Goal: Obtain resource: Download file/media

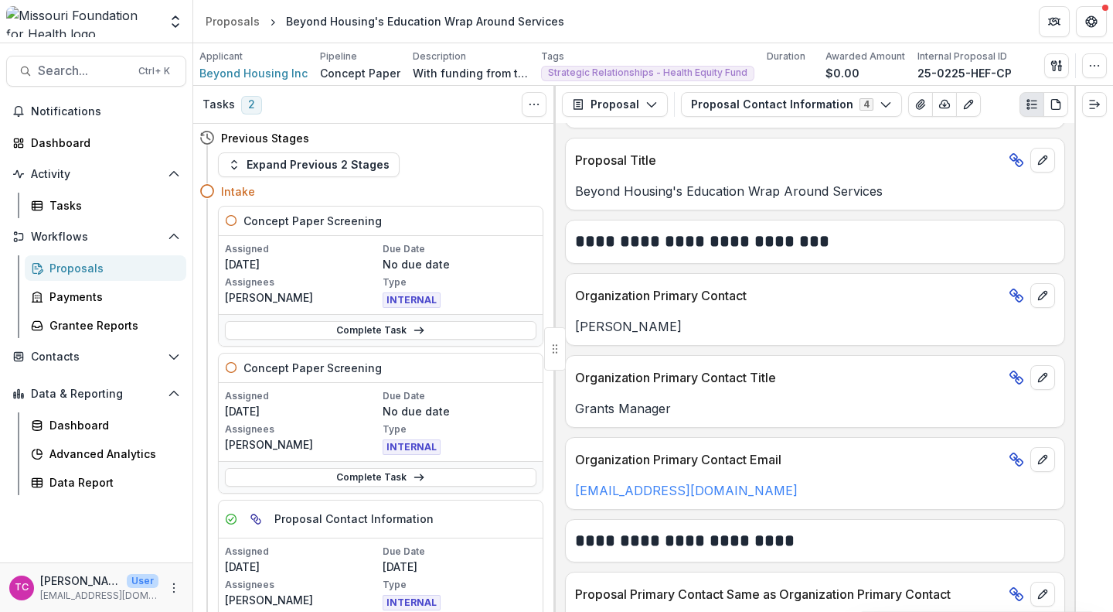
scroll to position [187, 0]
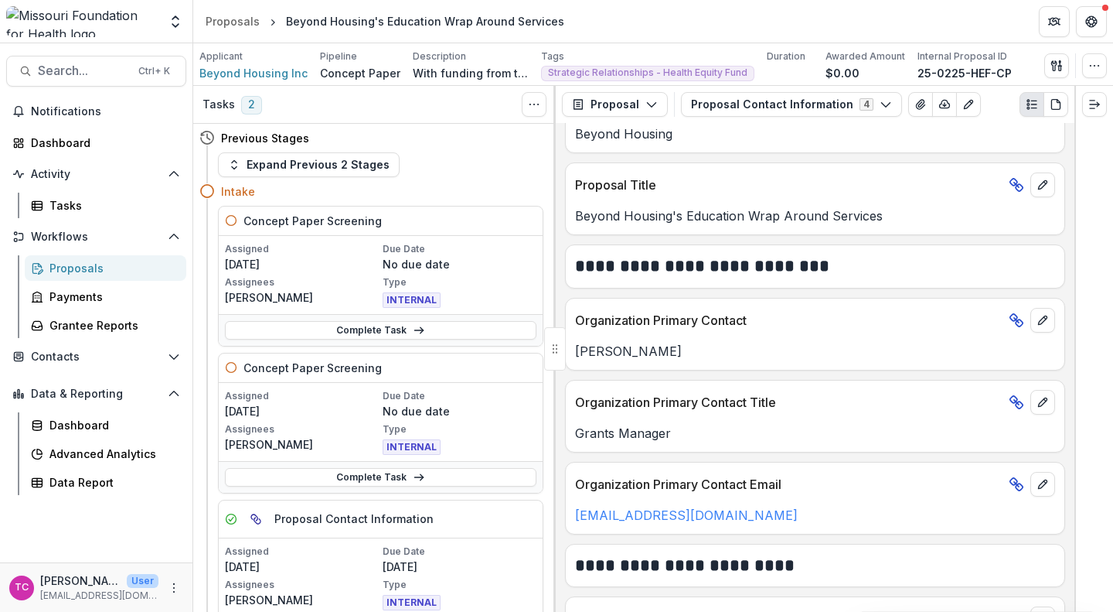
click at [725, 104] on button "Proposal Contact Information 4" at bounding box center [791, 104] width 221 height 25
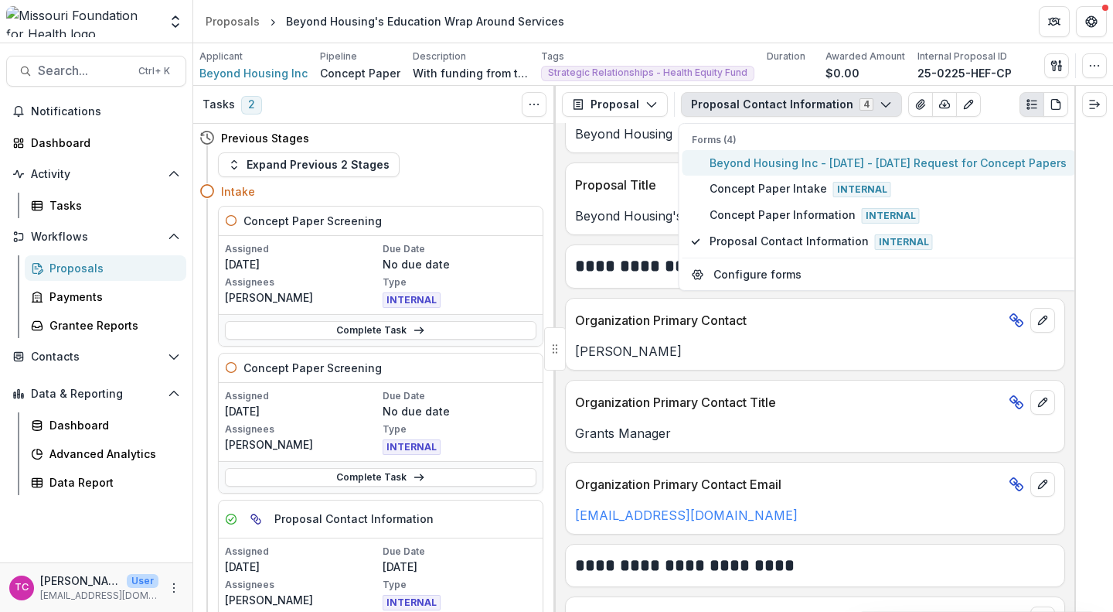
click at [727, 160] on span "Beyond Housing Inc - [DATE] - [DATE] Request for Concept Papers" at bounding box center [888, 163] width 357 height 16
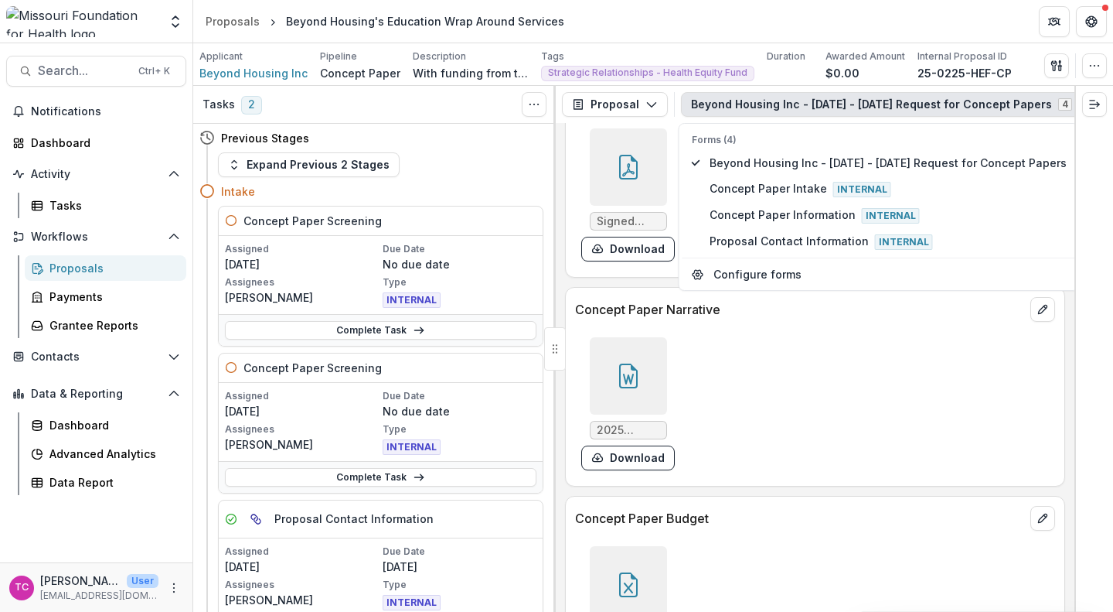
scroll to position [4121, 0]
click at [636, 469] on button "Download" at bounding box center [628, 457] width 94 height 25
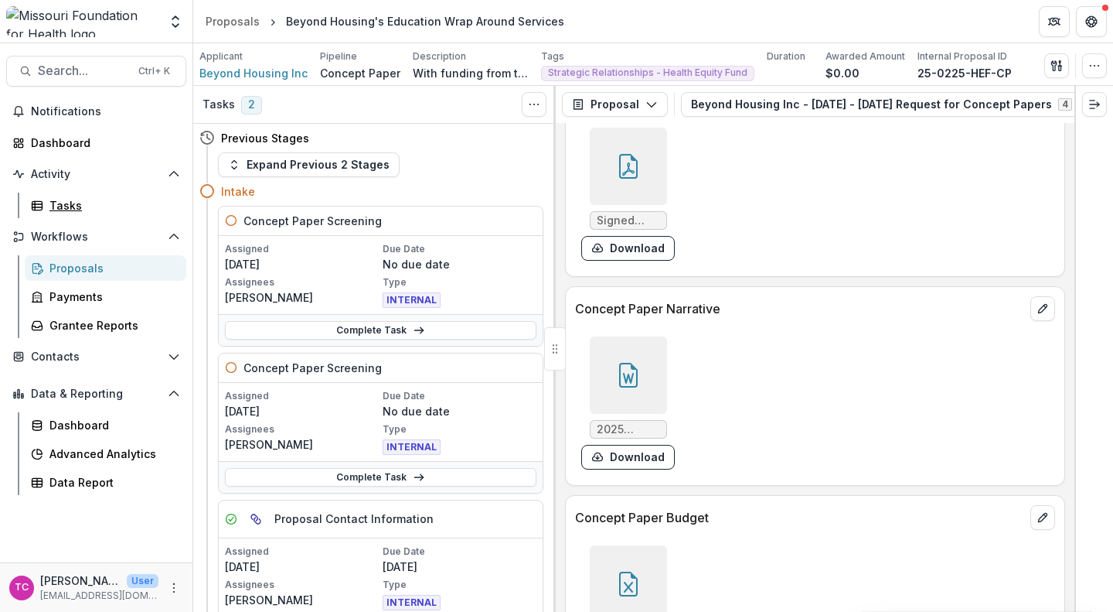
click at [77, 205] on div "Tasks" at bounding box center [111, 205] width 124 height 16
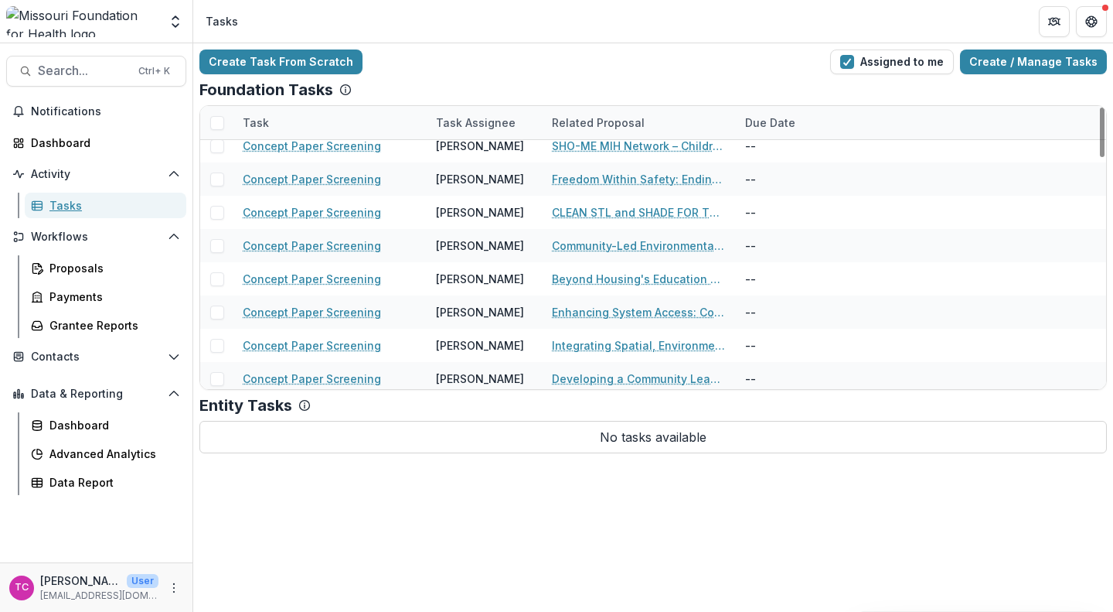
scroll to position [411, 0]
click at [571, 311] on link "Enhancing System Access: Community-Driven Models for Integrated Health Care in …" at bounding box center [639, 311] width 175 height 16
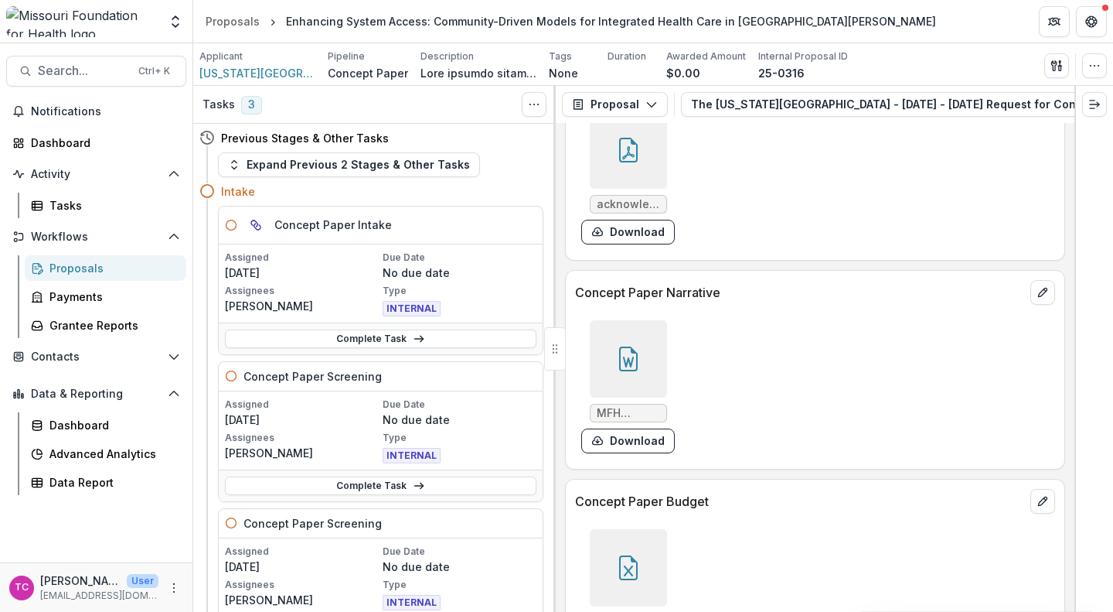
scroll to position [4643, 0]
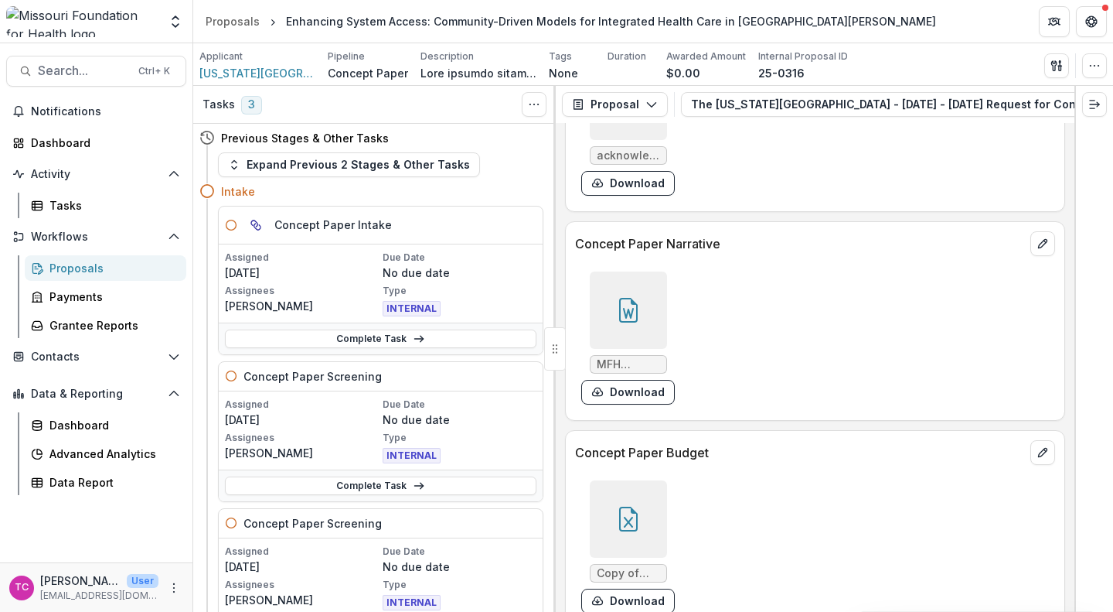
click at [631, 404] on button "Download" at bounding box center [628, 392] width 94 height 25
click at [86, 202] on div "Tasks" at bounding box center [111, 205] width 124 height 16
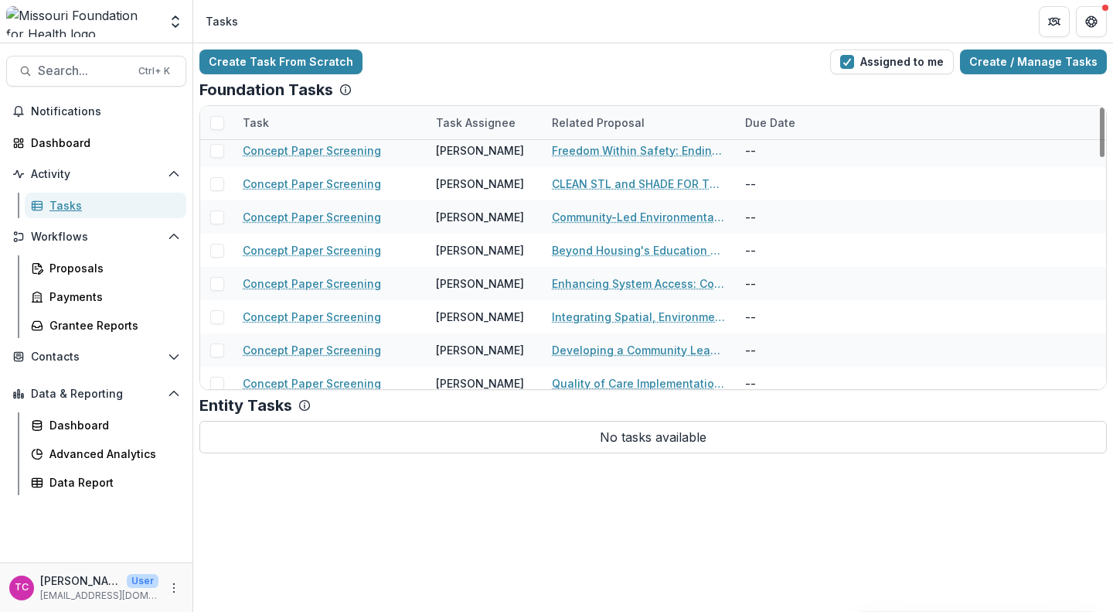
scroll to position [440, 0]
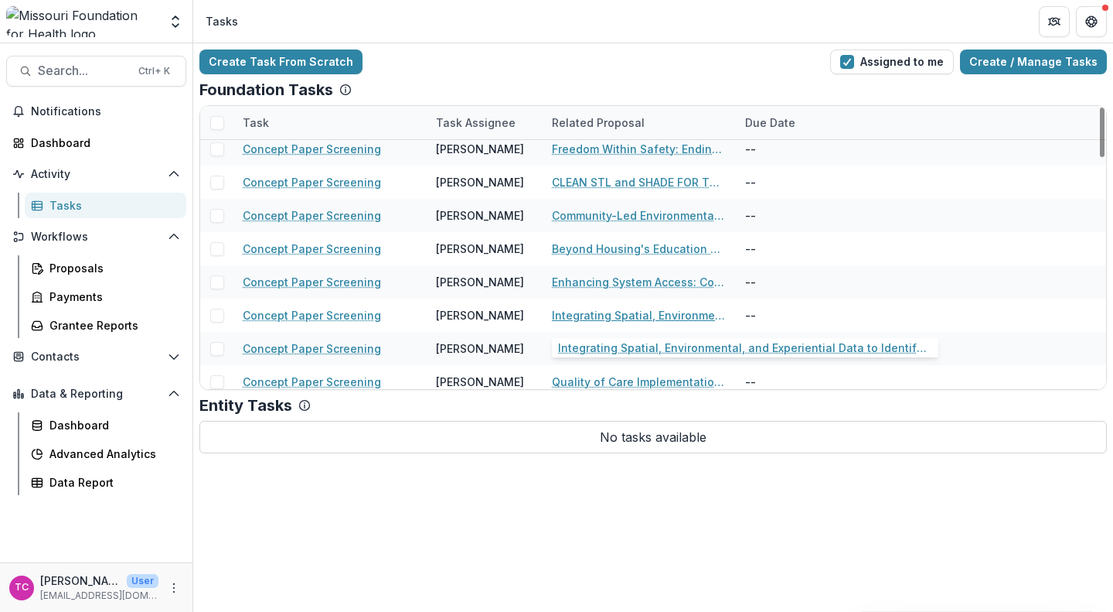
click at [565, 311] on link "Integrating Spatial, Environmental, and Experiential Data to Identify Health In…" at bounding box center [639, 315] width 175 height 16
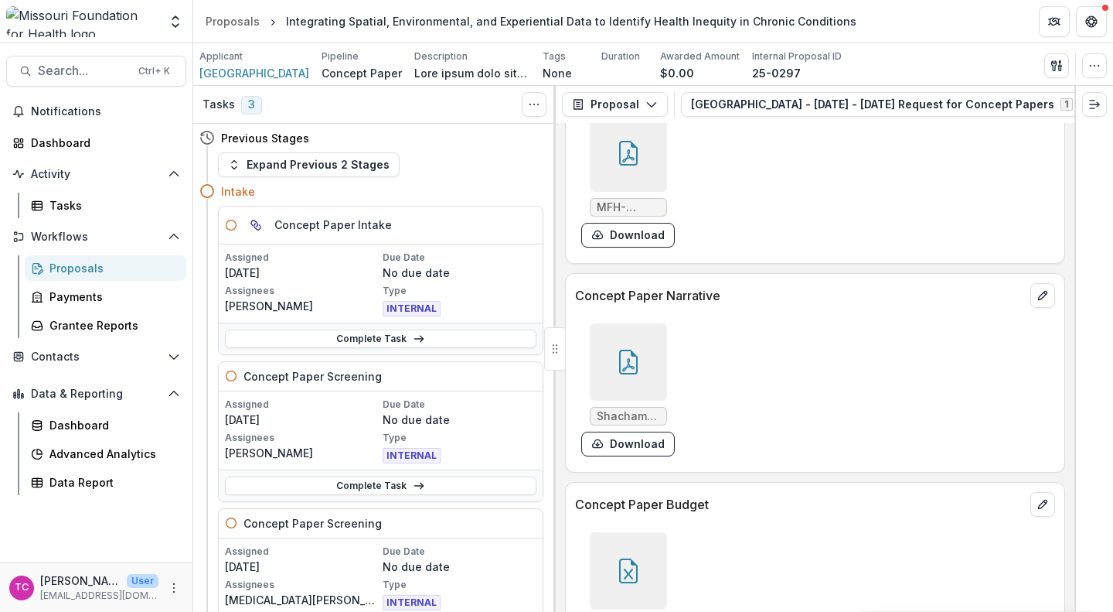
scroll to position [4521, 0]
click at [646, 453] on button "Download" at bounding box center [628, 440] width 94 height 25
click at [73, 205] on div "Tasks" at bounding box center [111, 205] width 124 height 16
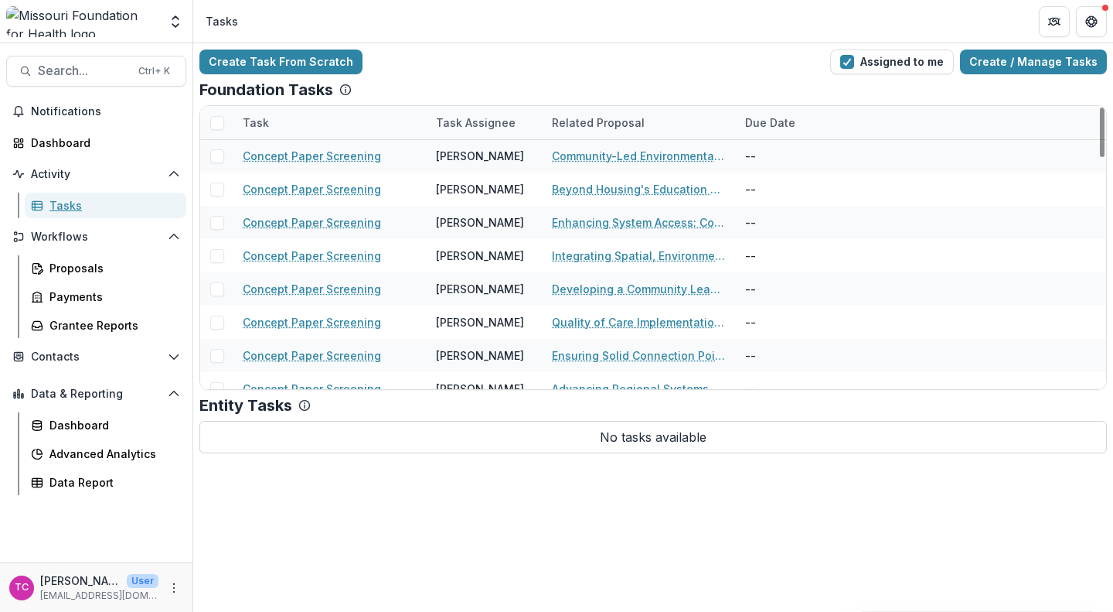
scroll to position [458, 0]
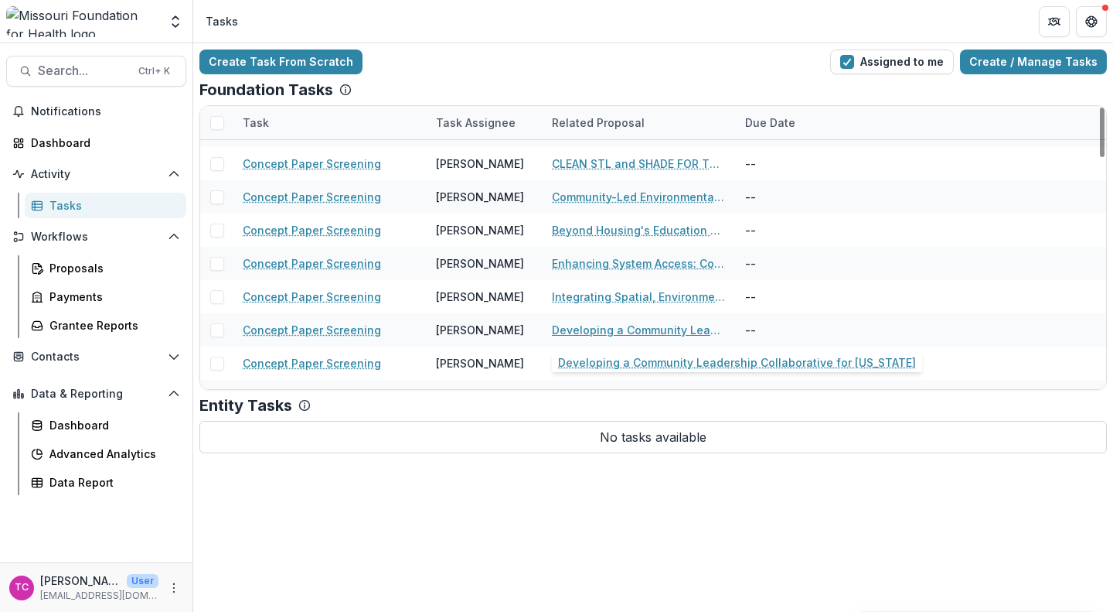
click at [578, 333] on link "Developing a Community Leadership Collaborative for [US_STATE]" at bounding box center [639, 330] width 175 height 16
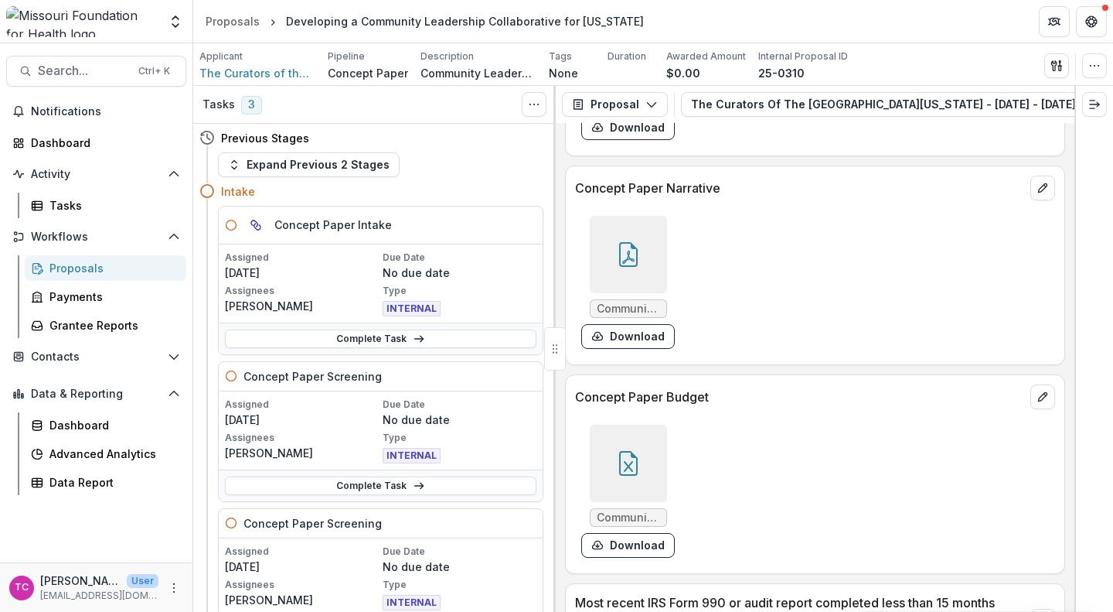
scroll to position [4137, 0]
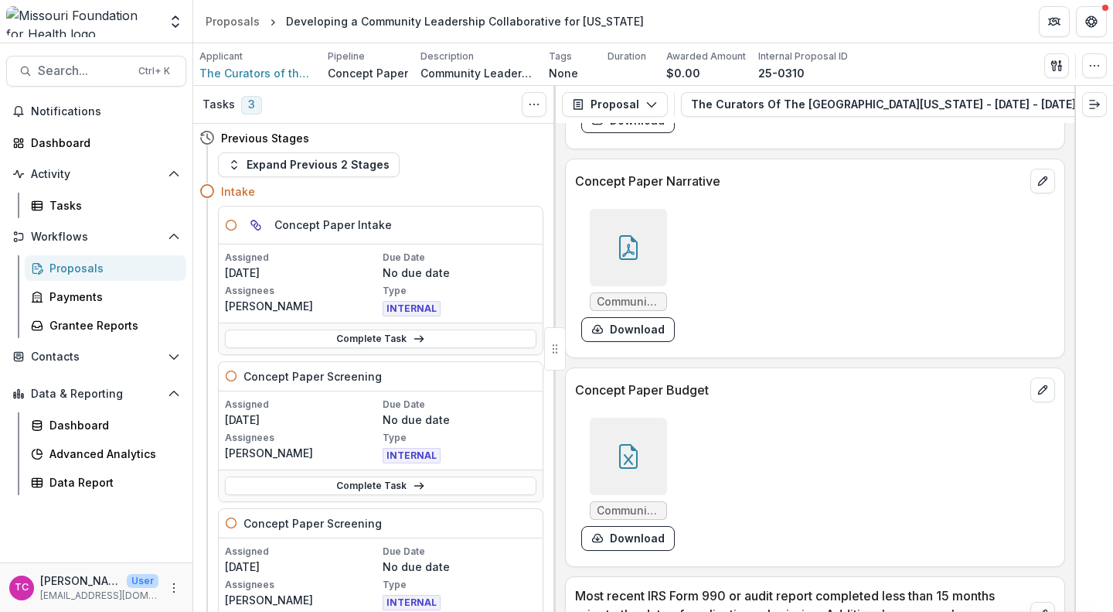
click at [631, 342] on button "Download" at bounding box center [628, 329] width 94 height 25
click at [104, 210] on div "Tasks" at bounding box center [111, 205] width 124 height 16
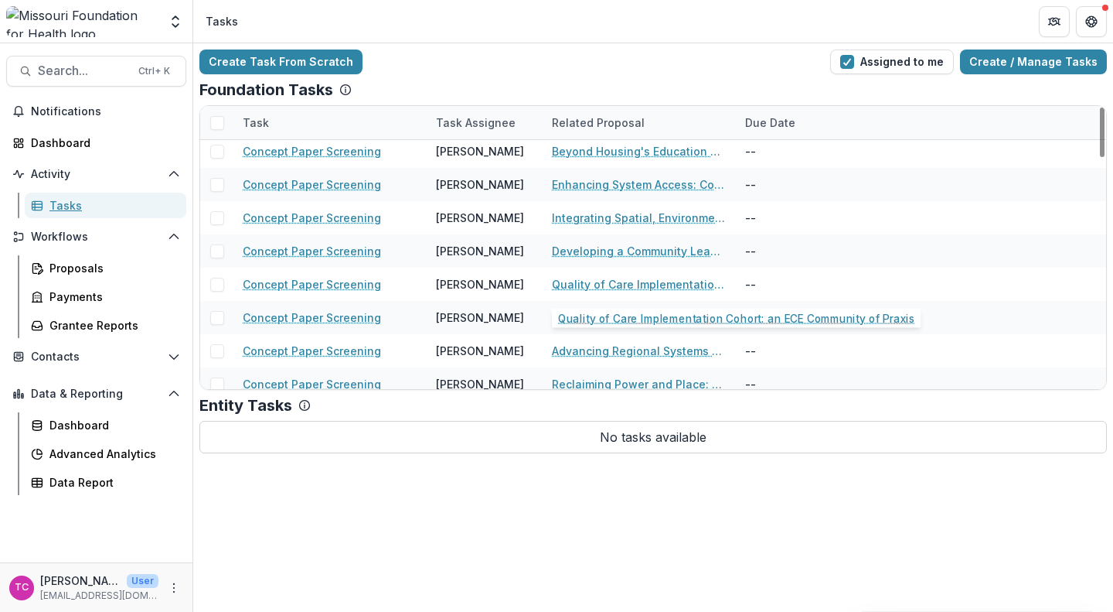
scroll to position [540, 0]
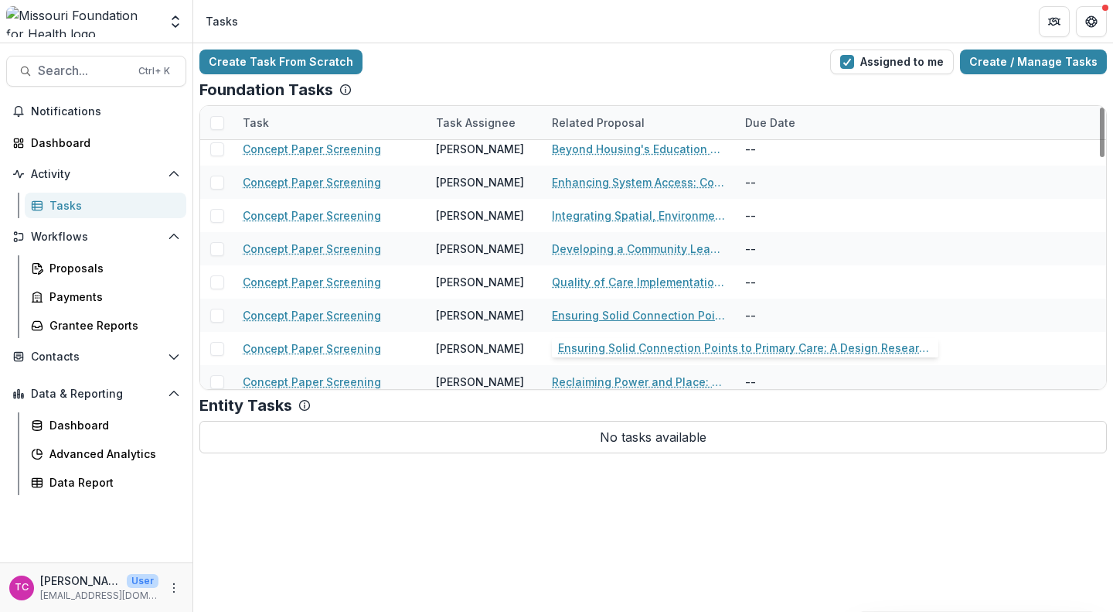
click at [619, 308] on link "Ensuring Solid Connection Points to Primary Care: A Design Research Study" at bounding box center [639, 315] width 175 height 16
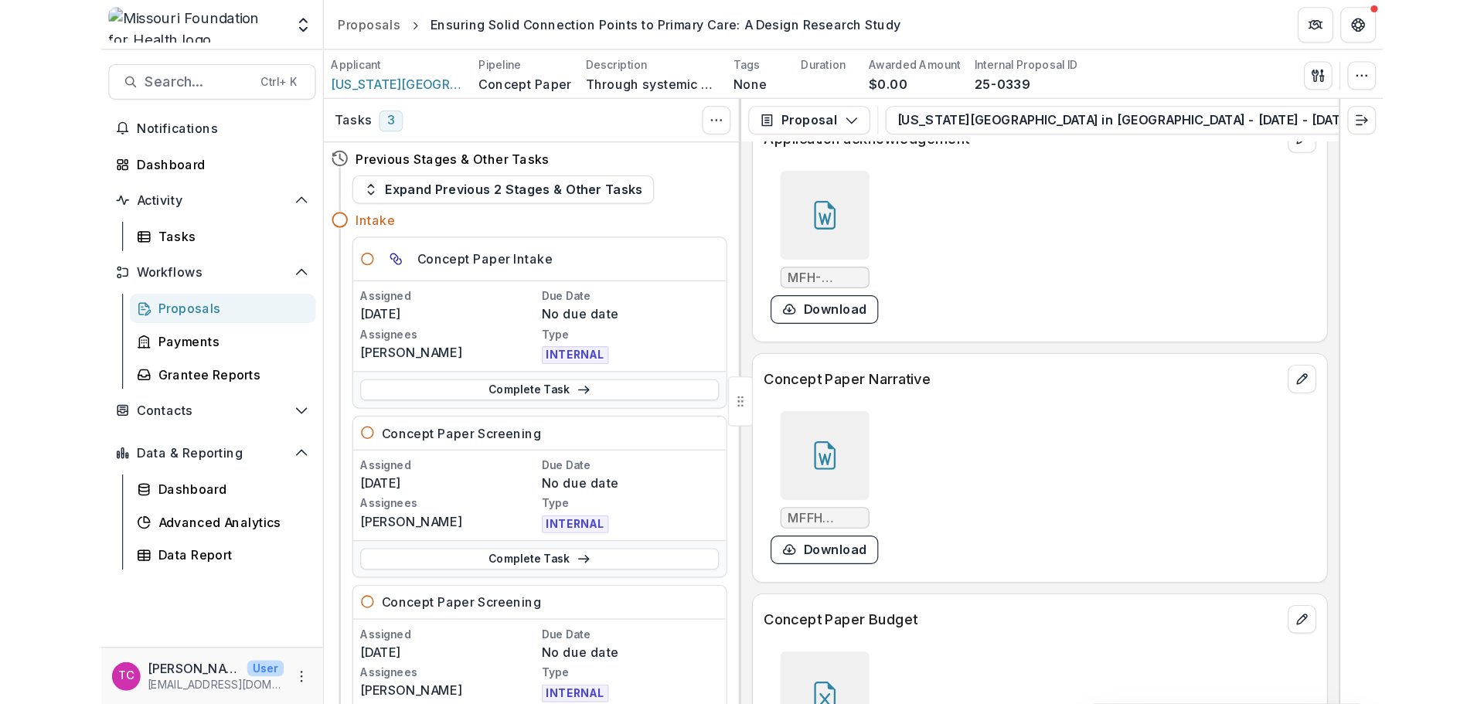
scroll to position [4090, 0]
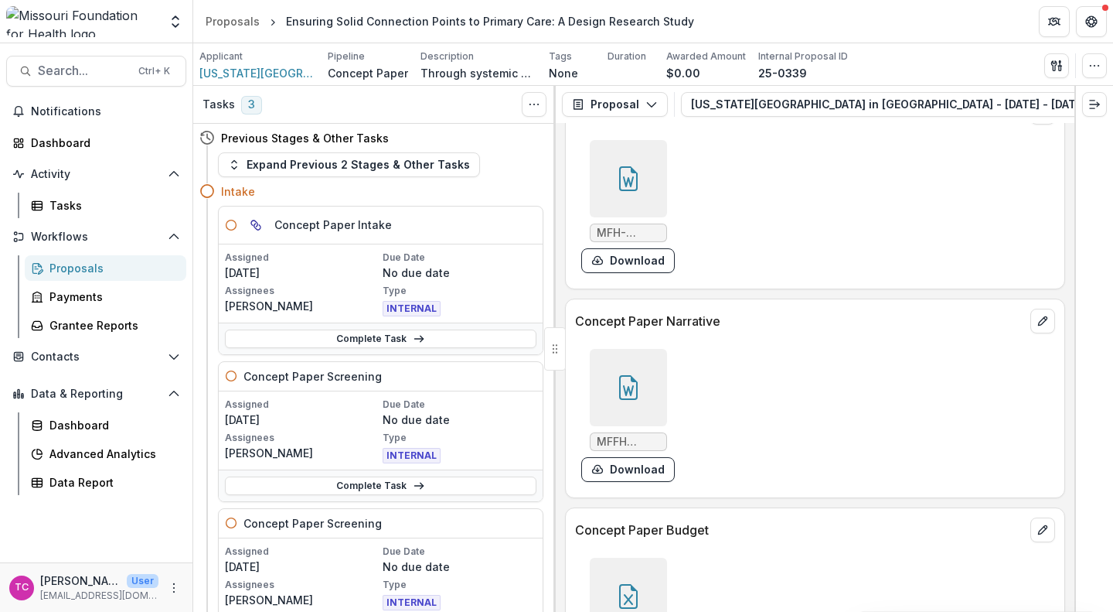
click at [639, 482] on button "Download" at bounding box center [628, 469] width 94 height 25
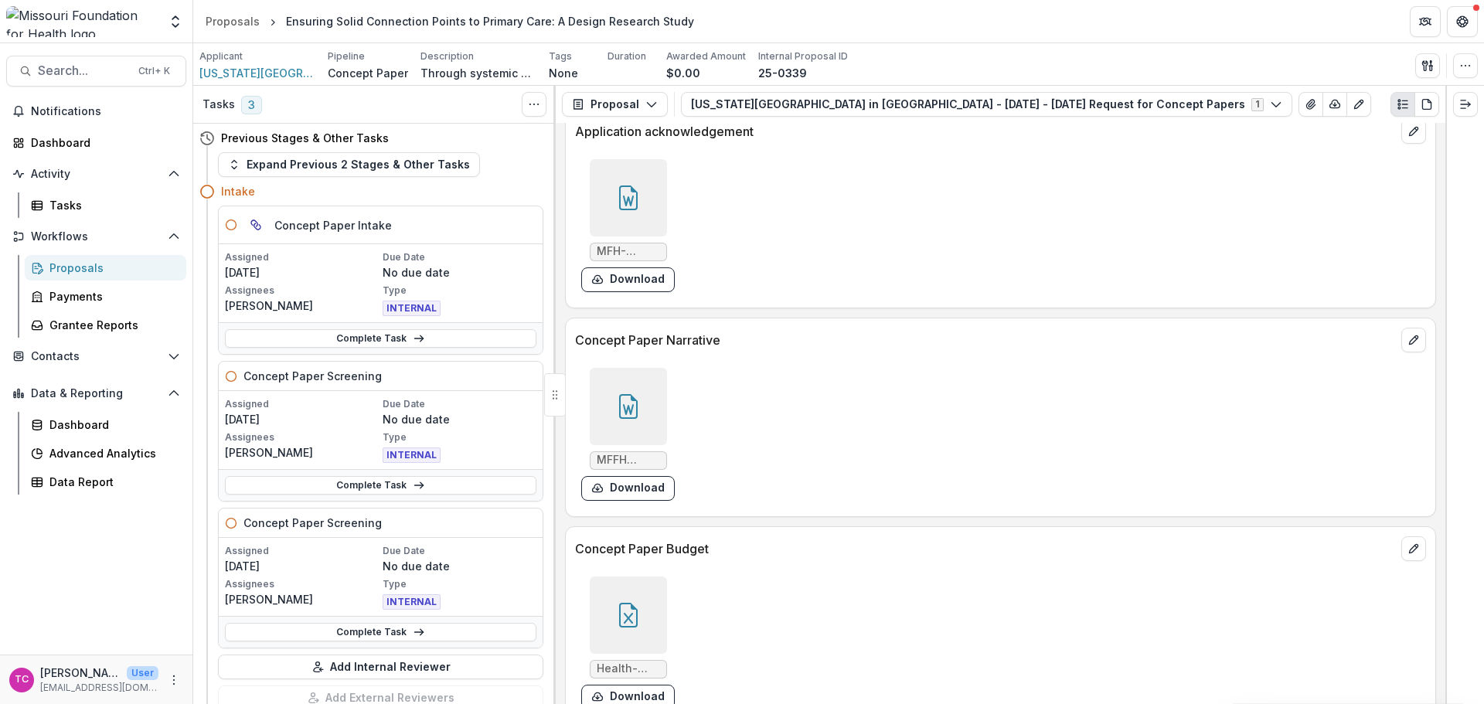
scroll to position [3753, 0]
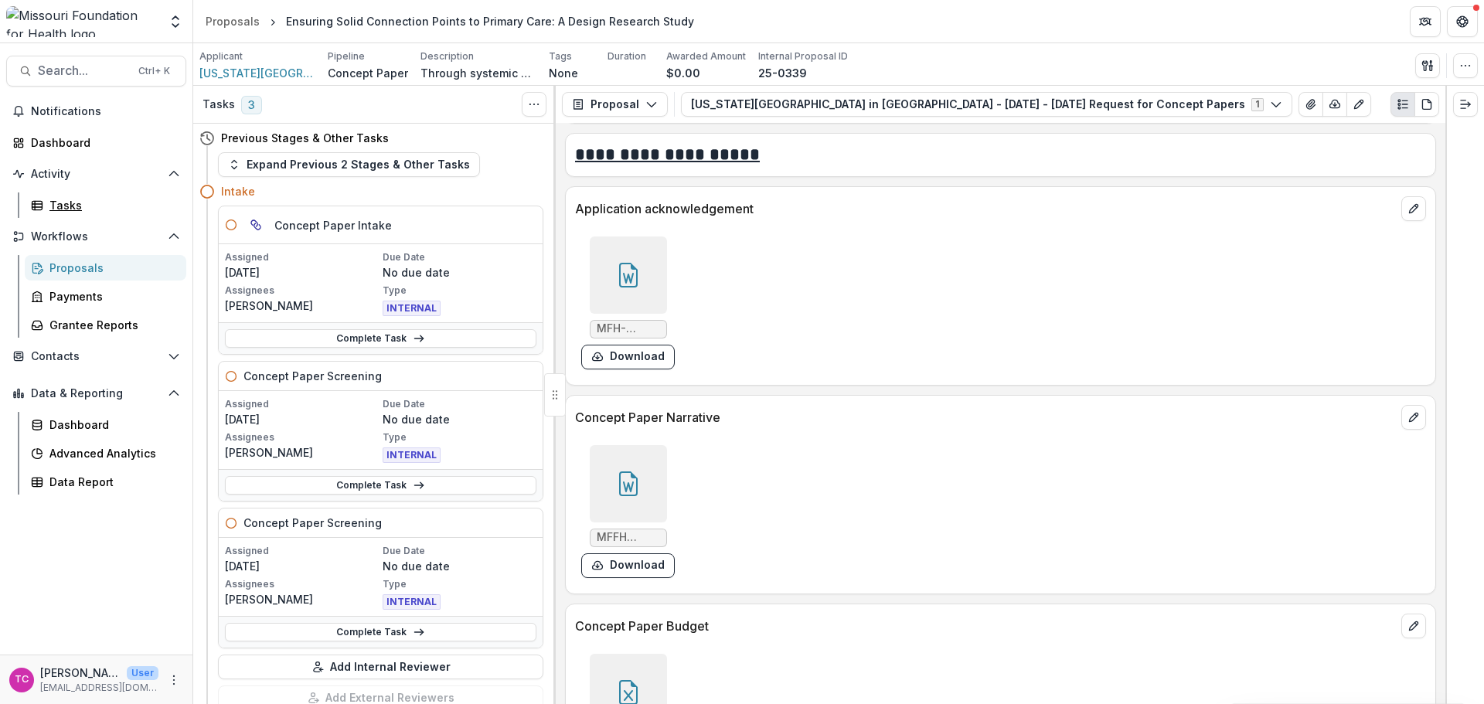
click at [80, 212] on div "Tasks" at bounding box center [111, 205] width 124 height 16
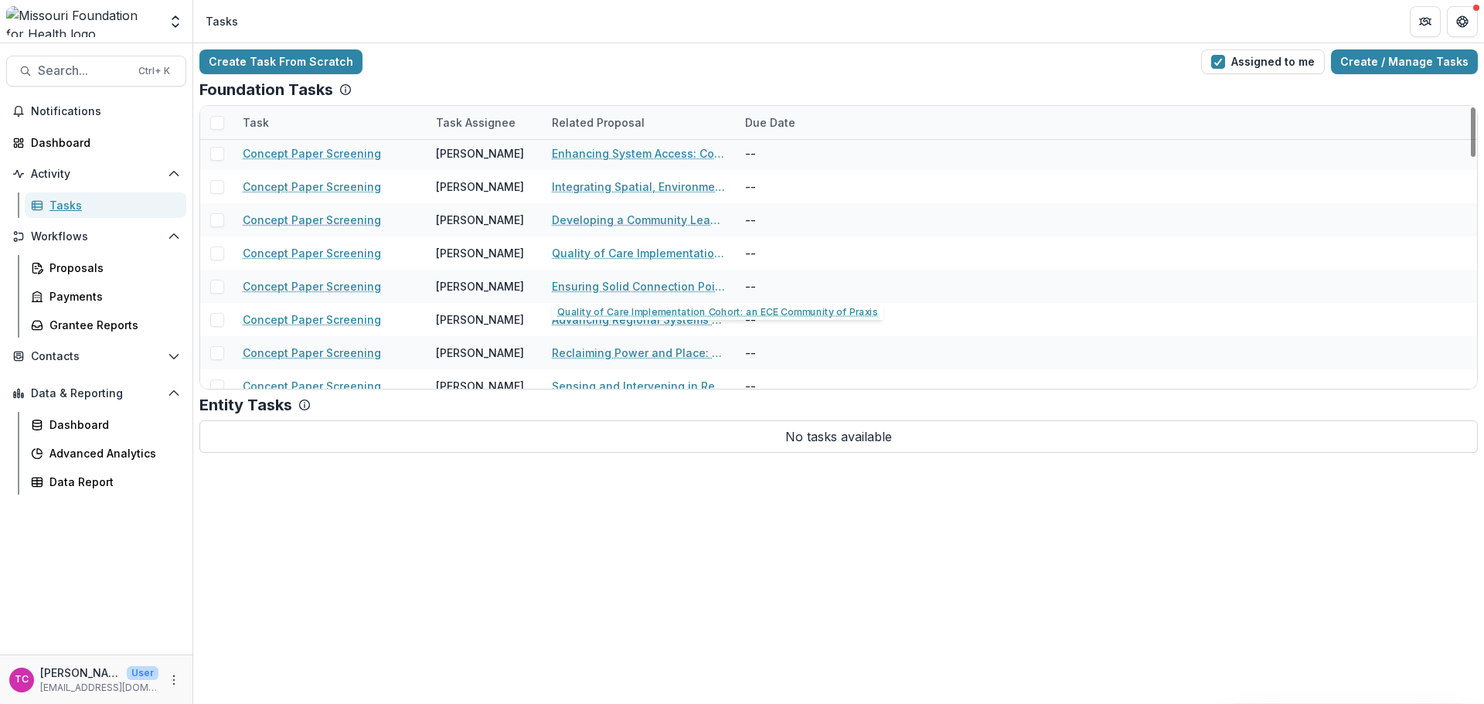
scroll to position [541, 0]
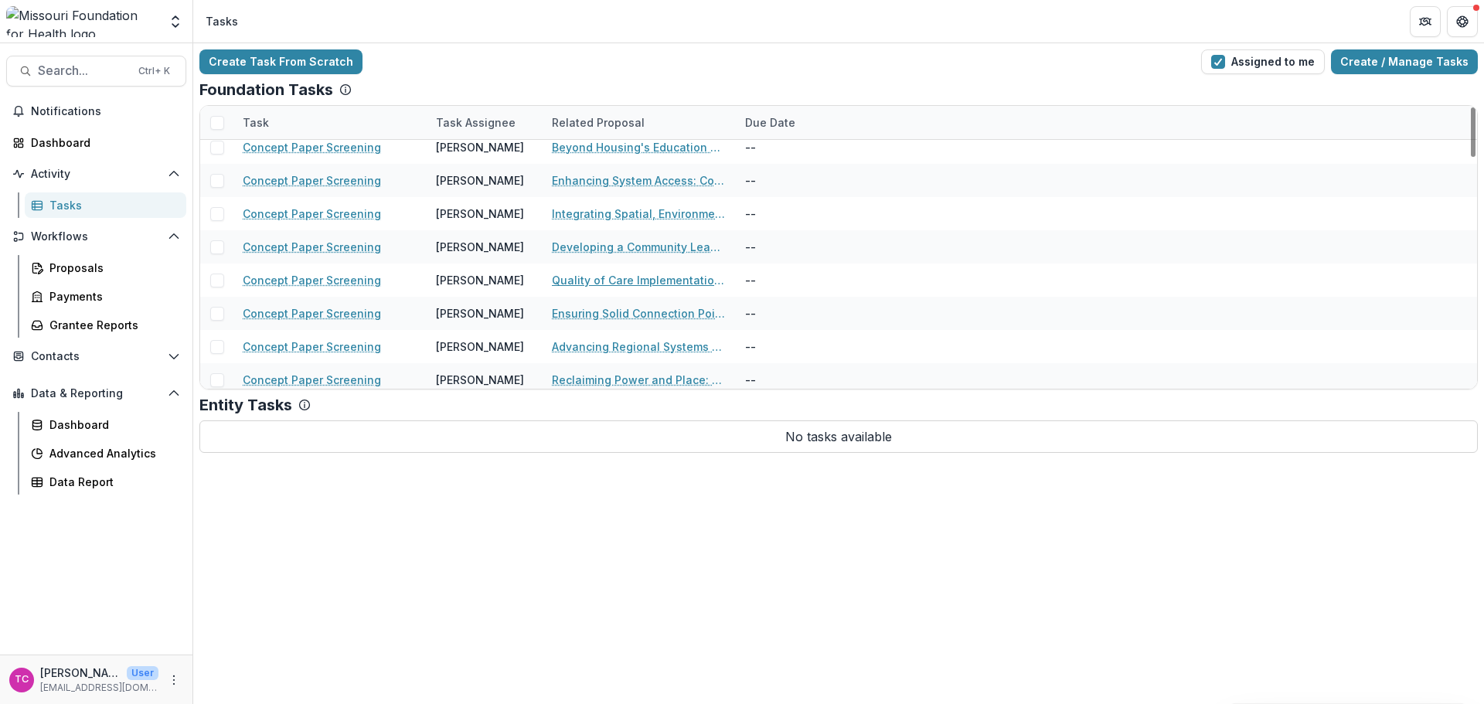
click at [606, 279] on link "Quality of Care Implementation Cohort: an ECE Community of Praxis" at bounding box center [639, 280] width 175 height 16
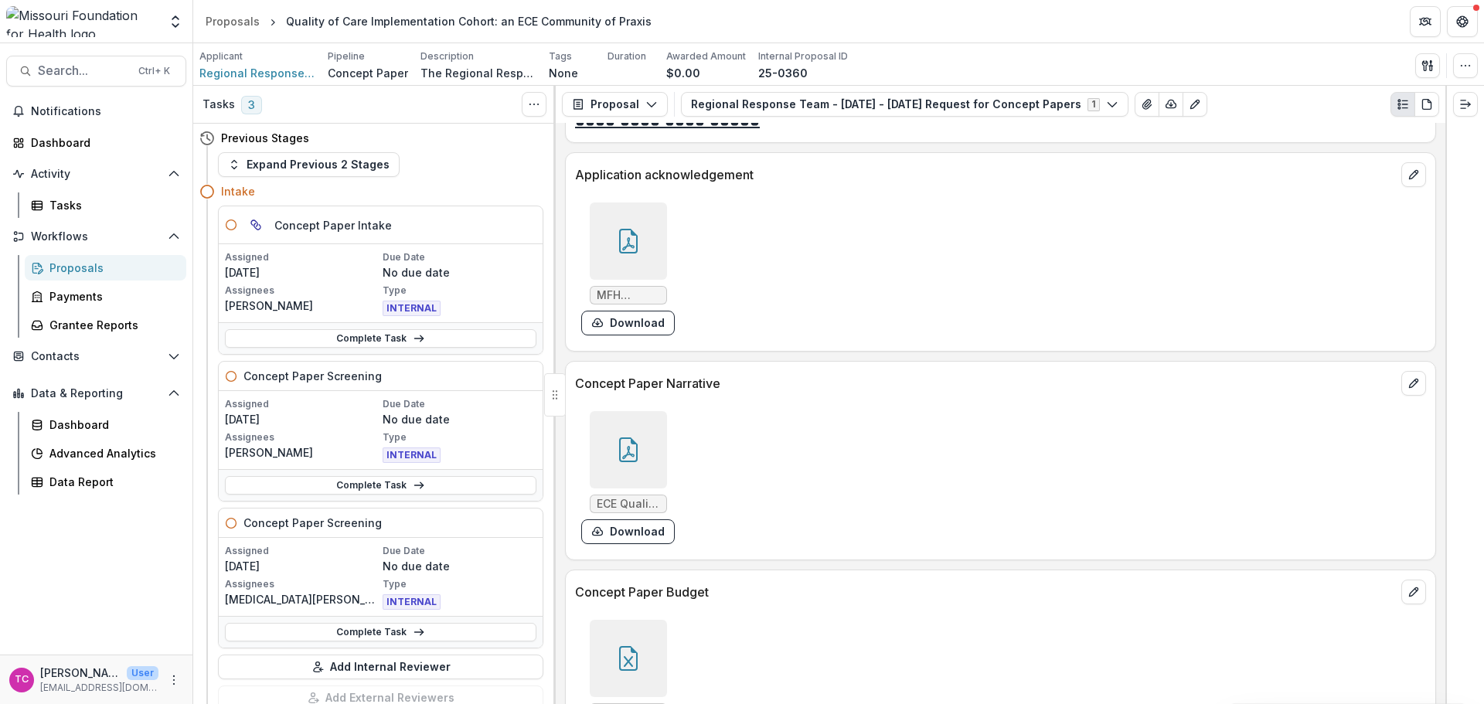
scroll to position [4871, 0]
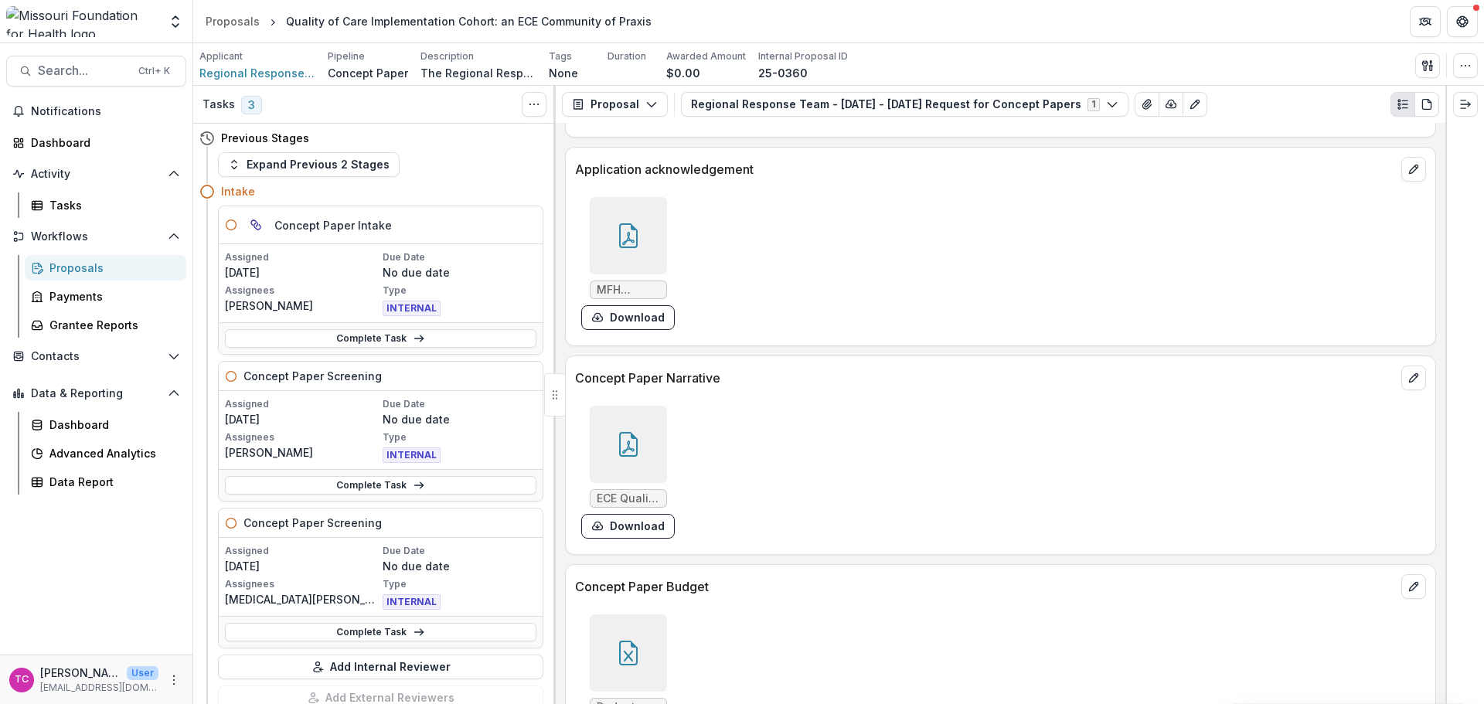
click at [642, 529] on button "Download" at bounding box center [628, 526] width 94 height 25
click at [229, 22] on div "Proposals" at bounding box center [233, 21] width 54 height 16
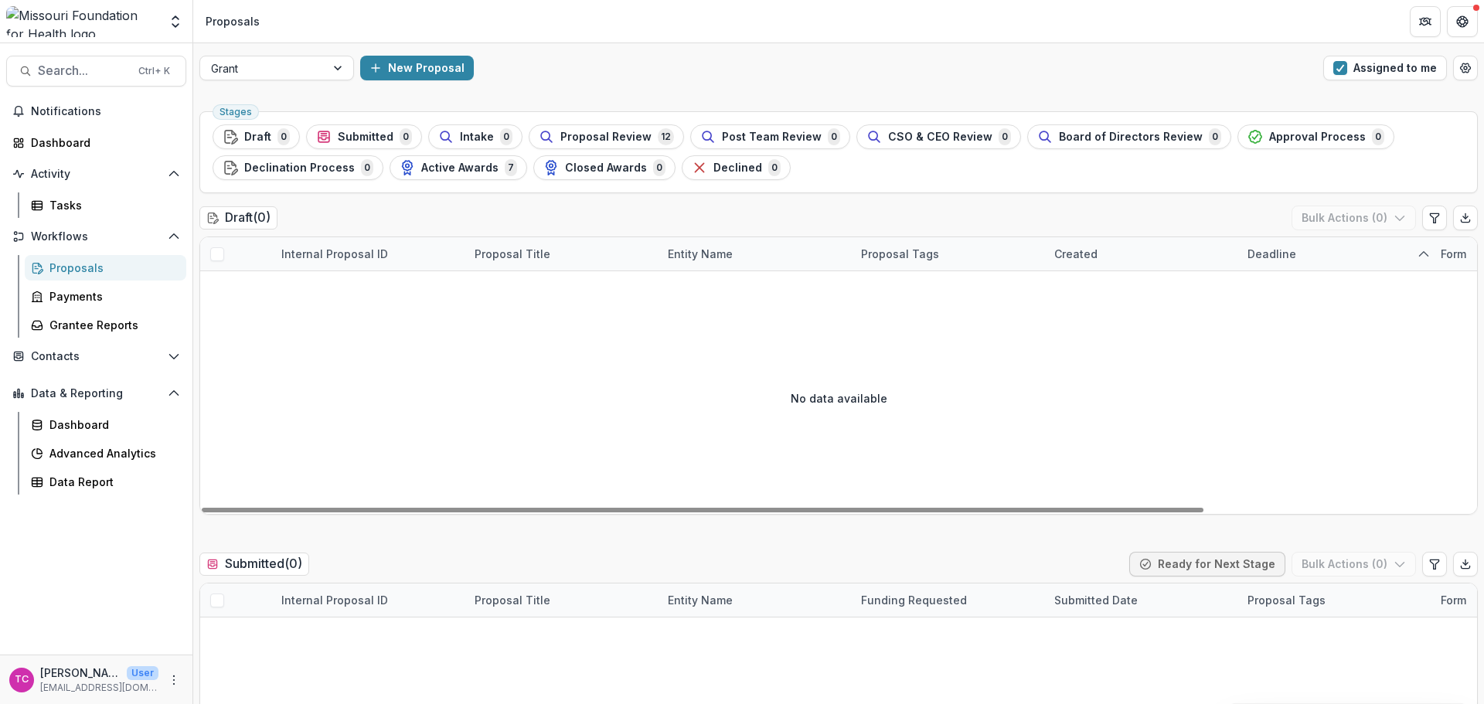
click at [302, 75] on div at bounding box center [263, 68] width 104 height 19
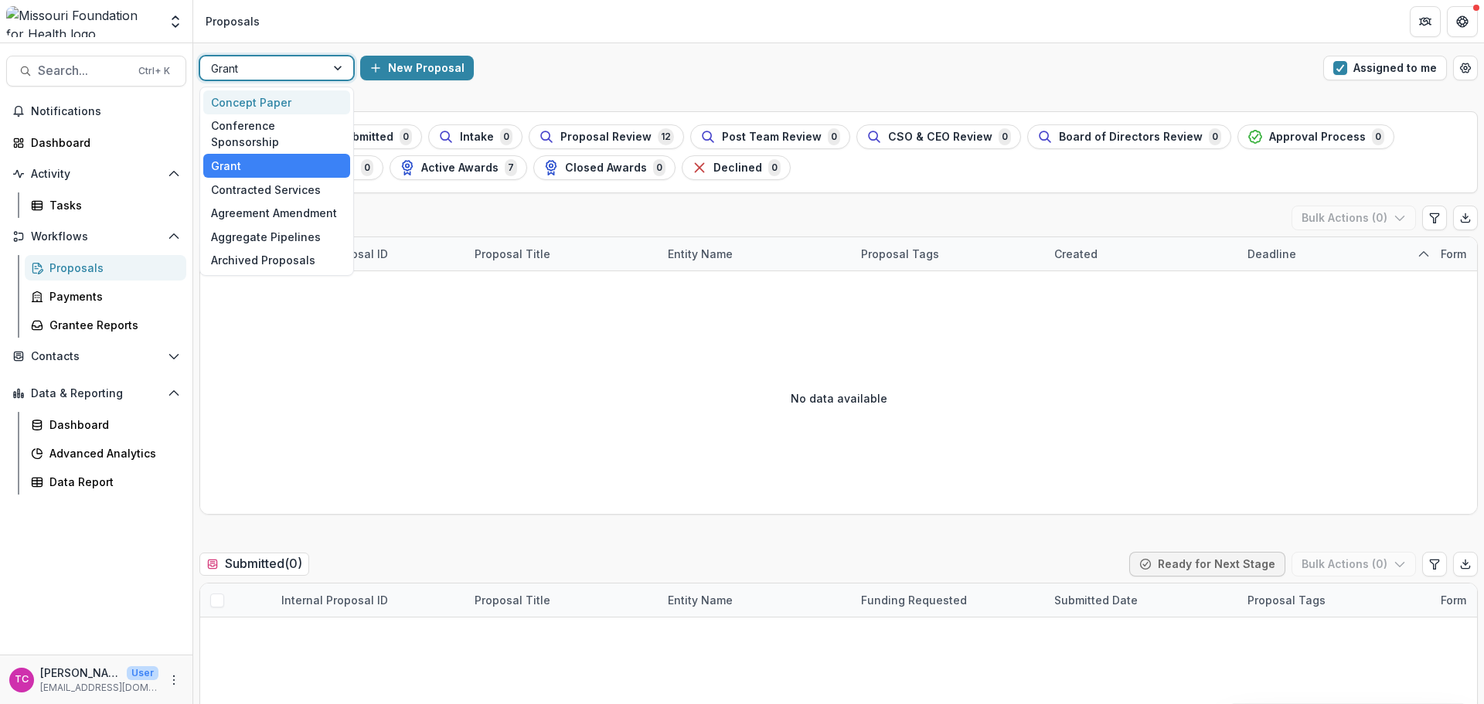
click at [285, 100] on div "Concept Paper" at bounding box center [276, 102] width 147 height 24
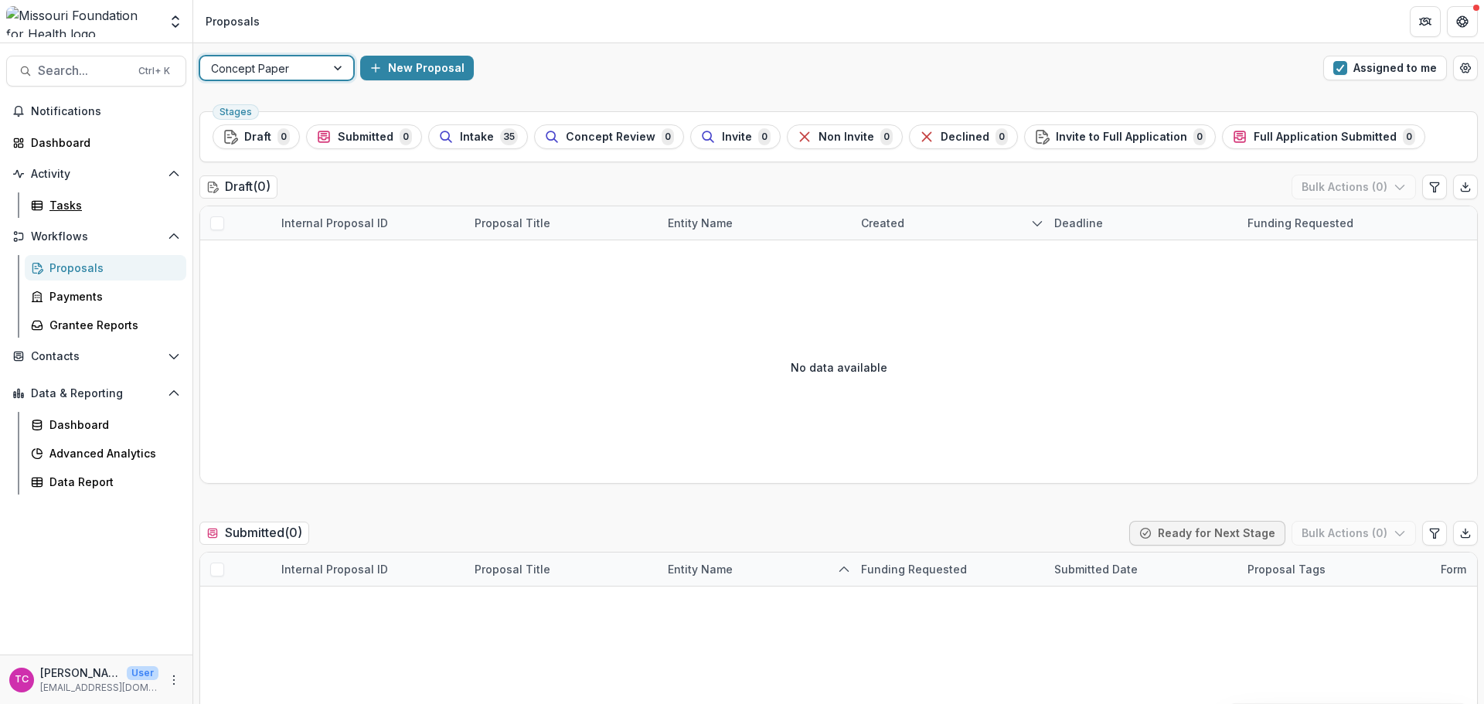
click at [37, 209] on icon at bounding box center [37, 205] width 12 height 12
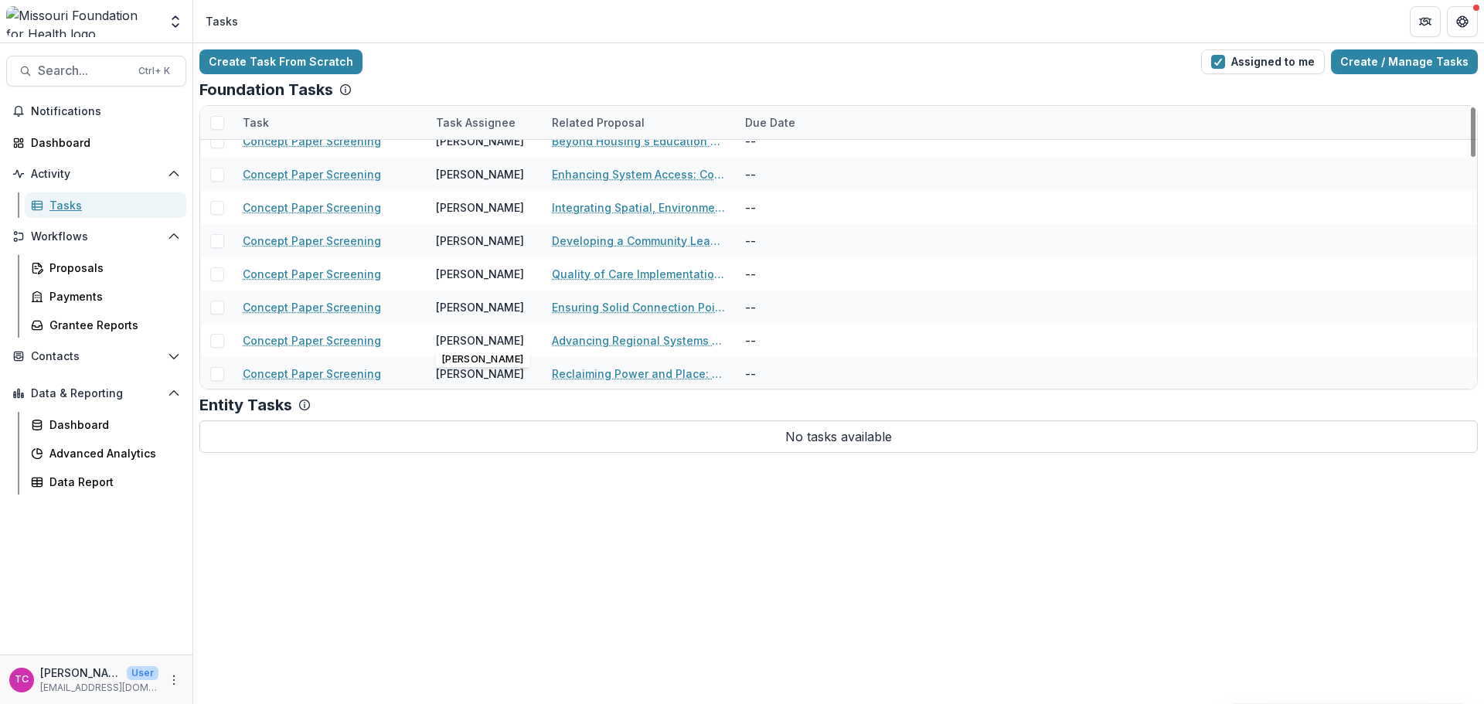
scroll to position [541, 0]
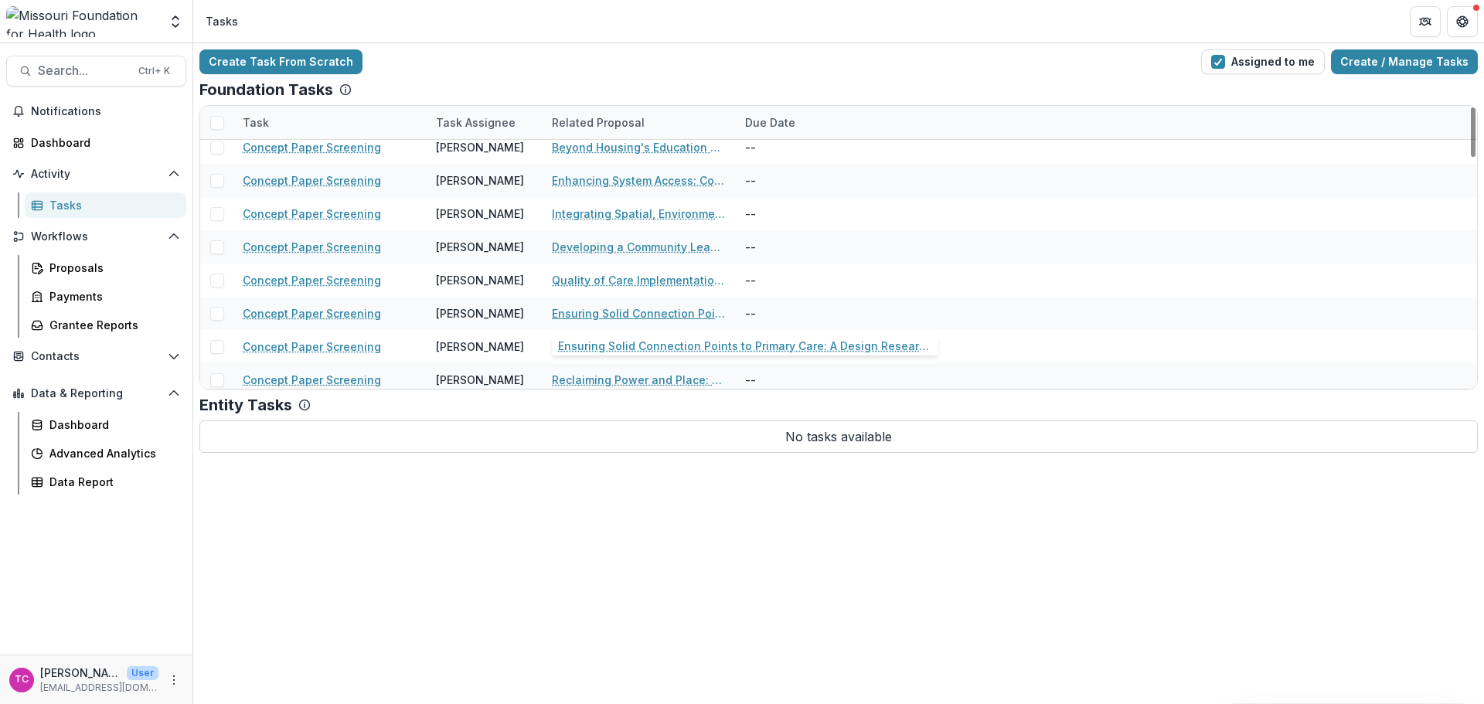
click at [595, 311] on link "Ensuring Solid Connection Points to Primary Care: A Design Research Study" at bounding box center [639, 313] width 175 height 16
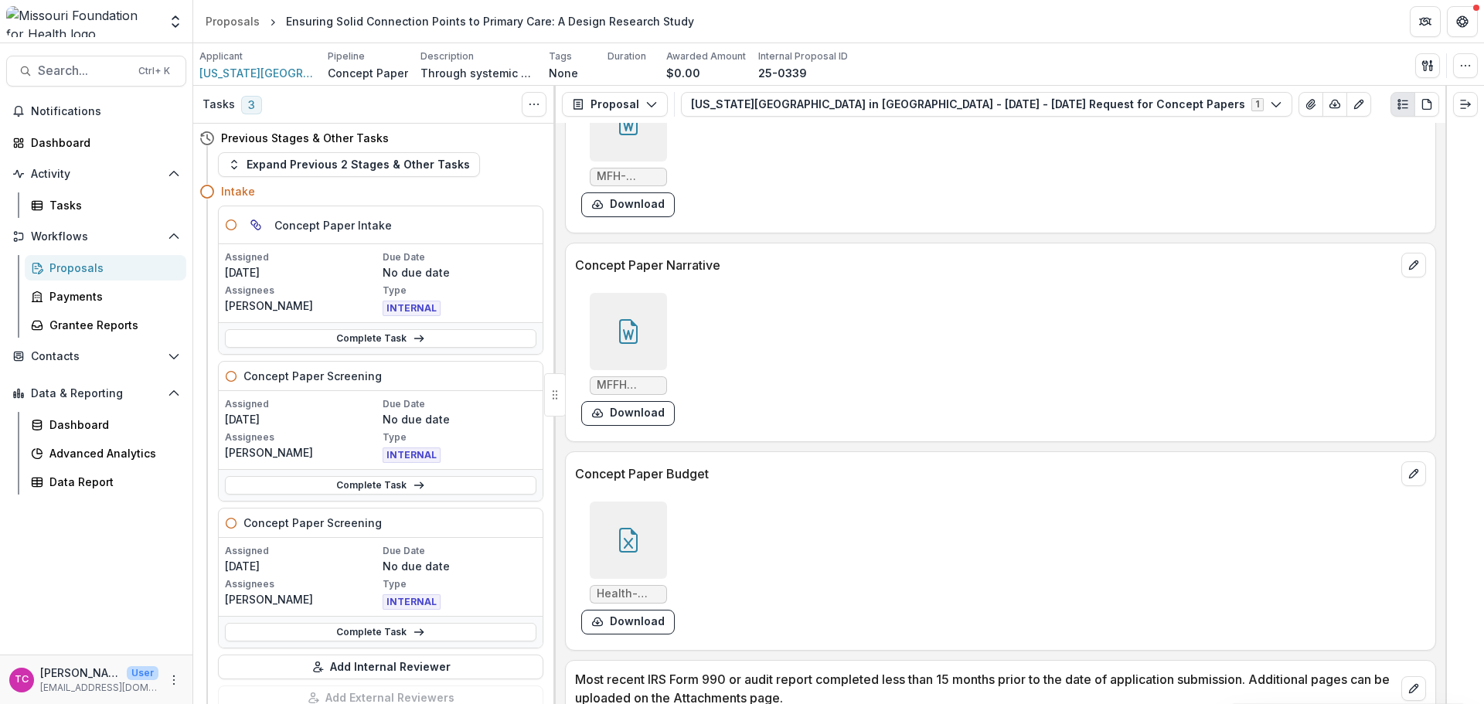
scroll to position [3943, 0]
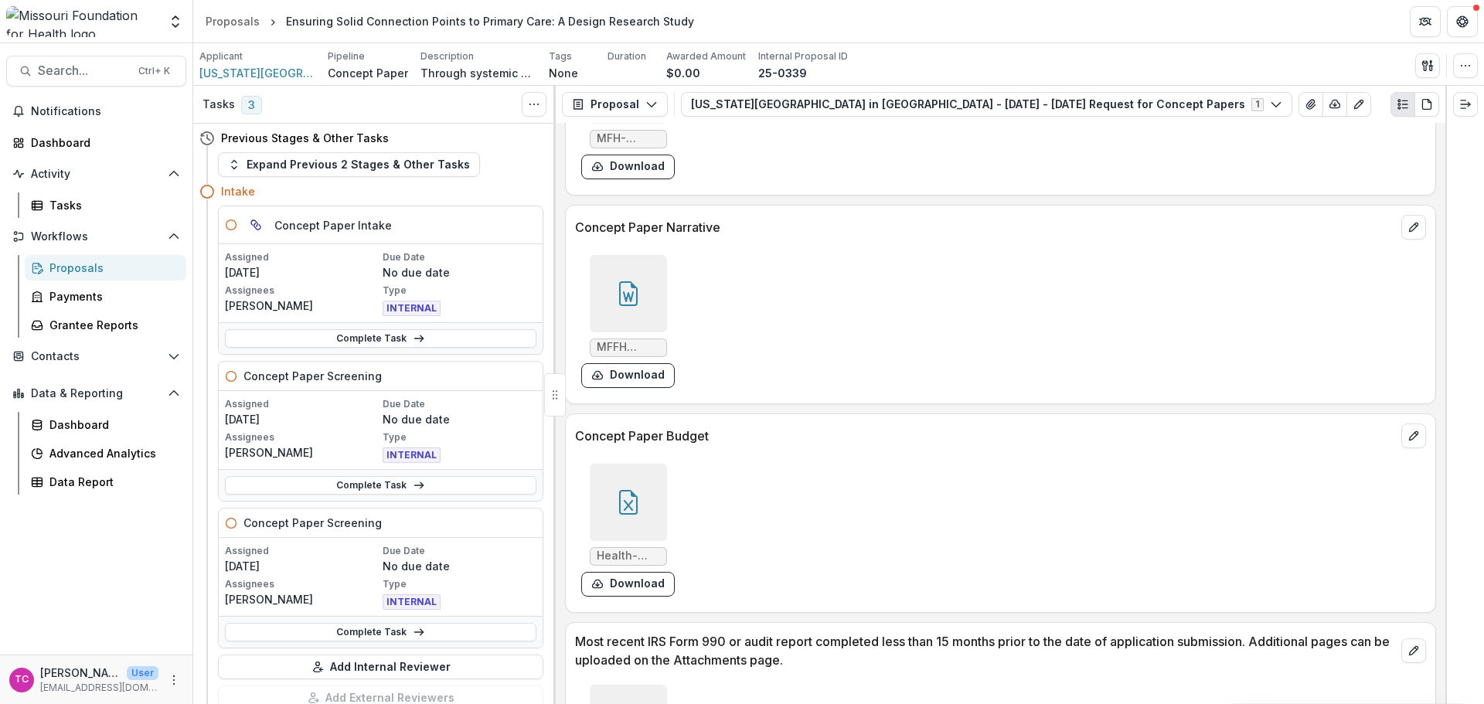
click at [618, 374] on button "Download" at bounding box center [628, 375] width 94 height 25
drag, startPoint x: 1222, startPoint y: 25, endPoint x: 1134, endPoint y: 17, distance: 87.7
click at [1113, 25] on header "Proposals Ensuring Solid Connection Points to Primary Care: A Design Research S…" at bounding box center [838, 21] width 1291 height 43
click at [56, 192] on div "Activity Tasks" at bounding box center [96, 190] width 193 height 56
click at [55, 203] on div "Tasks" at bounding box center [111, 205] width 124 height 16
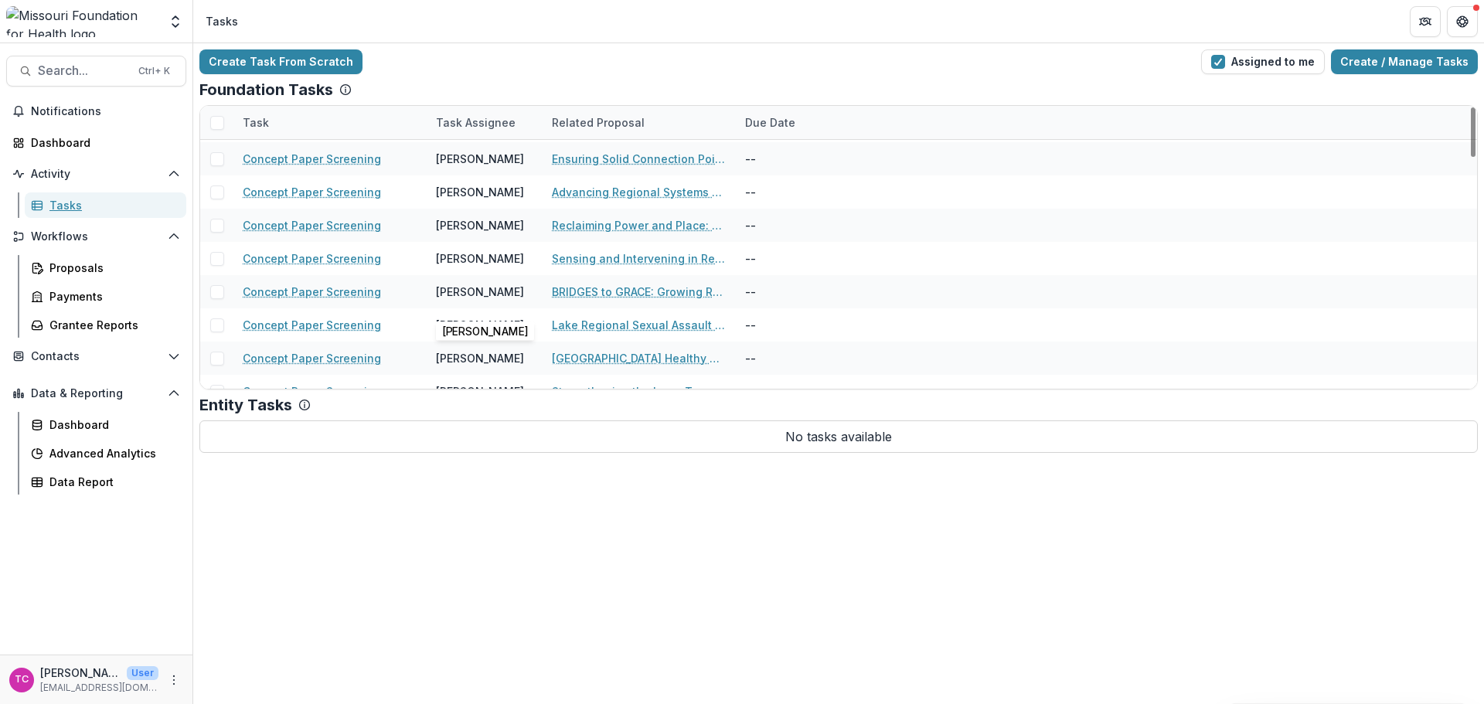
scroll to position [619, 0]
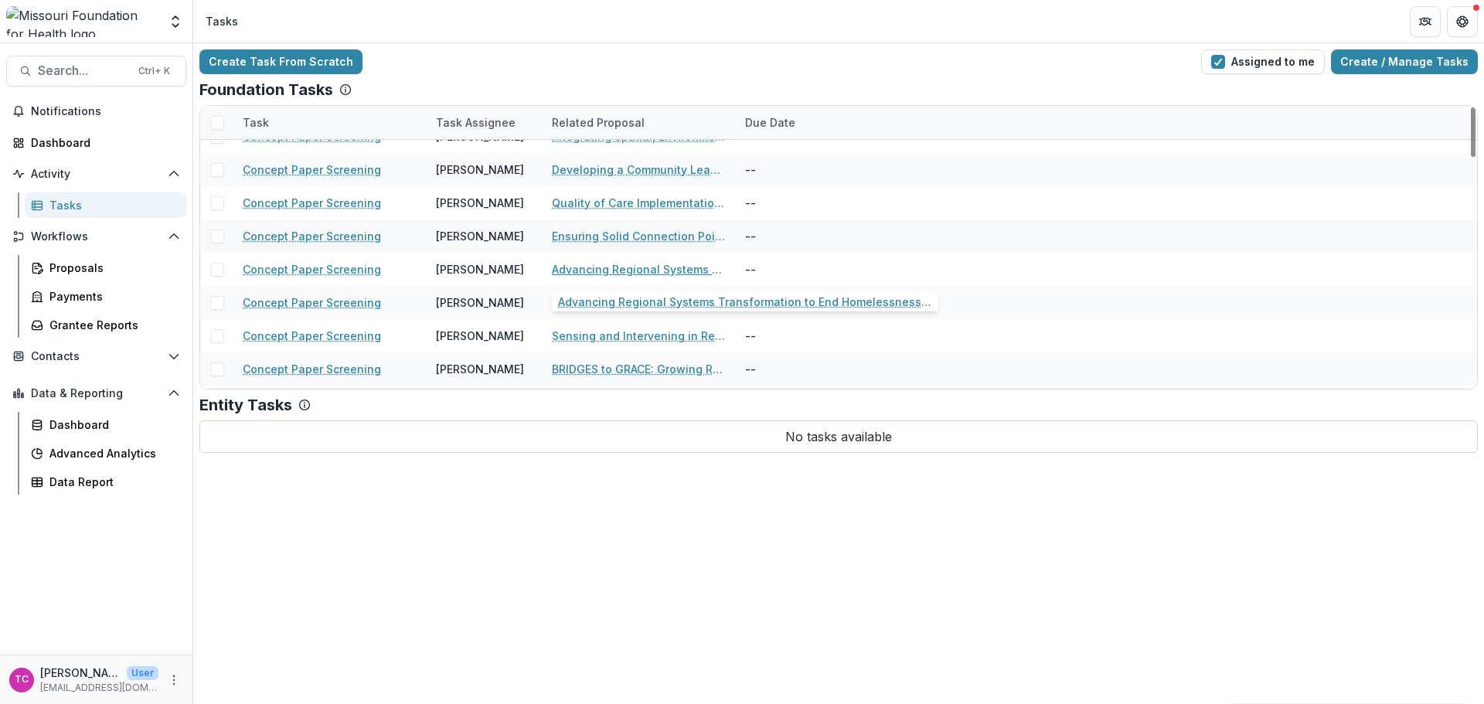
click at [584, 270] on link "Advancing Regional Systems Transformation to End Homelessness in the [GEOGRAPHI…" at bounding box center [639, 269] width 175 height 16
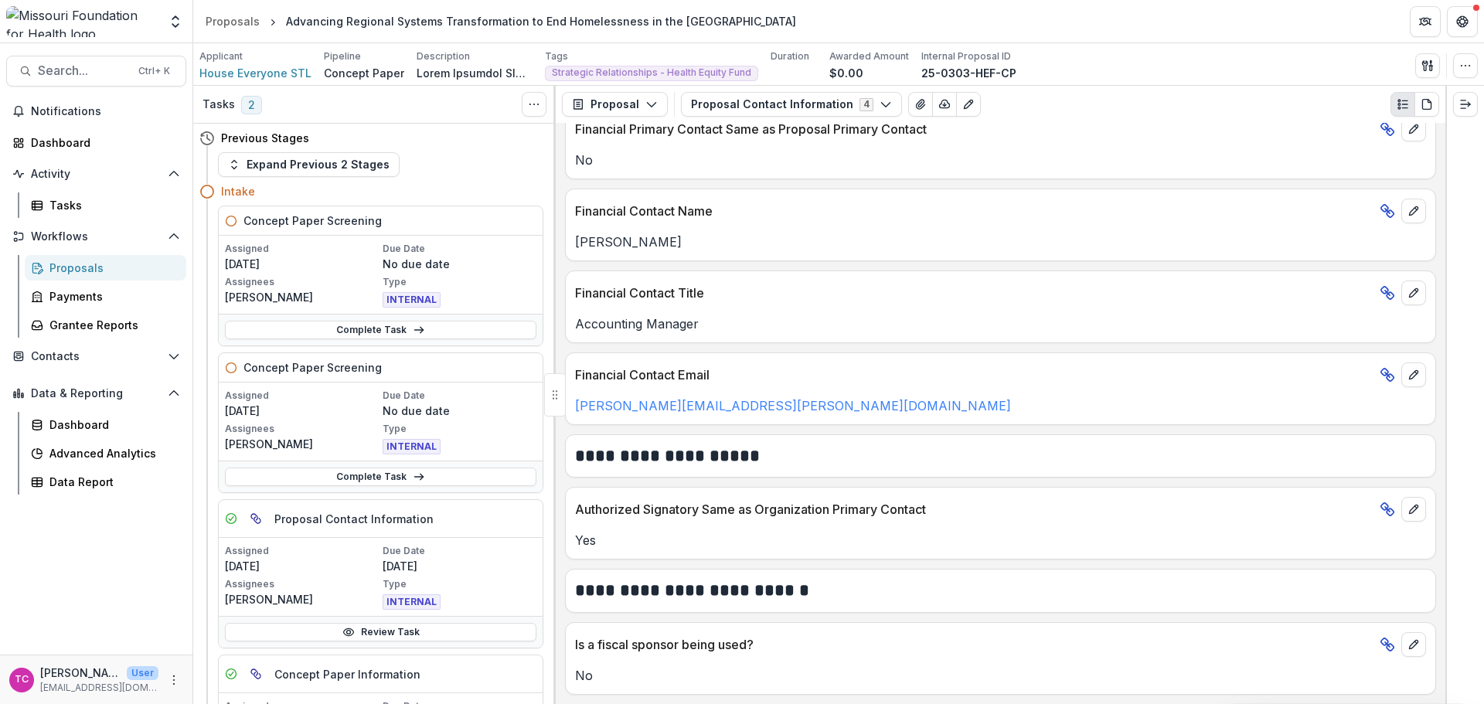
scroll to position [813, 0]
click at [731, 103] on button "Proposal Contact Information 4" at bounding box center [791, 104] width 221 height 25
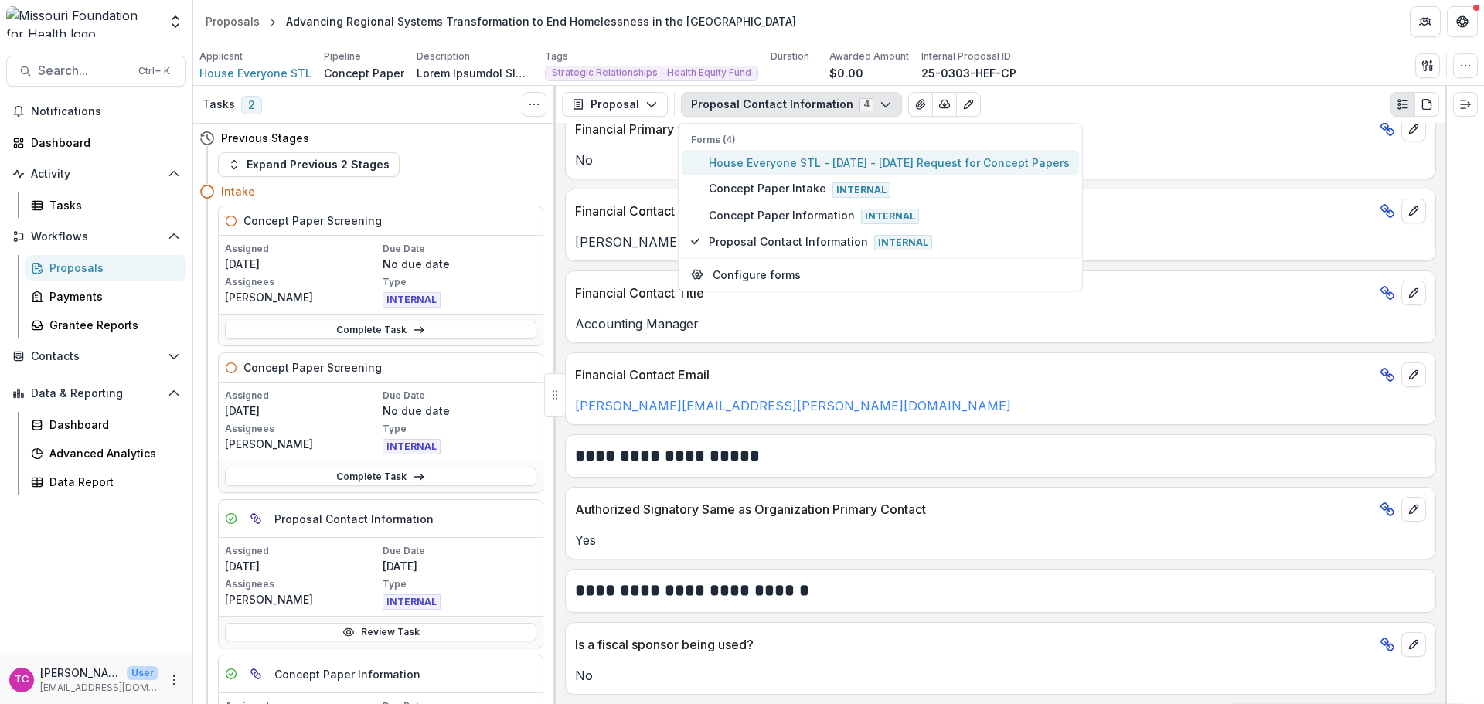
click at [745, 169] on span "House Everyone STL - [DATE] - [DATE] Request for Concept Papers" at bounding box center [889, 163] width 361 height 16
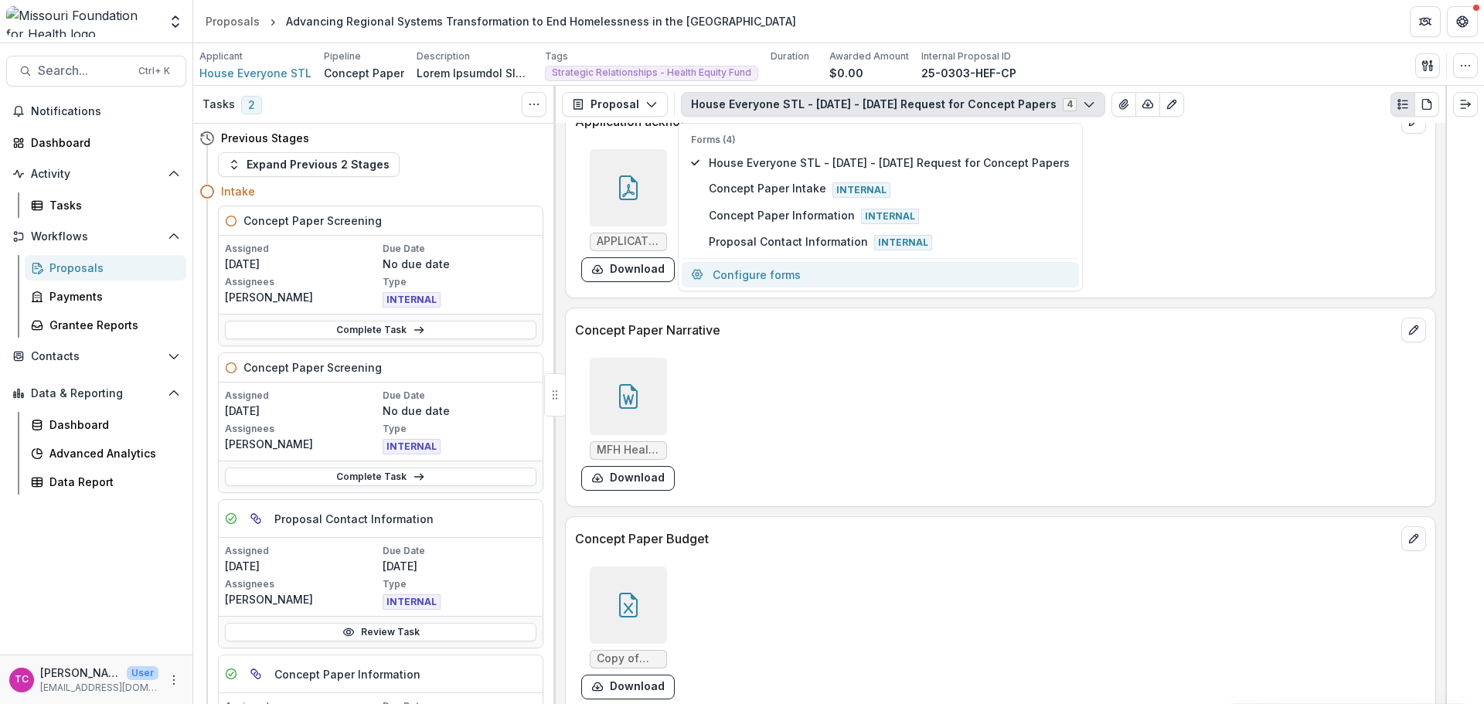
scroll to position [4140, 0]
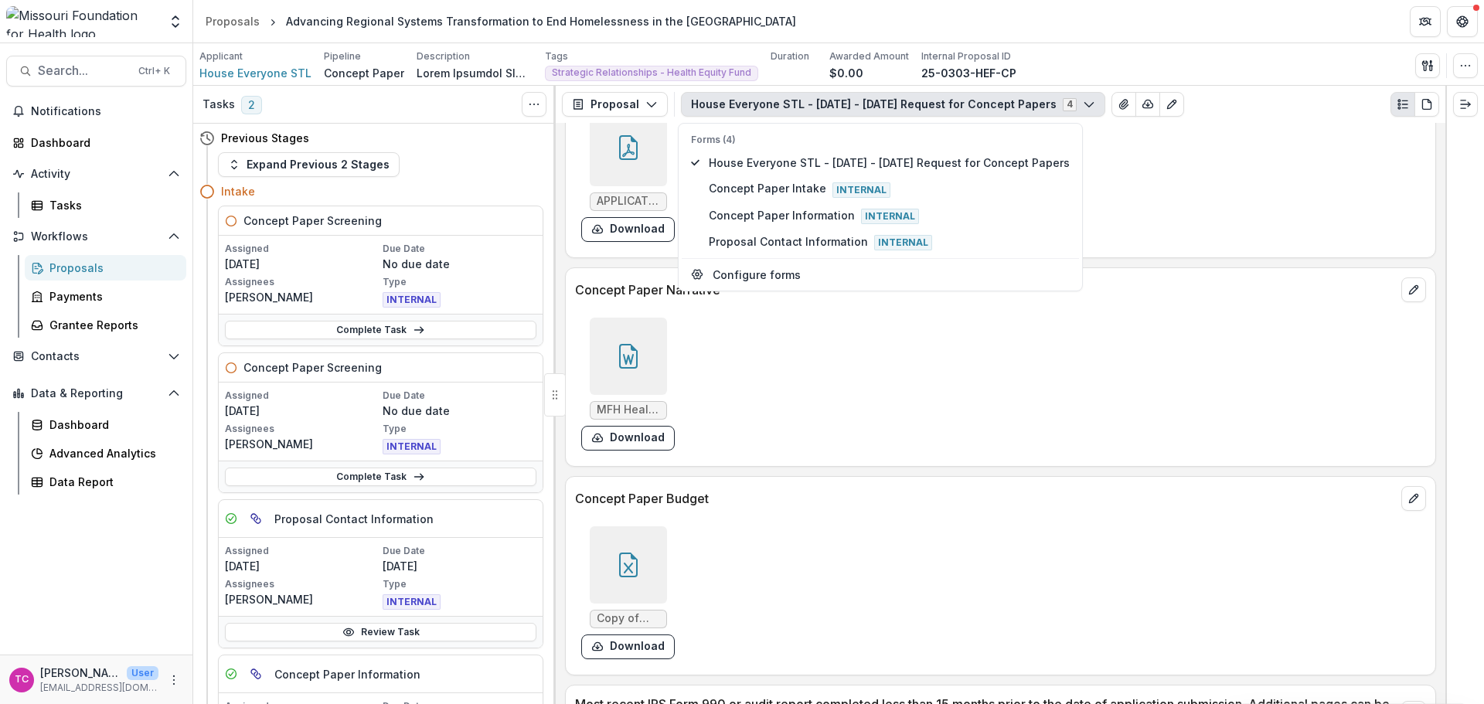
click at [656, 436] on button "Download" at bounding box center [628, 438] width 94 height 25
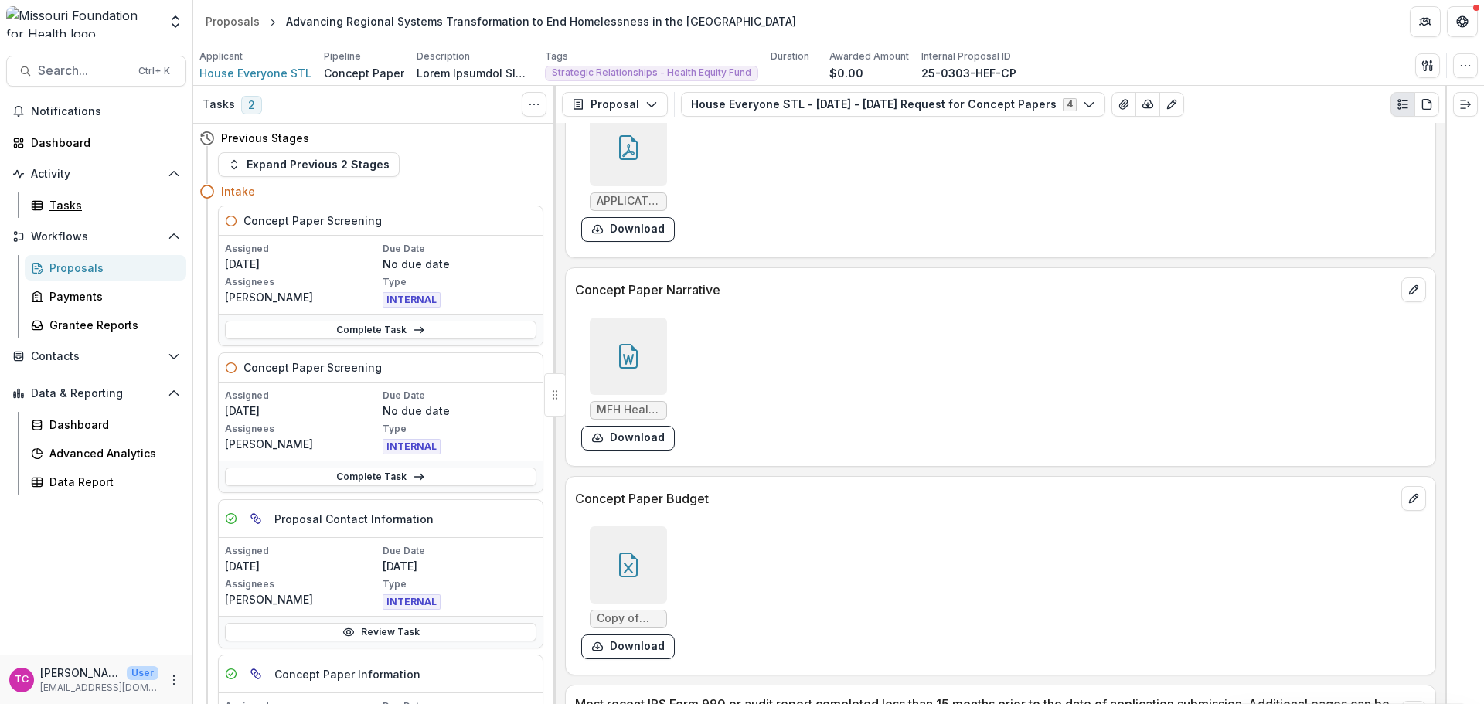
click at [73, 203] on div "Tasks" at bounding box center [111, 205] width 124 height 16
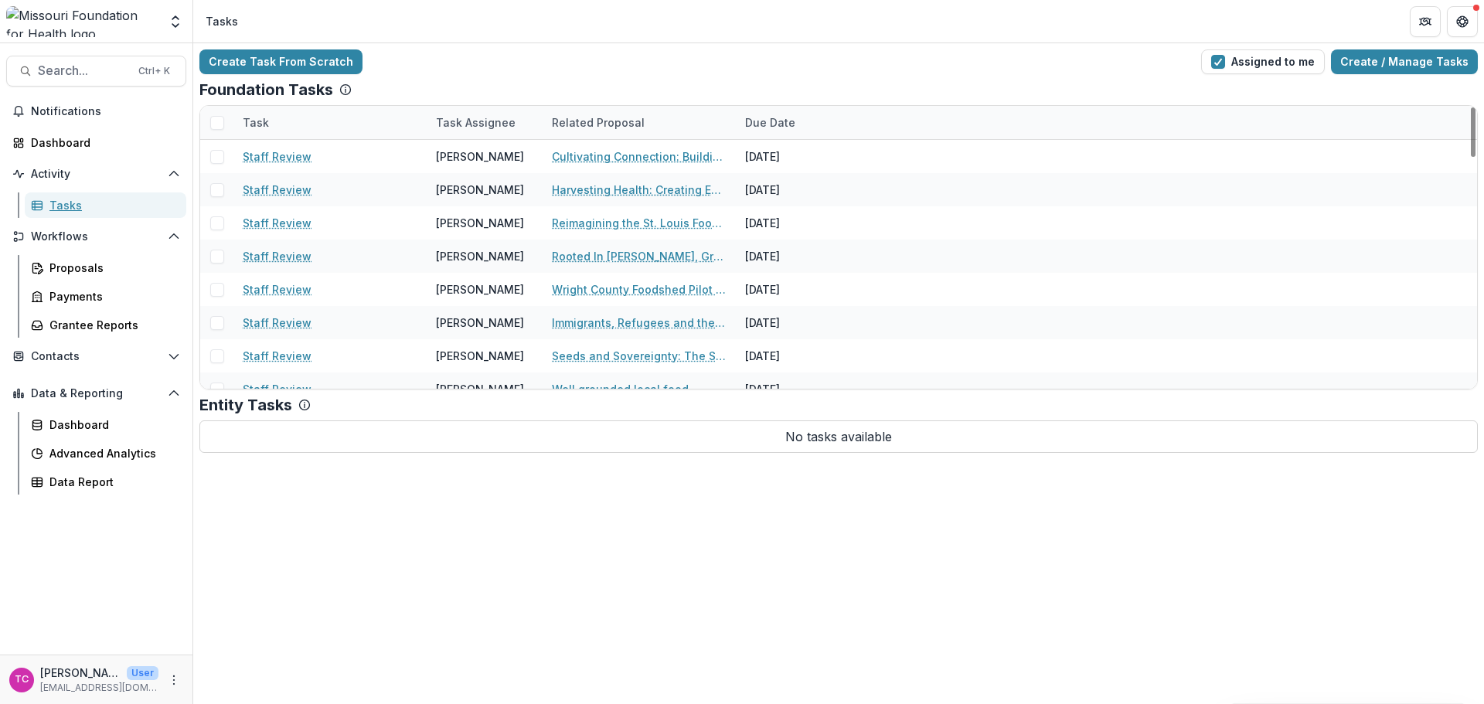
scroll to position [541, 0]
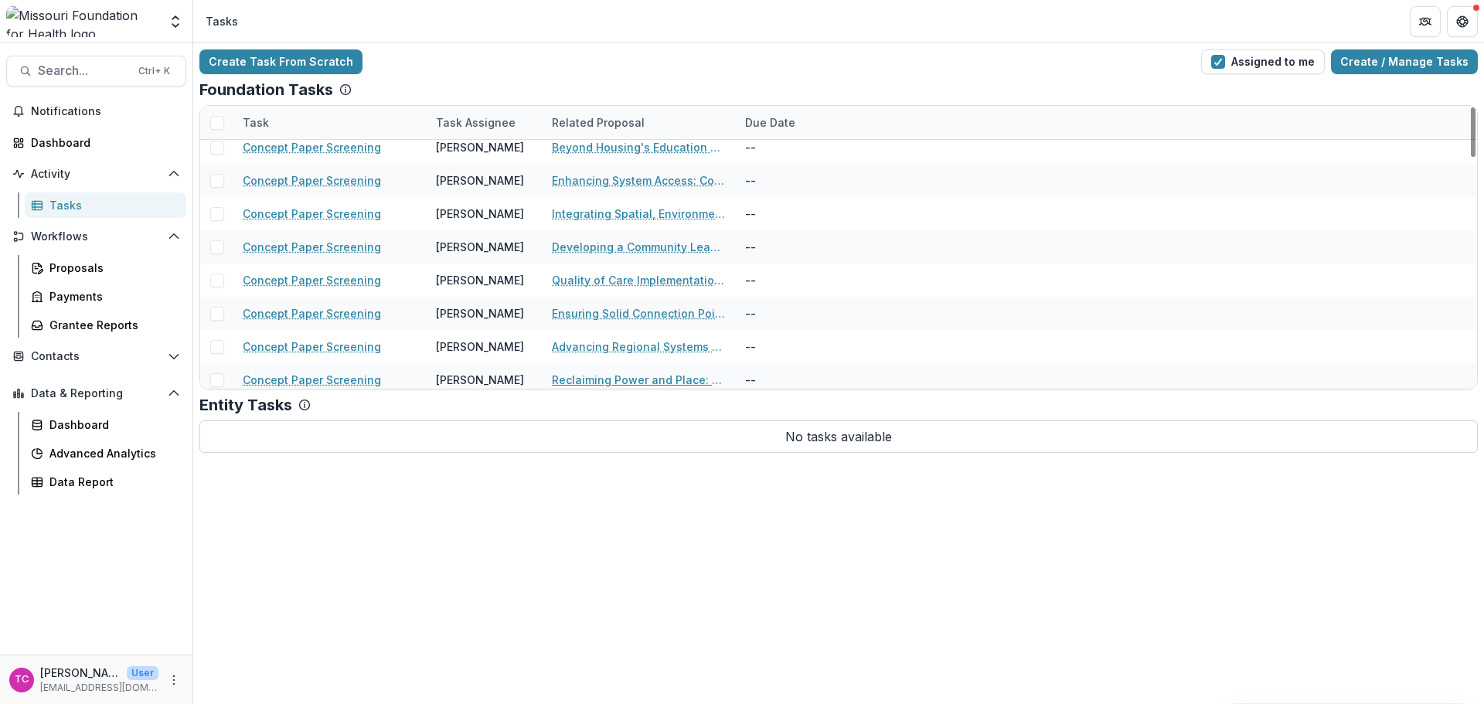
click at [571, 380] on link "Reclaiming Power and Place: A Community-Driven Green Space in [GEOGRAPHIC_DATA]…" at bounding box center [639, 380] width 175 height 16
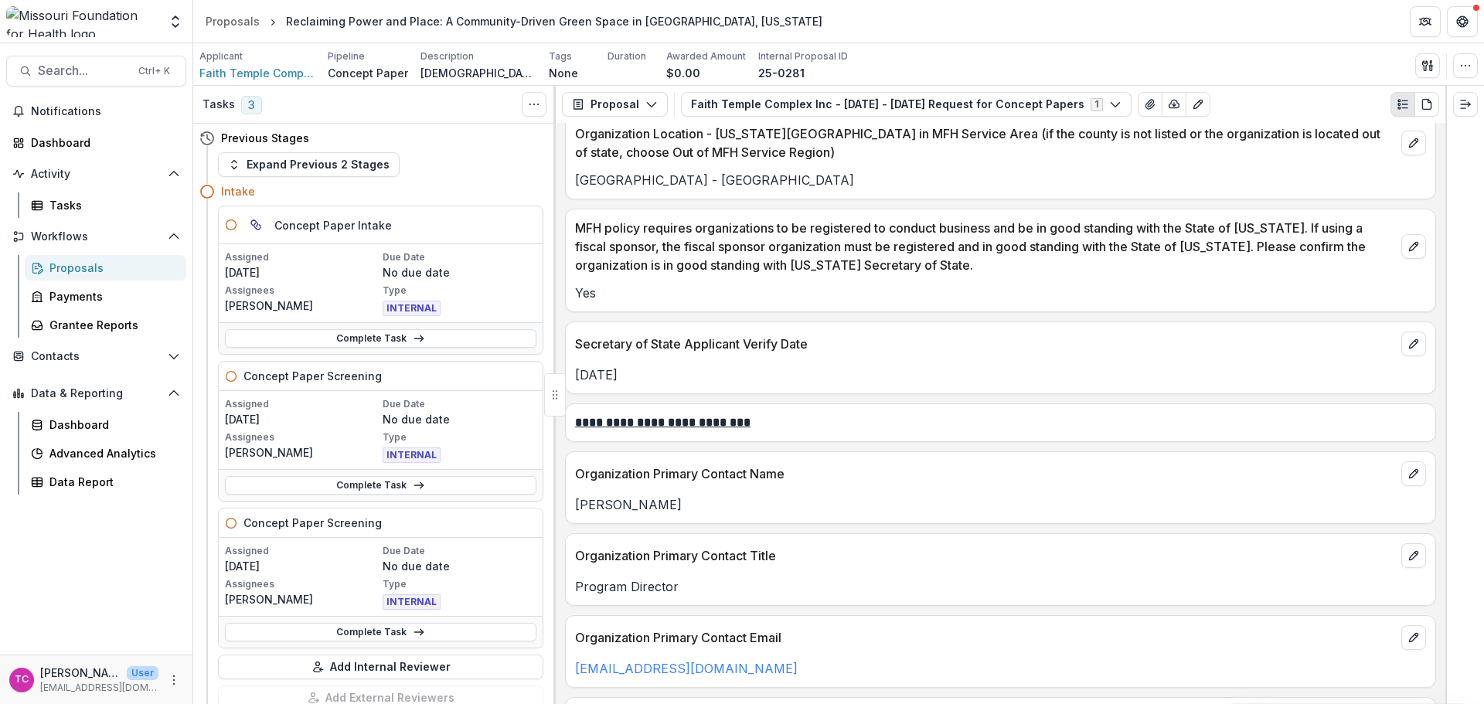
scroll to position [1624, 0]
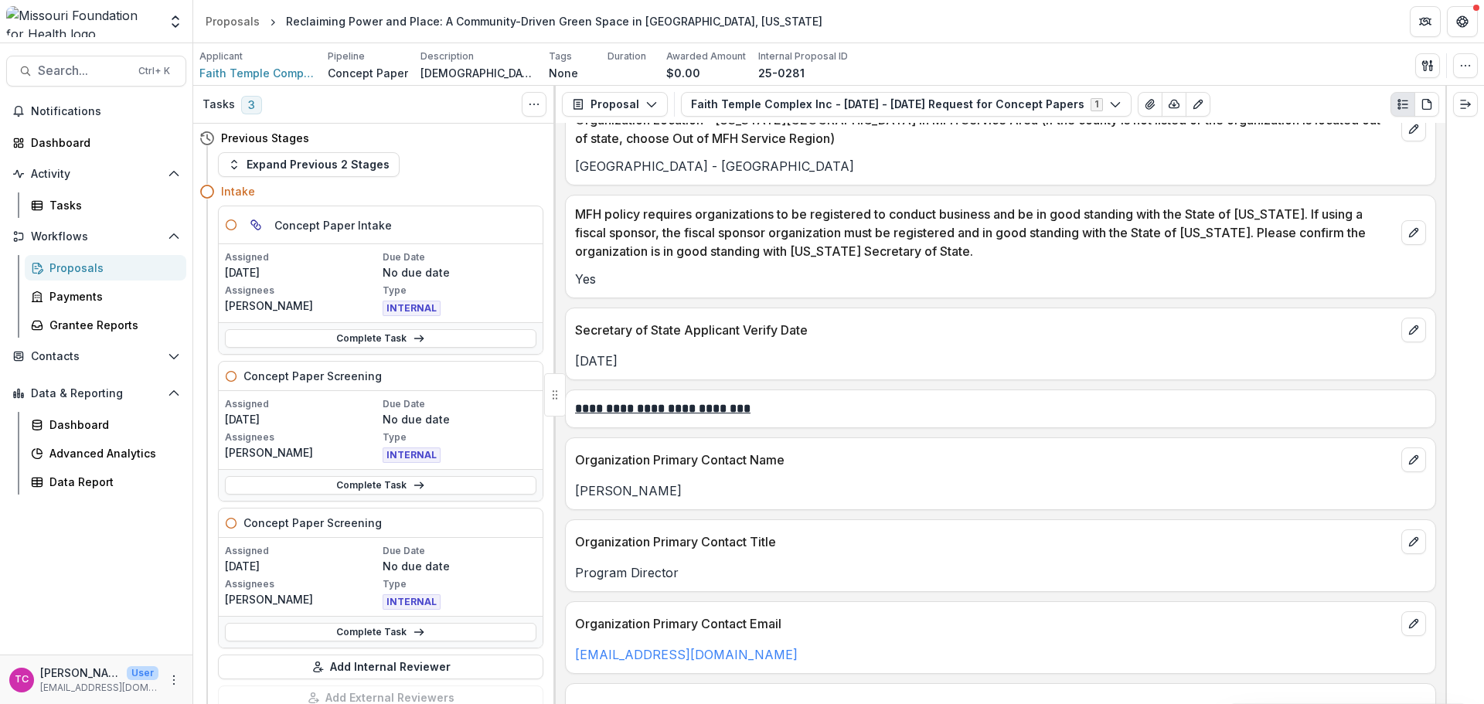
click at [635, 103] on button "Proposal" at bounding box center [615, 104] width 106 height 25
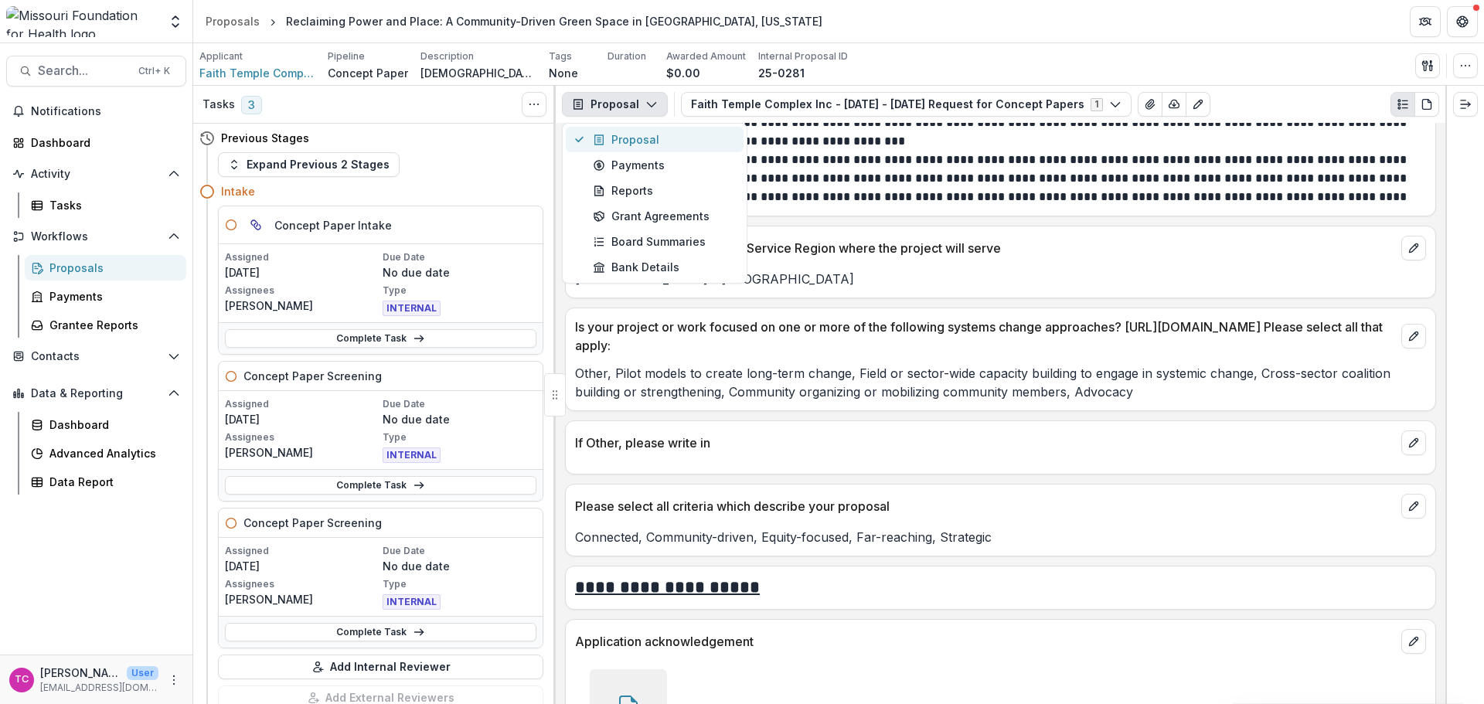
scroll to position [3788, 0]
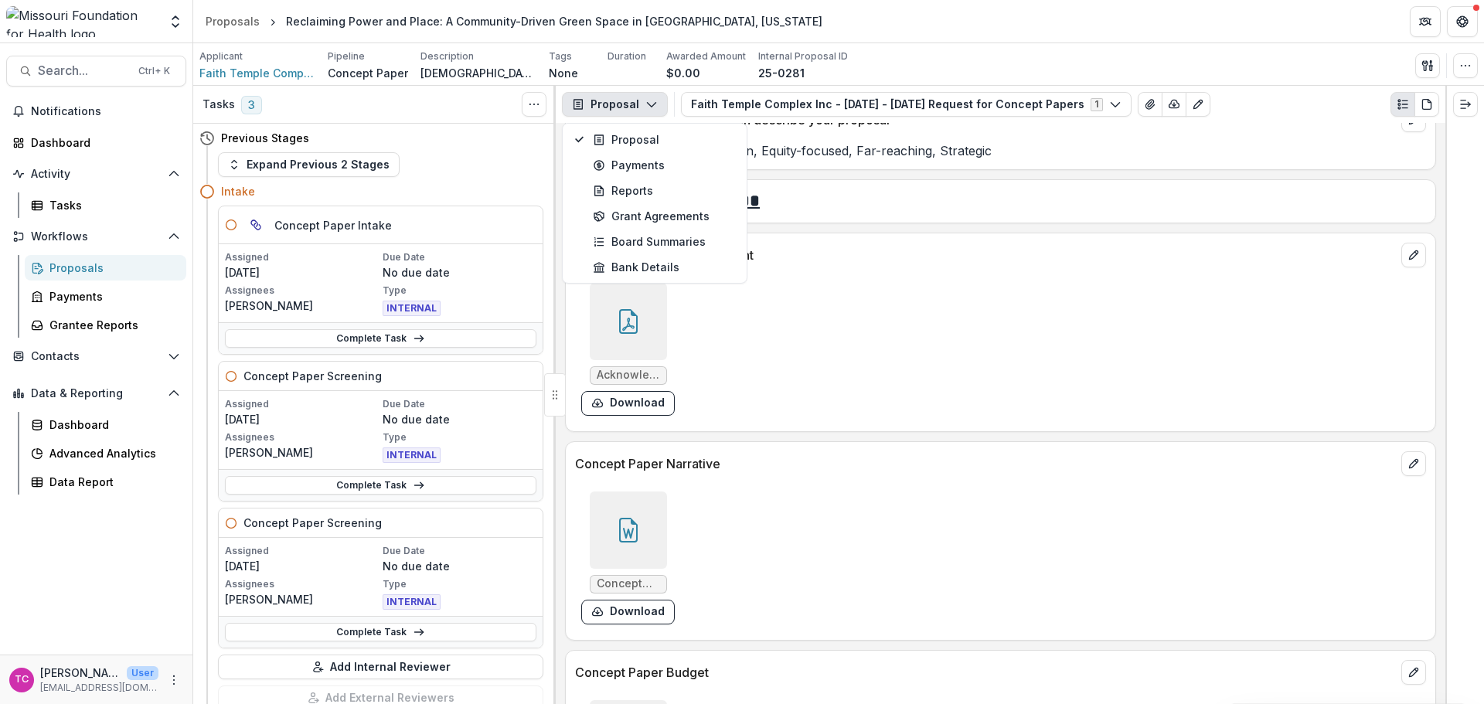
click at [642, 611] on button "Download" at bounding box center [628, 612] width 94 height 25
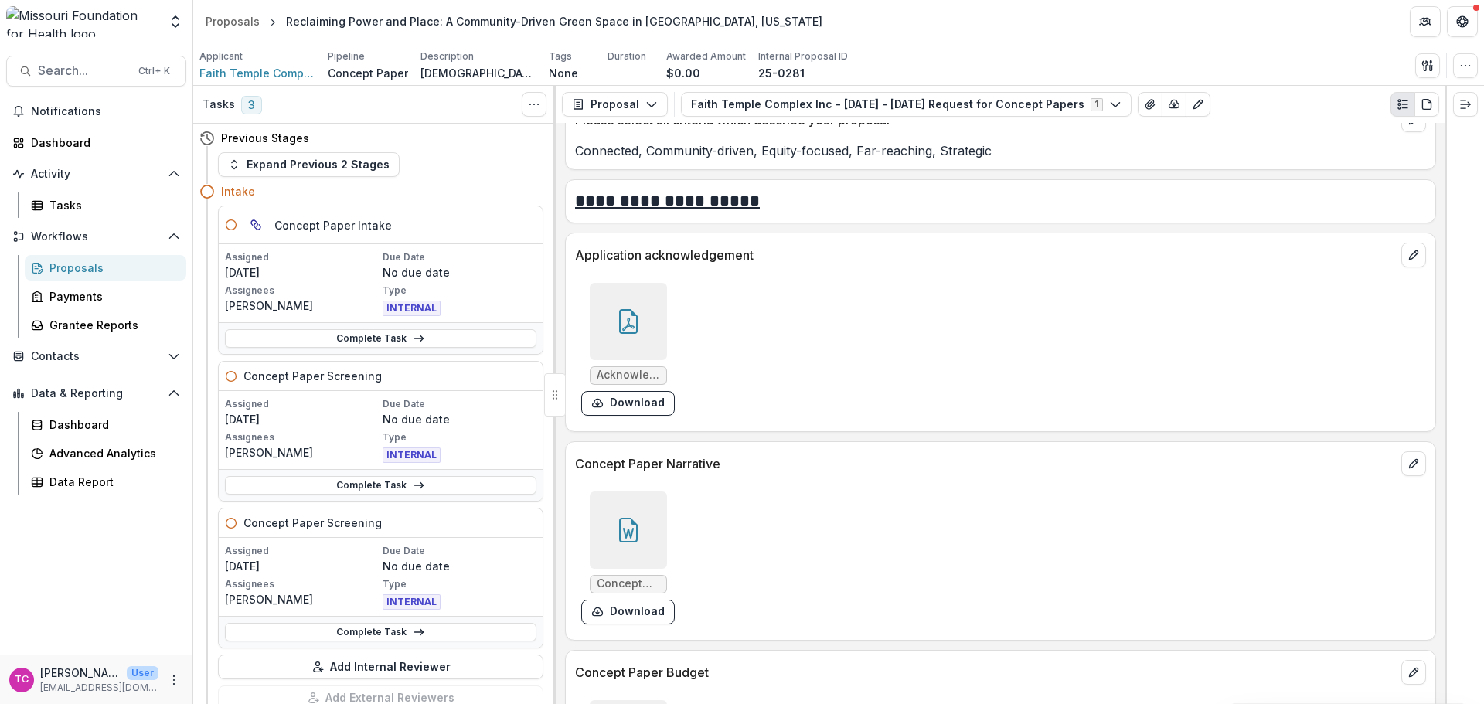
drag, startPoint x: 1201, startPoint y: 13, endPoint x: 1183, endPoint y: 16, distance: 18.0
click at [1113, 13] on header "Proposals Reclaiming Power and Place: A Community-Driven Green Space in [GEOGRA…" at bounding box center [838, 21] width 1291 height 43
click at [67, 206] on div "Tasks" at bounding box center [111, 205] width 124 height 16
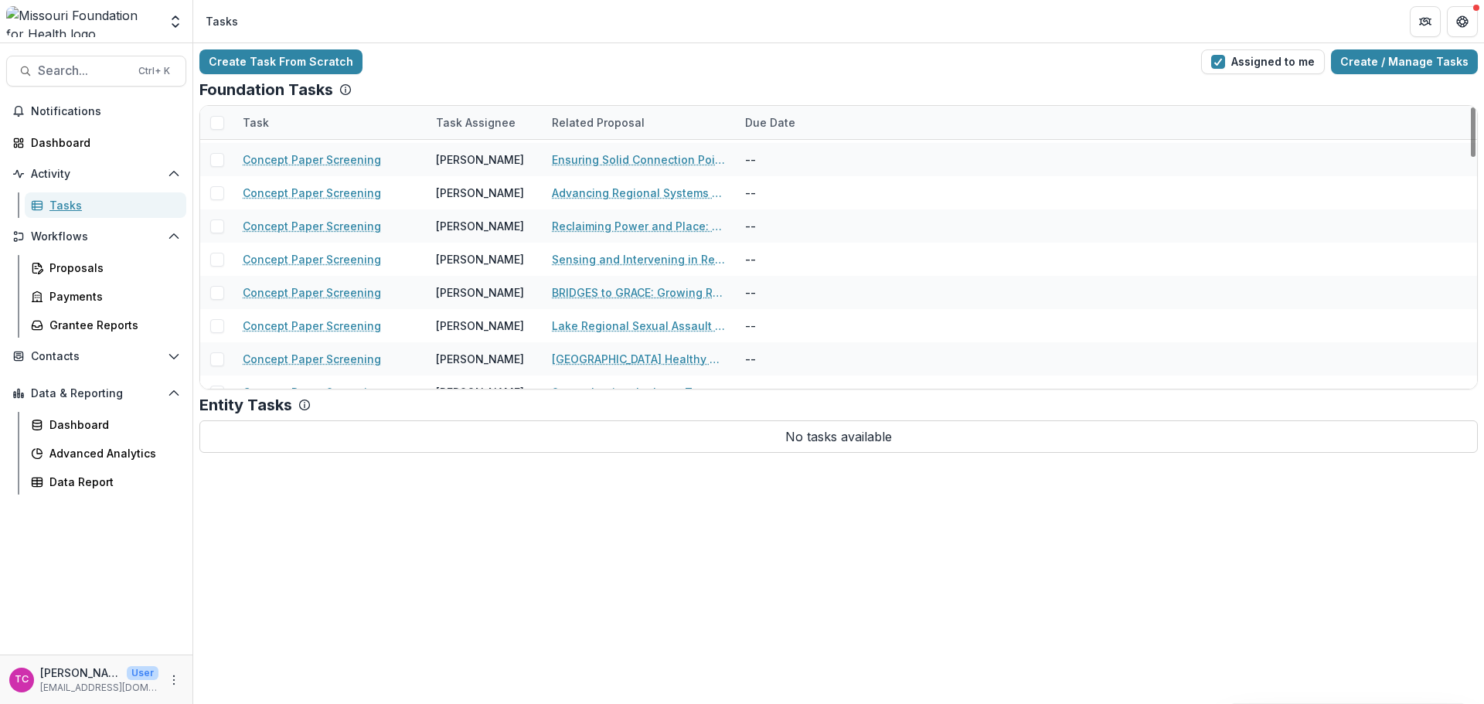
scroll to position [696, 0]
click at [595, 247] on div "Sensing and Intervening in Real-Time for Climate Change, Inequity, and Health C…" at bounding box center [639, 258] width 175 height 33
click at [595, 255] on link "Sensing and Intervening in Real-Time for Climate Change, Inequity, and Health C…" at bounding box center [639, 258] width 175 height 16
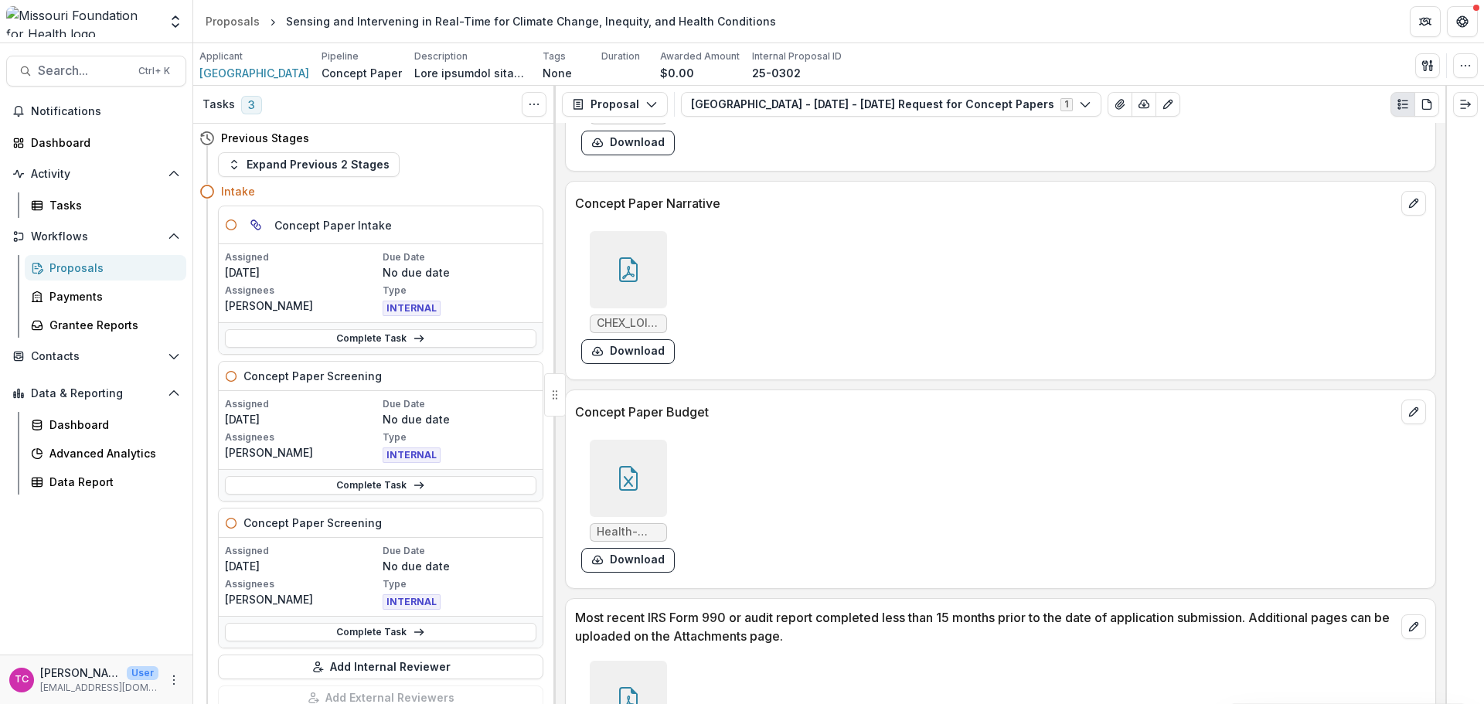
scroll to position [4398, 0]
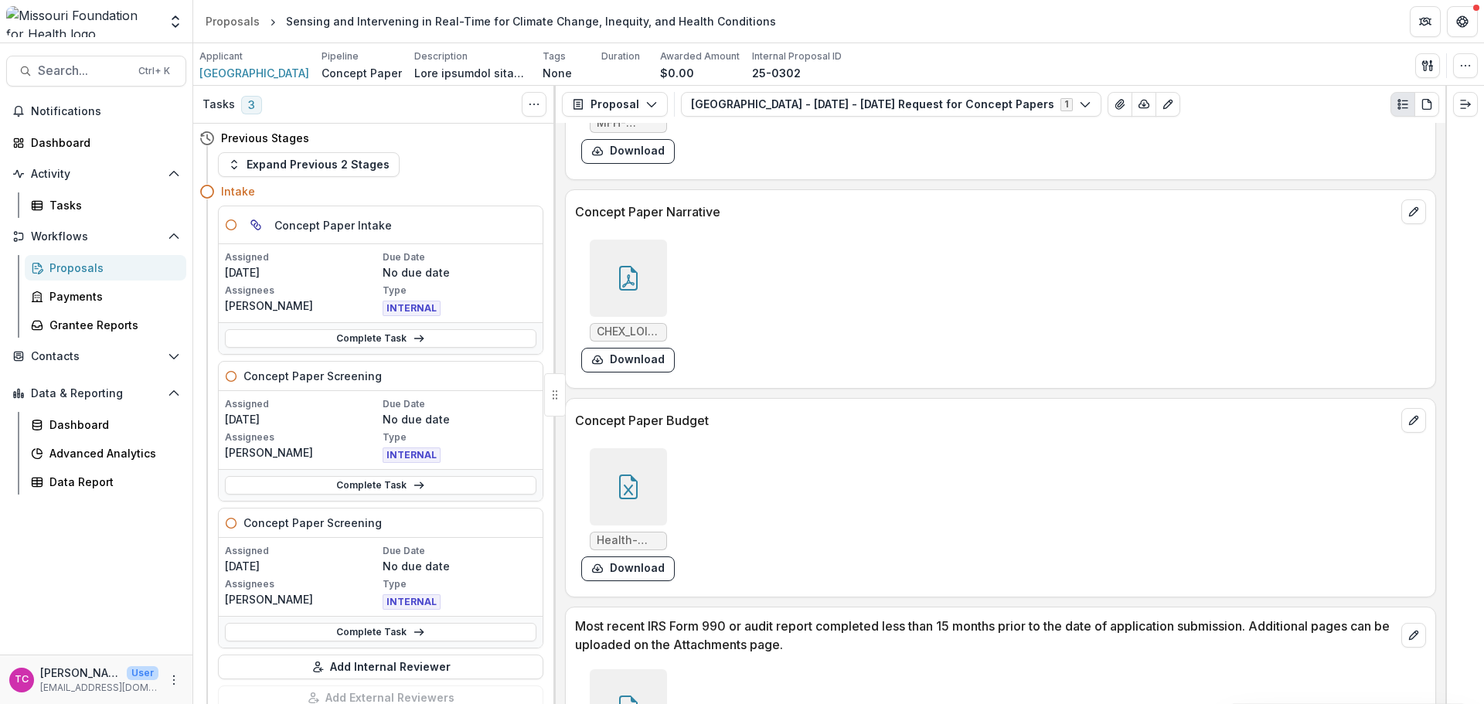
click at [622, 364] on button "Download" at bounding box center [628, 360] width 94 height 25
click at [66, 203] on div "Tasks" at bounding box center [111, 205] width 124 height 16
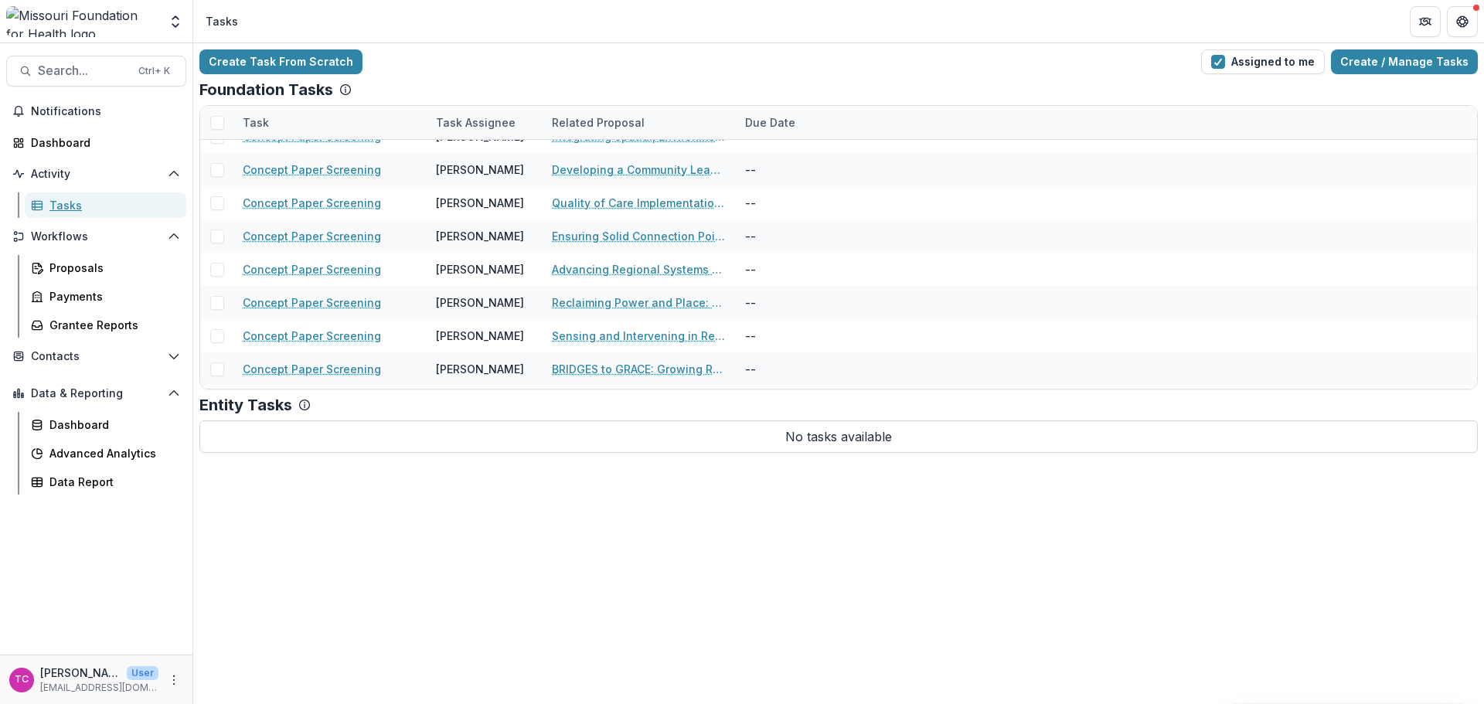
scroll to position [696, 0]
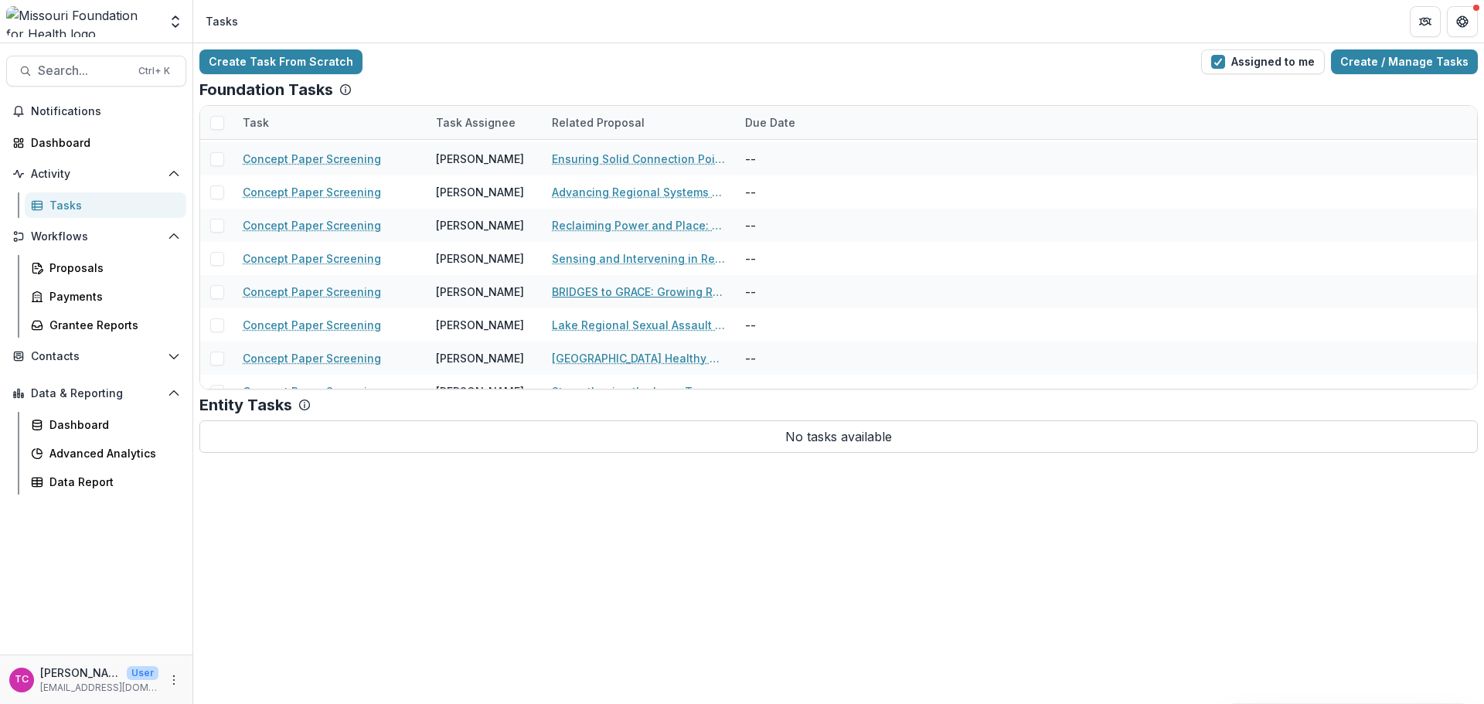
click at [608, 293] on link "BRIDGES to GRACE: Growing Resilient Aging Communities with Equity" at bounding box center [639, 292] width 175 height 16
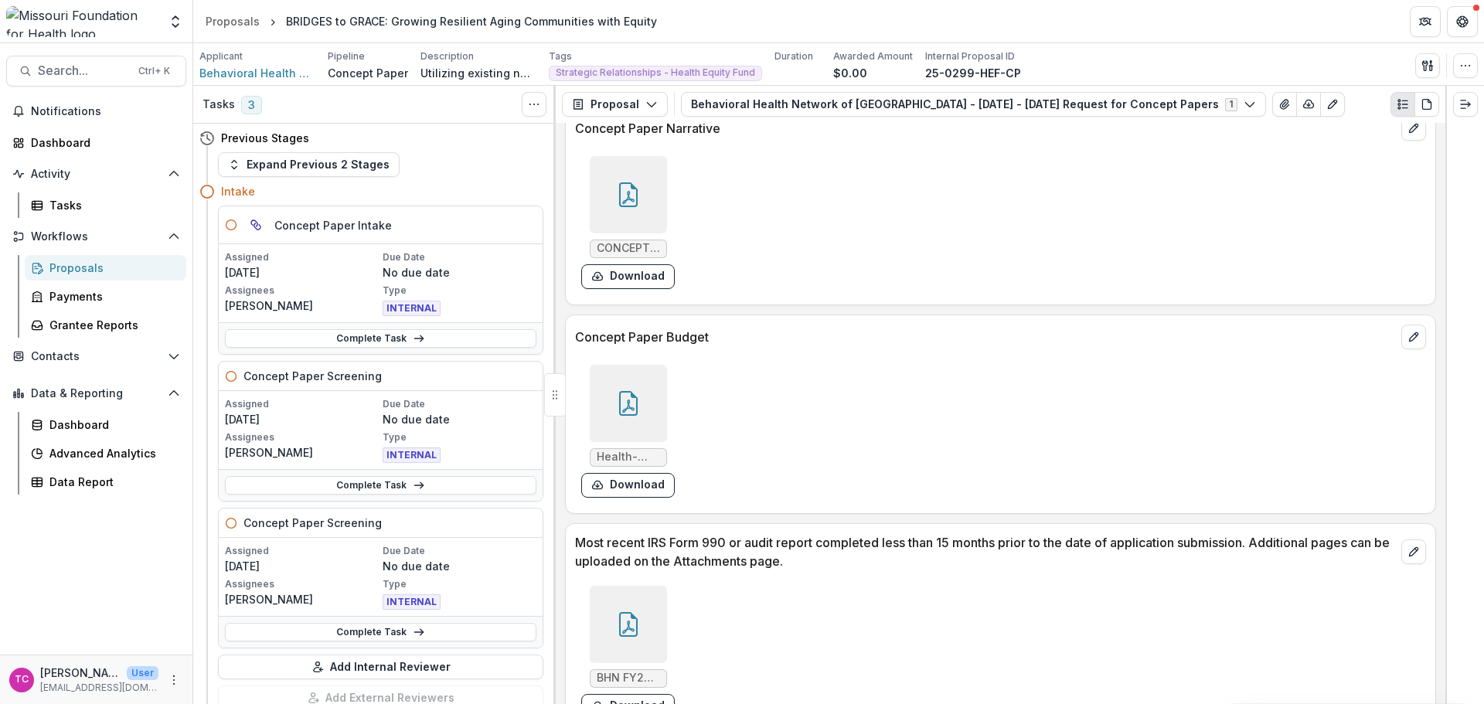
scroll to position [3999, 0]
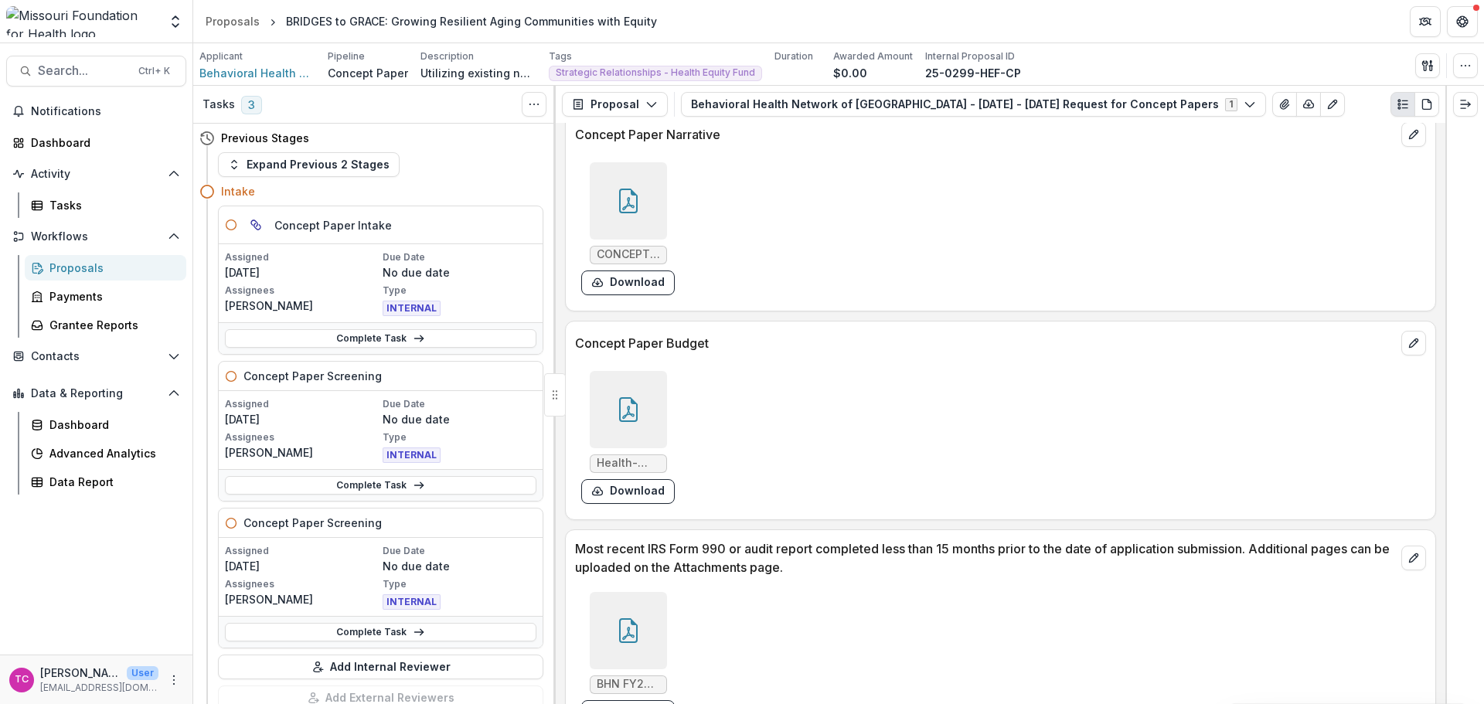
click at [608, 280] on button "Download" at bounding box center [628, 283] width 94 height 25
click at [50, 209] on div "Tasks" at bounding box center [111, 205] width 124 height 16
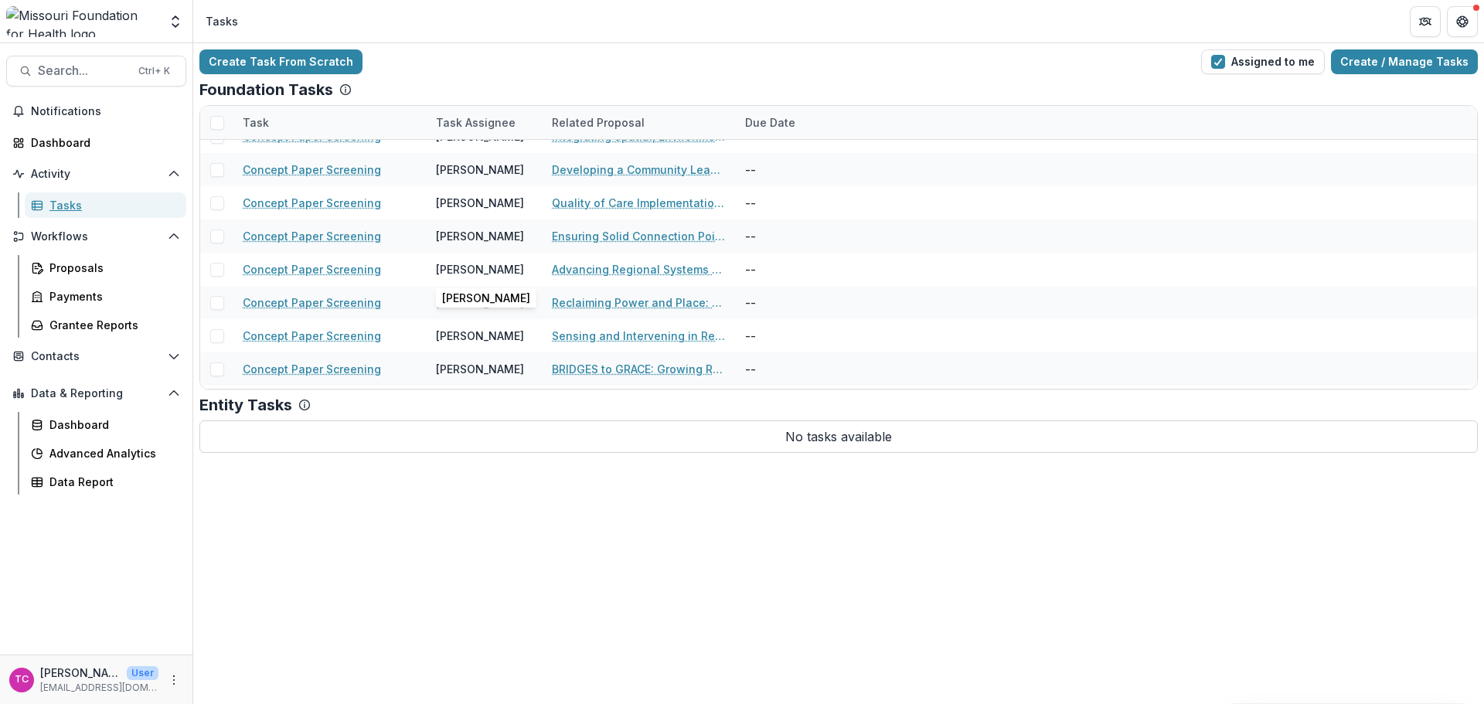
scroll to position [696, 0]
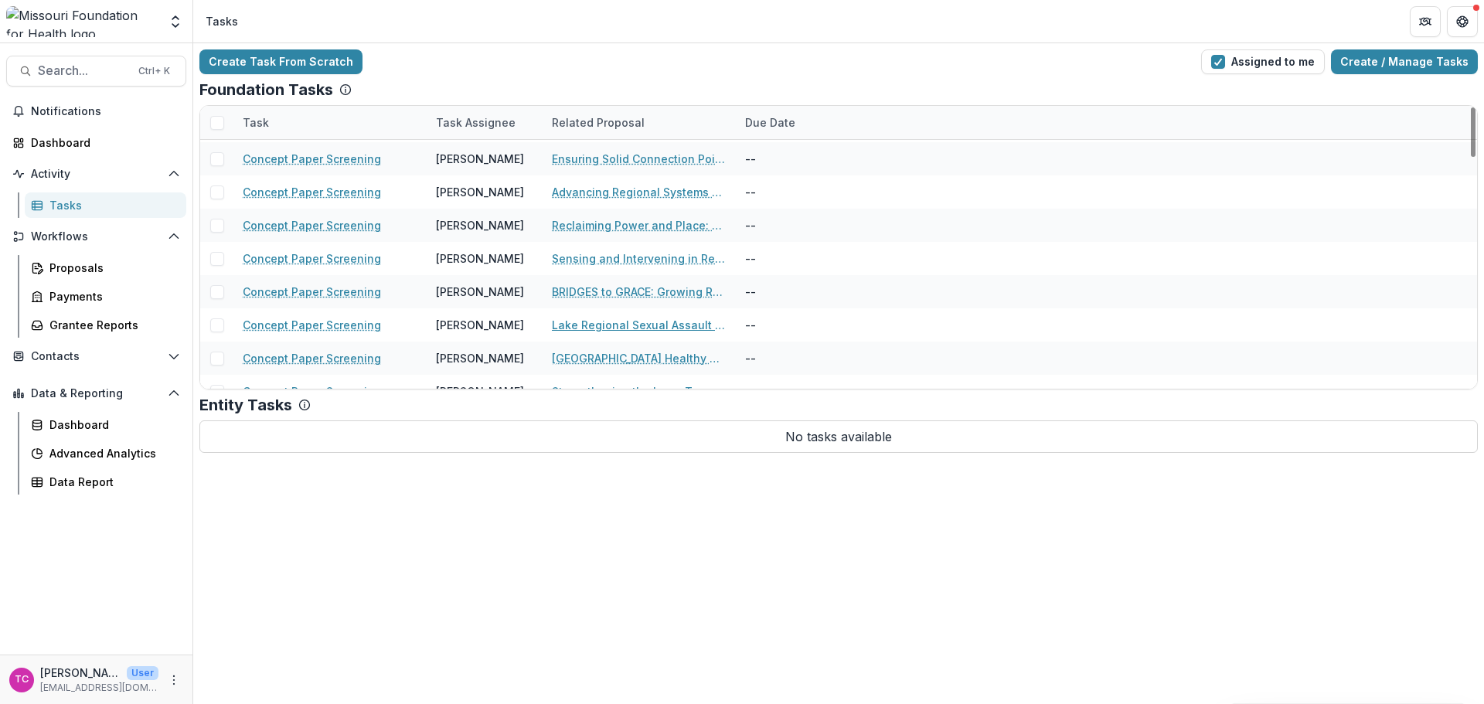
click at [600, 329] on link "Lake Regional Sexual Assault Prevention Partnership" at bounding box center [639, 325] width 175 height 16
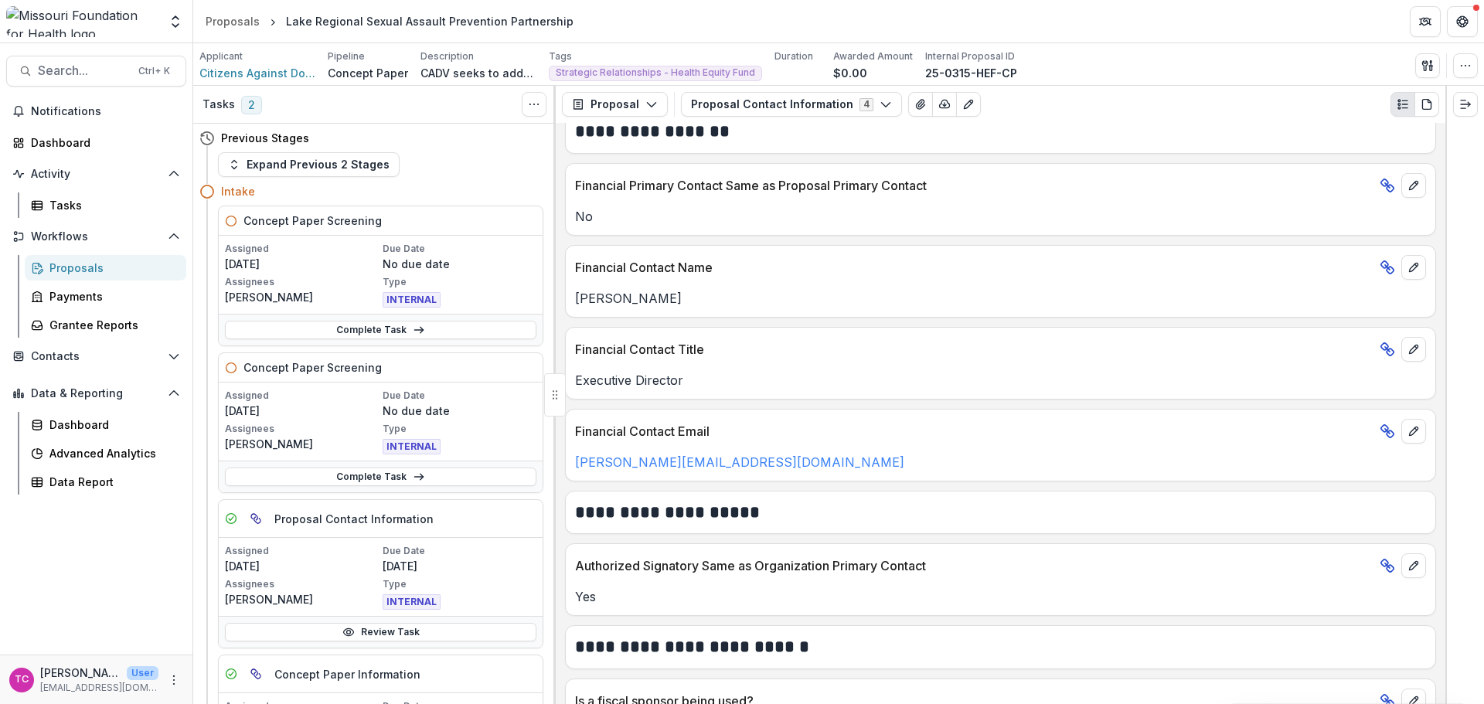
scroll to position [1059, 0]
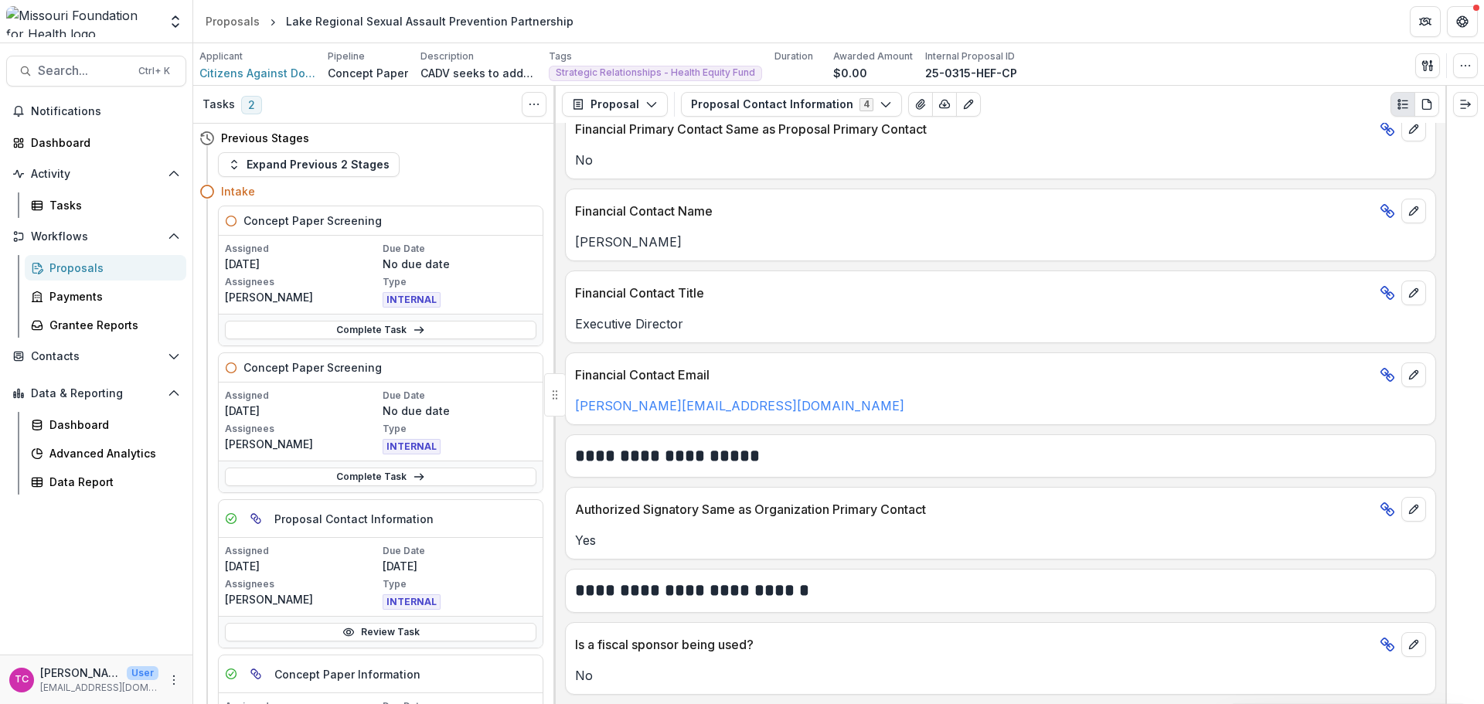
click at [750, 114] on button "Proposal Contact Information 4" at bounding box center [791, 104] width 221 height 25
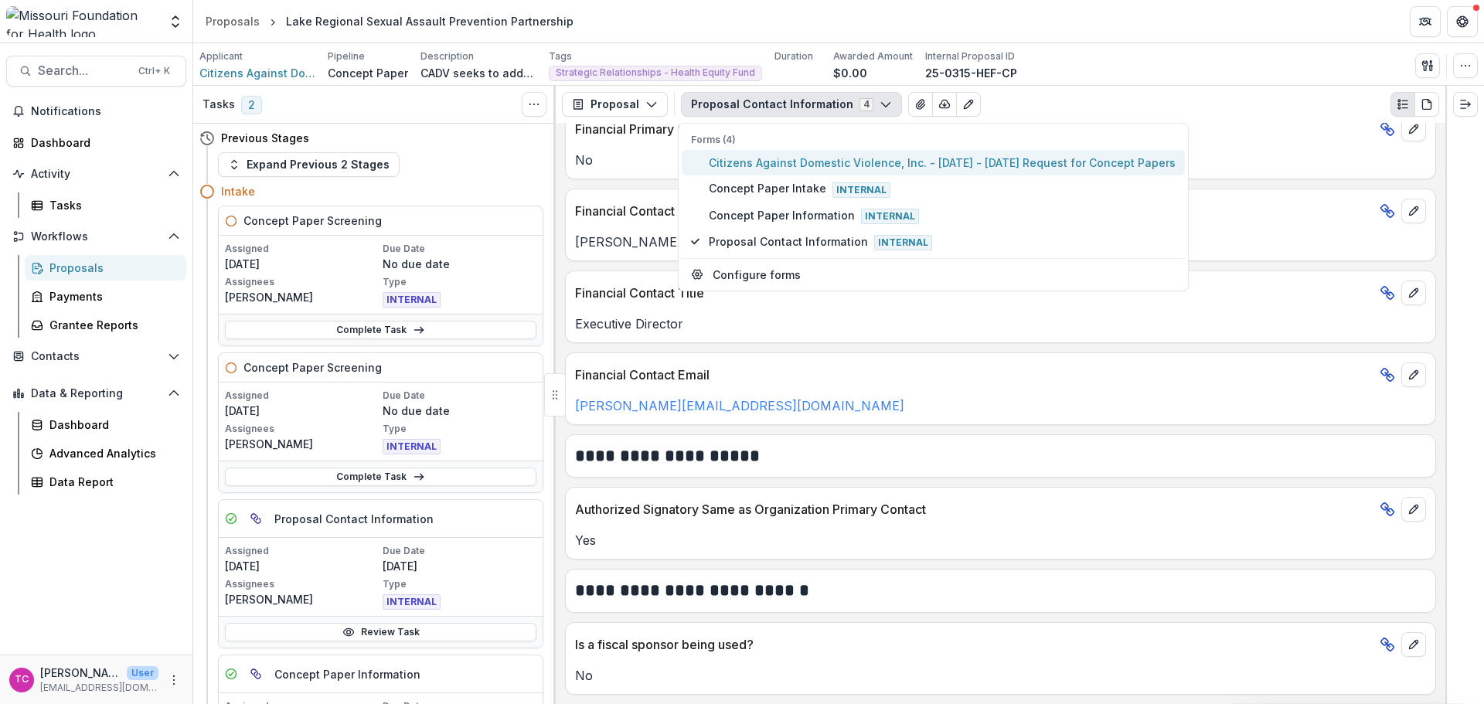
click at [748, 160] on span "Citizens Against Domestic Violence, Inc. - [DATE] - [DATE] Request for Concept …" at bounding box center [942, 163] width 467 height 16
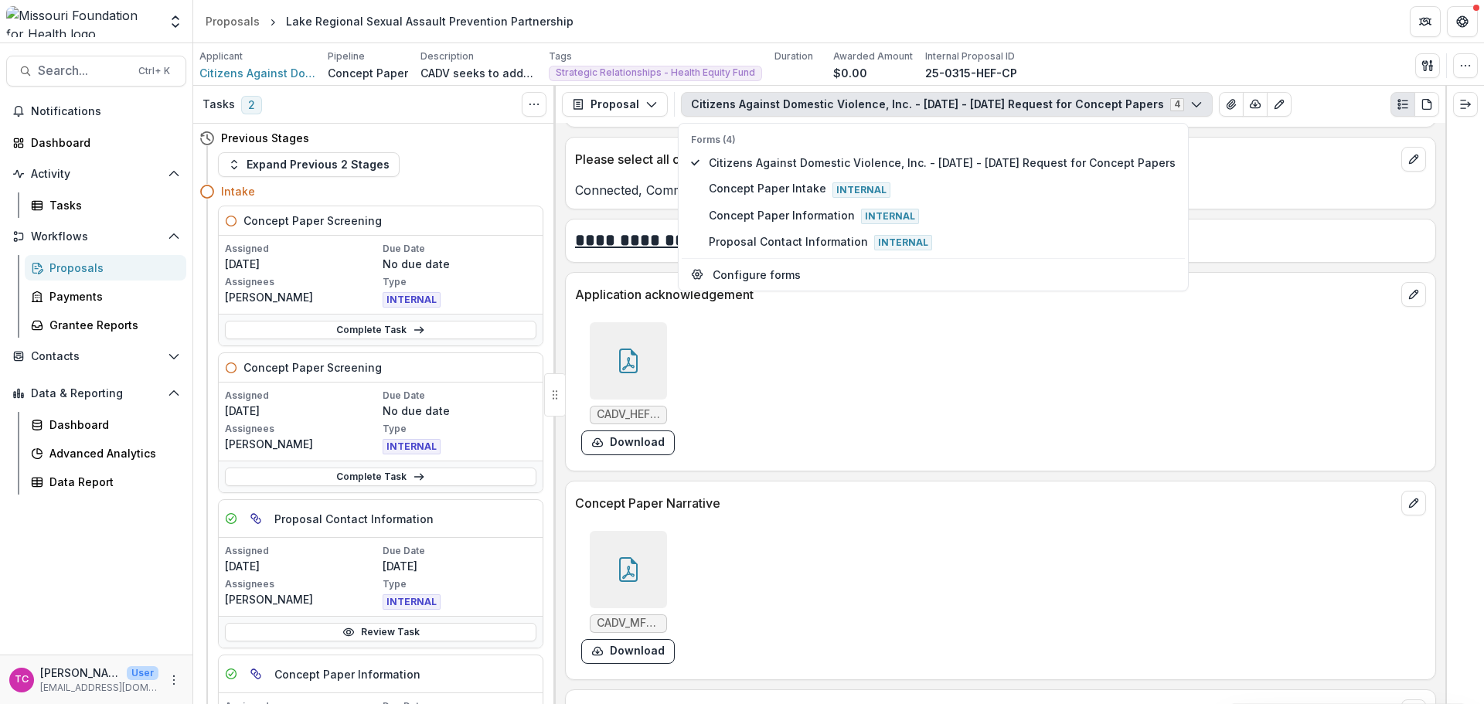
scroll to position [4077, 0]
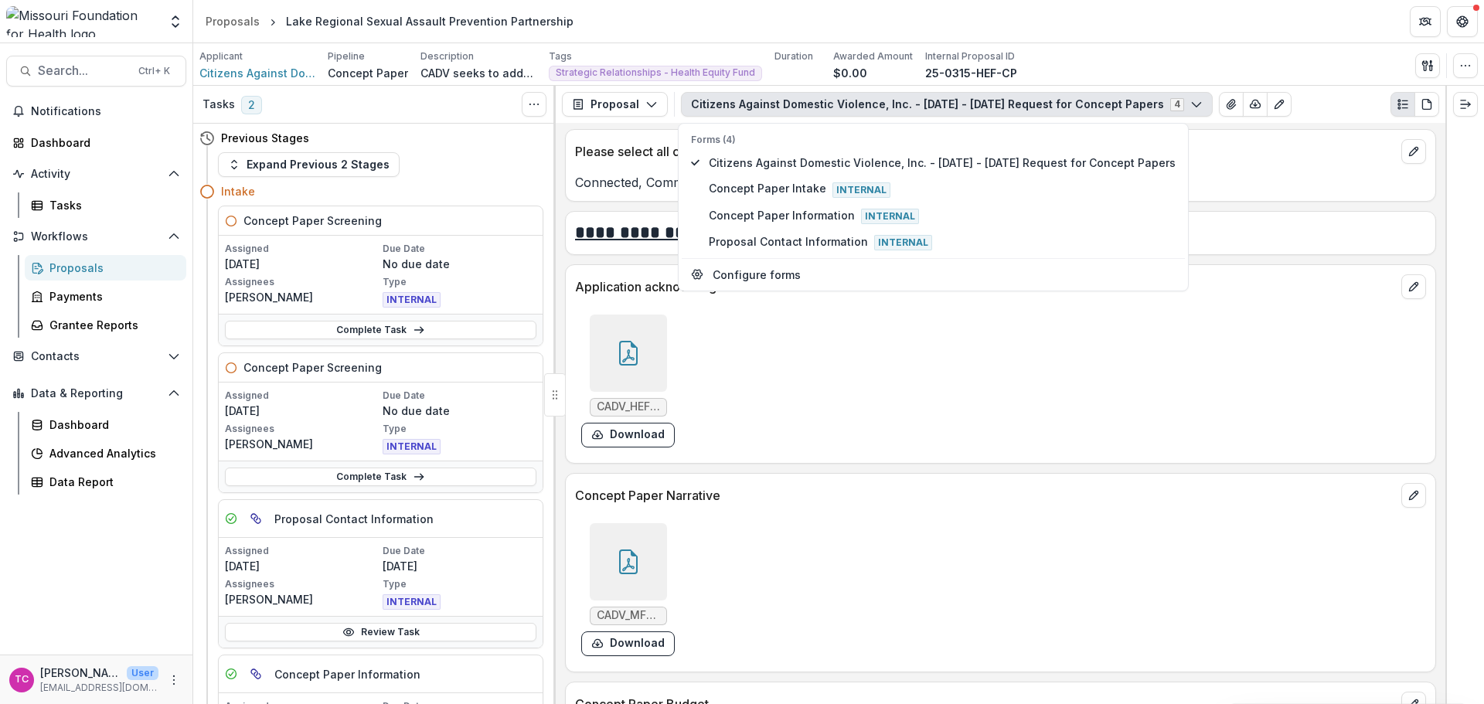
click at [654, 611] on button "Download" at bounding box center [628, 644] width 94 height 25
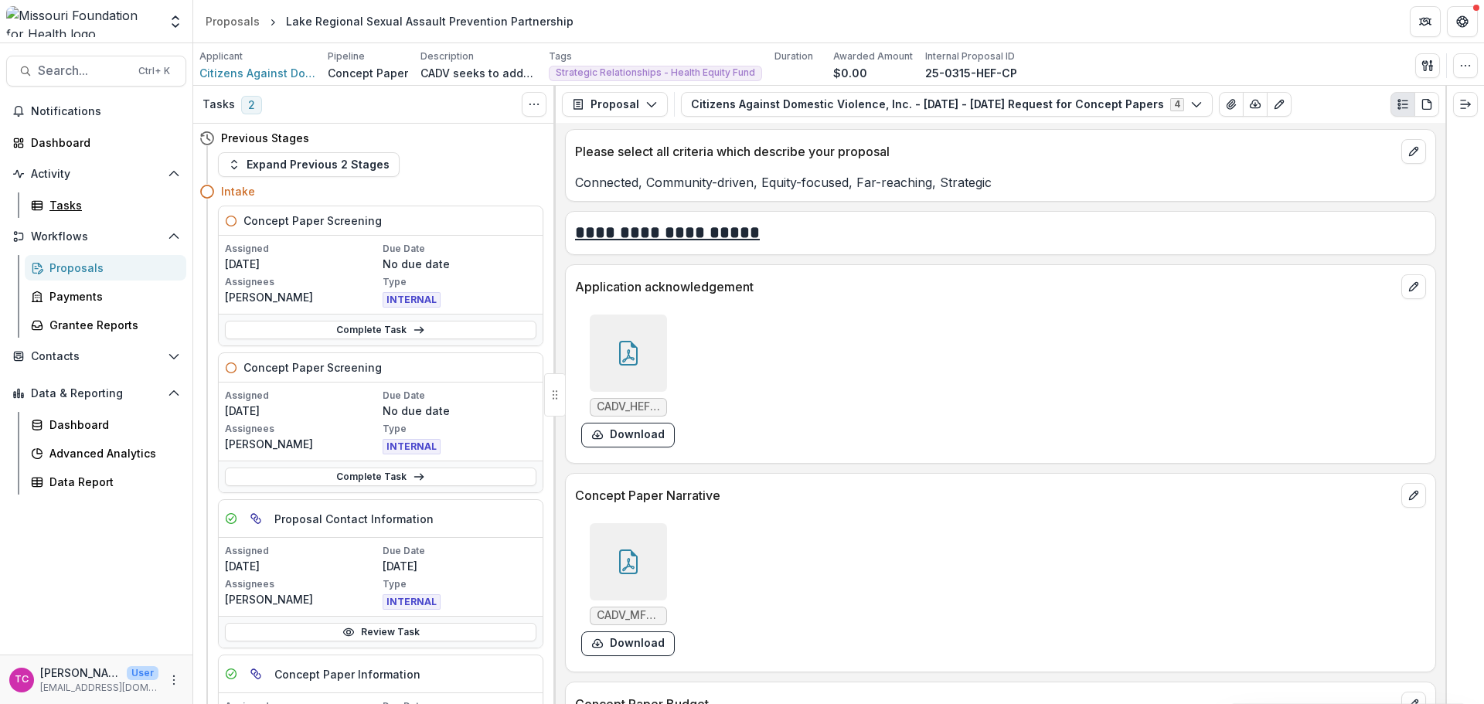
click at [53, 193] on link "Tasks" at bounding box center [106, 206] width 162 height 26
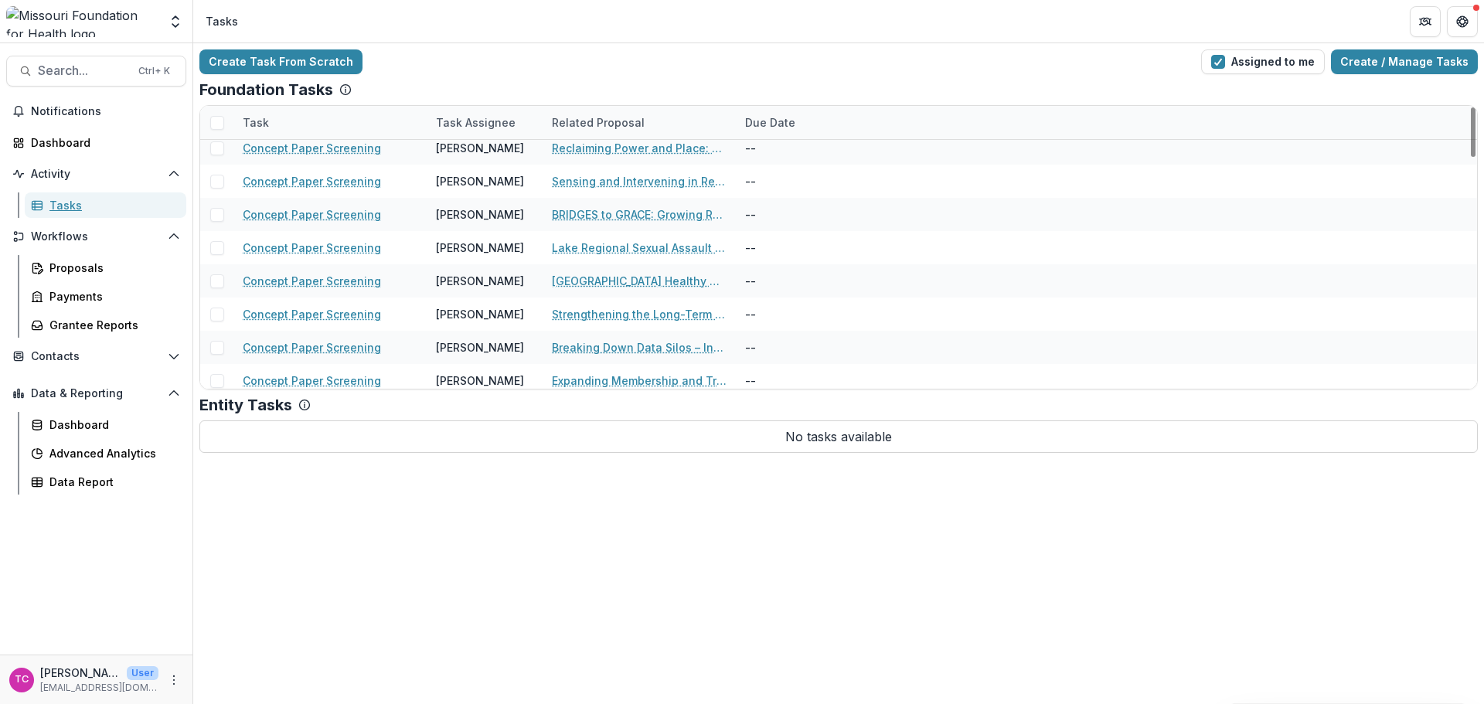
scroll to position [850, 0]
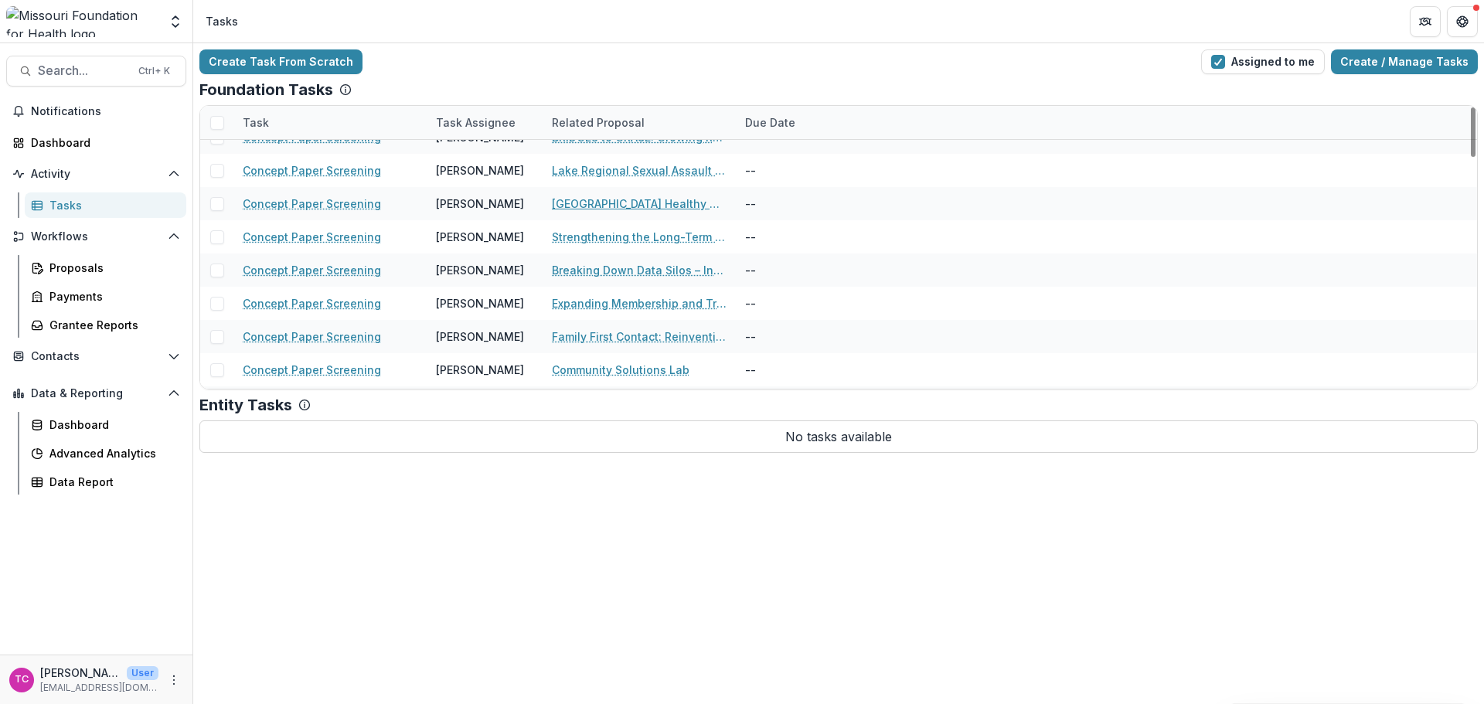
click at [582, 210] on link "[GEOGRAPHIC_DATA] Healthy Housing Initiatives" at bounding box center [639, 204] width 175 height 16
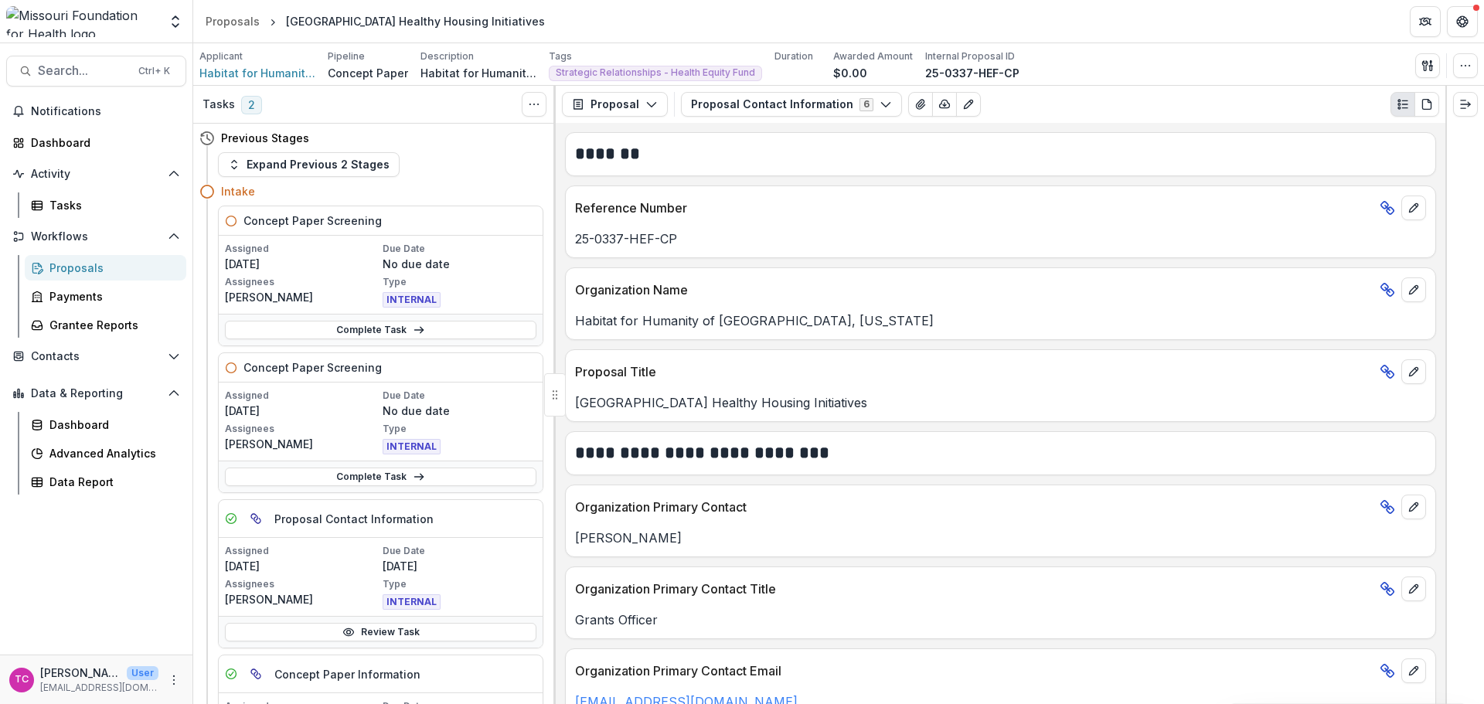
click at [707, 93] on button "Proposal Contact Information 6" at bounding box center [791, 104] width 221 height 25
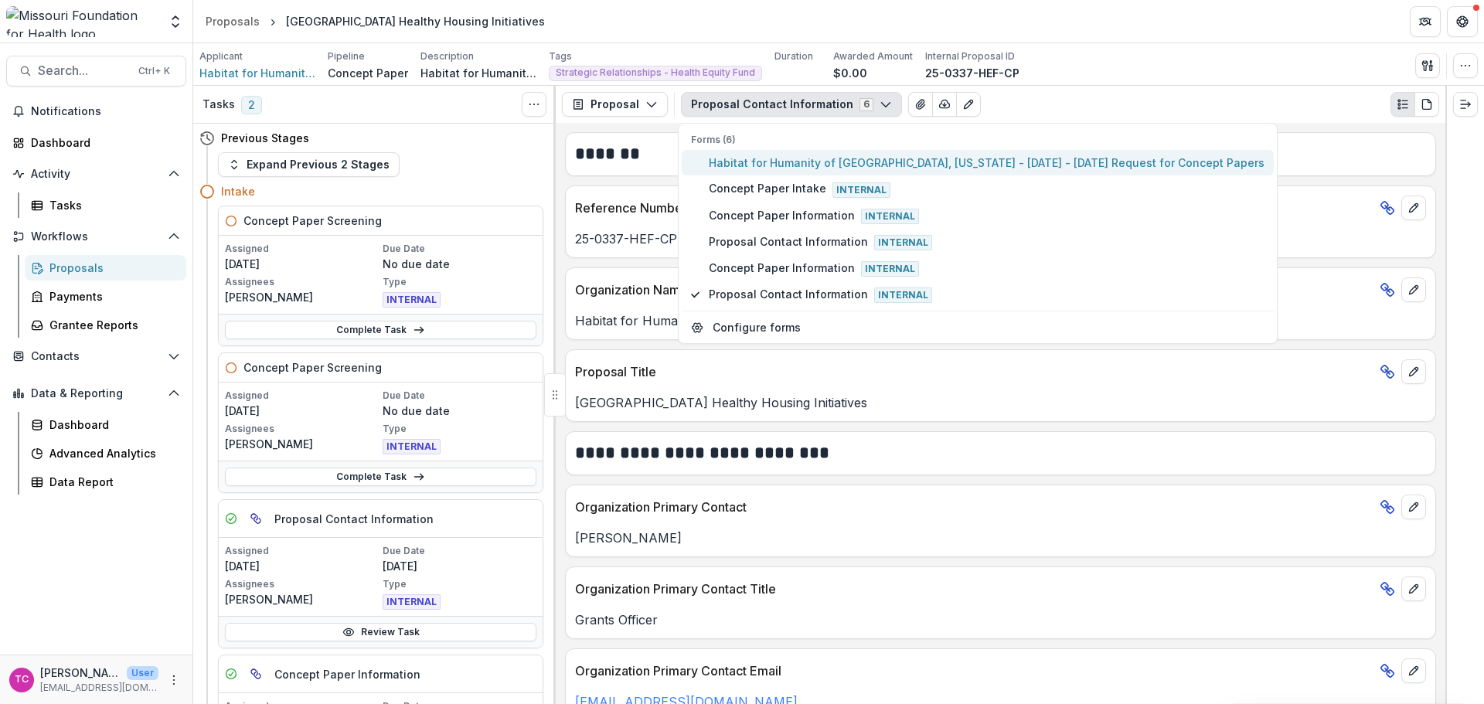
click at [704, 155] on button "Habitat for Humanity of [GEOGRAPHIC_DATA], [US_STATE] - [DATE] - [DATE] Request…" at bounding box center [978, 163] width 592 height 26
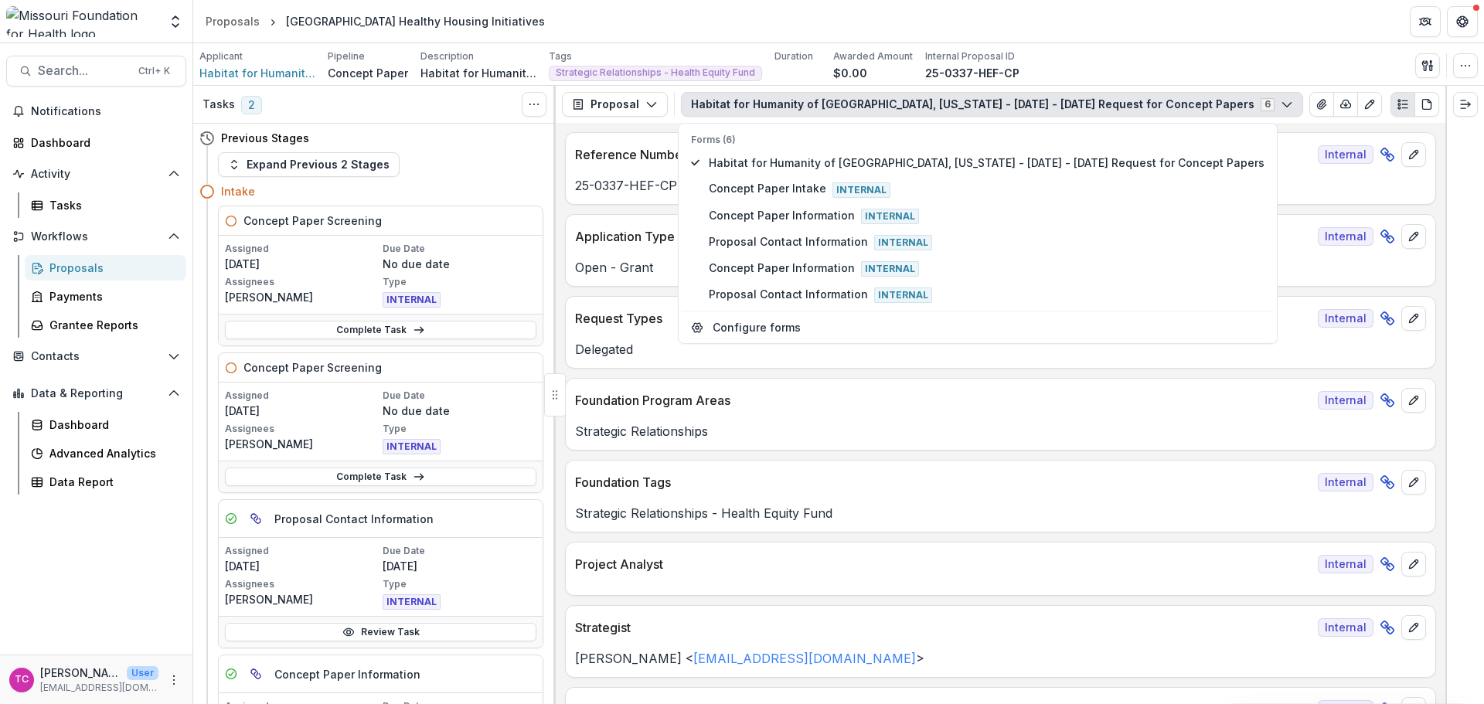
click at [559, 347] on div "**********" at bounding box center [1001, 413] width 890 height 581
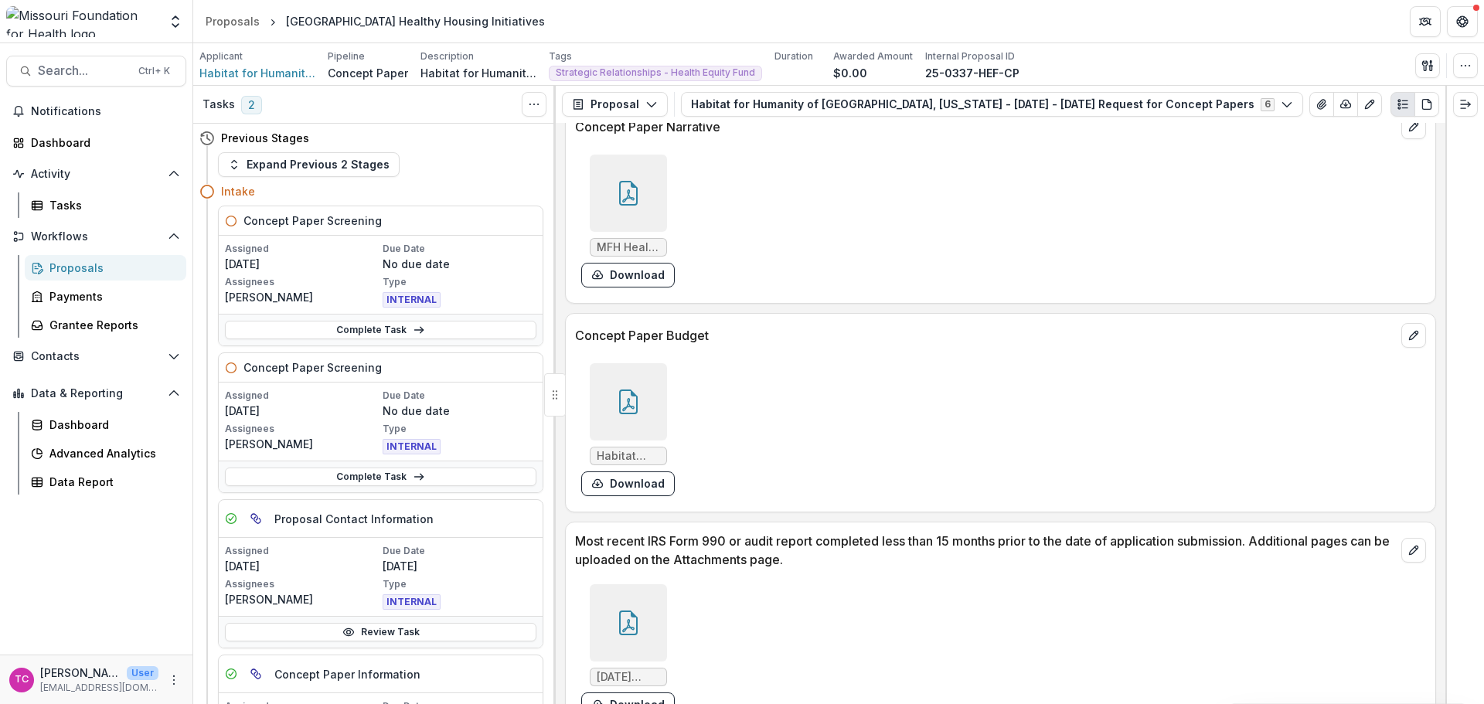
scroll to position [4207, 0]
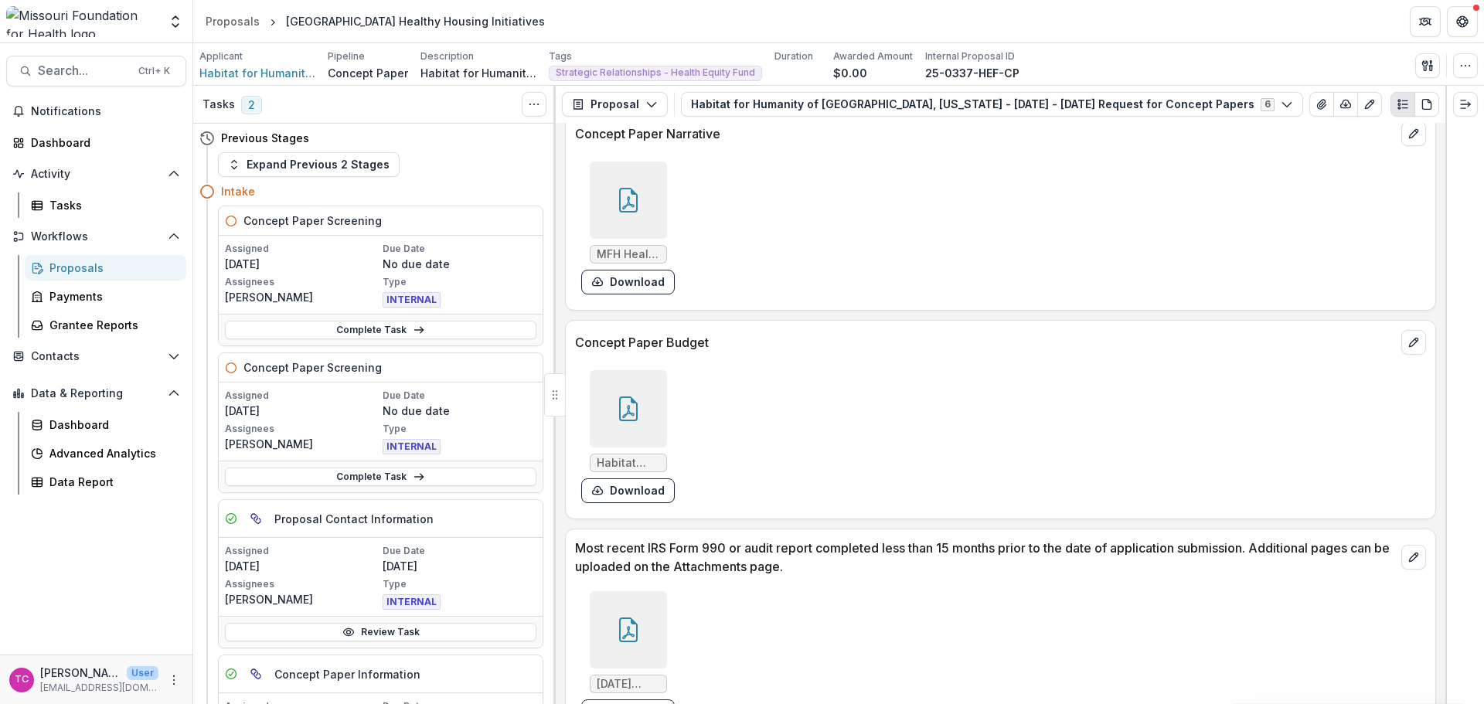
click at [643, 281] on button "Download" at bounding box center [628, 282] width 94 height 25
click at [65, 203] on div "Tasks" at bounding box center [111, 205] width 124 height 16
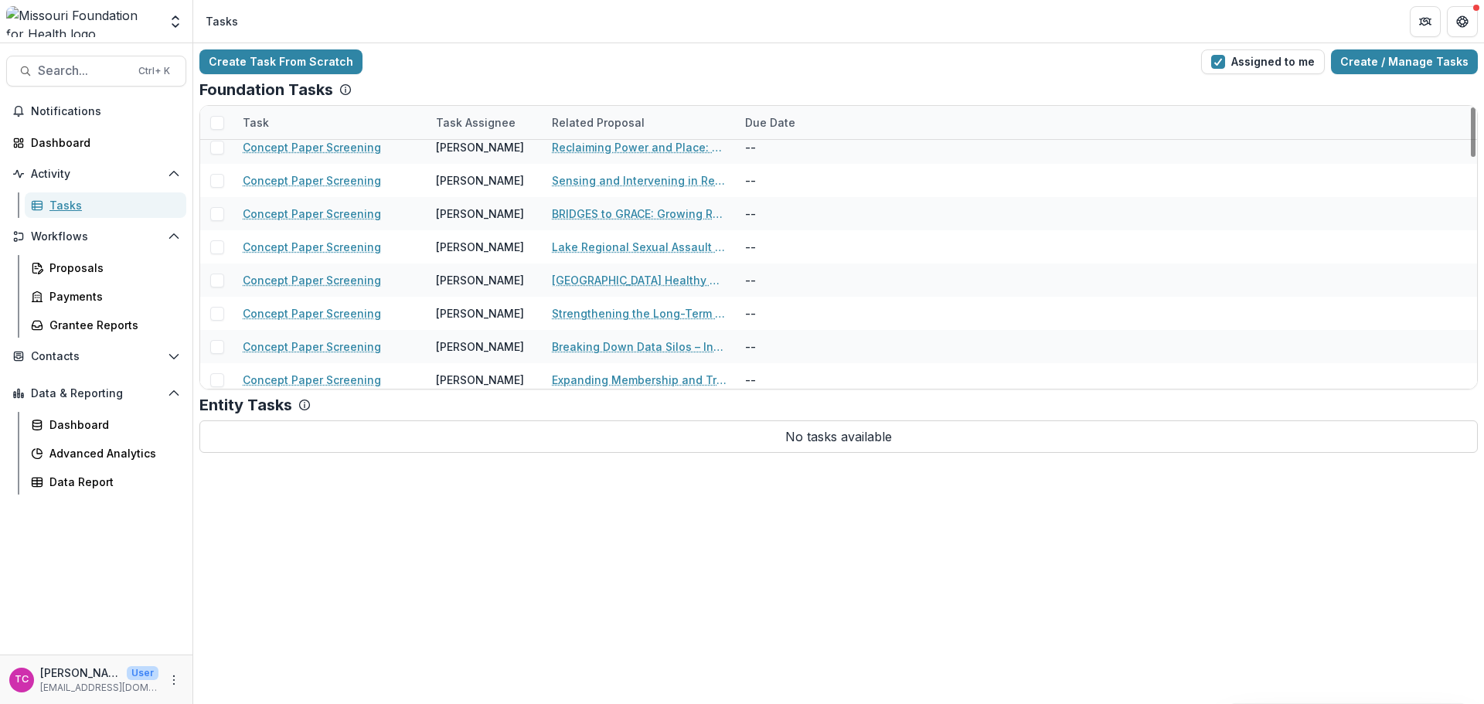
scroll to position [850, 0]
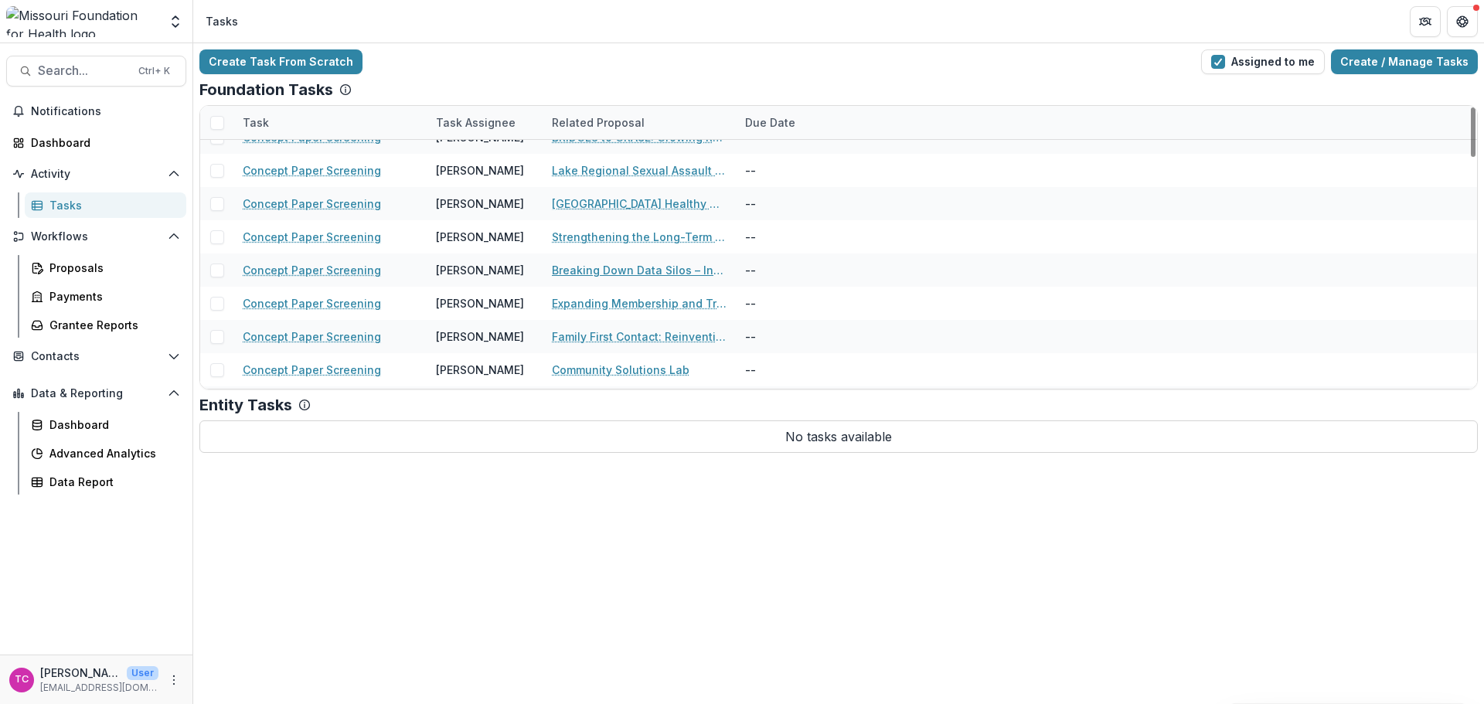
click at [581, 268] on link "Breaking Down Data Silos – Integrating LTC Resident Information Across Systems" at bounding box center [639, 270] width 175 height 16
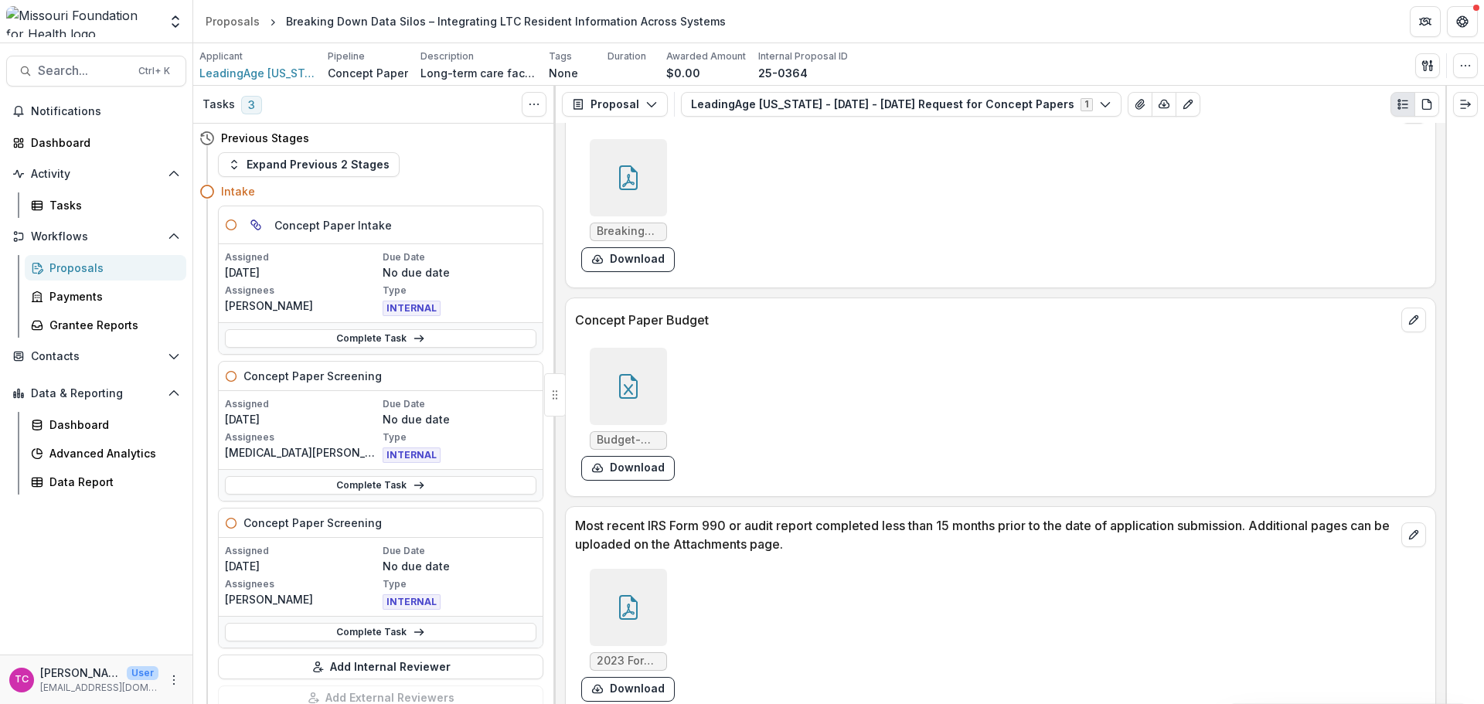
scroll to position [3943, 0]
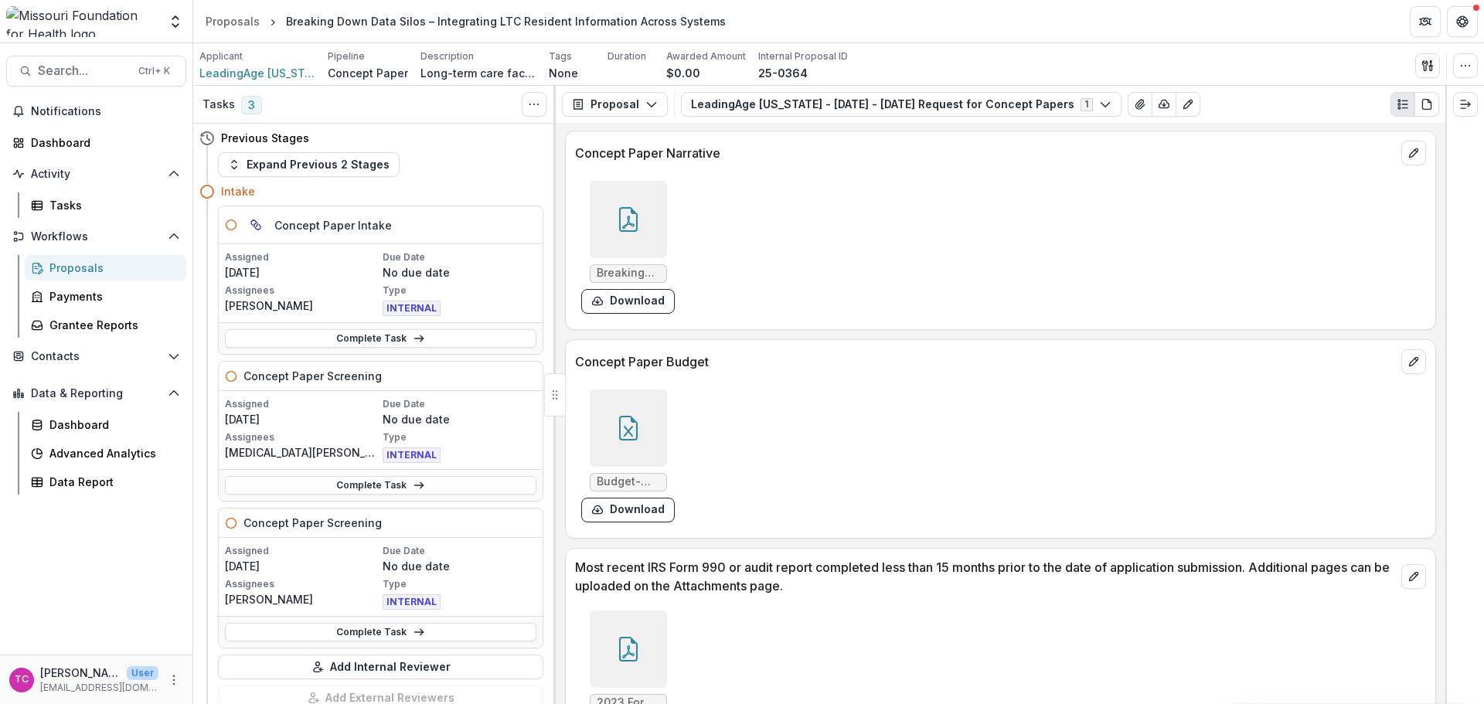
click at [645, 299] on button "Download" at bounding box center [628, 301] width 94 height 25
click at [46, 214] on link "Tasks" at bounding box center [106, 206] width 162 height 26
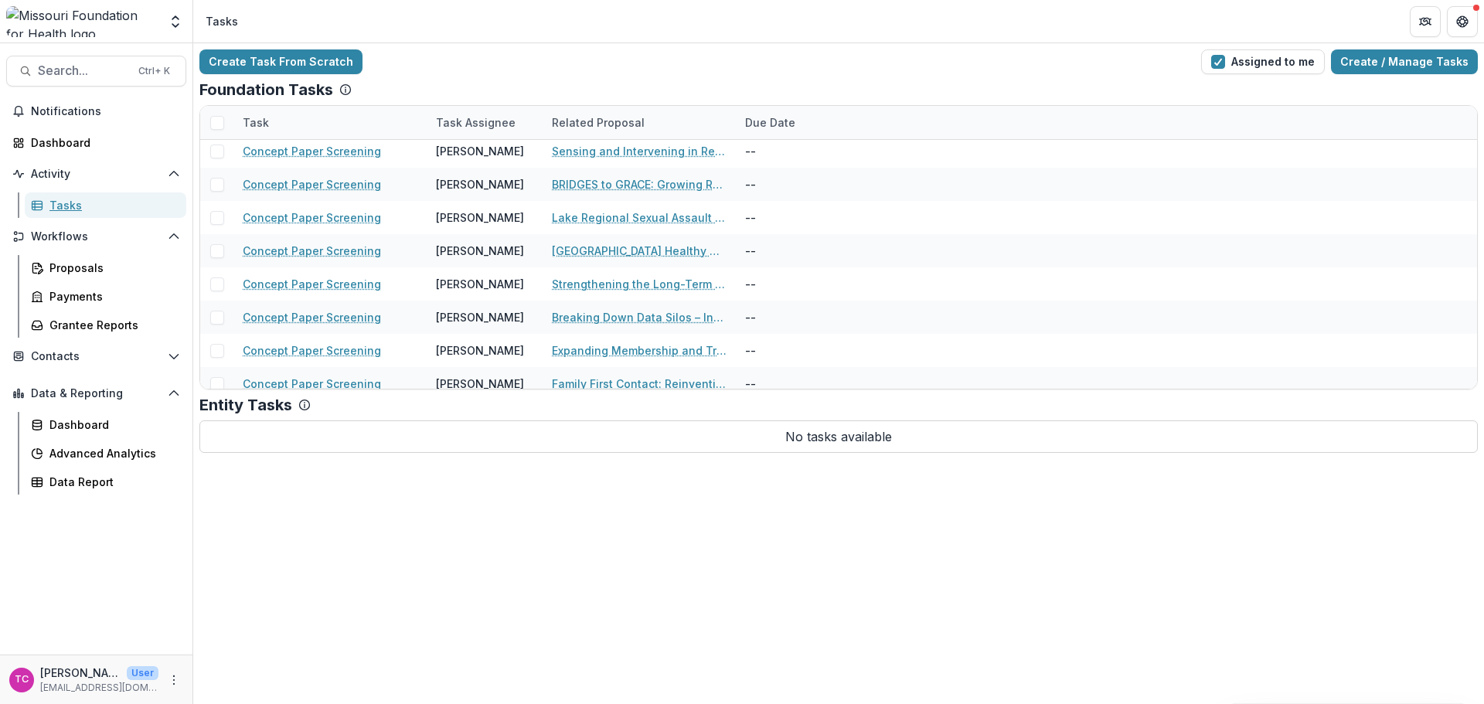
scroll to position [850, 0]
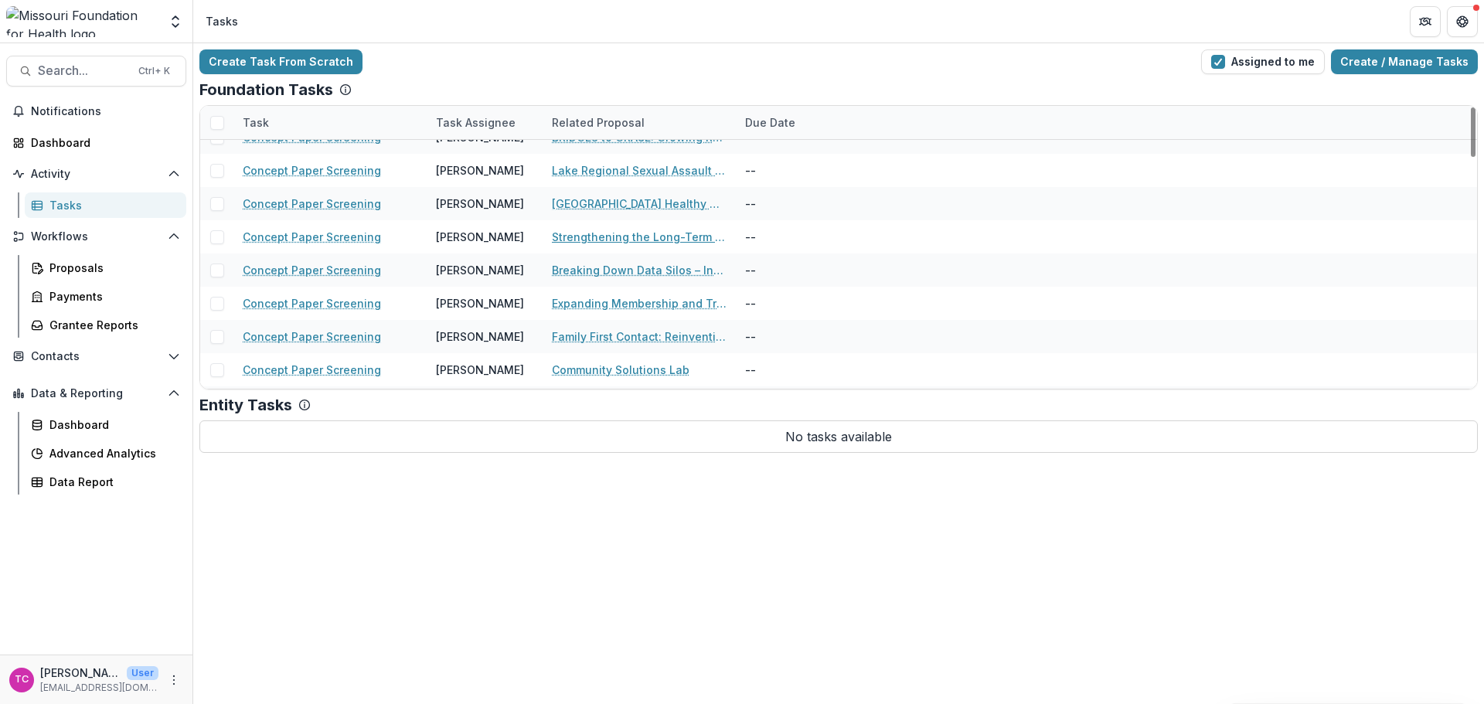
click at [584, 239] on link "Strengthening the Long-Term Care Workforce for Health Equity in [US_STATE]" at bounding box center [639, 237] width 175 height 16
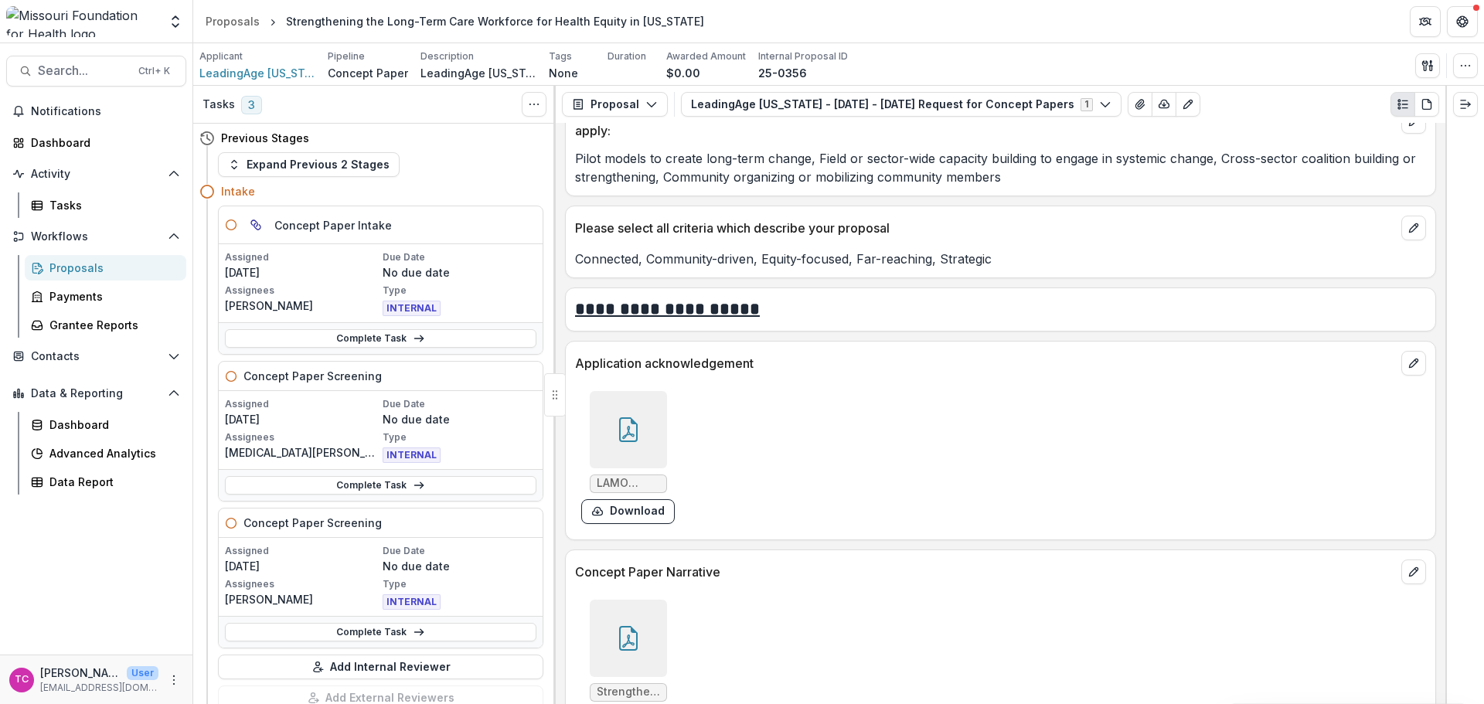
scroll to position [3556, 0]
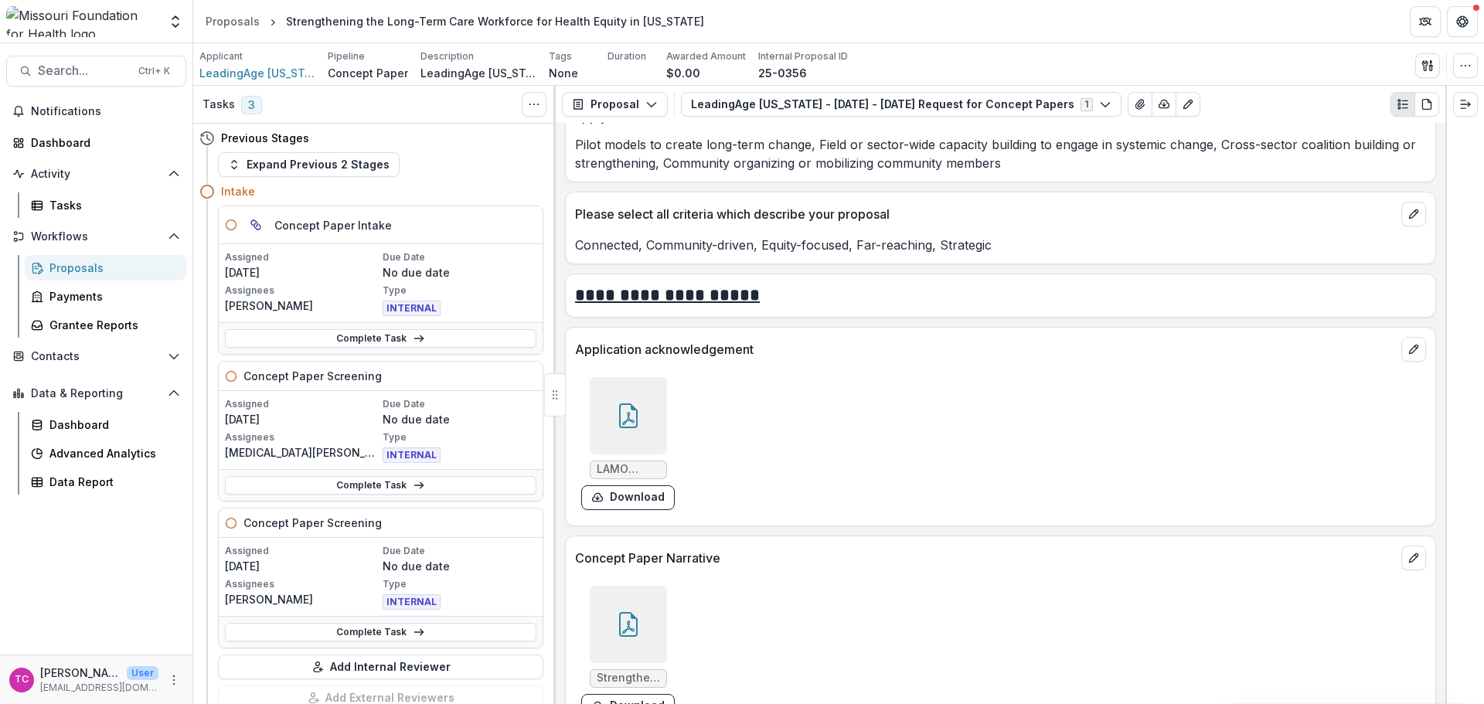
click at [666, 611] on div at bounding box center [629, 624] width 90 height 77
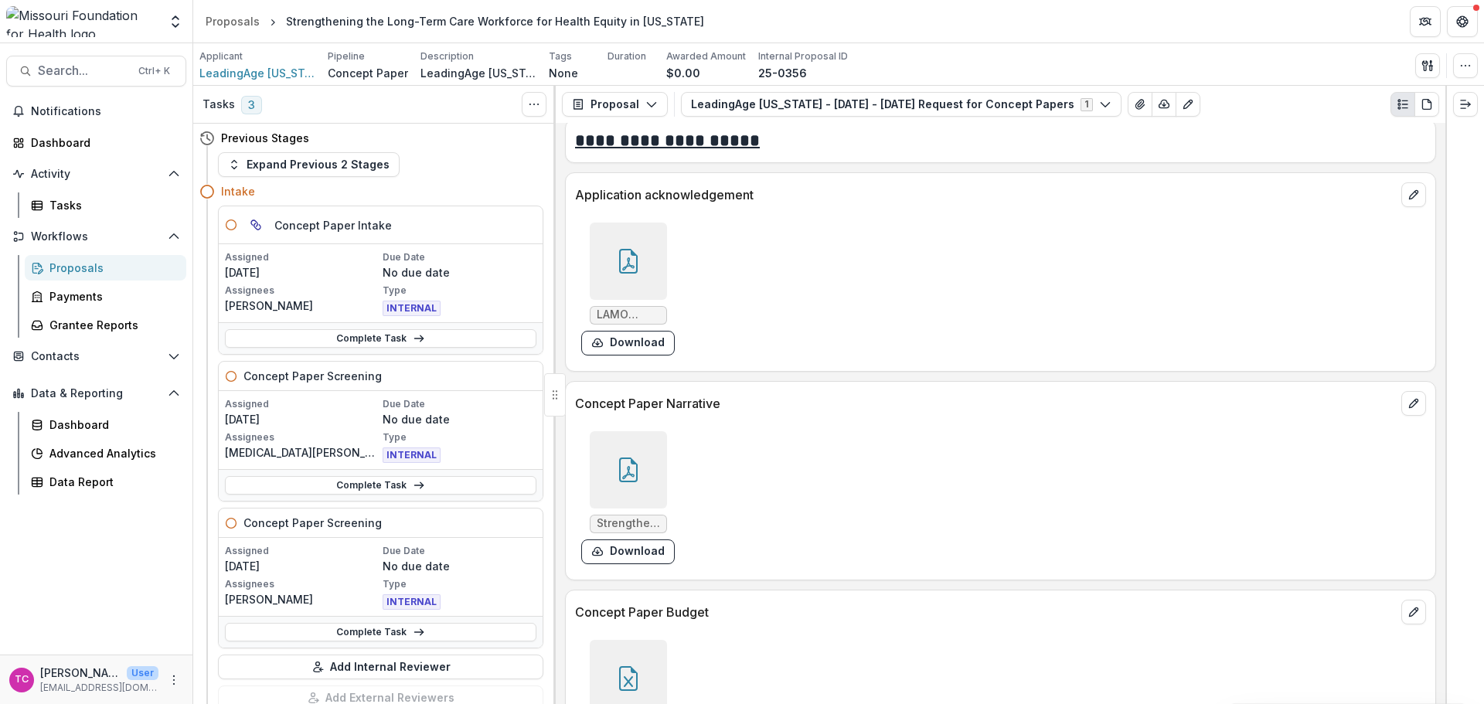
click at [639, 551] on button "Download" at bounding box center [628, 552] width 94 height 25
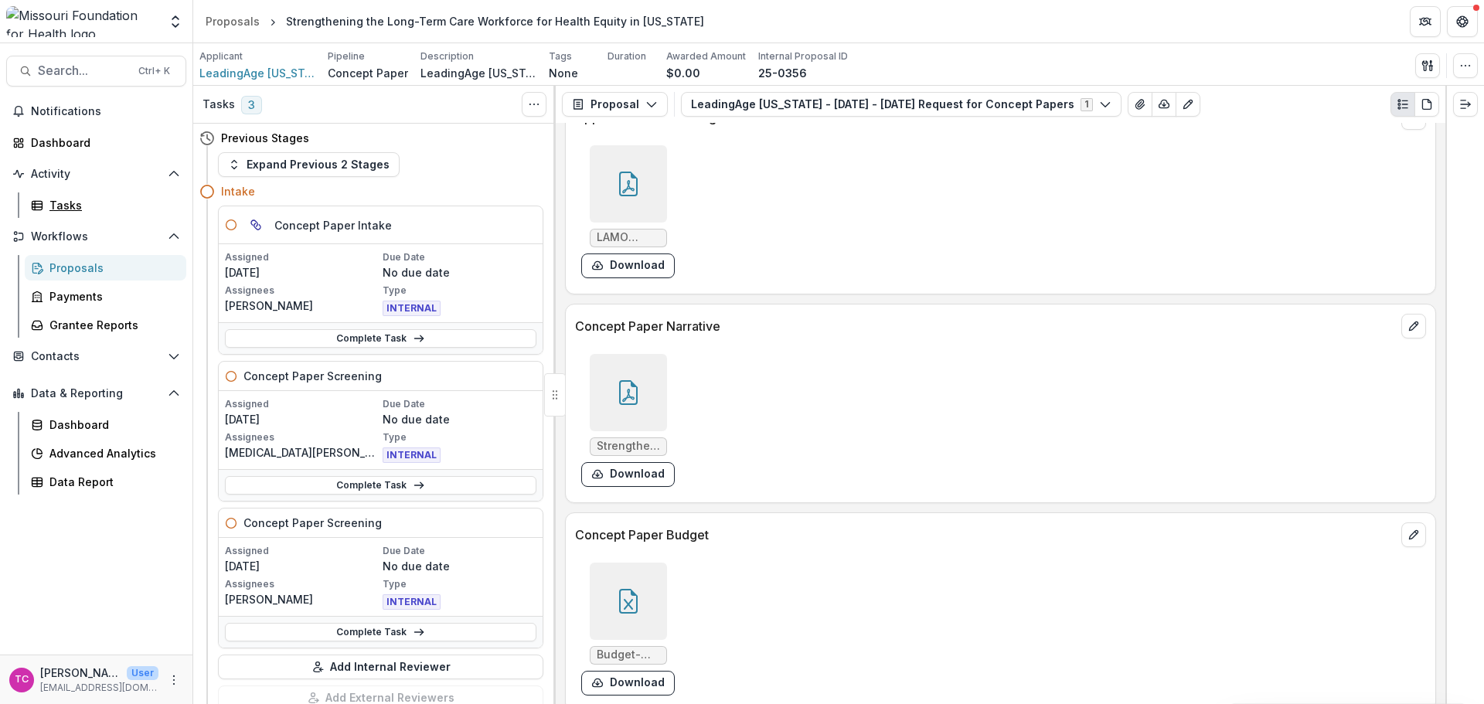
click at [56, 195] on link "Tasks" at bounding box center [106, 206] width 162 height 26
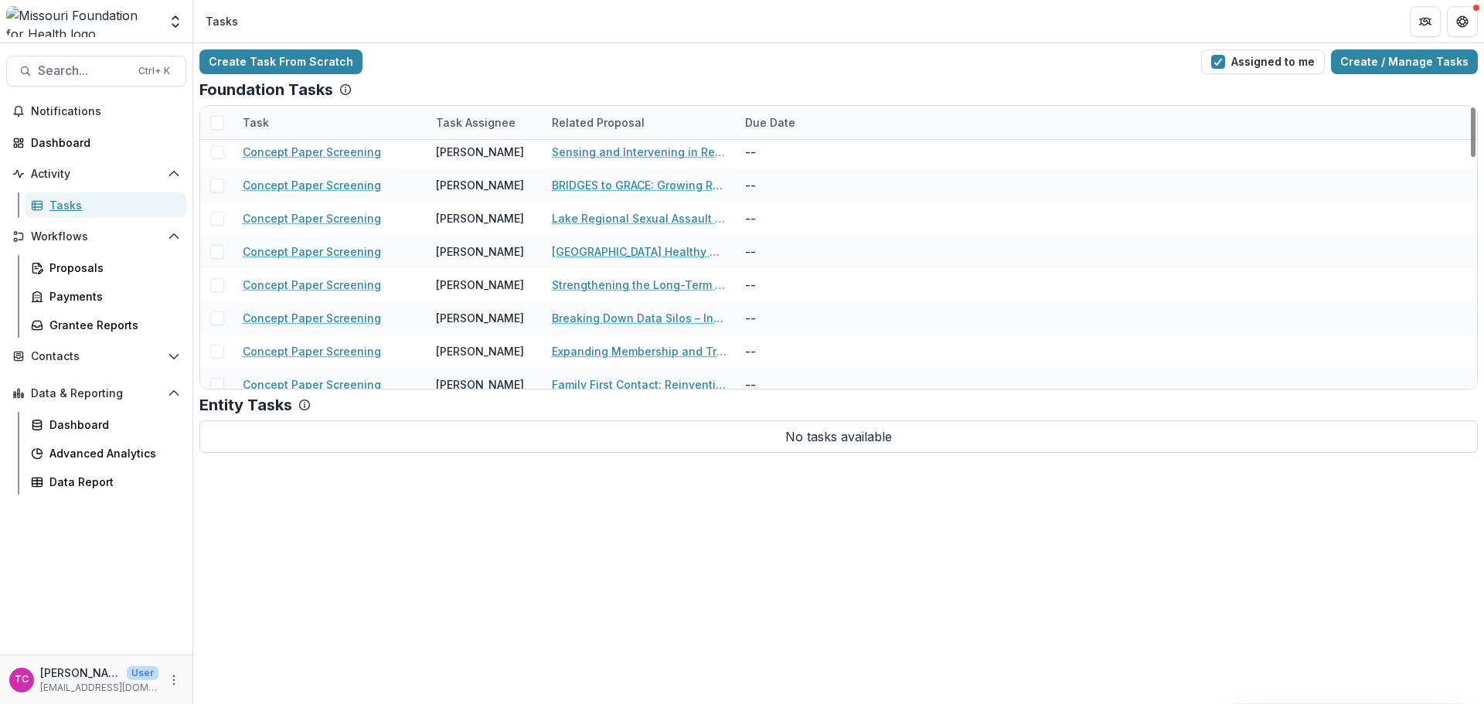
scroll to position [850, 0]
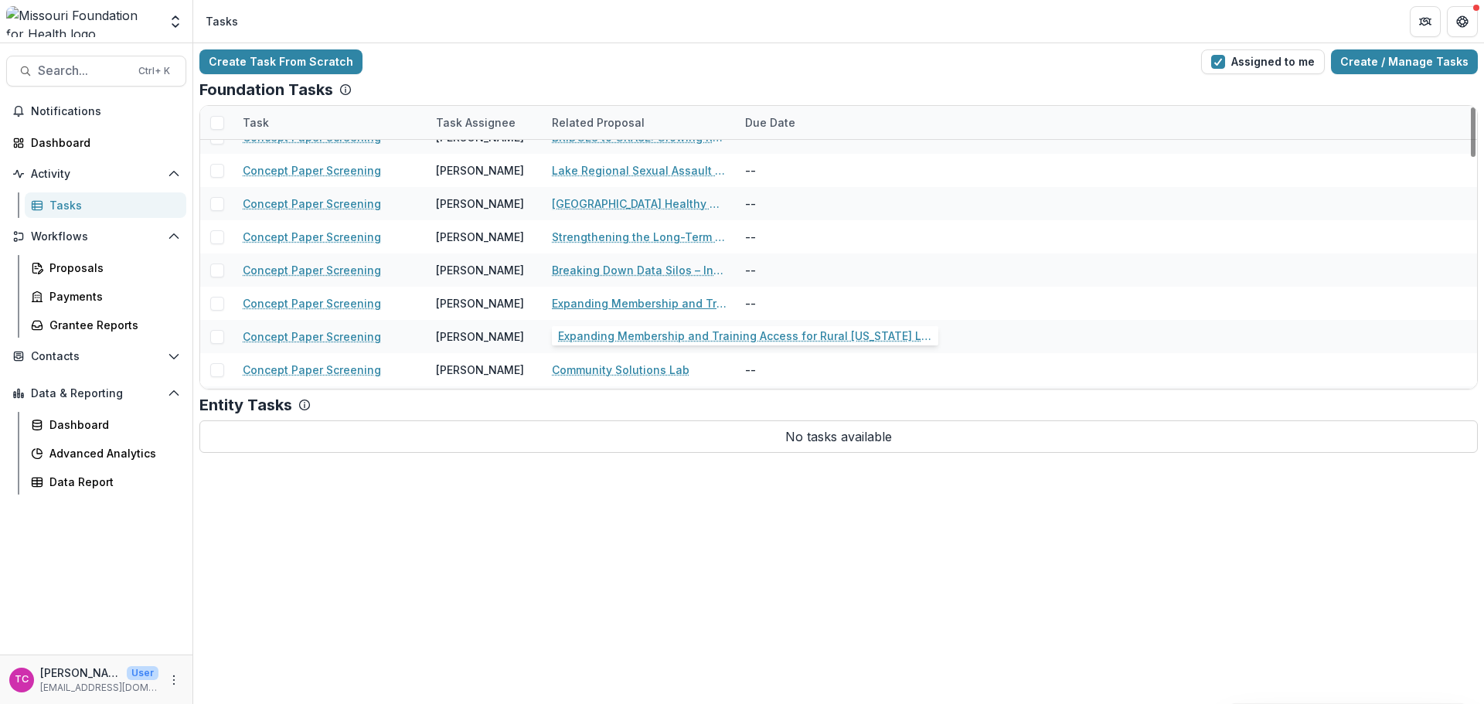
click at [703, 308] on link "Expanding Membership and Training Access for Rural [US_STATE] Long-Term Care Fa…" at bounding box center [639, 303] width 175 height 16
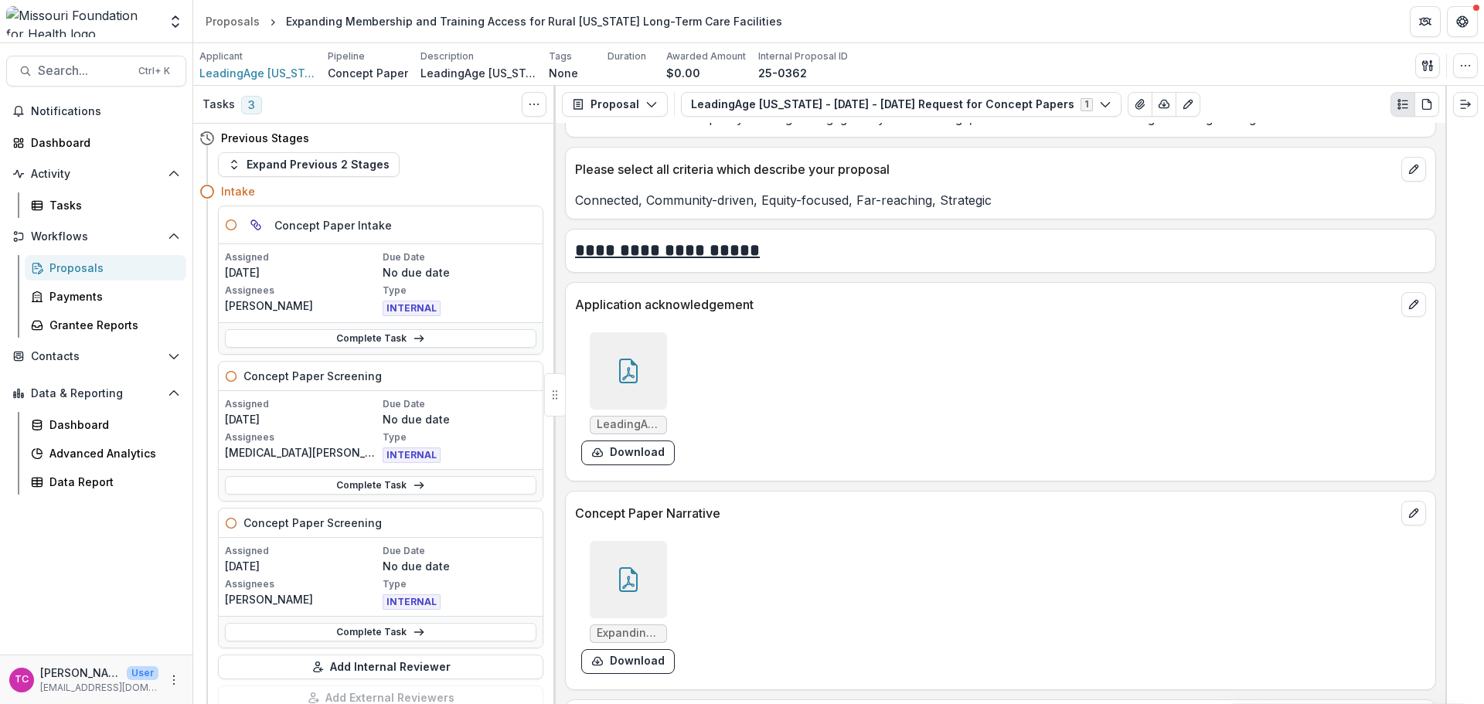
scroll to position [3634, 0]
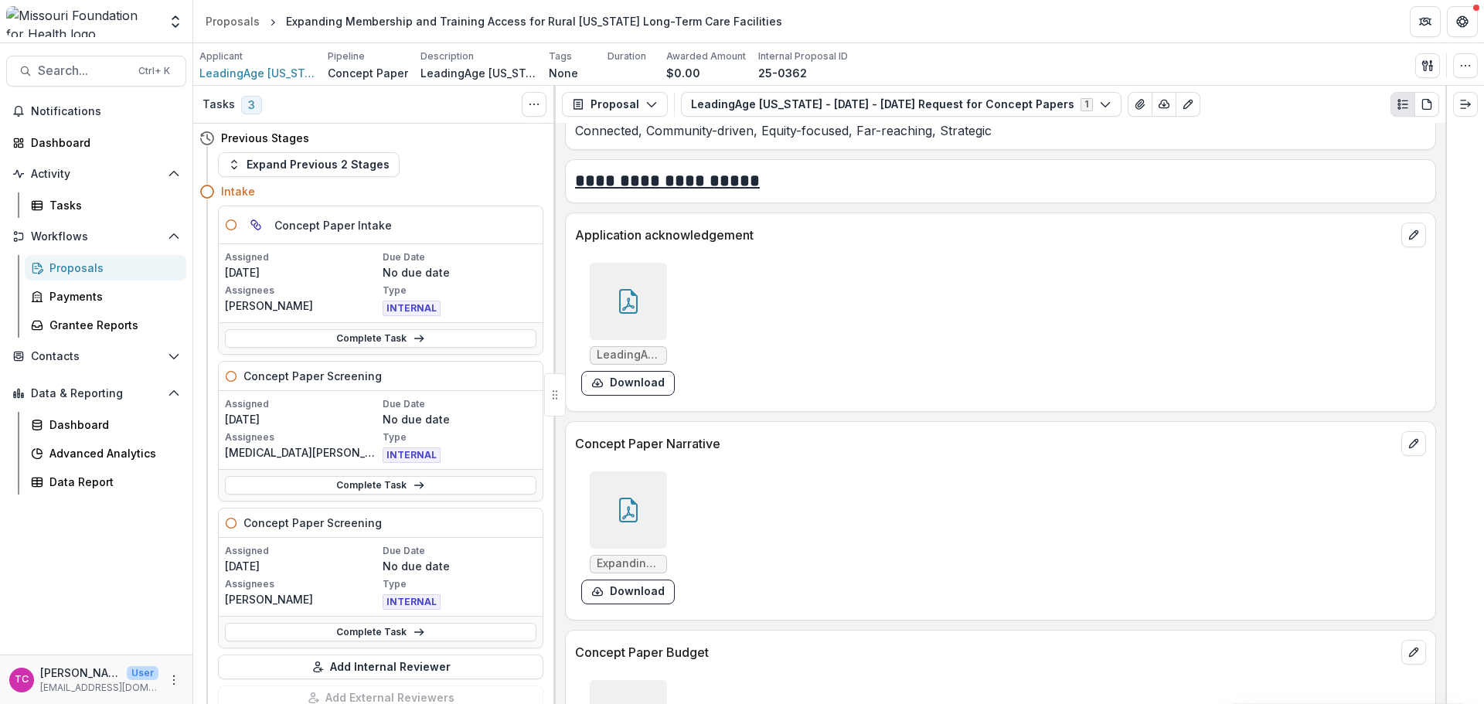
click at [625, 588] on button "Download" at bounding box center [628, 592] width 94 height 25
click at [72, 202] on div "Tasks" at bounding box center [111, 205] width 124 height 16
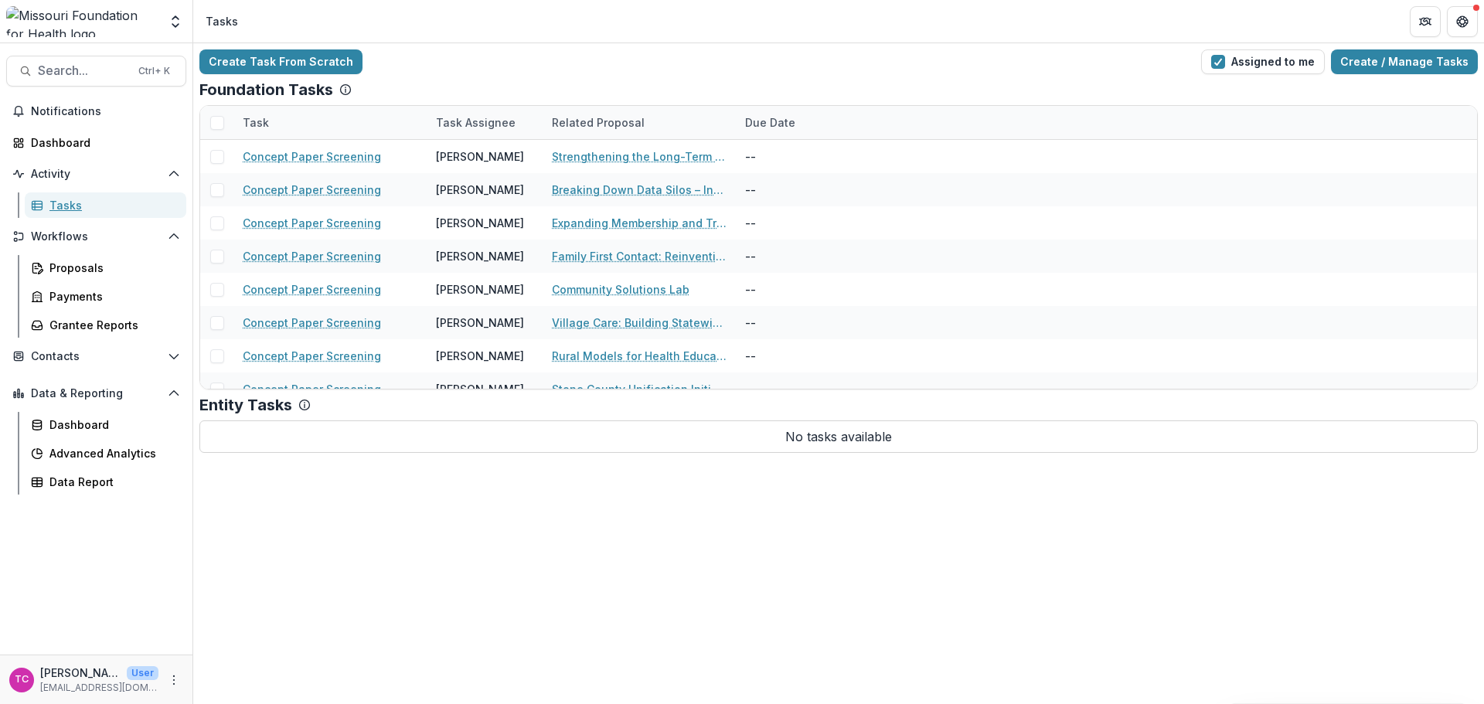
scroll to position [927, 0]
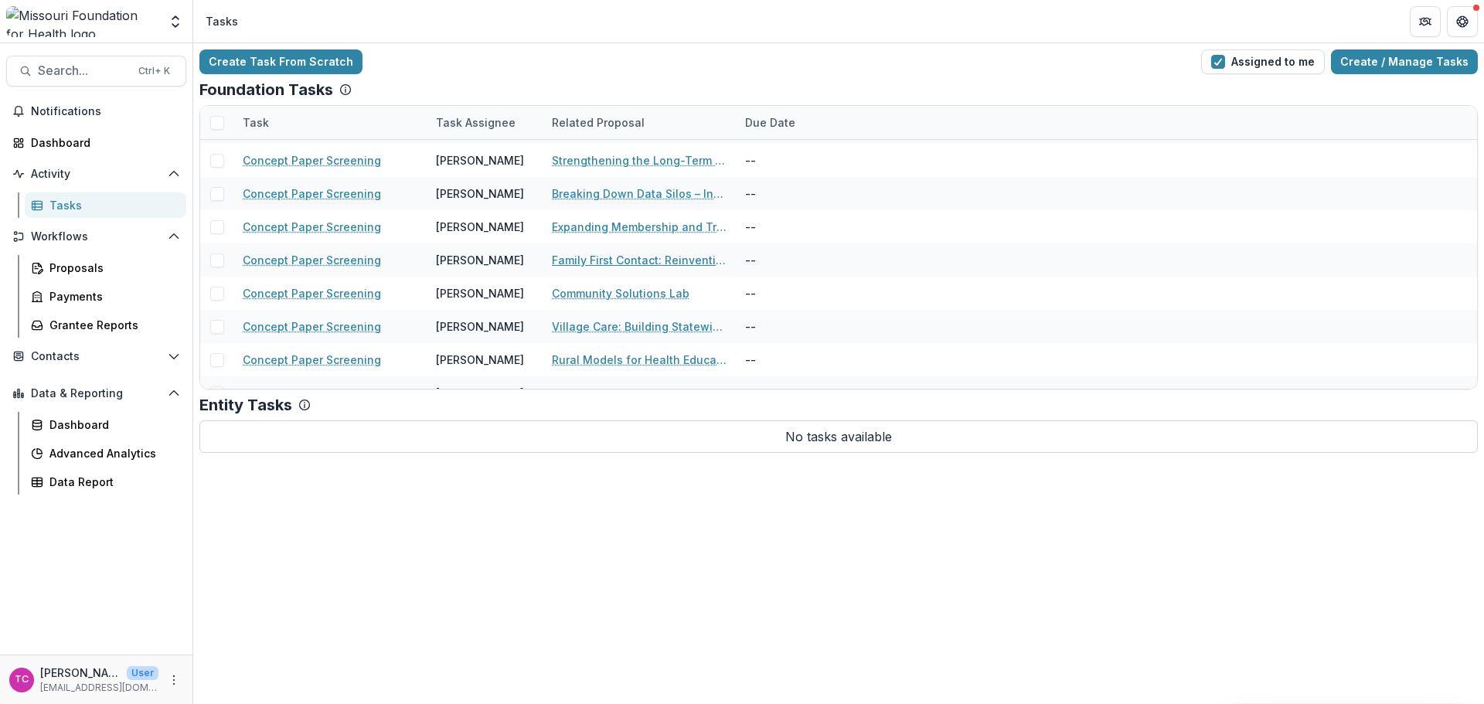
click at [584, 257] on link "Family First Contact: Reinventing Outreach for Whole-Person Care" at bounding box center [639, 260] width 175 height 16
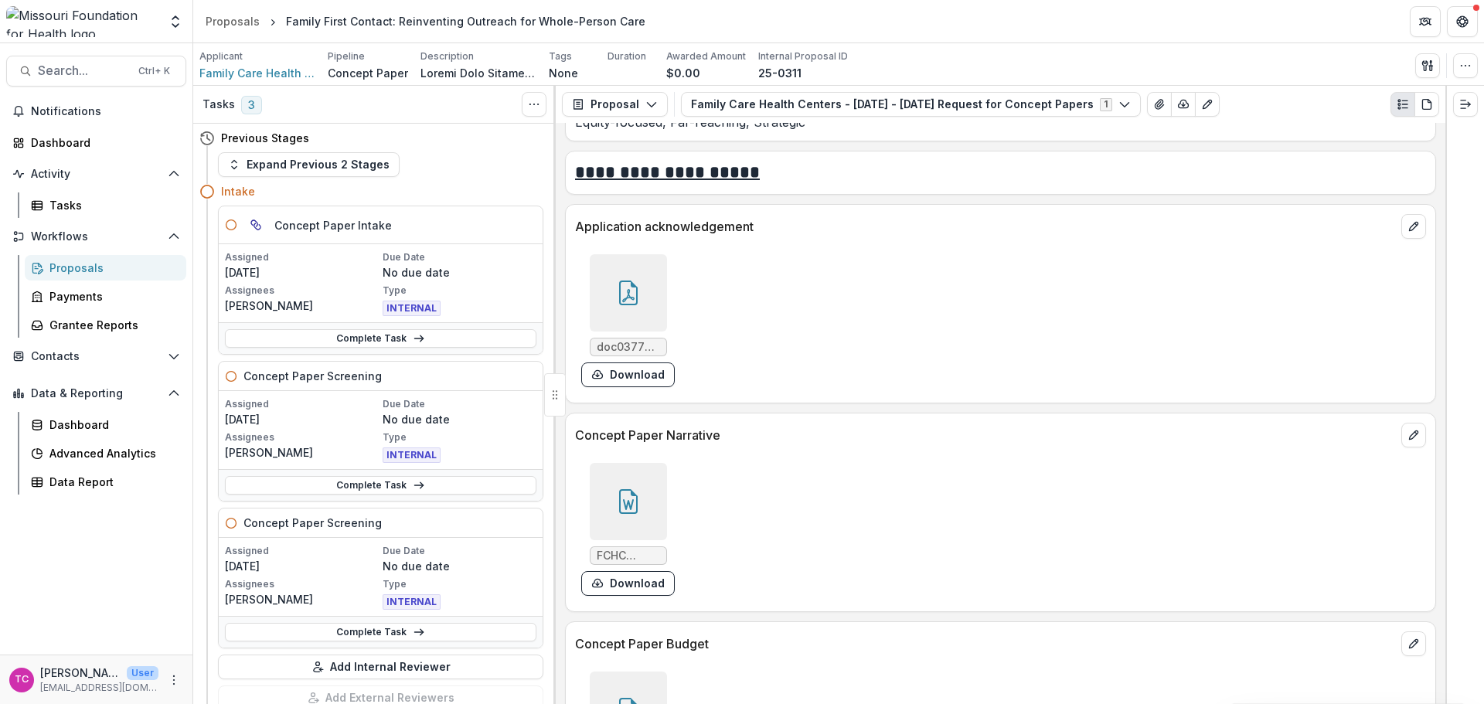
scroll to position [3866, 0]
click at [632, 576] on button "Download" at bounding box center [628, 580] width 94 height 25
click at [1113, 0] on header "Proposals Family First Contact: Reinventing Outreach for Whole-Person Care" at bounding box center [838, 21] width 1291 height 43
click at [55, 216] on link "Tasks" at bounding box center [106, 206] width 162 height 26
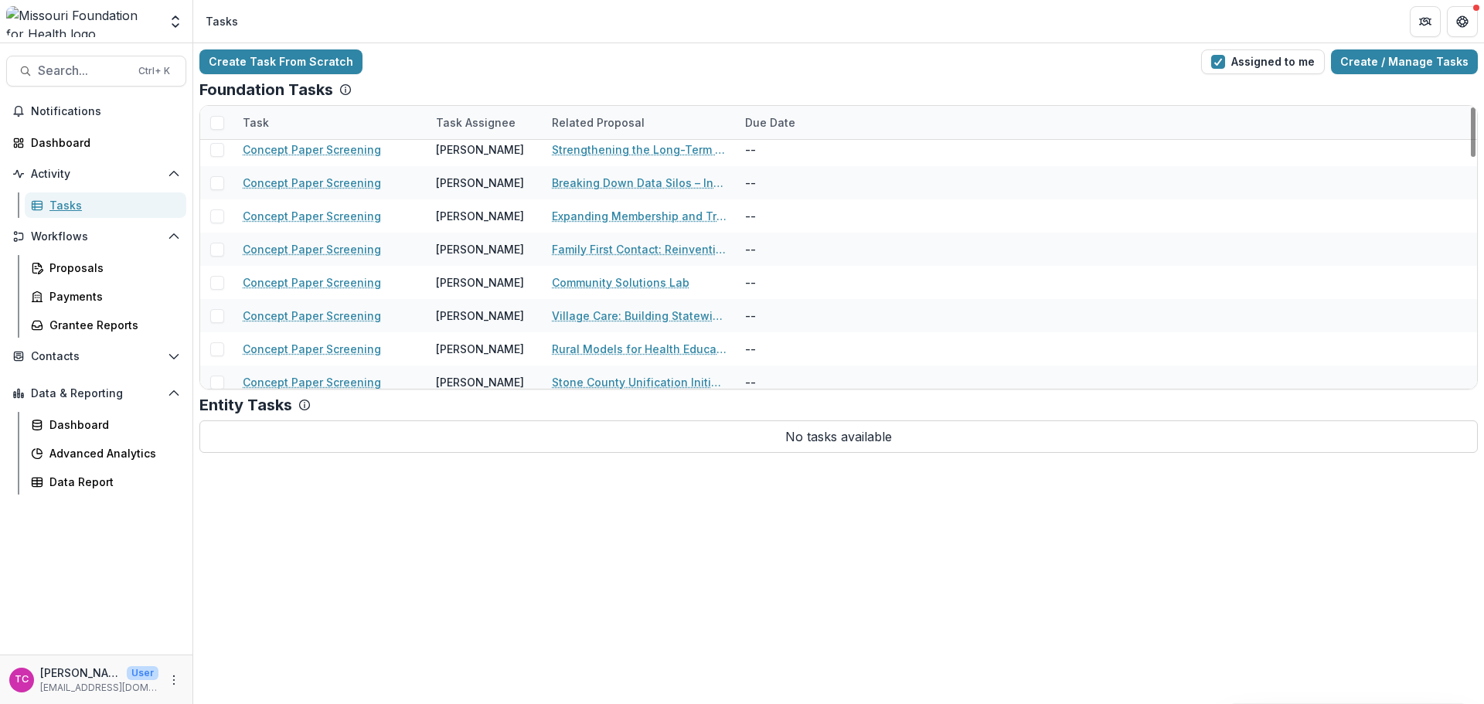
scroll to position [1005, 0]
click at [562, 219] on link "Community Solutions Lab" at bounding box center [621, 215] width 138 height 16
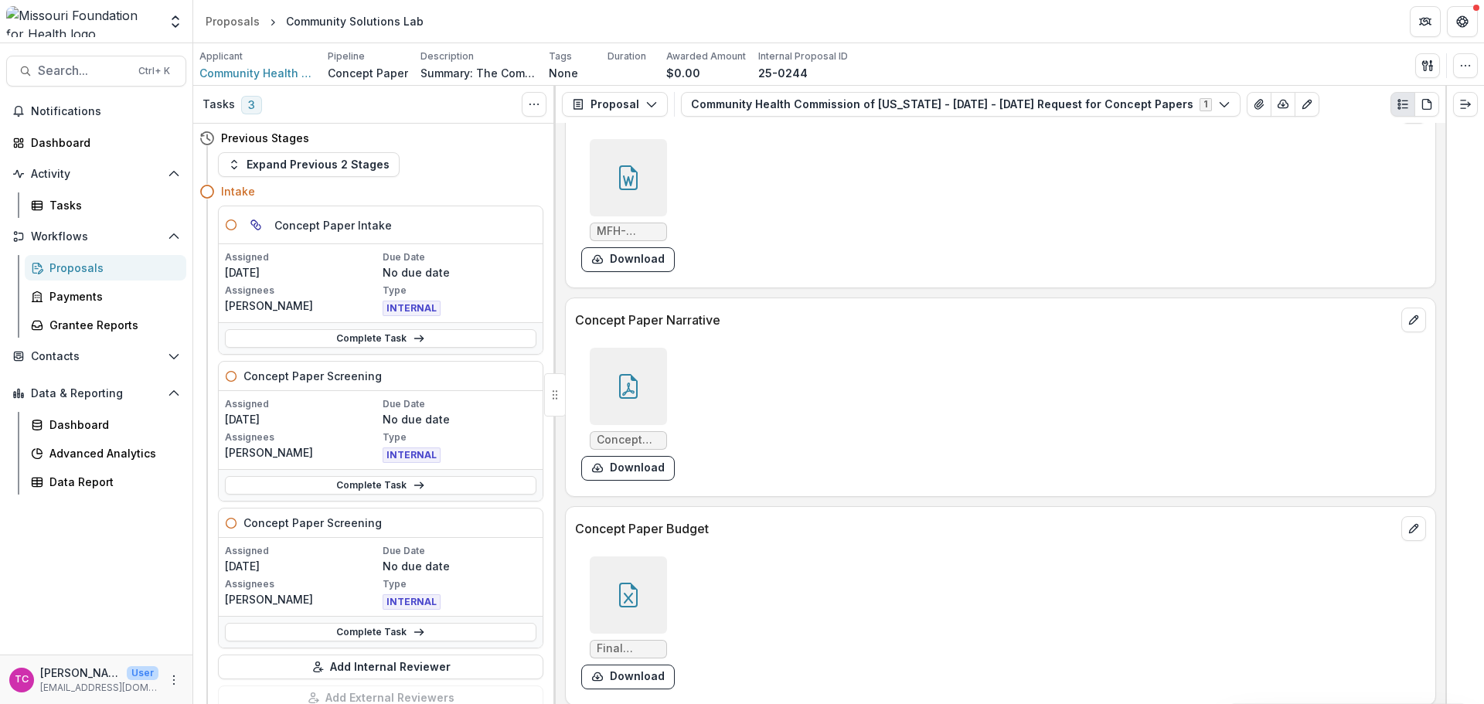
scroll to position [4132, 0]
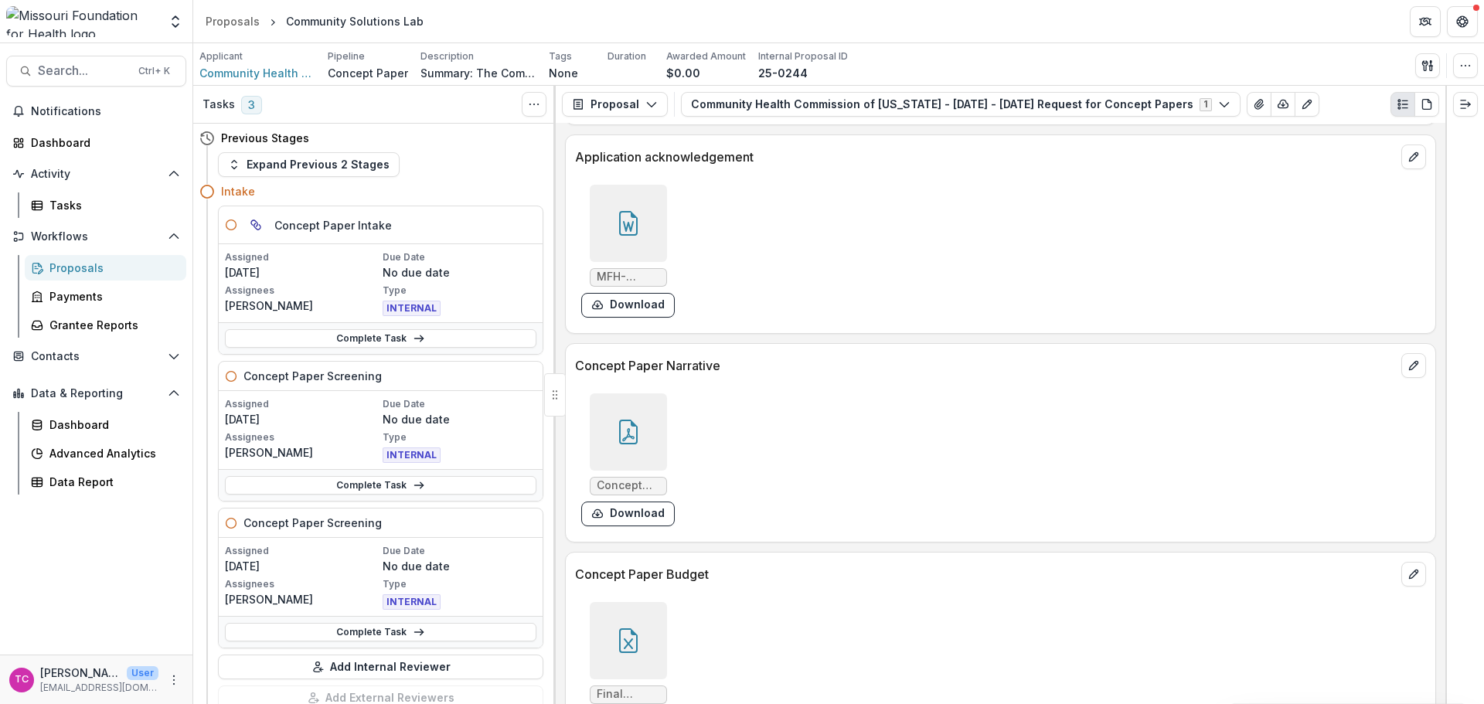
click at [623, 521] on button "Download" at bounding box center [628, 514] width 94 height 25
click at [60, 203] on div "Tasks" at bounding box center [111, 205] width 124 height 16
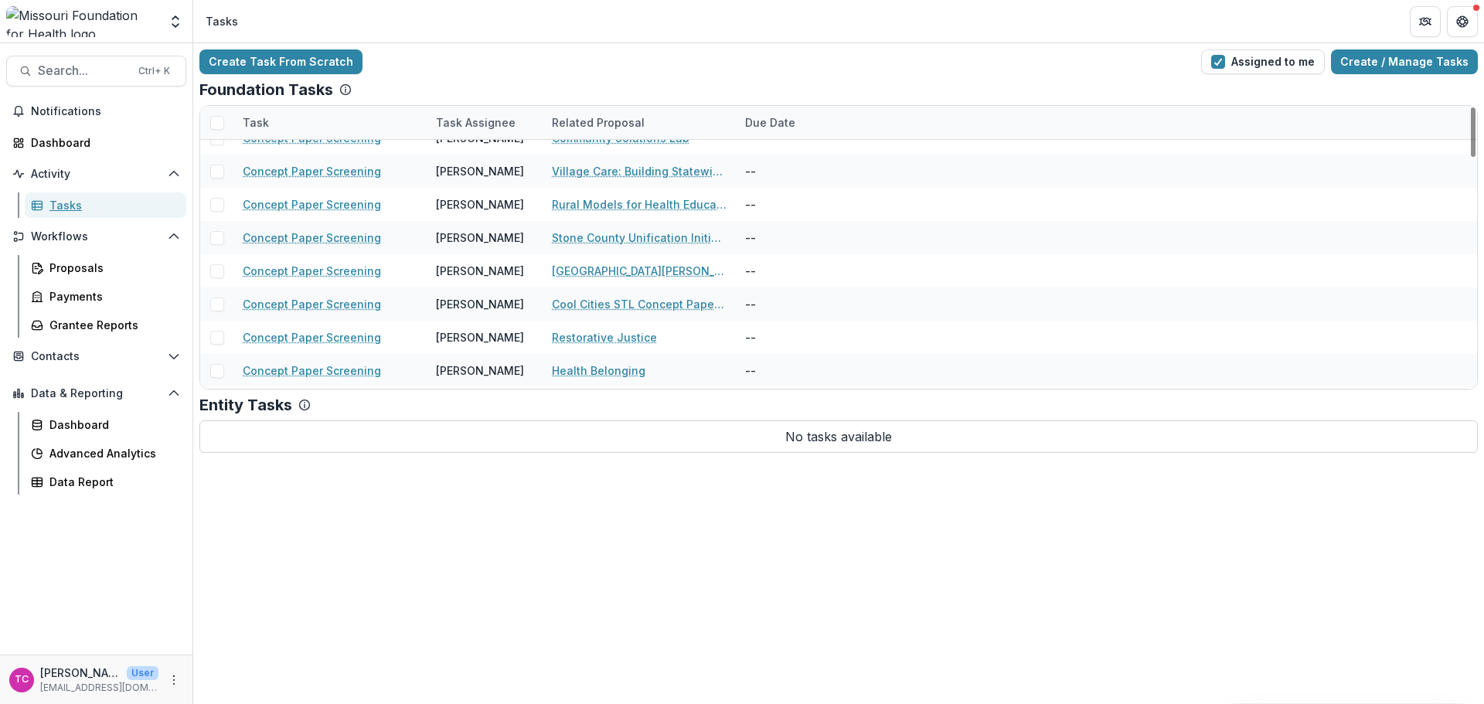
scroll to position [1005, 0]
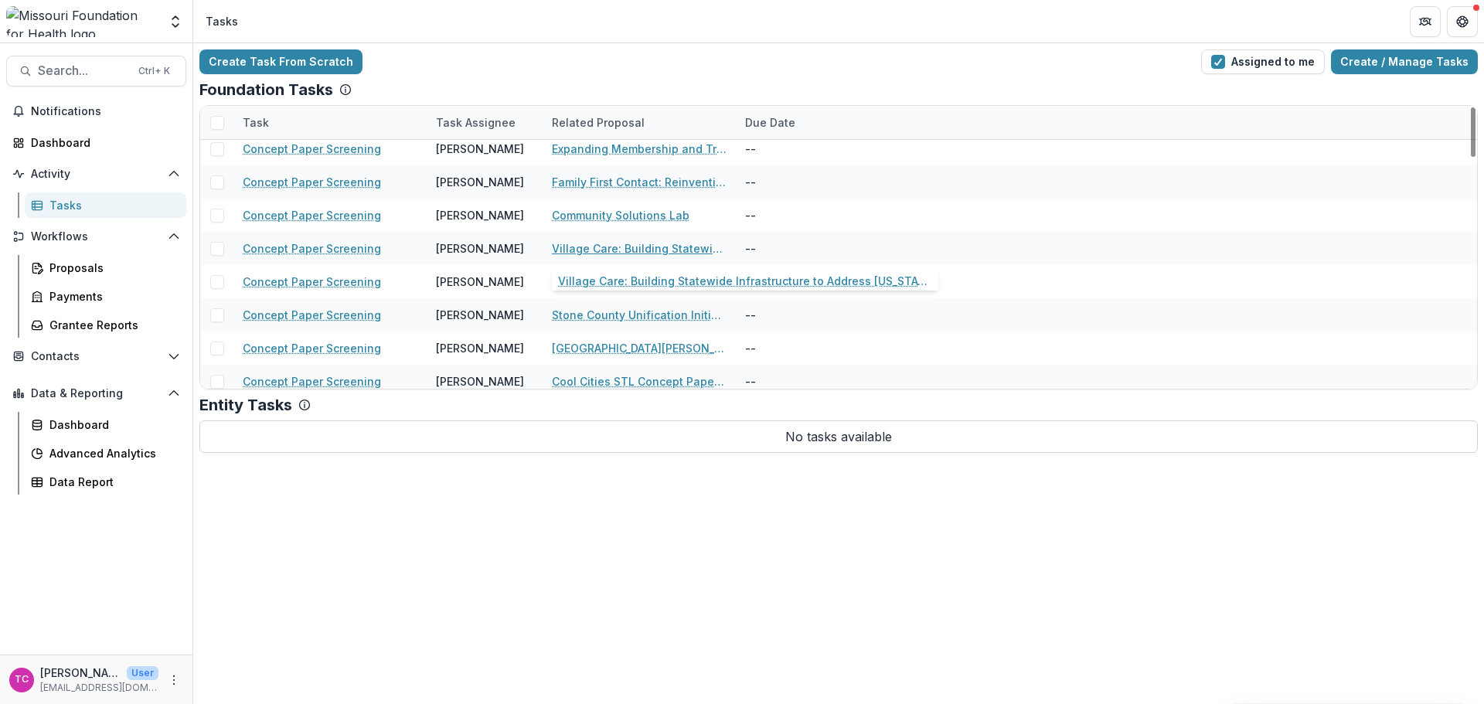
click at [640, 251] on link "Village Care: Building Statewide Infrastructure to Address [US_STATE]'s Lonelin…" at bounding box center [639, 248] width 175 height 16
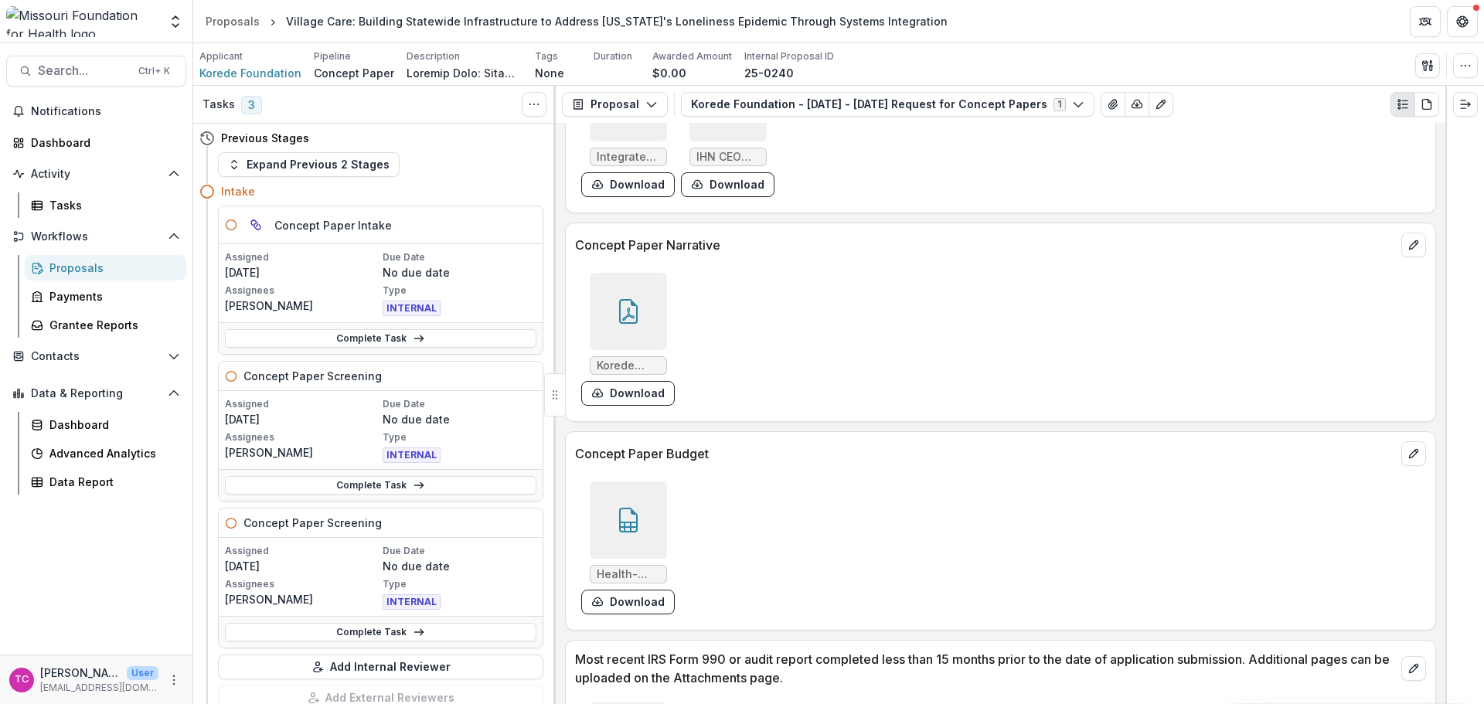
scroll to position [5335, 0]
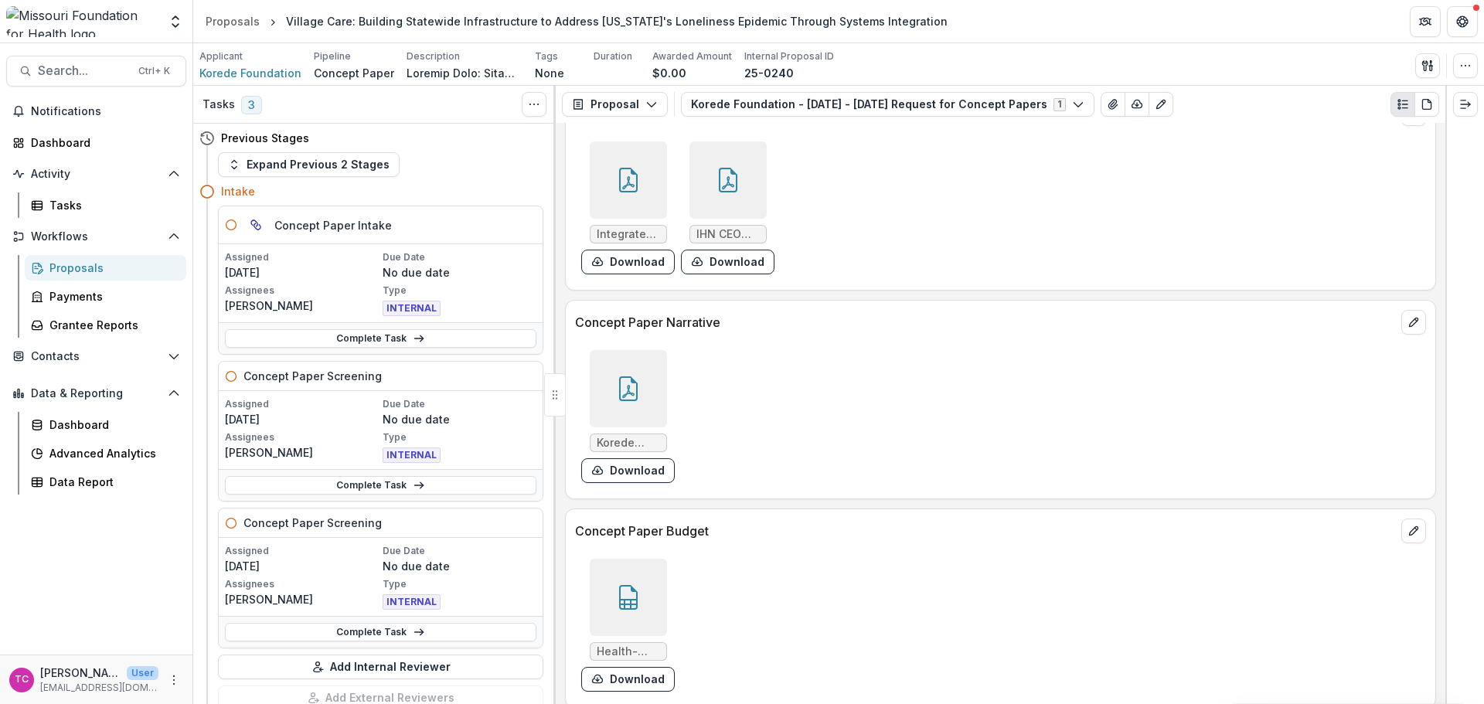
click at [646, 462] on button "Download" at bounding box center [628, 470] width 94 height 25
click at [53, 209] on div "Tasks" at bounding box center [111, 205] width 124 height 16
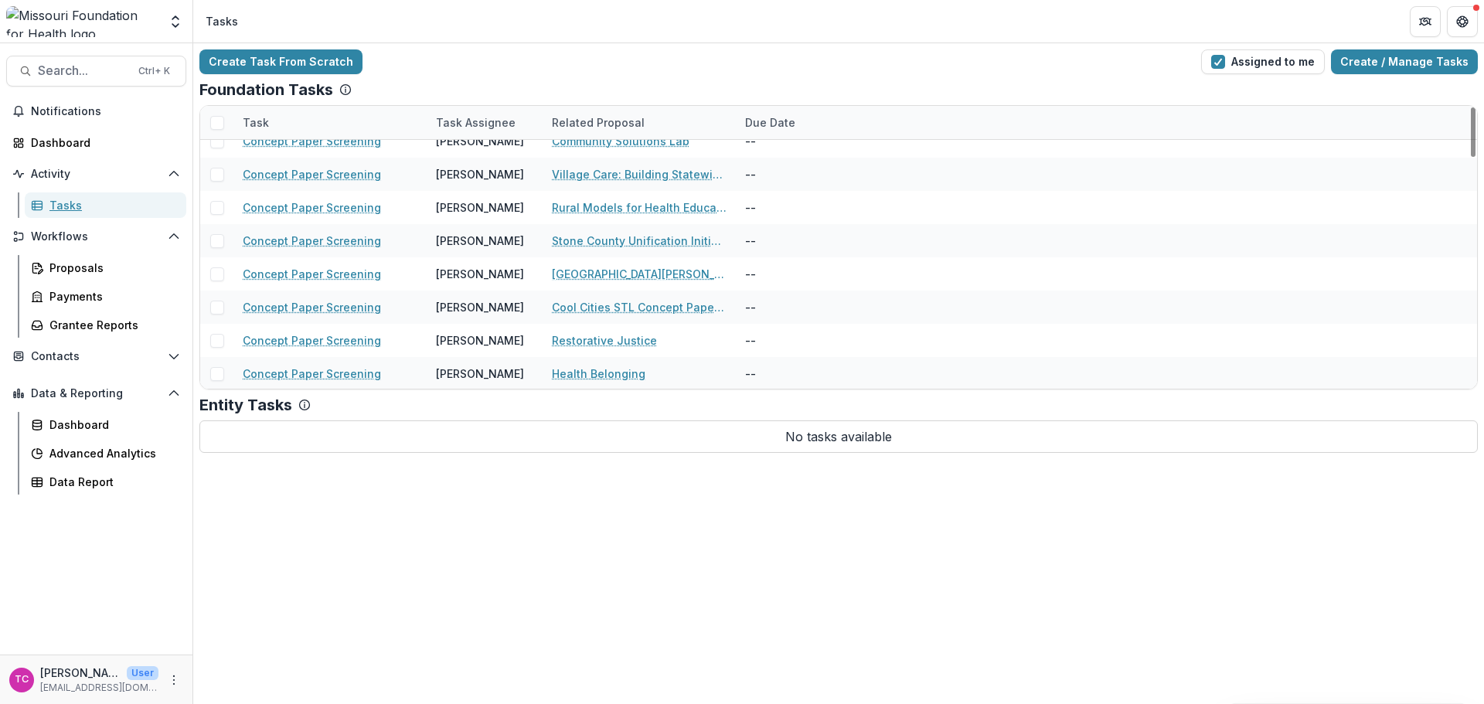
scroll to position [1082, 0]
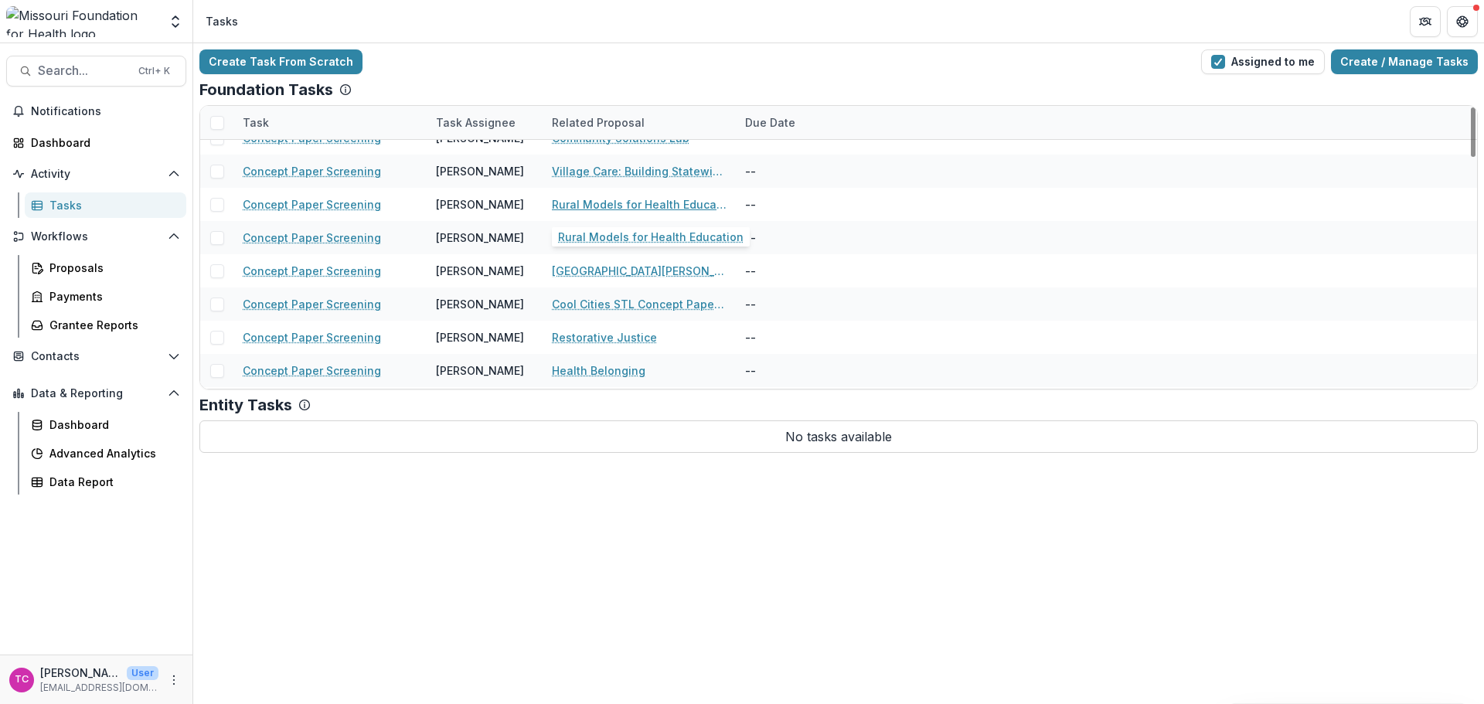
click at [659, 208] on link "Rural Models for Health Education" at bounding box center [639, 204] width 175 height 16
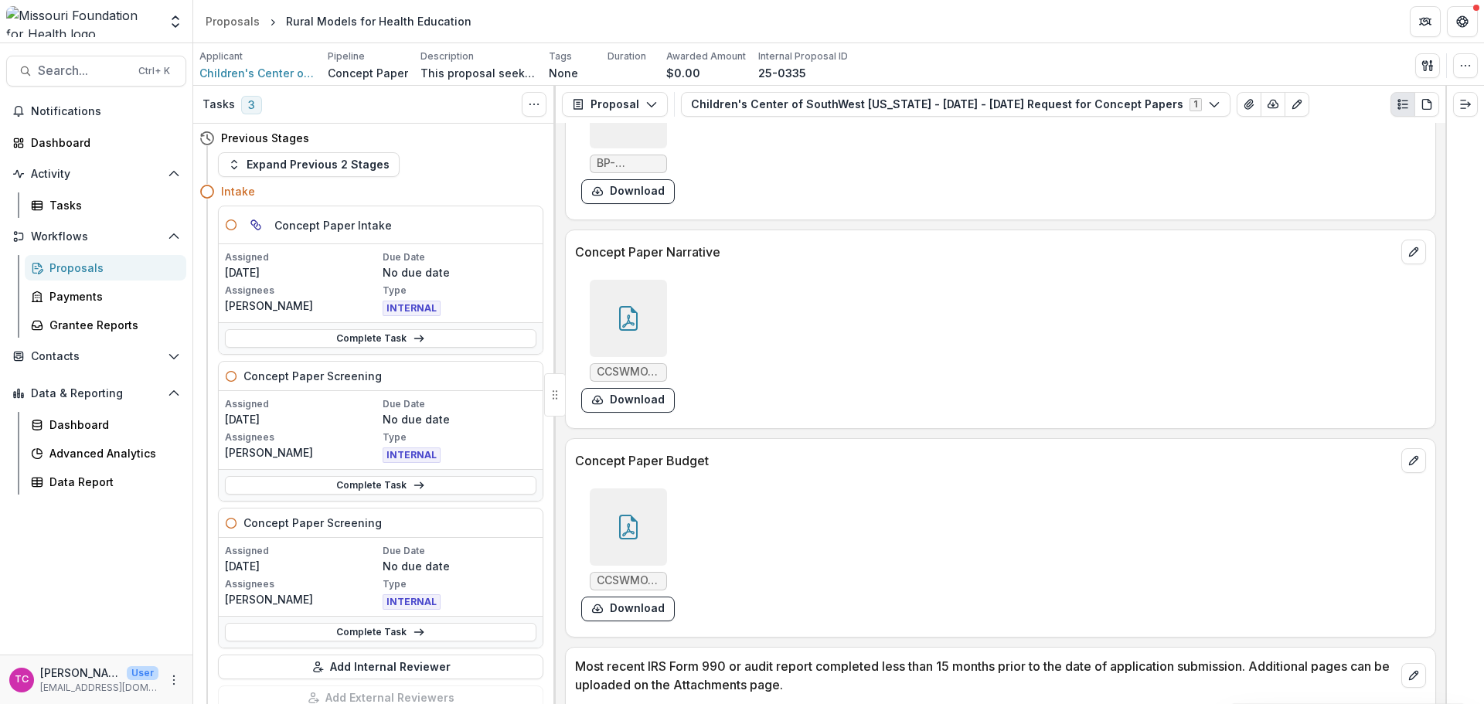
scroll to position [3943, 0]
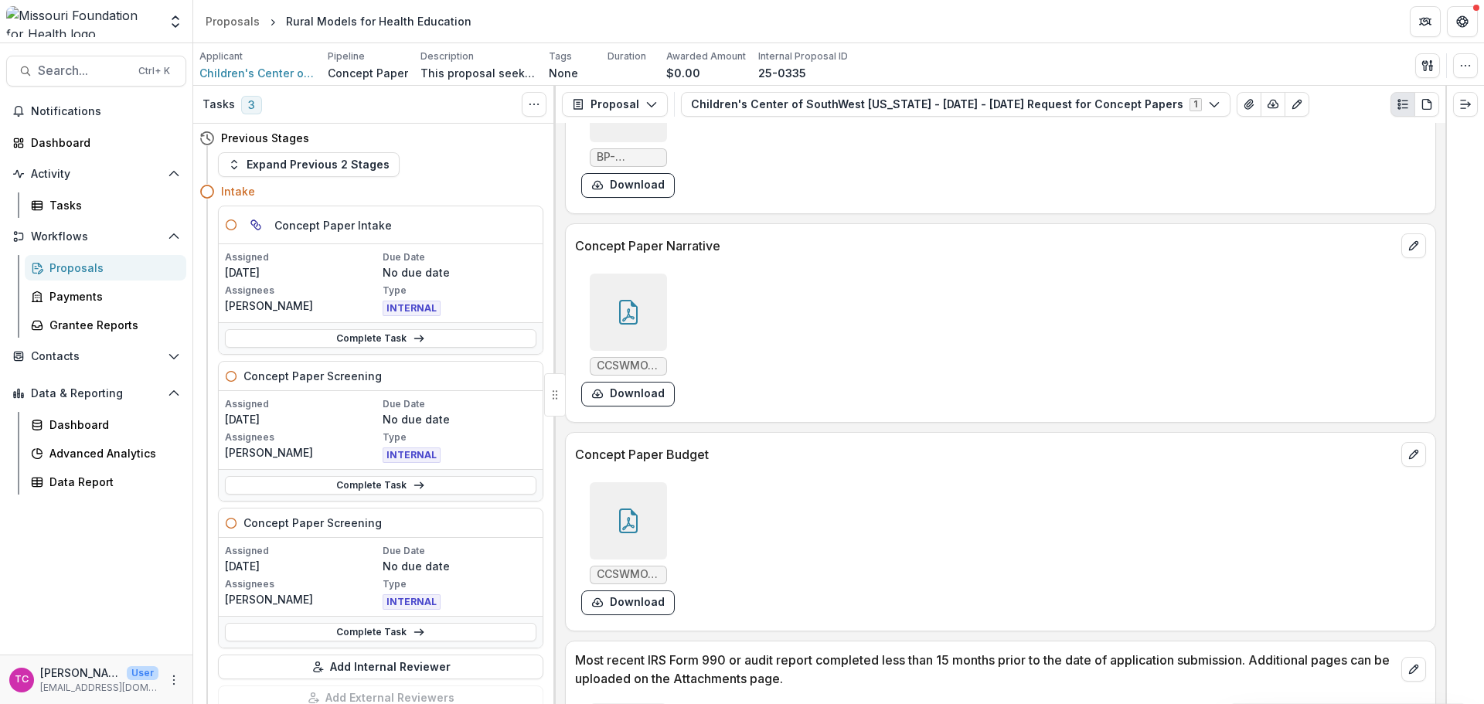
click at [635, 406] on button "Download" at bounding box center [628, 394] width 94 height 25
click at [56, 205] on div "Tasks" at bounding box center [111, 205] width 124 height 16
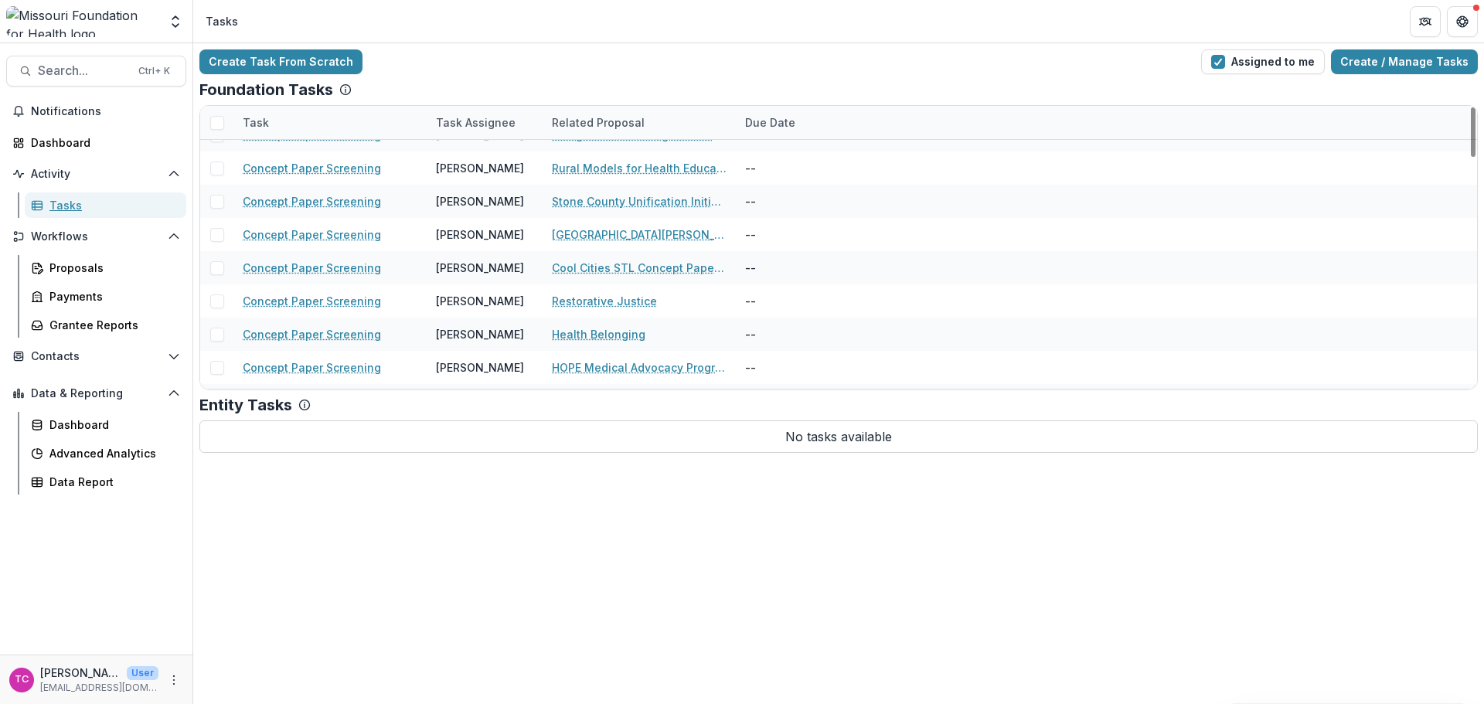
scroll to position [1082, 0]
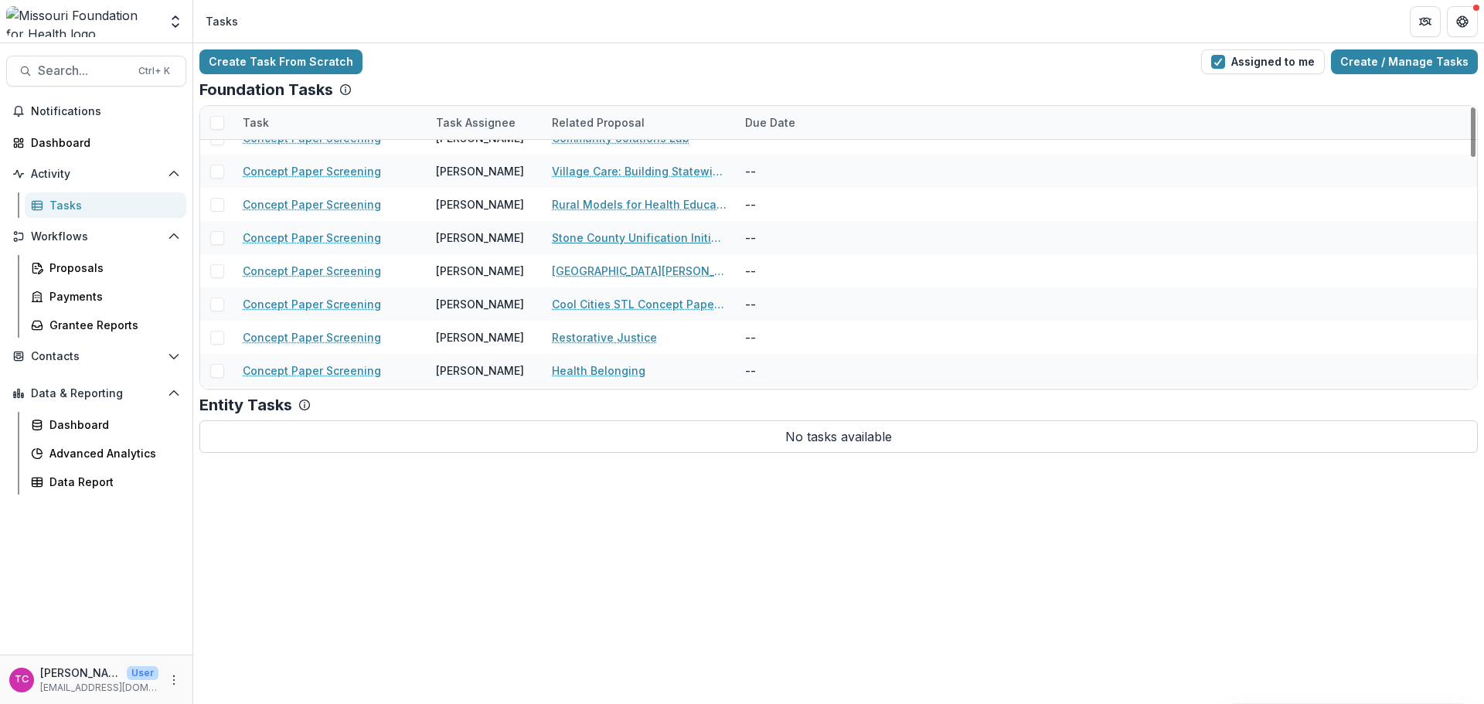
click at [580, 231] on link "Stone County Unification Initiative" at bounding box center [639, 238] width 175 height 16
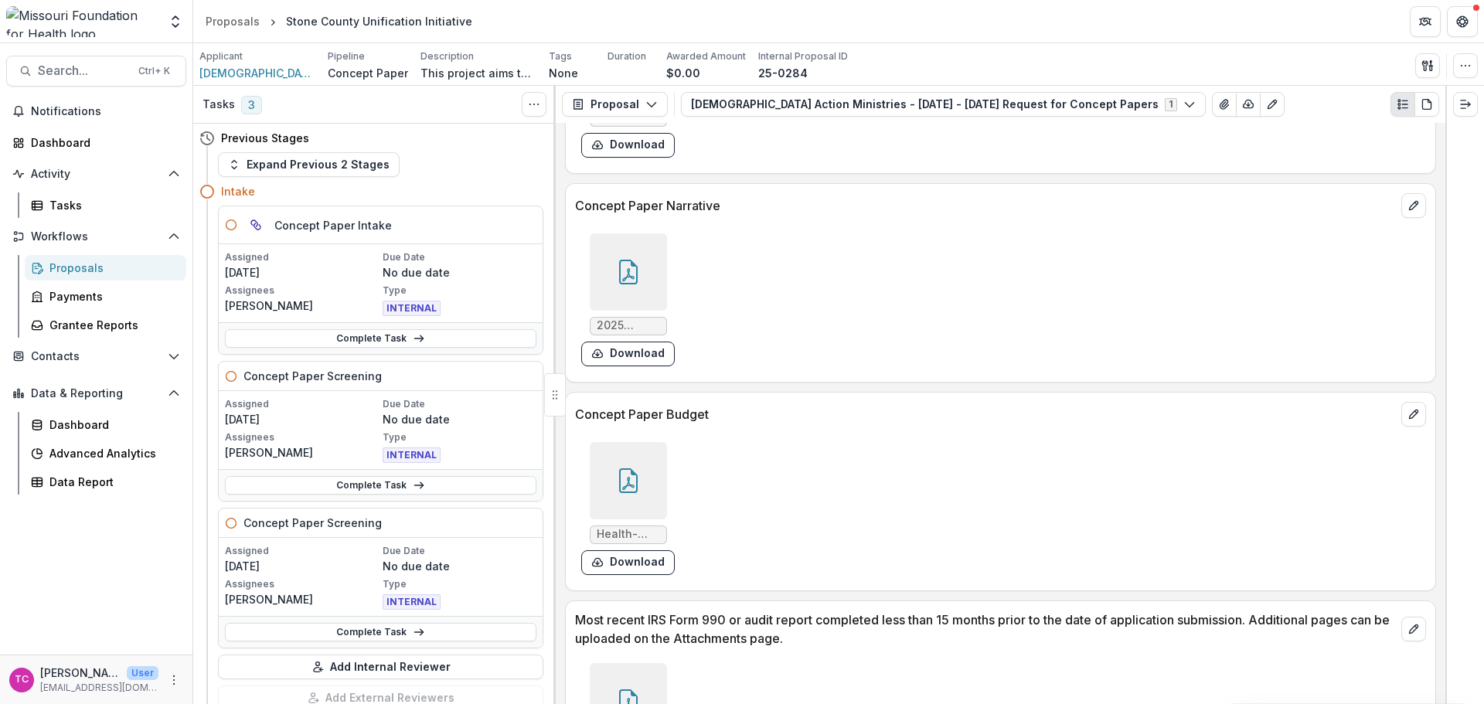
scroll to position [3863, 0]
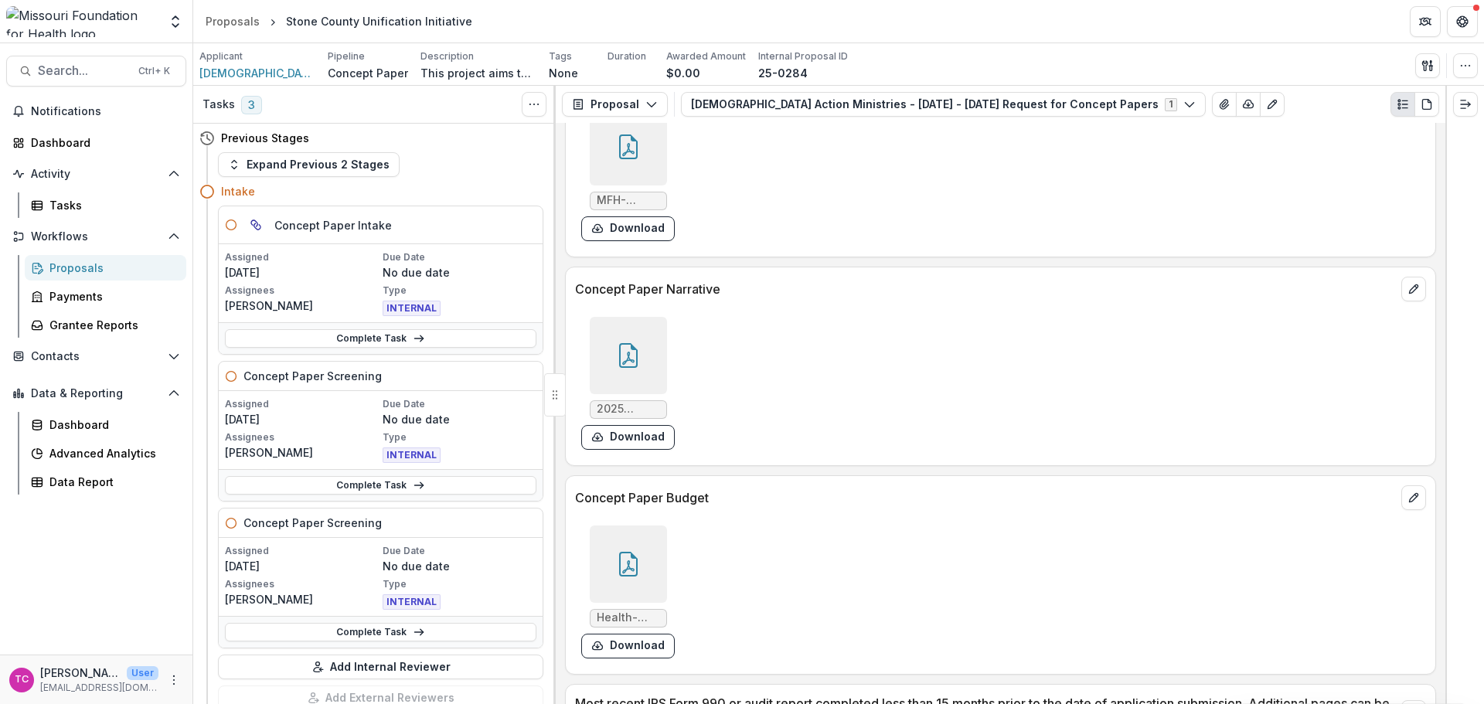
click at [655, 438] on button "Download" at bounding box center [628, 437] width 94 height 25
click at [67, 204] on div "Tasks" at bounding box center [111, 205] width 124 height 16
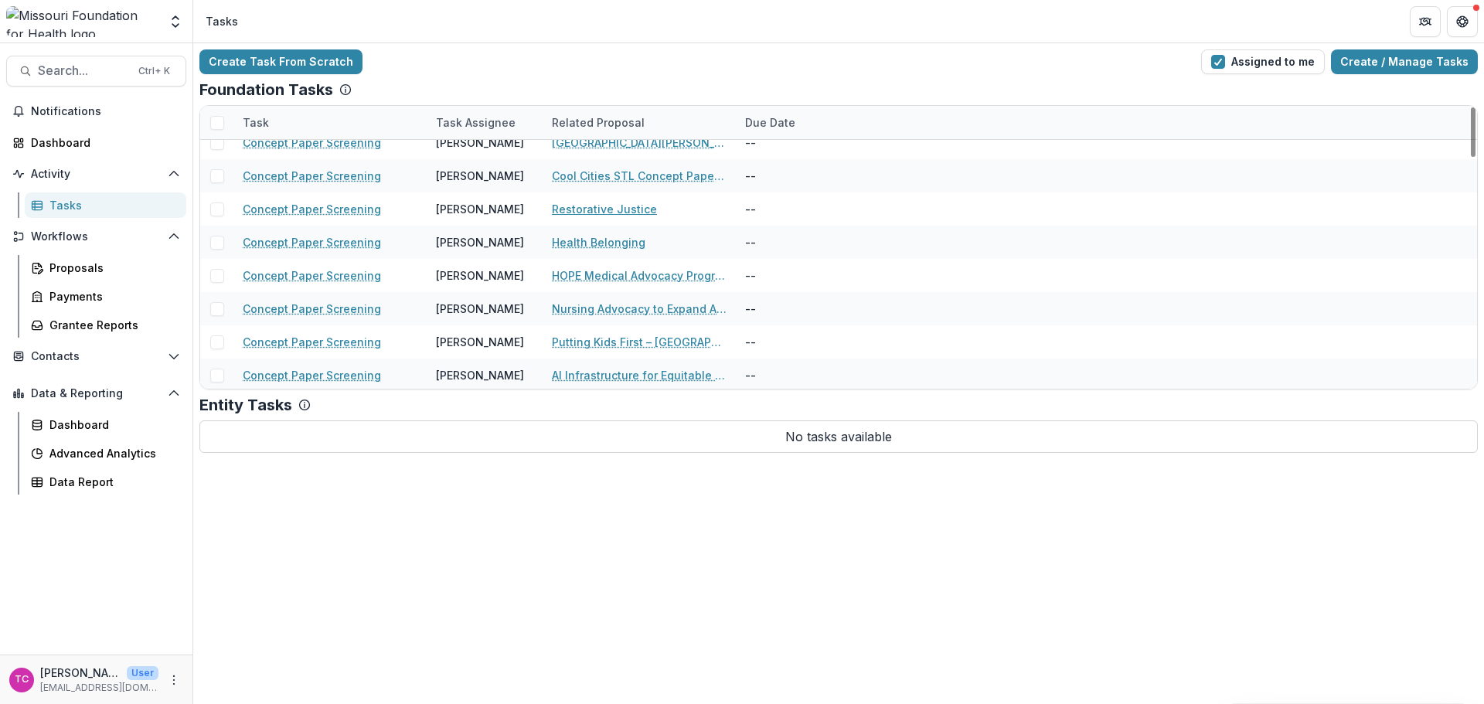
scroll to position [1237, 0]
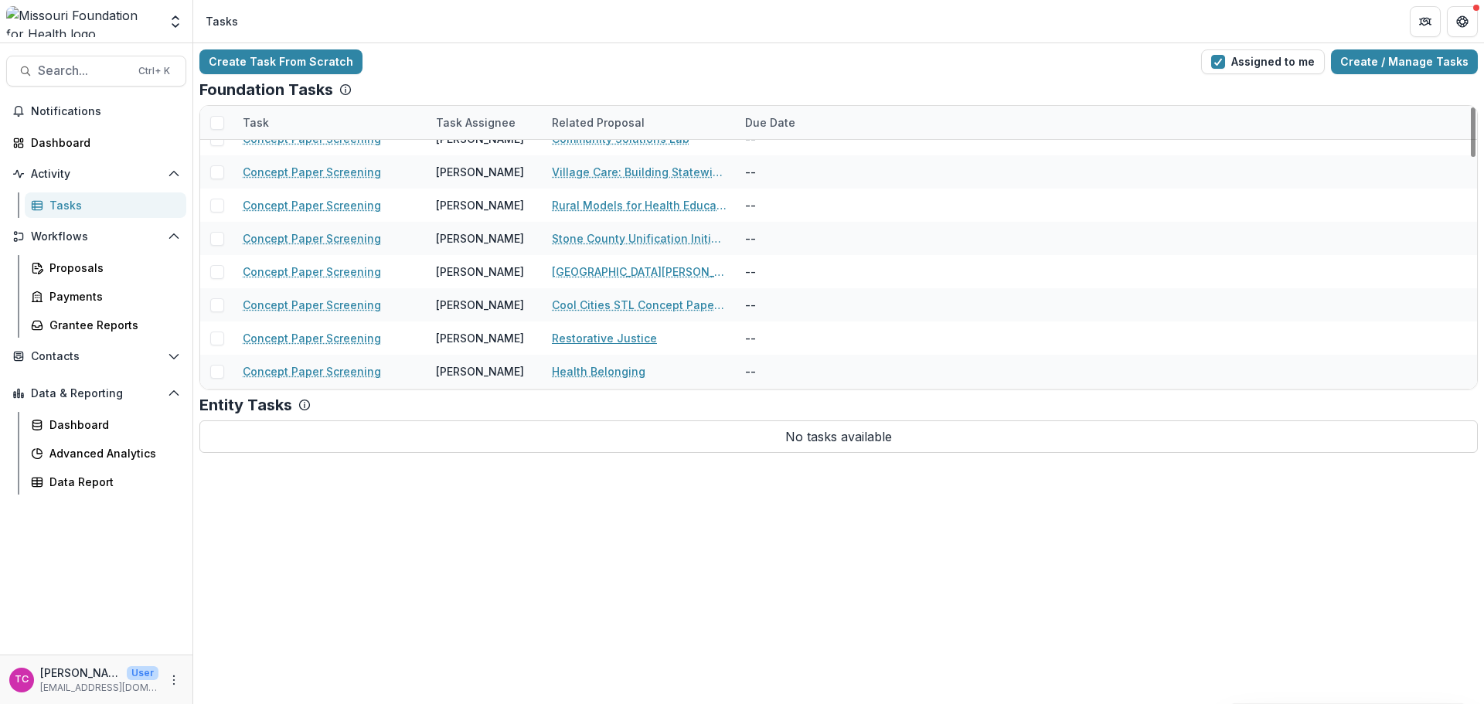
scroll to position [1082, 0]
click at [615, 274] on link "[GEOGRAPHIC_DATA][PERSON_NAME] Initiative" at bounding box center [639, 271] width 175 height 16
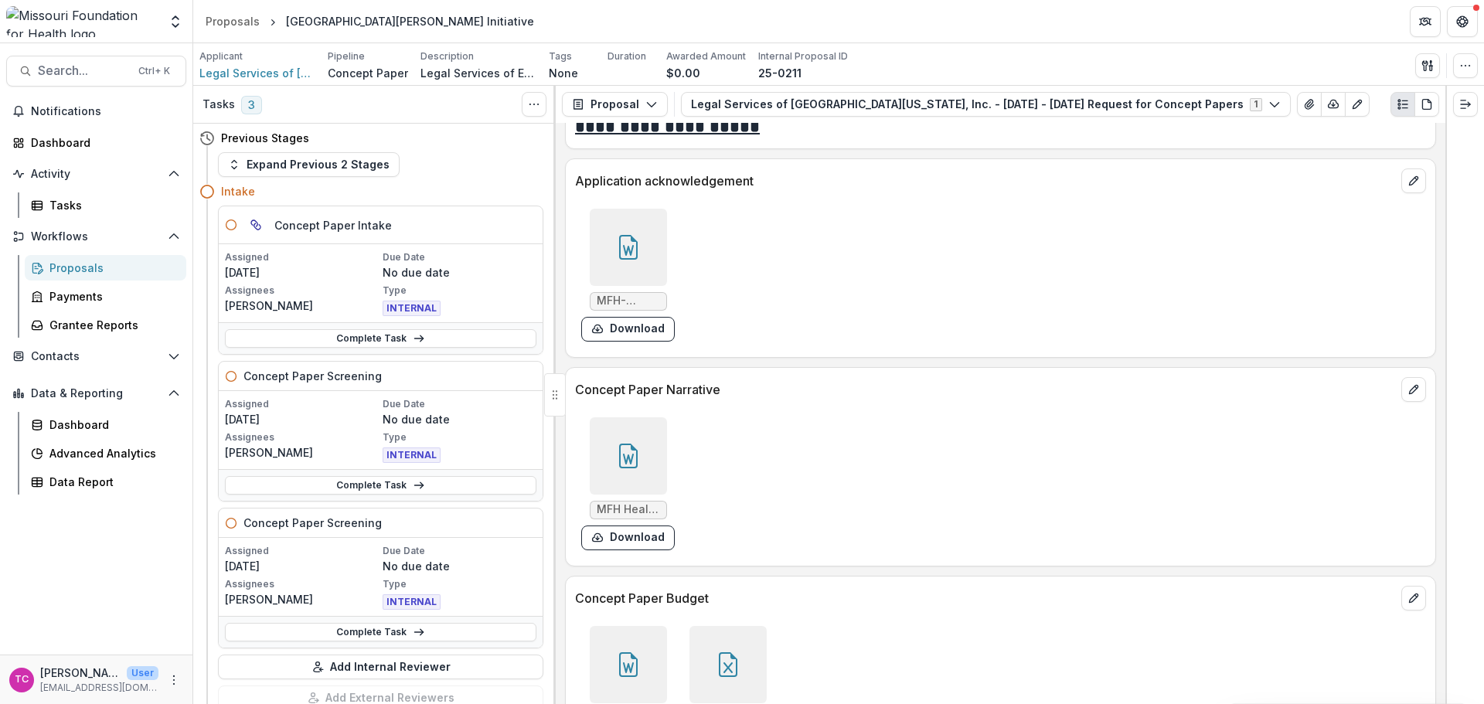
scroll to position [3866, 0]
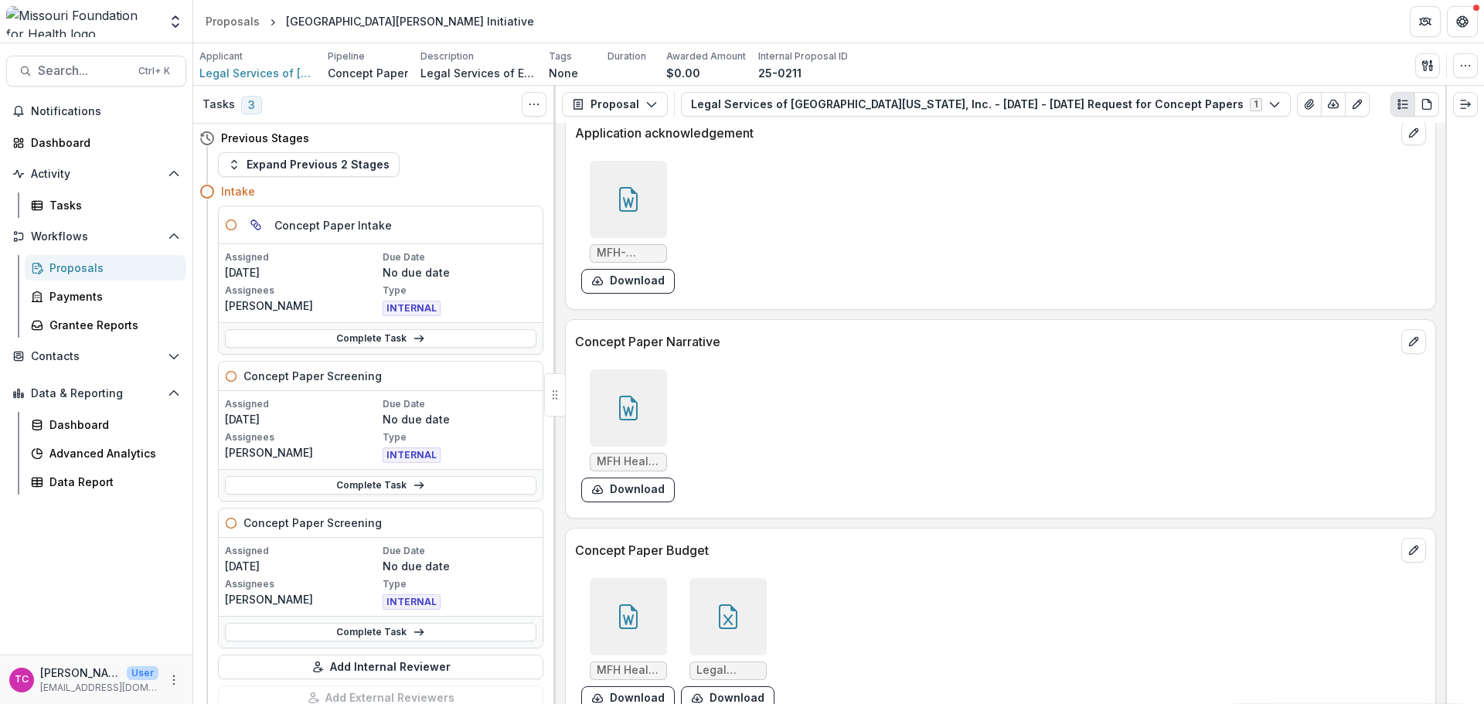
click at [637, 492] on button "Download" at bounding box center [628, 490] width 94 height 25
click at [1113, 25] on header "Proposals [GEOGRAPHIC_DATA] [GEOGRAPHIC_DATA][PERSON_NAME] Initiative" at bounding box center [838, 21] width 1291 height 43
click at [57, 202] on div "Tasks" at bounding box center [111, 205] width 124 height 16
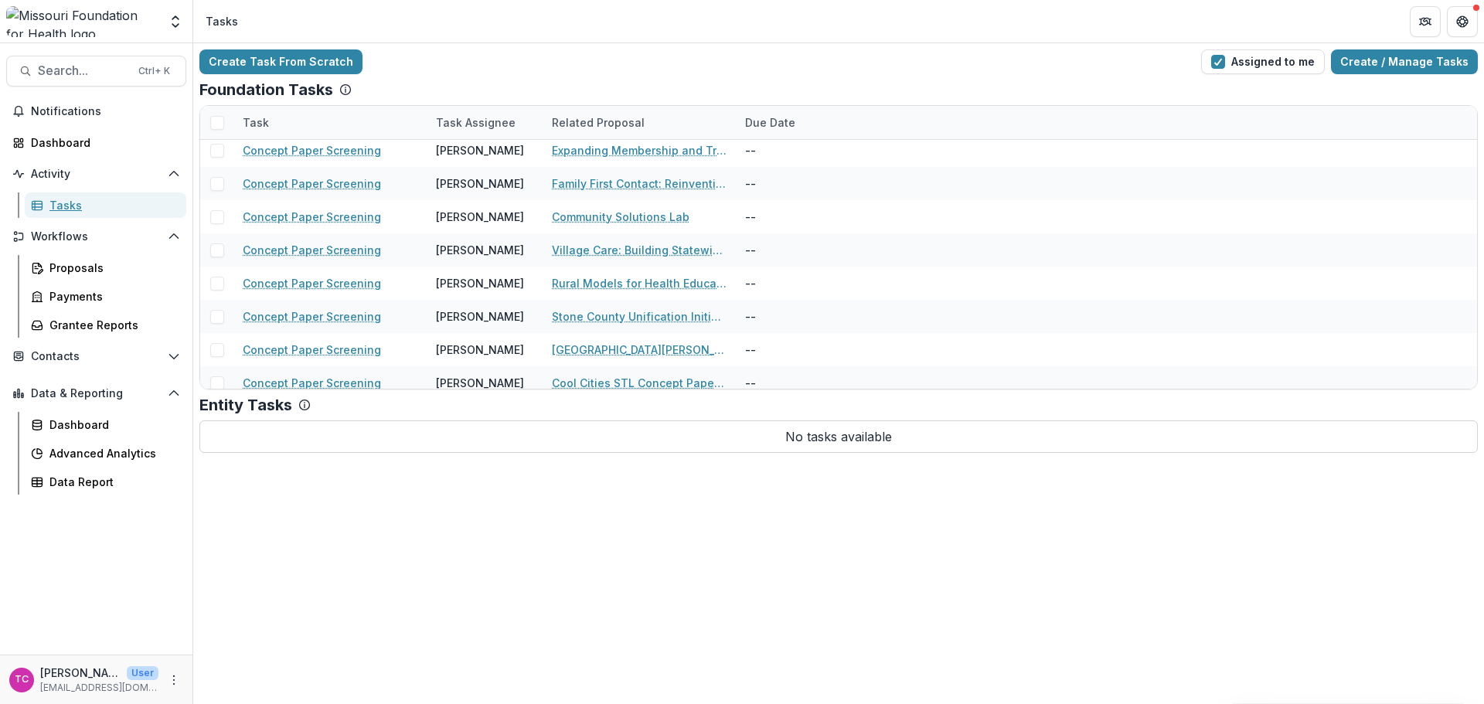
scroll to position [1005, 0]
click at [598, 379] on link "Cool Cities STL Concept Paper 2025" at bounding box center [639, 381] width 175 height 16
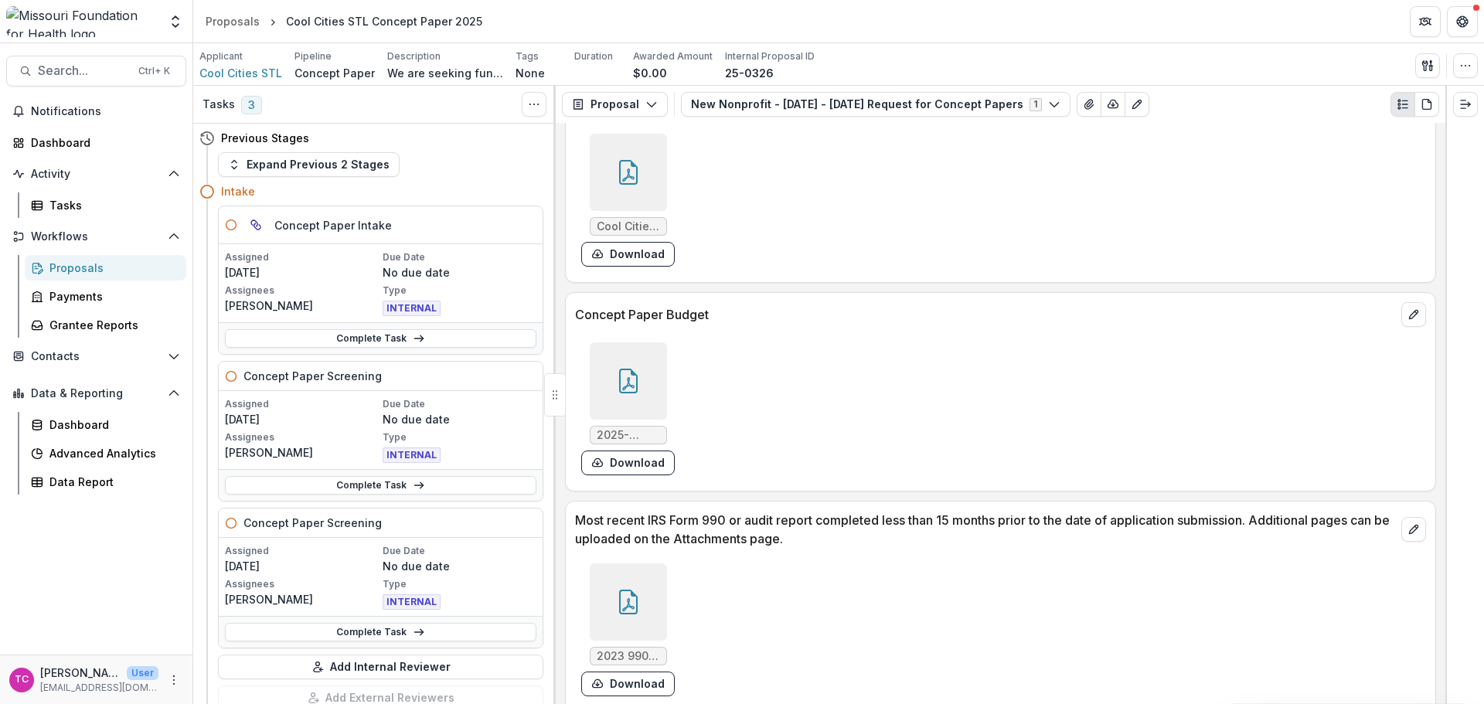
scroll to position [5103, 0]
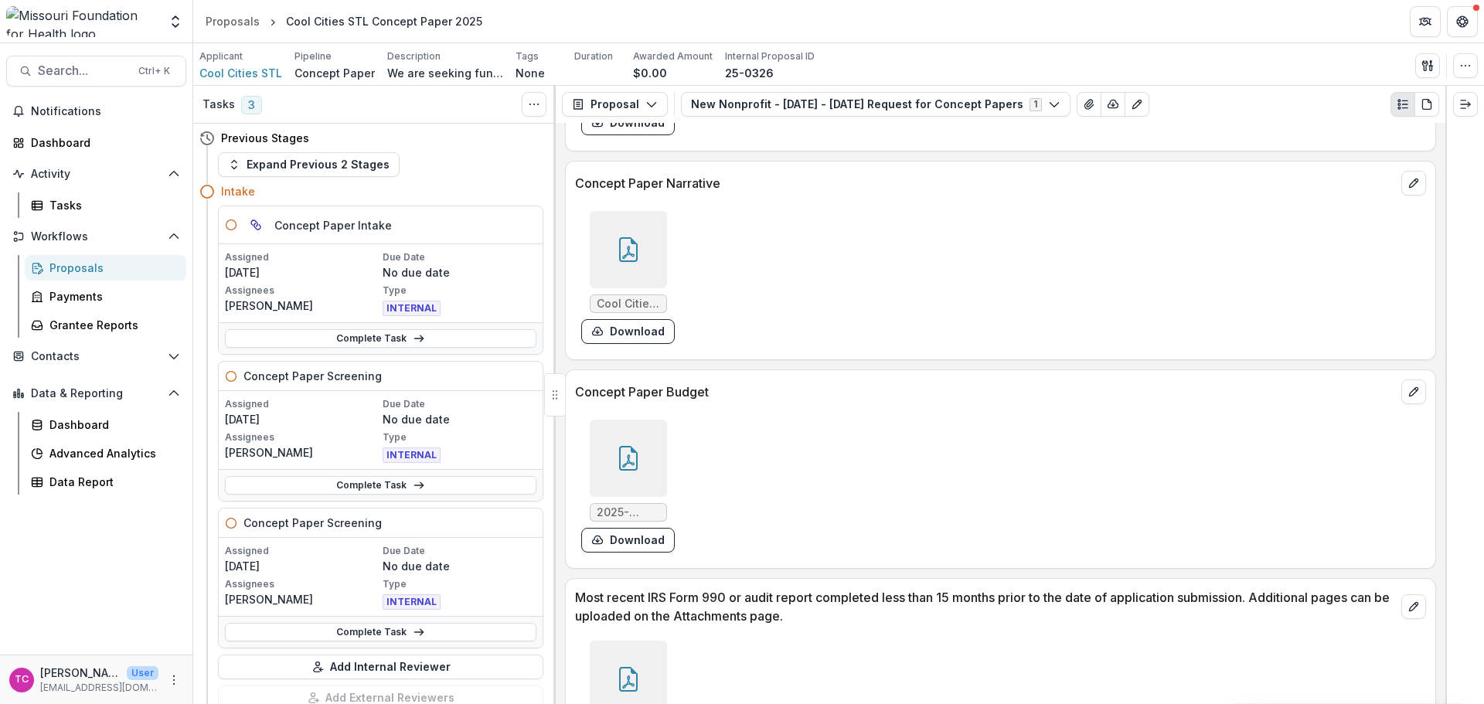
click at [647, 336] on button "Download" at bounding box center [628, 331] width 94 height 25
click at [46, 203] on link "Tasks" at bounding box center [106, 206] width 162 height 26
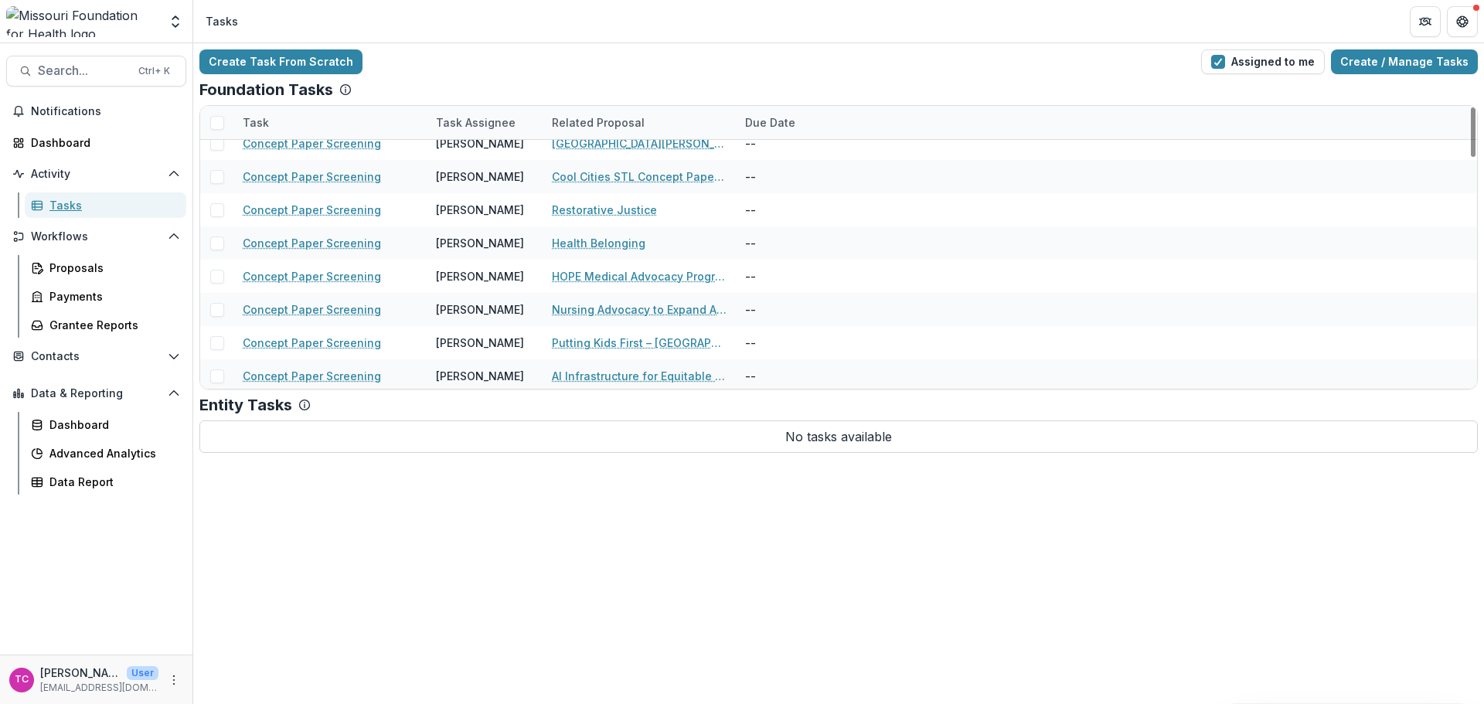
scroll to position [1237, 0]
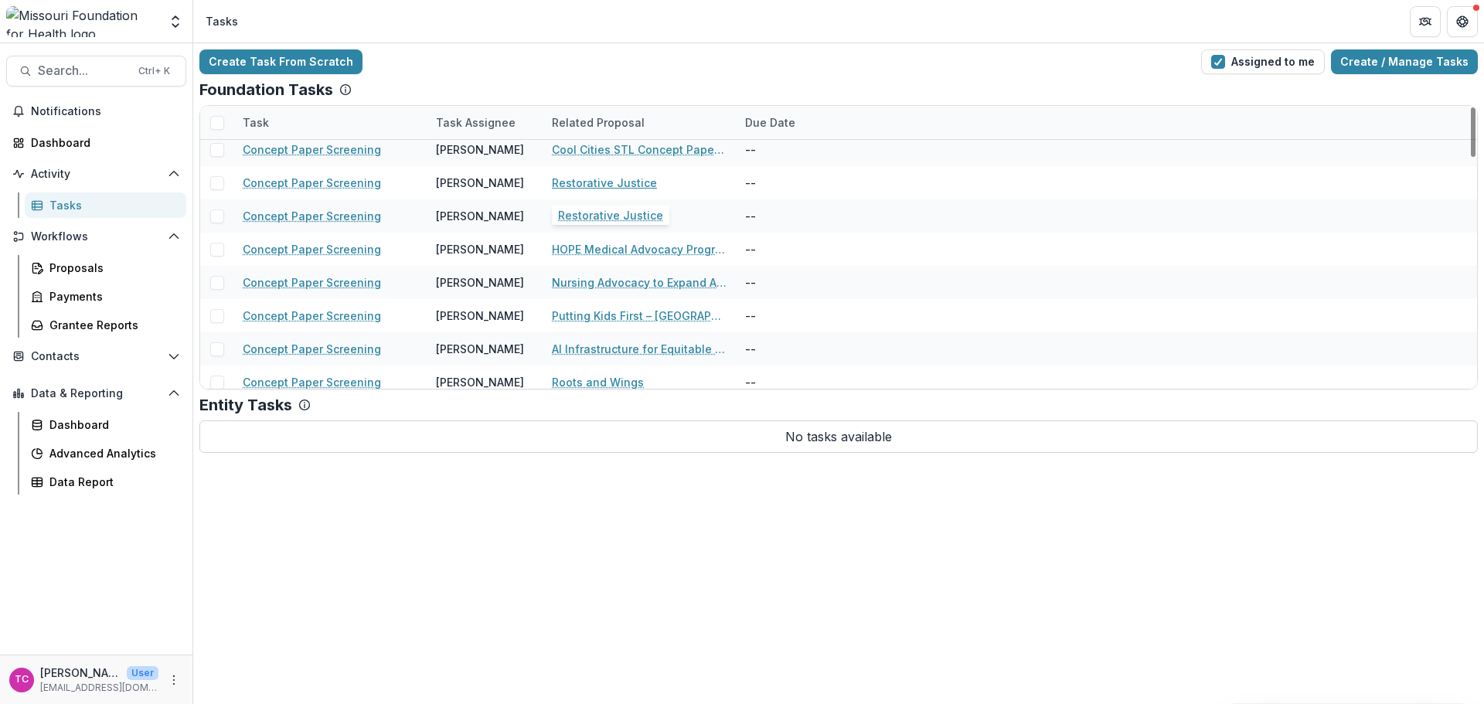
click at [619, 182] on link "Restorative Justice" at bounding box center [604, 183] width 105 height 16
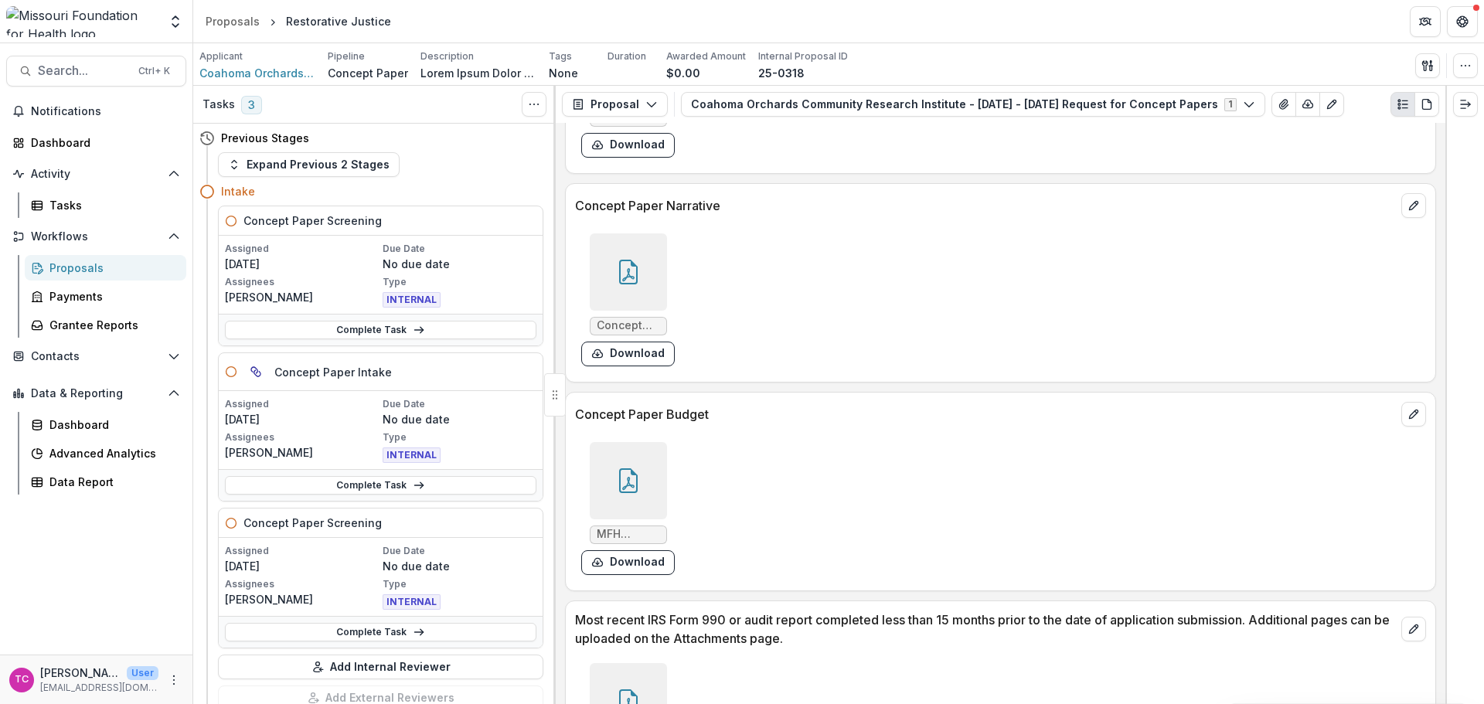
scroll to position [4263, 0]
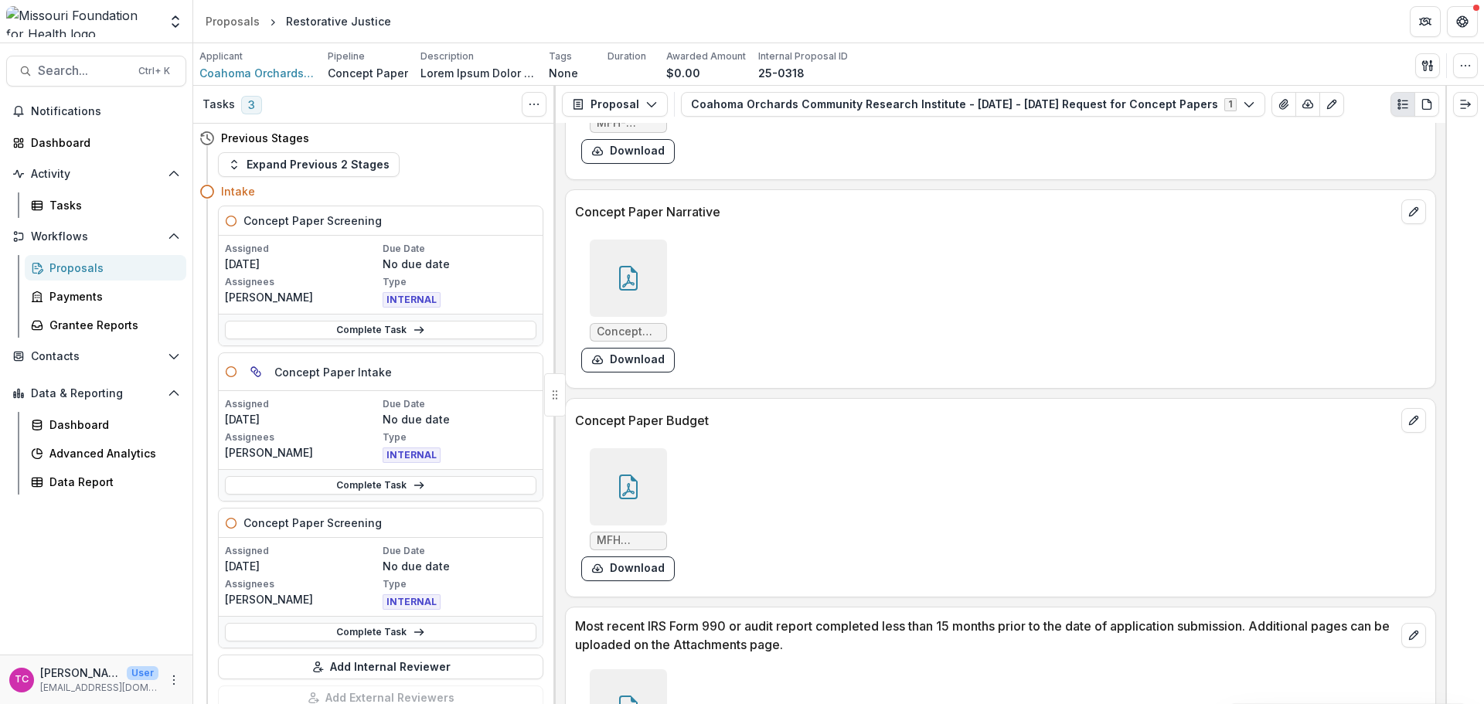
click at [667, 361] on button "Download" at bounding box center [628, 360] width 94 height 25
click at [72, 206] on div "Tasks" at bounding box center [111, 205] width 124 height 16
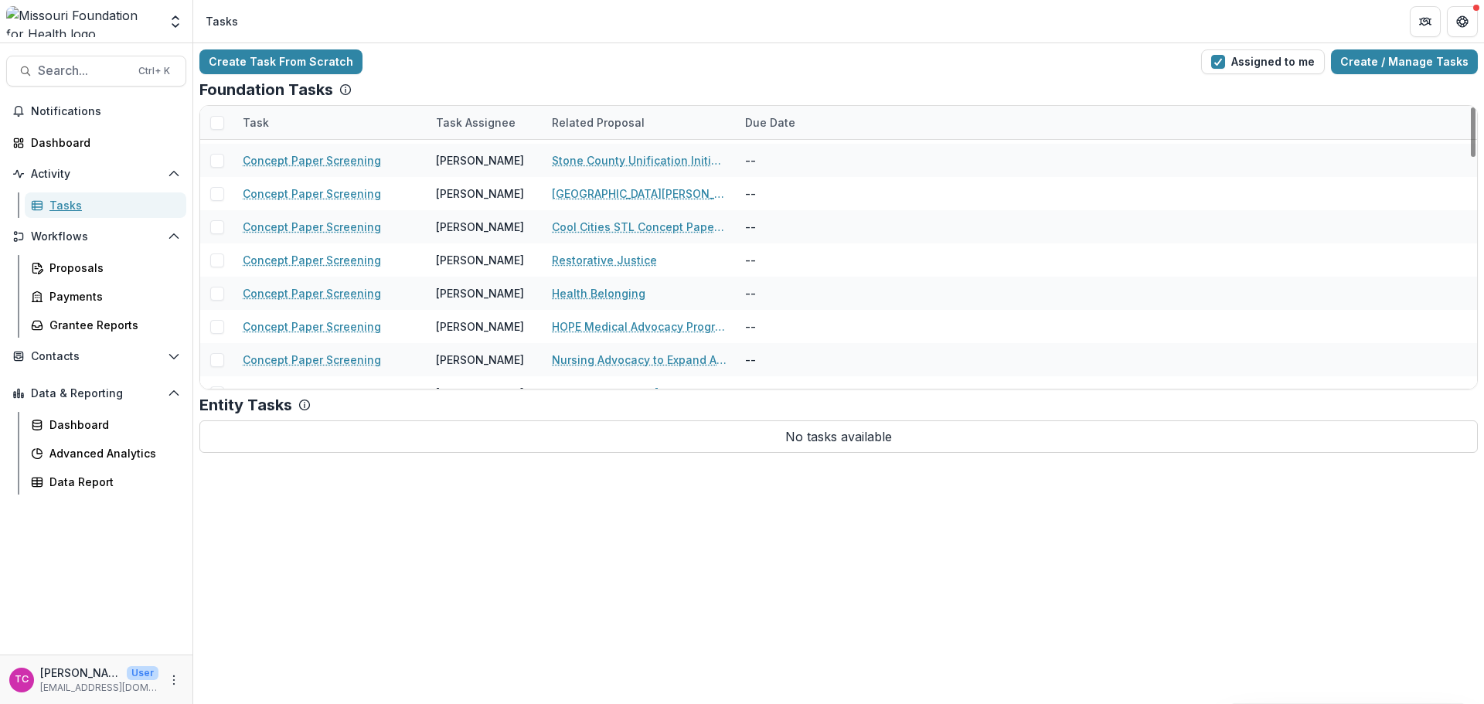
scroll to position [1237, 0]
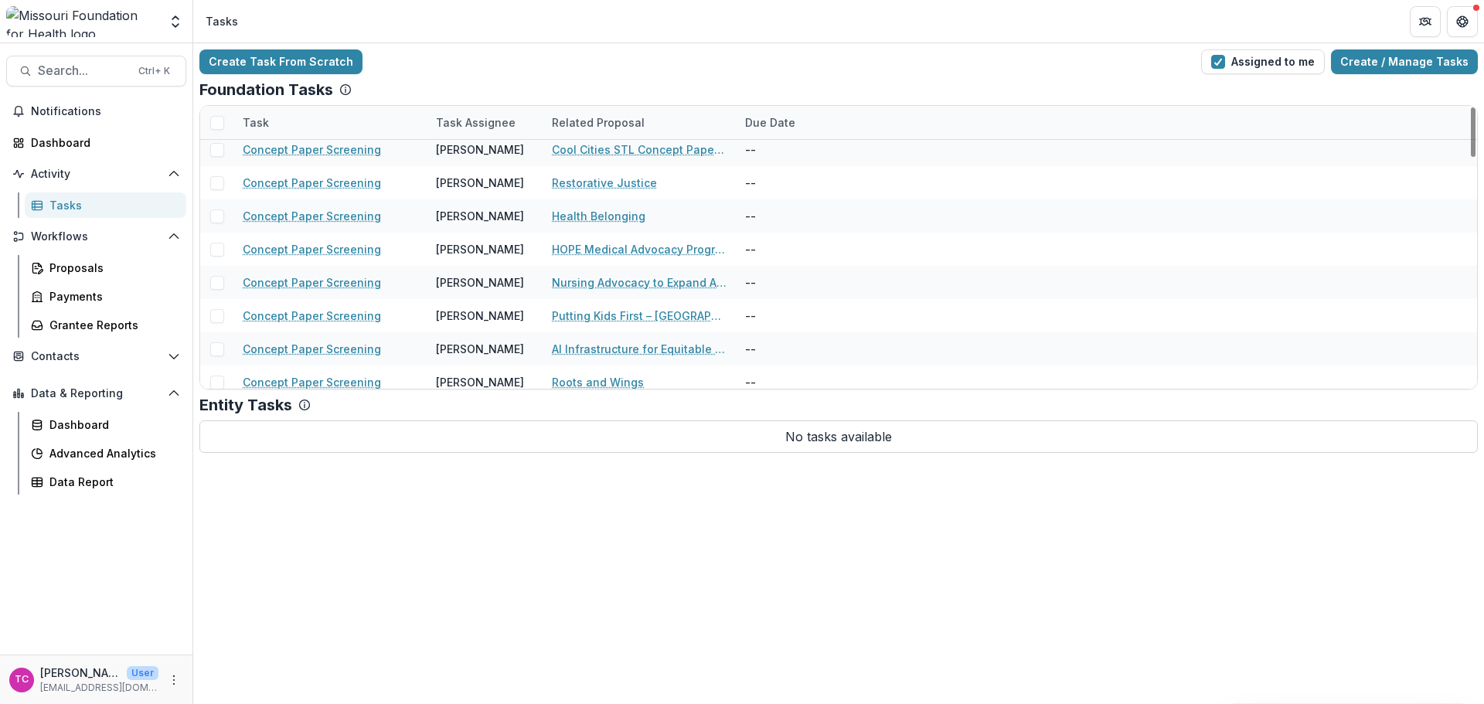
click at [550, 216] on div "Health Belonging" at bounding box center [639, 215] width 193 height 33
click at [557, 210] on link "Health Belonging" at bounding box center [599, 216] width 94 height 16
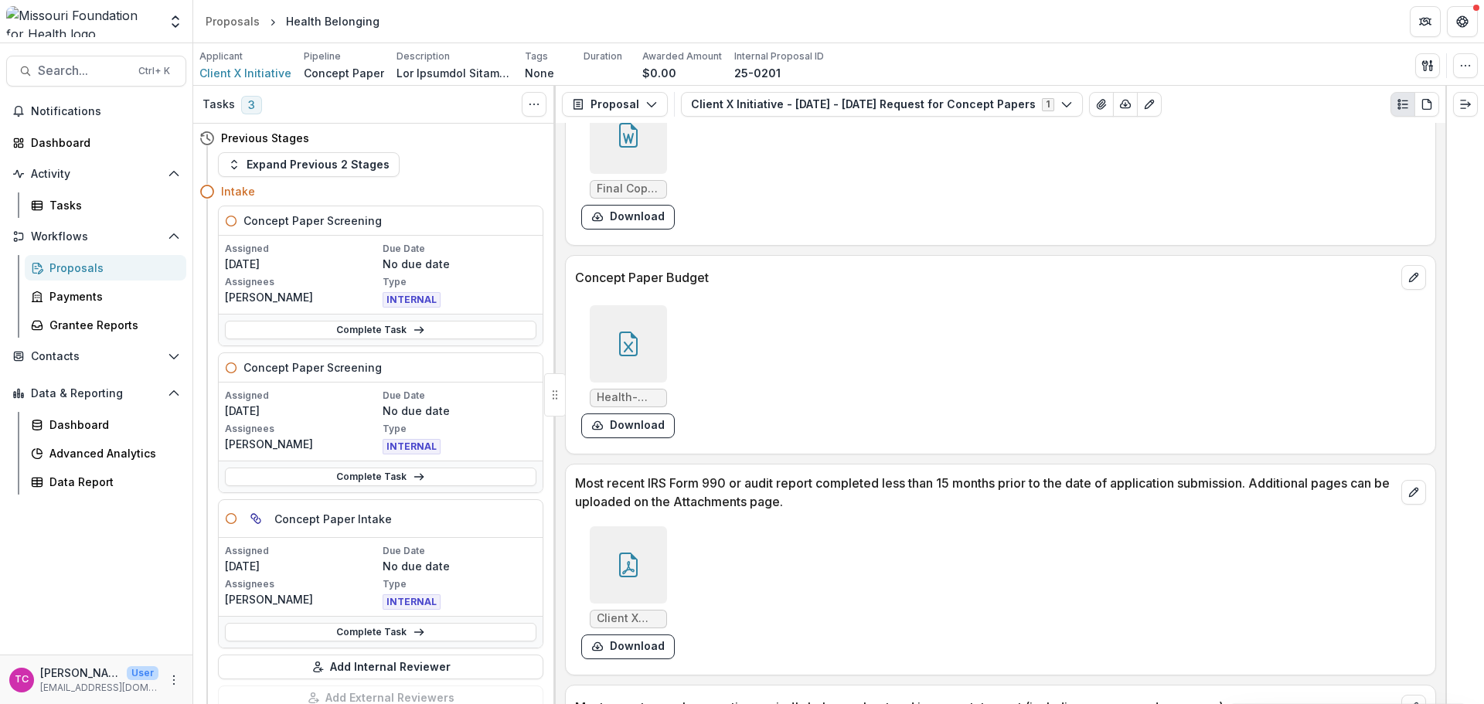
scroll to position [4175, 0]
click at [612, 214] on button "Download" at bounding box center [628, 218] width 94 height 25
drag, startPoint x: 1355, startPoint y: 602, endPoint x: 1329, endPoint y: 591, distance: 27.7
click at [1113, 602] on div "Client X 990N.pdf Download" at bounding box center [1000, 594] width 851 height 145
drag, startPoint x: 63, startPoint y: 203, endPoint x: 87, endPoint y: 204, distance: 24.8
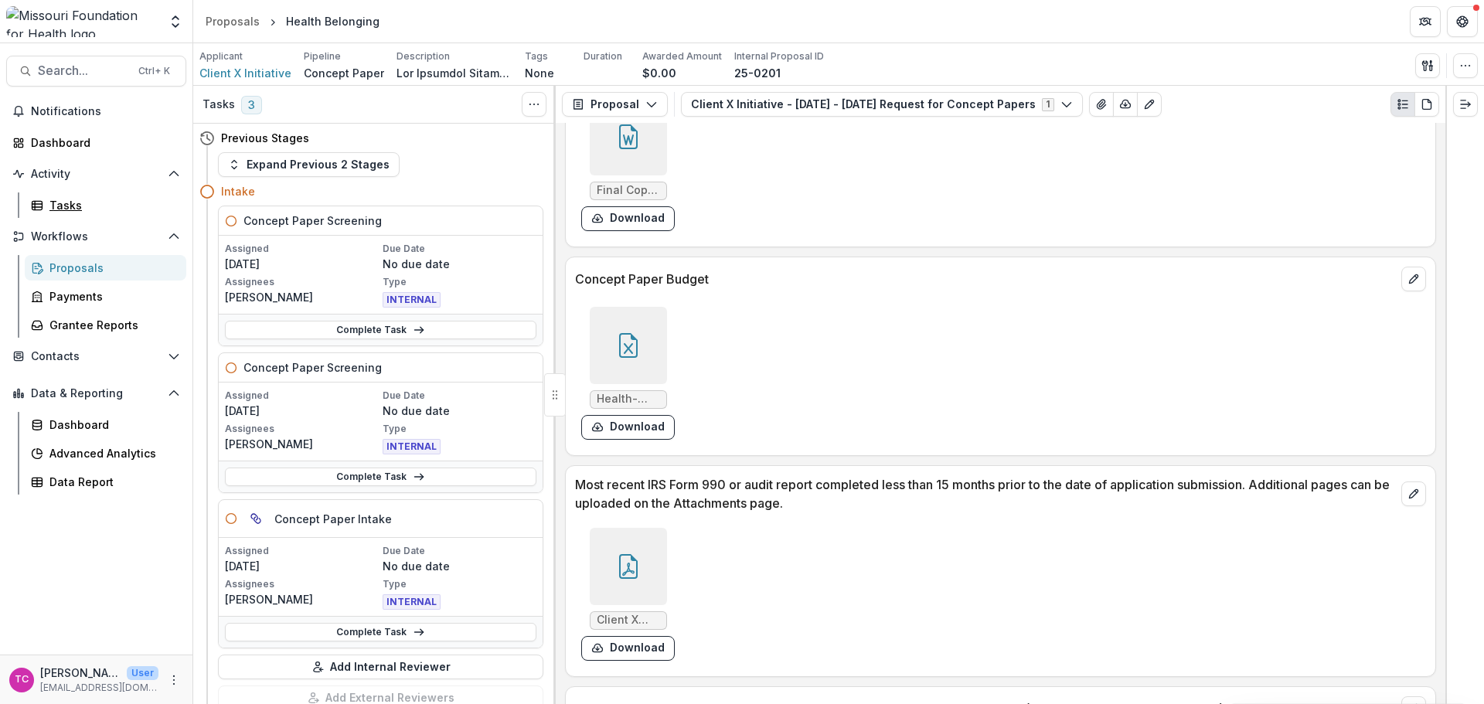
click at [63, 203] on div "Tasks" at bounding box center [111, 205] width 124 height 16
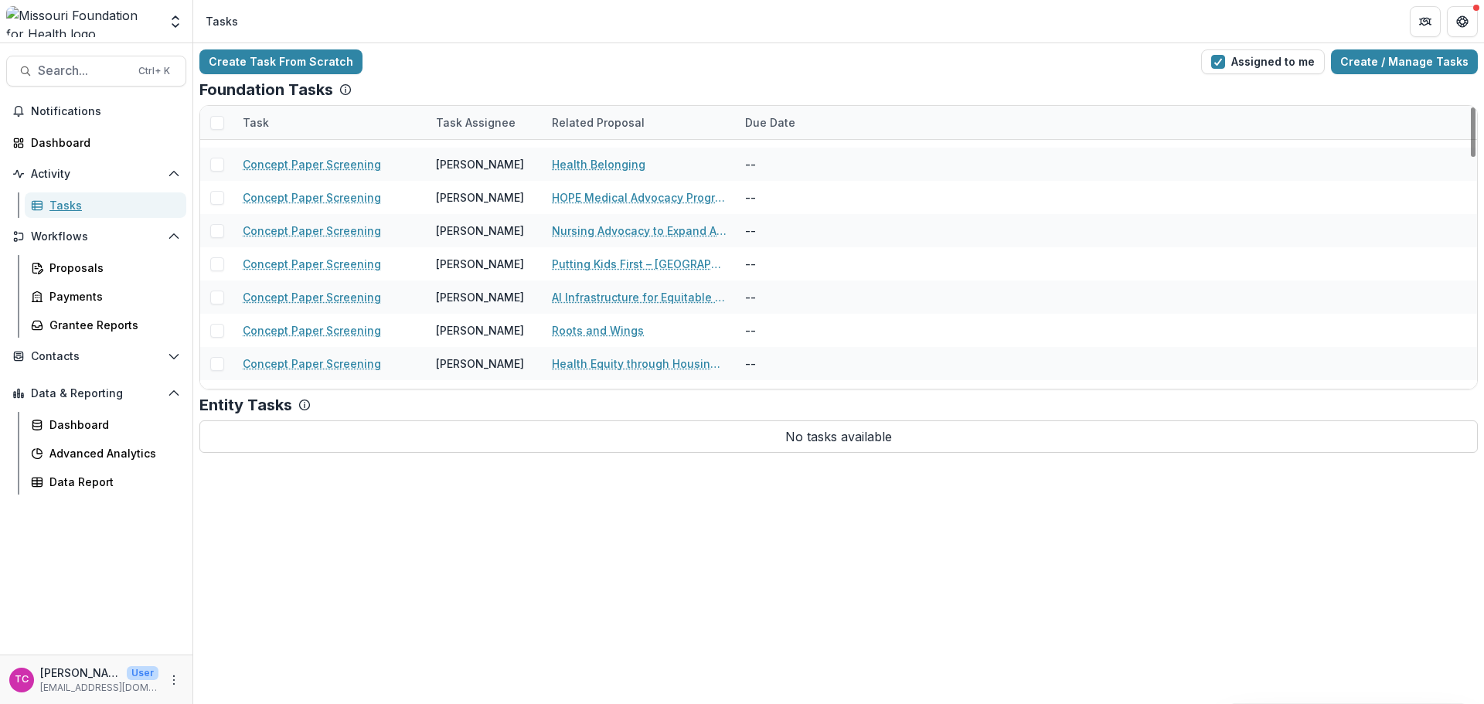
scroll to position [1314, 0]
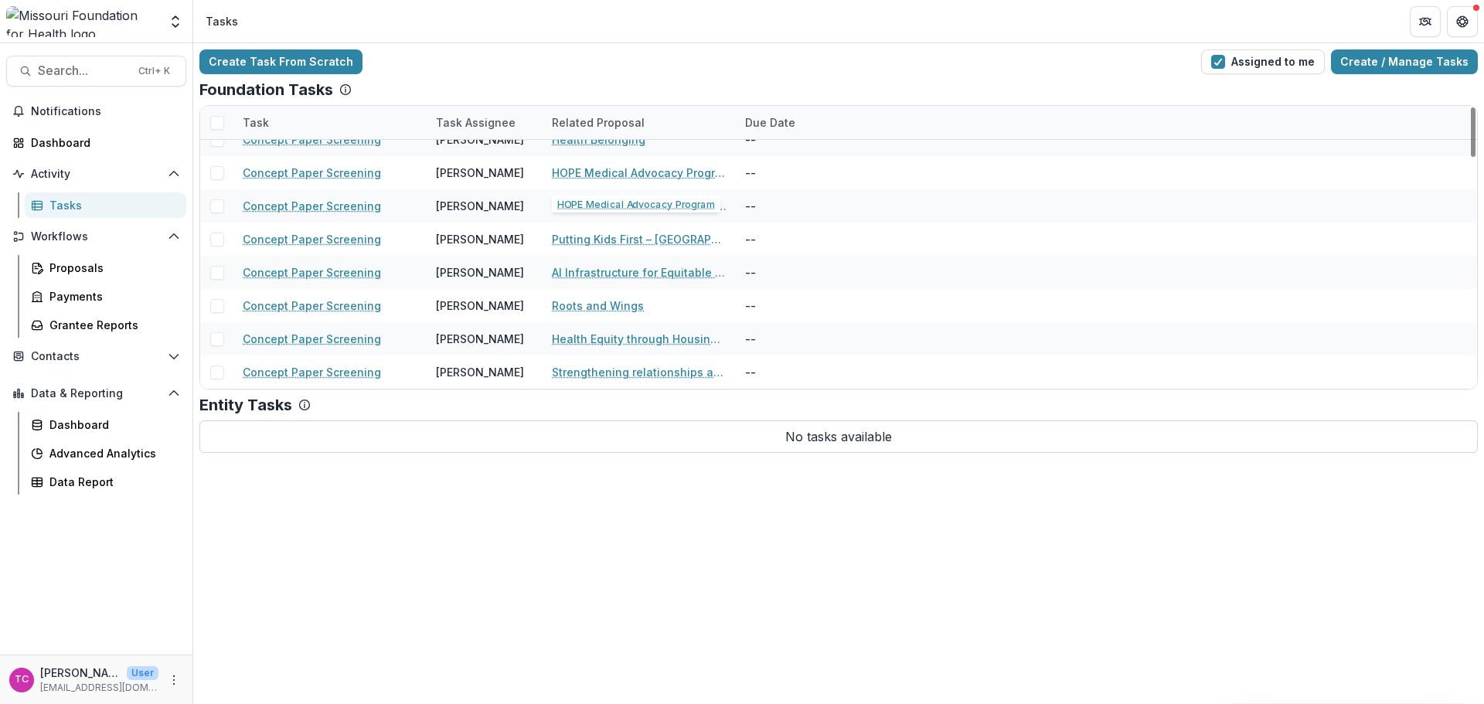
click at [671, 183] on div "HOPE Medical Advocacy Program" at bounding box center [639, 172] width 175 height 33
click at [618, 169] on link "HOPE Medical Advocacy Program" at bounding box center [639, 173] width 175 height 16
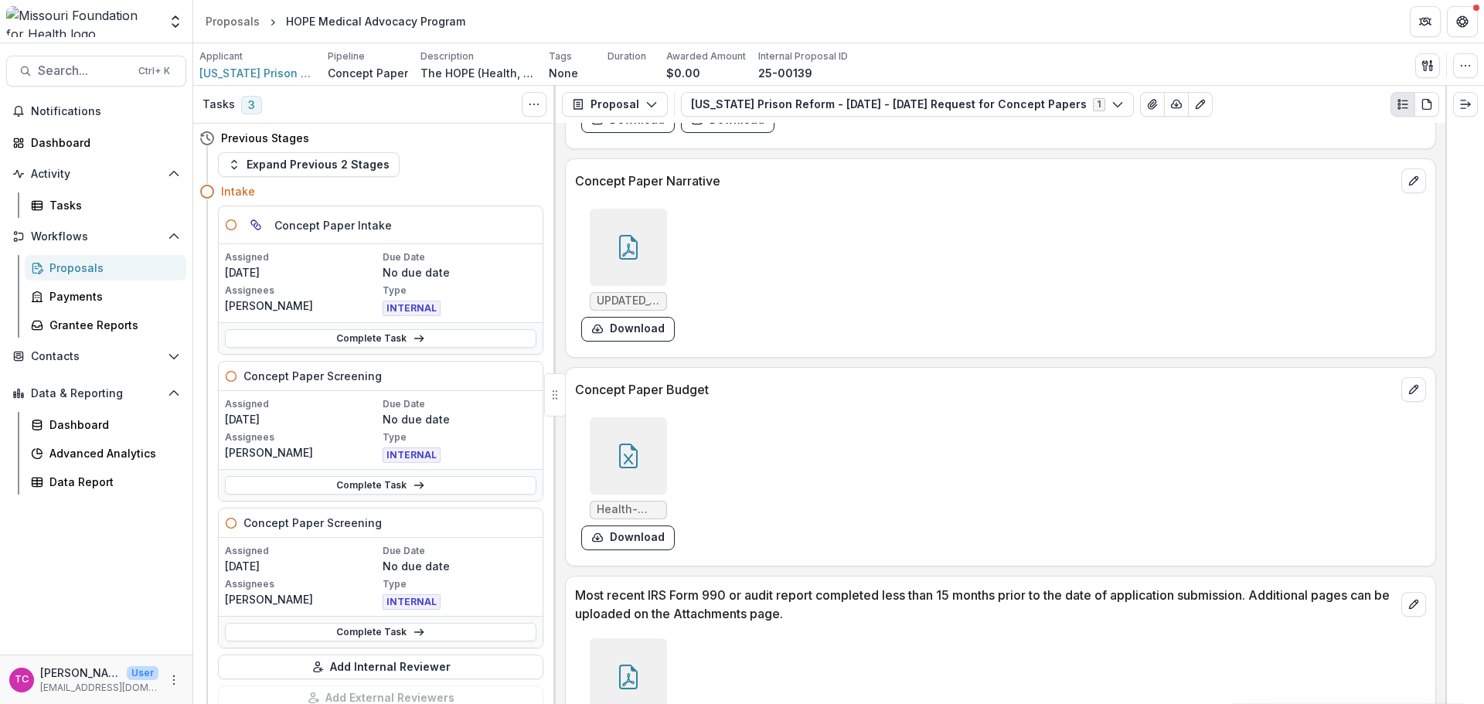
scroll to position [3921, 0]
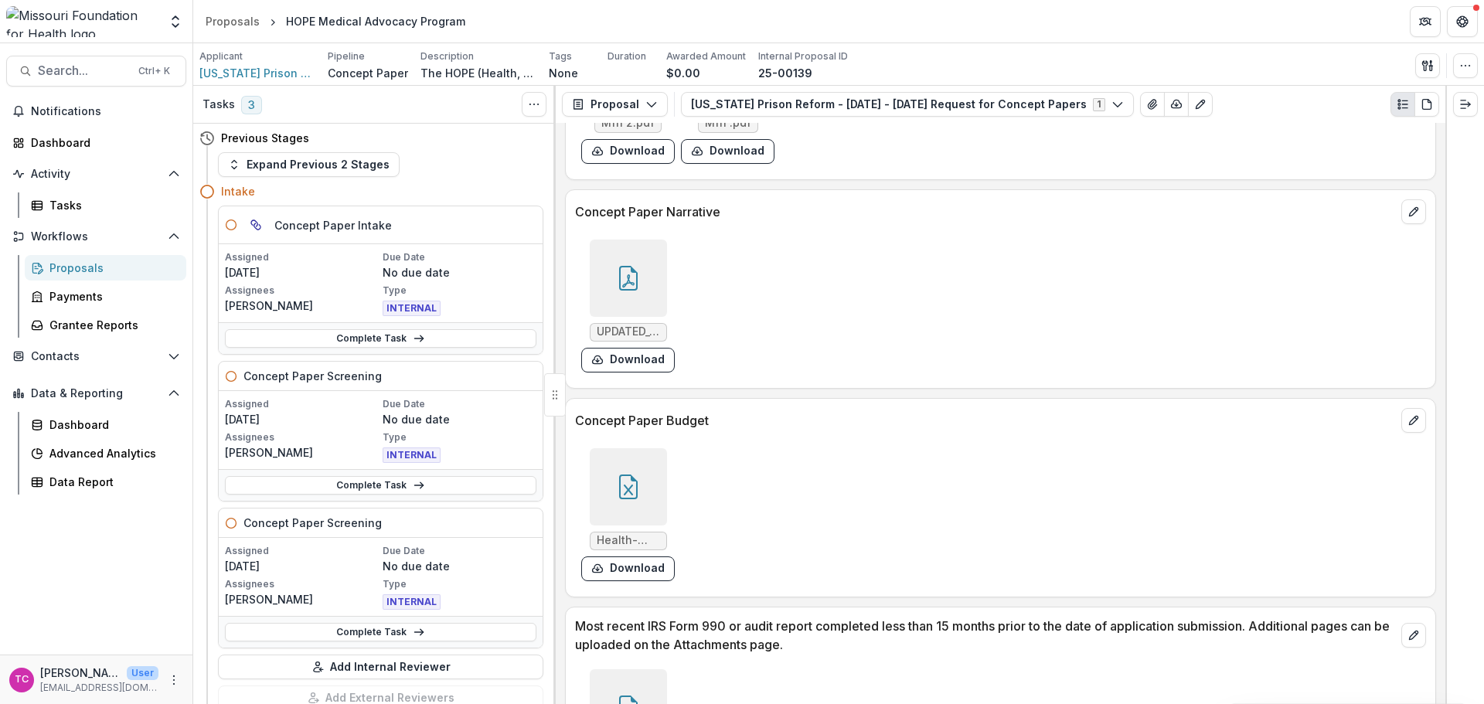
click at [654, 361] on button "Download" at bounding box center [628, 360] width 94 height 25
click at [72, 199] on div "Tasks" at bounding box center [111, 205] width 124 height 16
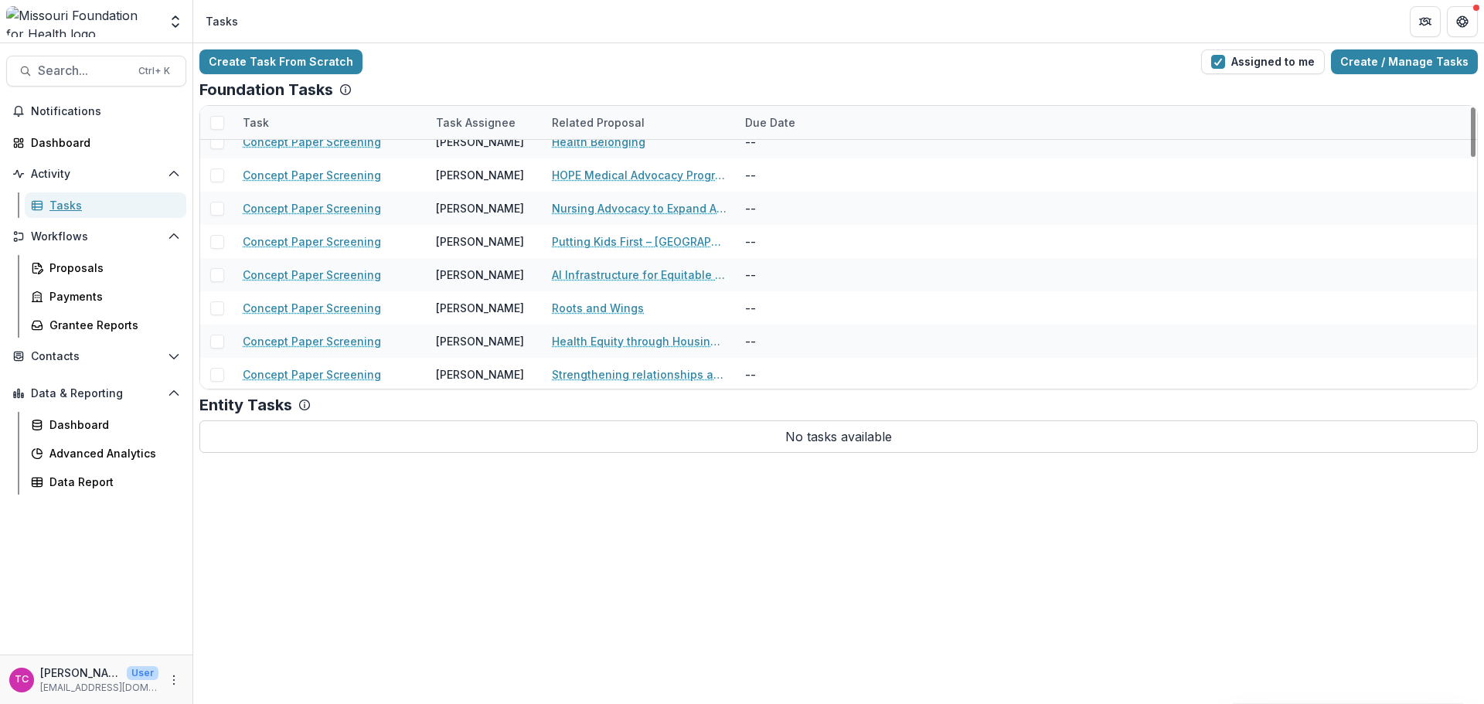
scroll to position [1314, 0]
click at [599, 199] on link "Nursing Advocacy to Expand Access to Care Through Full Utilization of Advanced …" at bounding box center [639, 206] width 175 height 16
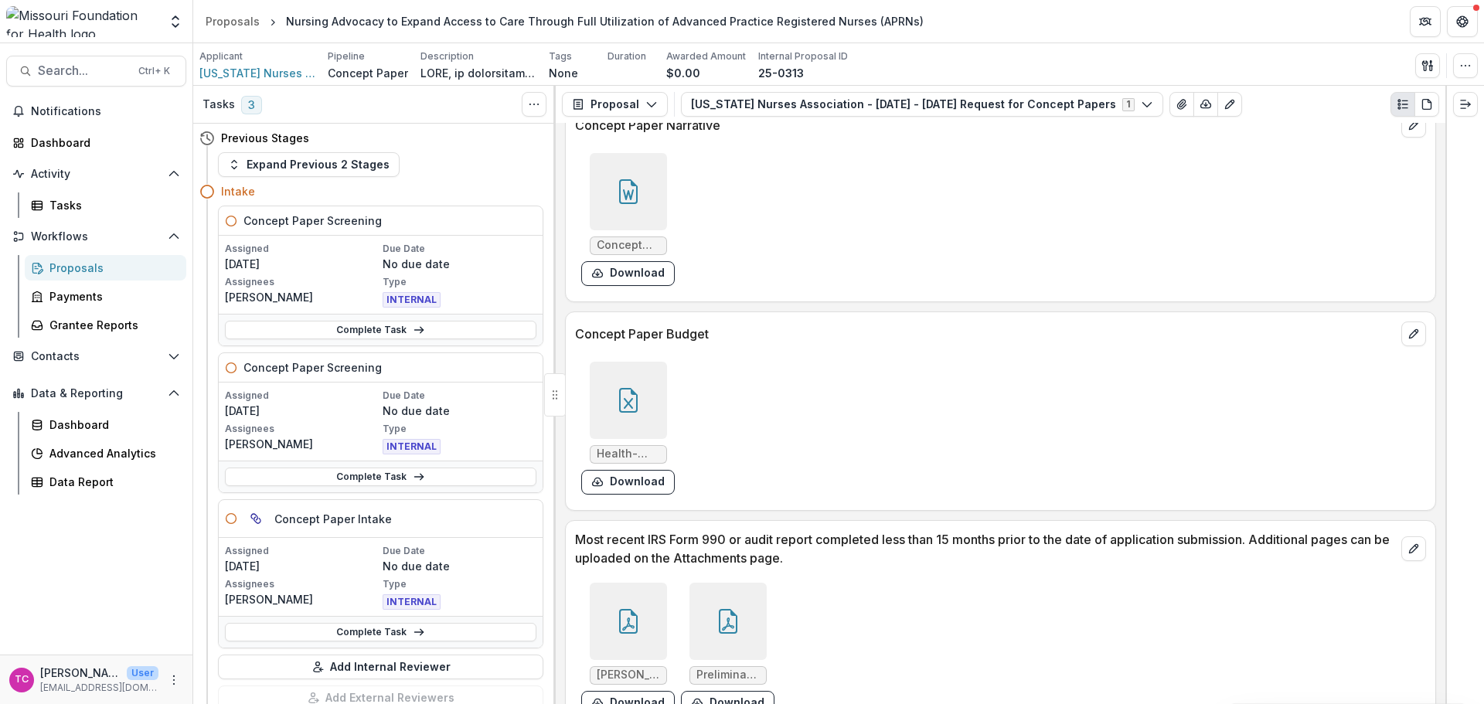
scroll to position [4184, 0]
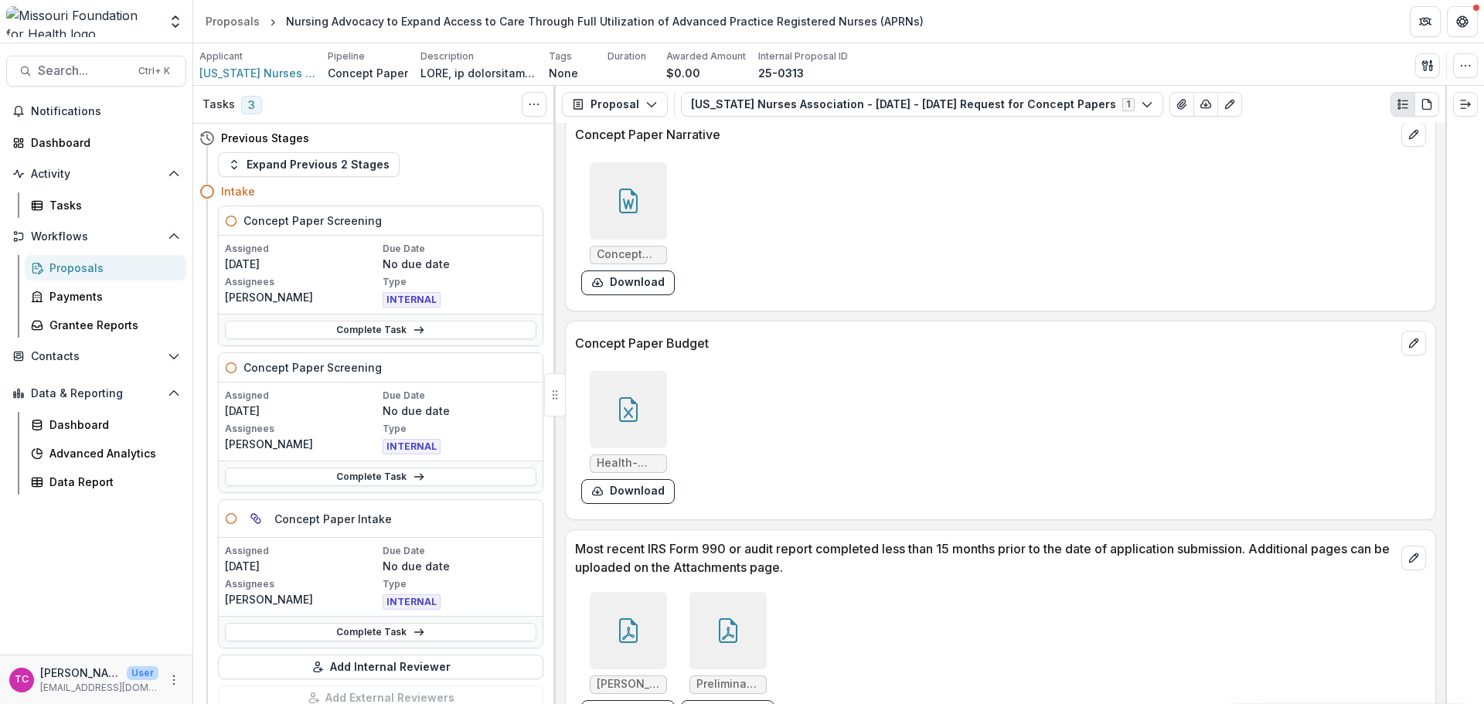
click at [647, 286] on button "Download" at bounding box center [628, 283] width 94 height 25
click at [65, 199] on div "Tasks" at bounding box center [111, 205] width 124 height 16
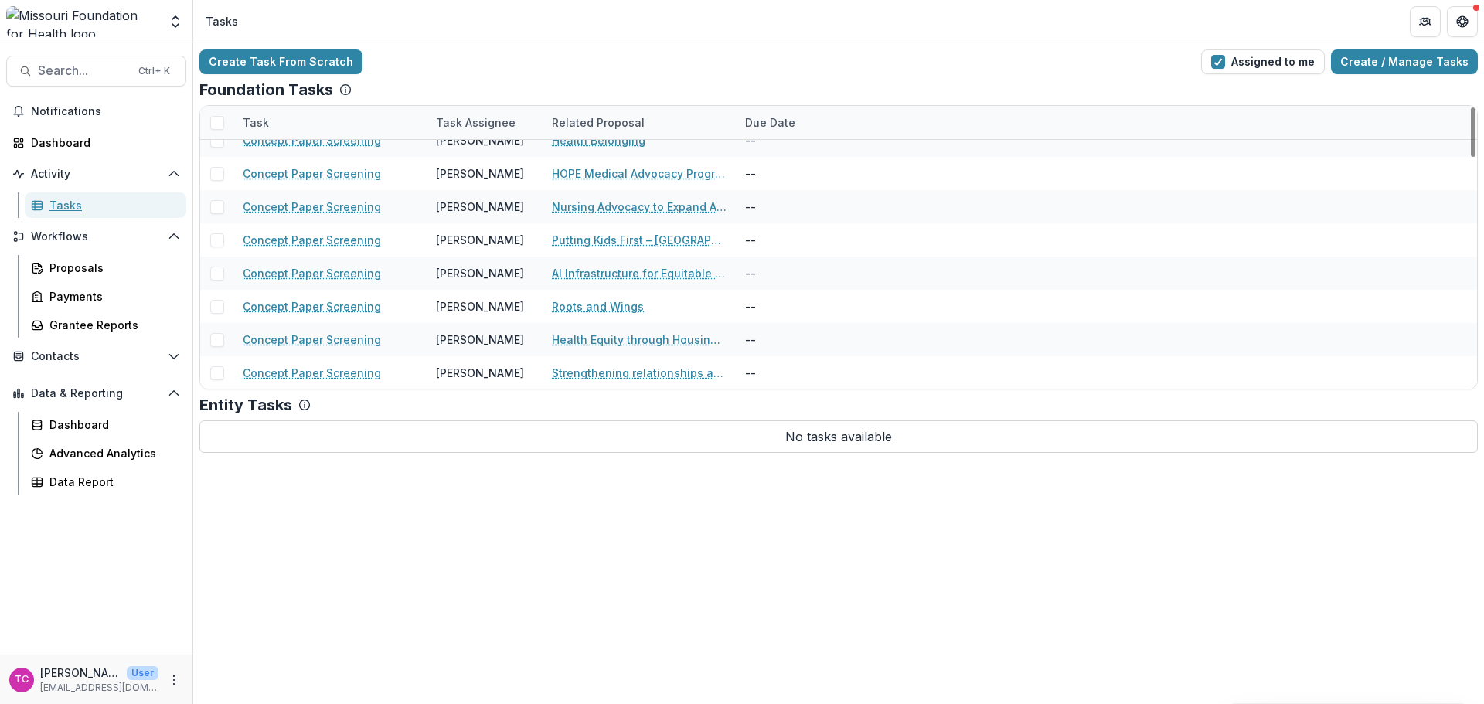
scroll to position [1314, 0]
click at [579, 240] on link "Putting Kids First – [GEOGRAPHIC_DATA]" at bounding box center [639, 239] width 175 height 16
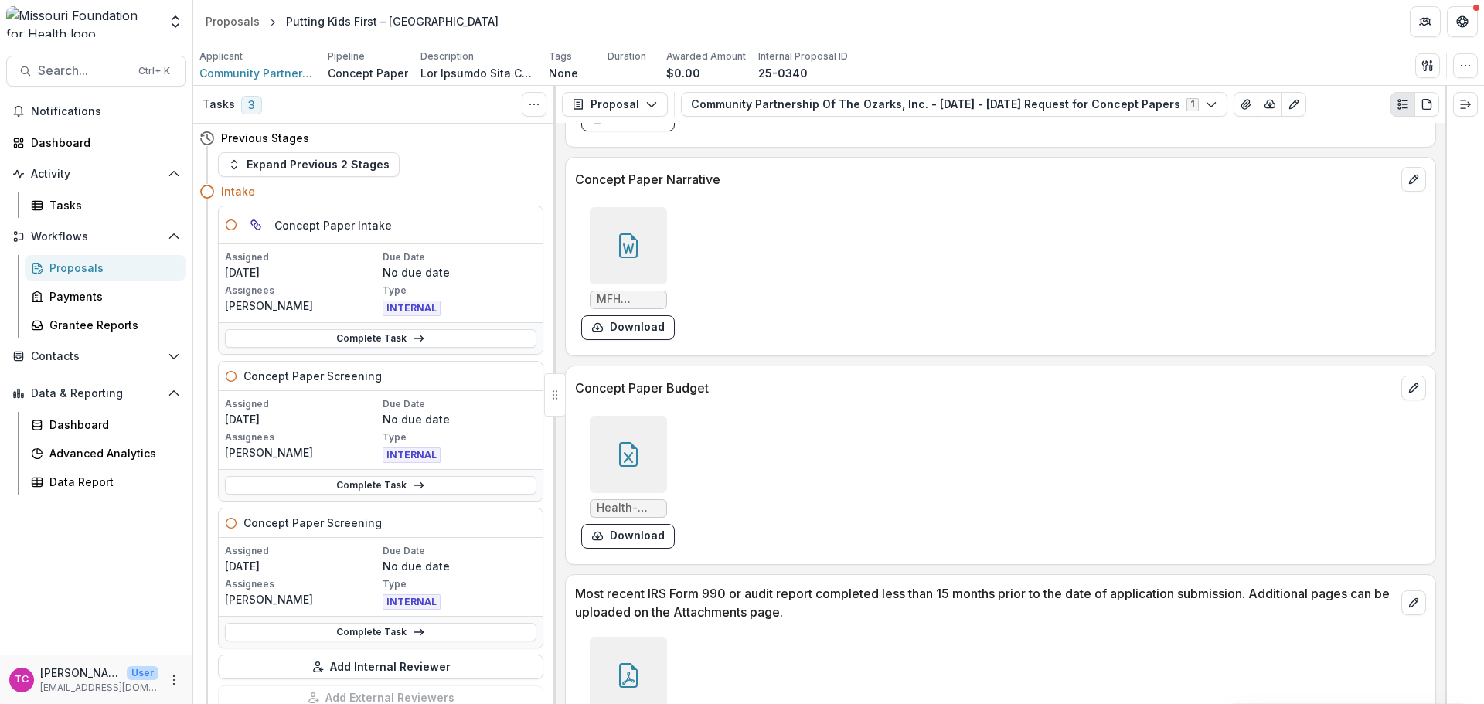
scroll to position [4881, 0]
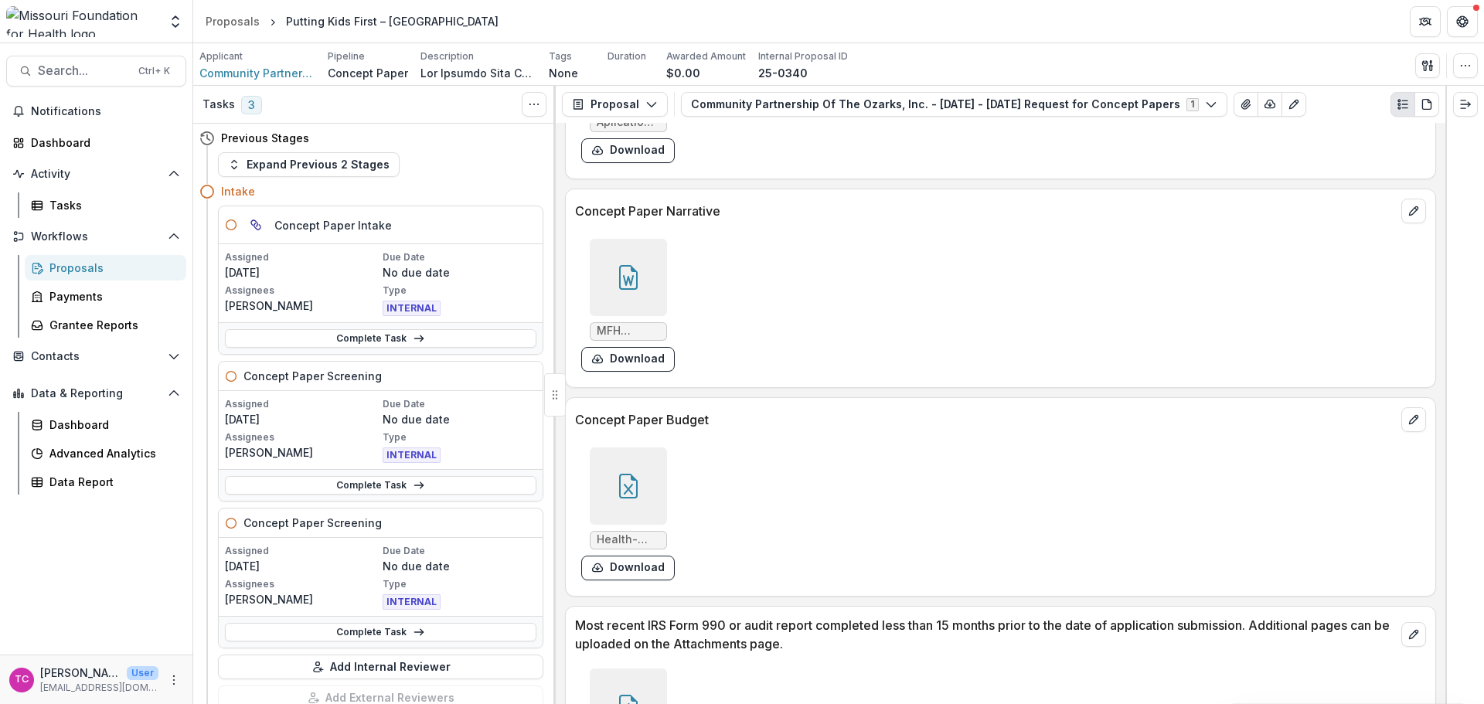
click at [625, 363] on button "Download" at bounding box center [628, 359] width 94 height 25
click at [1113, 175] on div "Application acknowledgement Aplication Acknowledgement Signed.pdf Download" at bounding box center [1000, 79] width 871 height 199
click at [60, 203] on div "Tasks" at bounding box center [111, 205] width 124 height 16
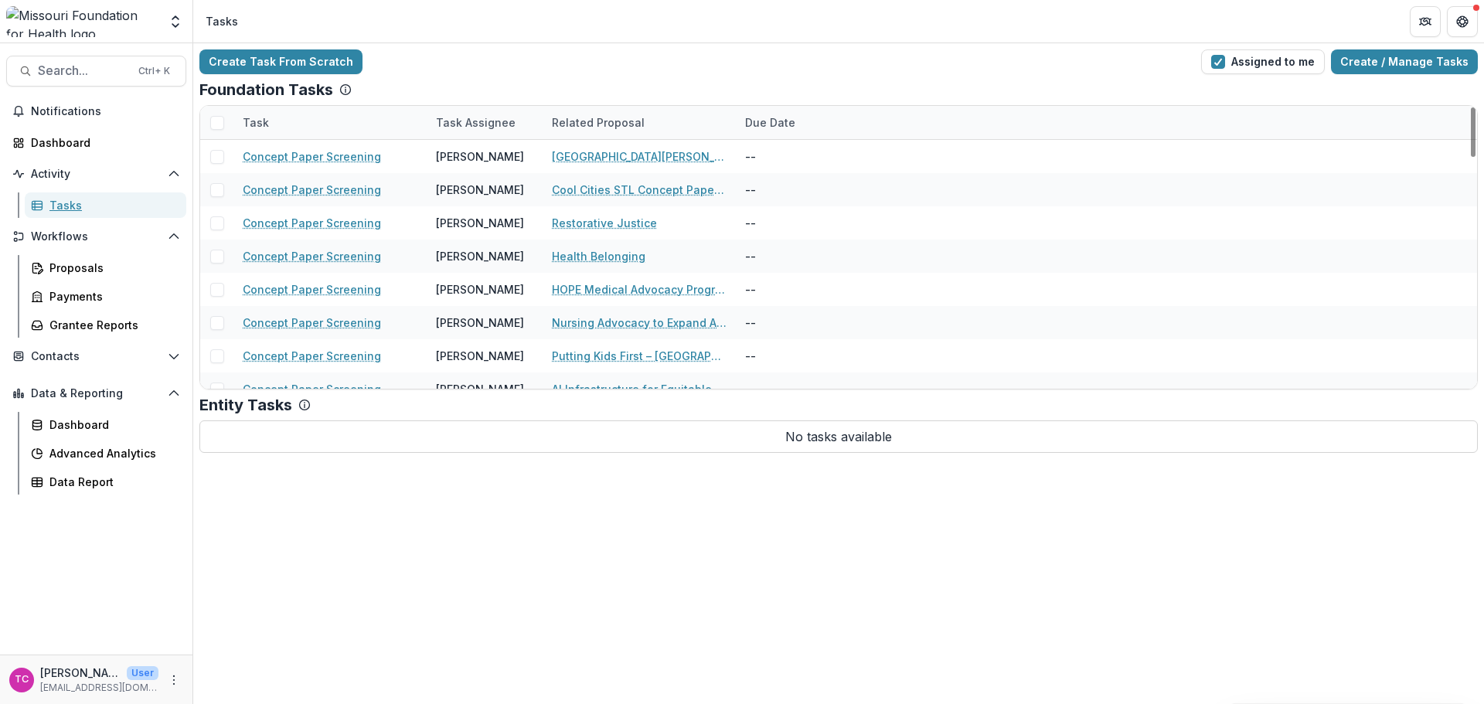
scroll to position [1314, 0]
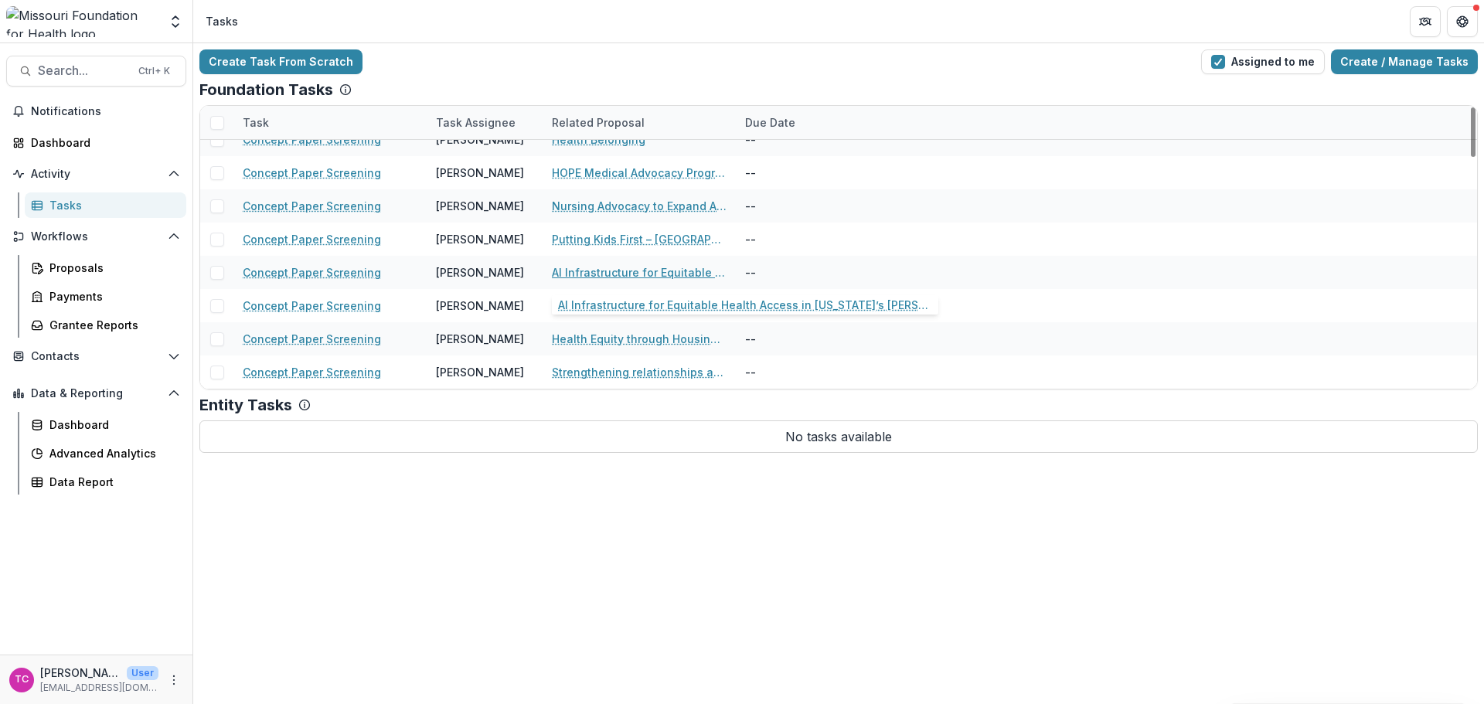
click at [592, 268] on link "AI Infrastructure for Equitable Health Access in [US_STATE]’s [PERSON_NAME] Car…" at bounding box center [639, 272] width 175 height 16
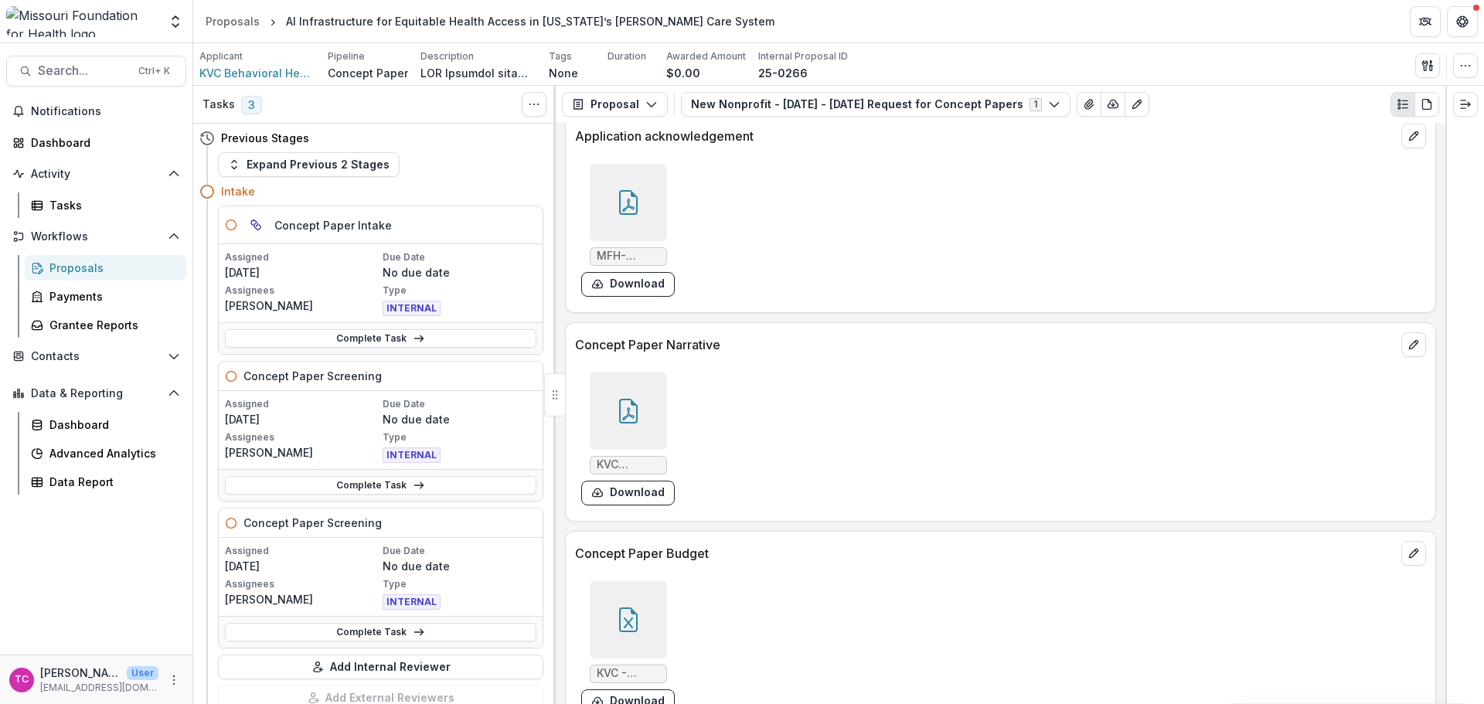
scroll to position [4244, 0]
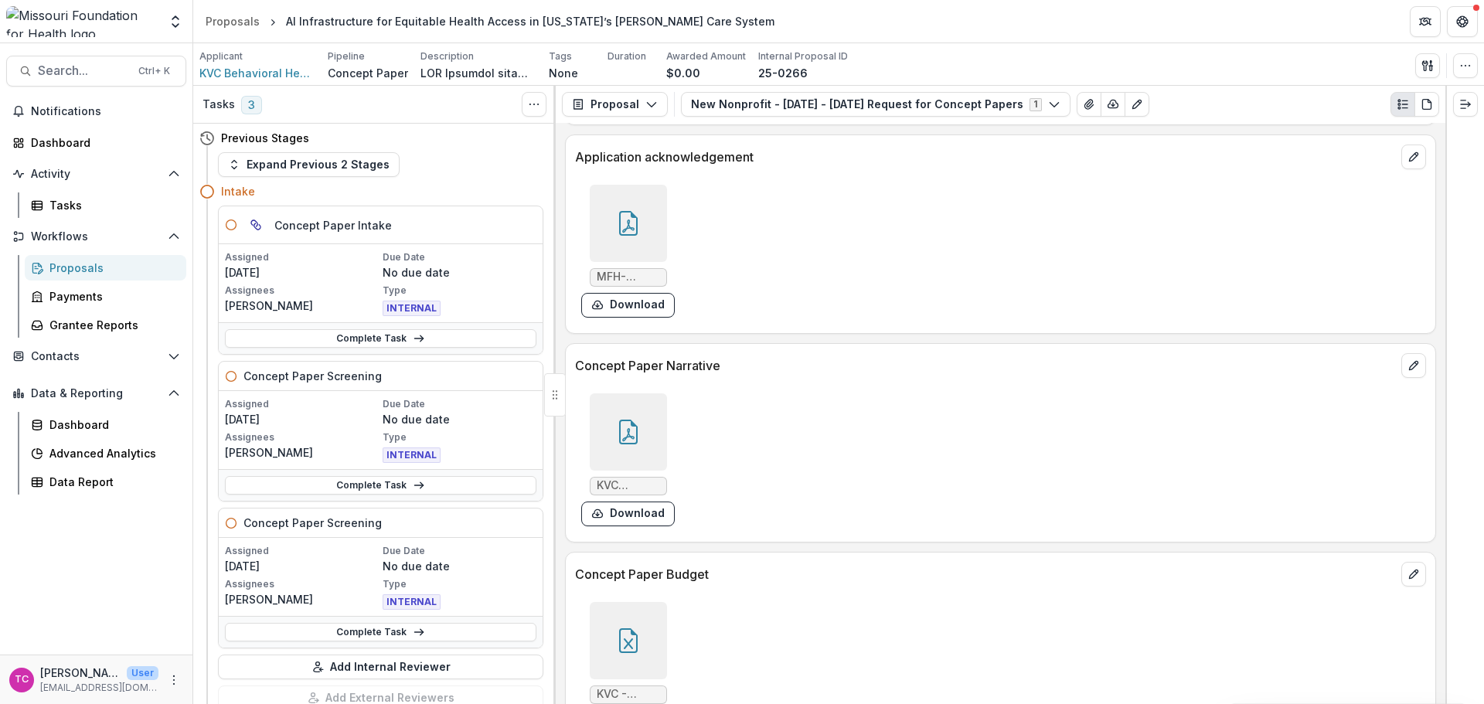
click at [647, 513] on button "Download" at bounding box center [628, 514] width 94 height 25
click at [62, 184] on button "Activity" at bounding box center [96, 174] width 180 height 25
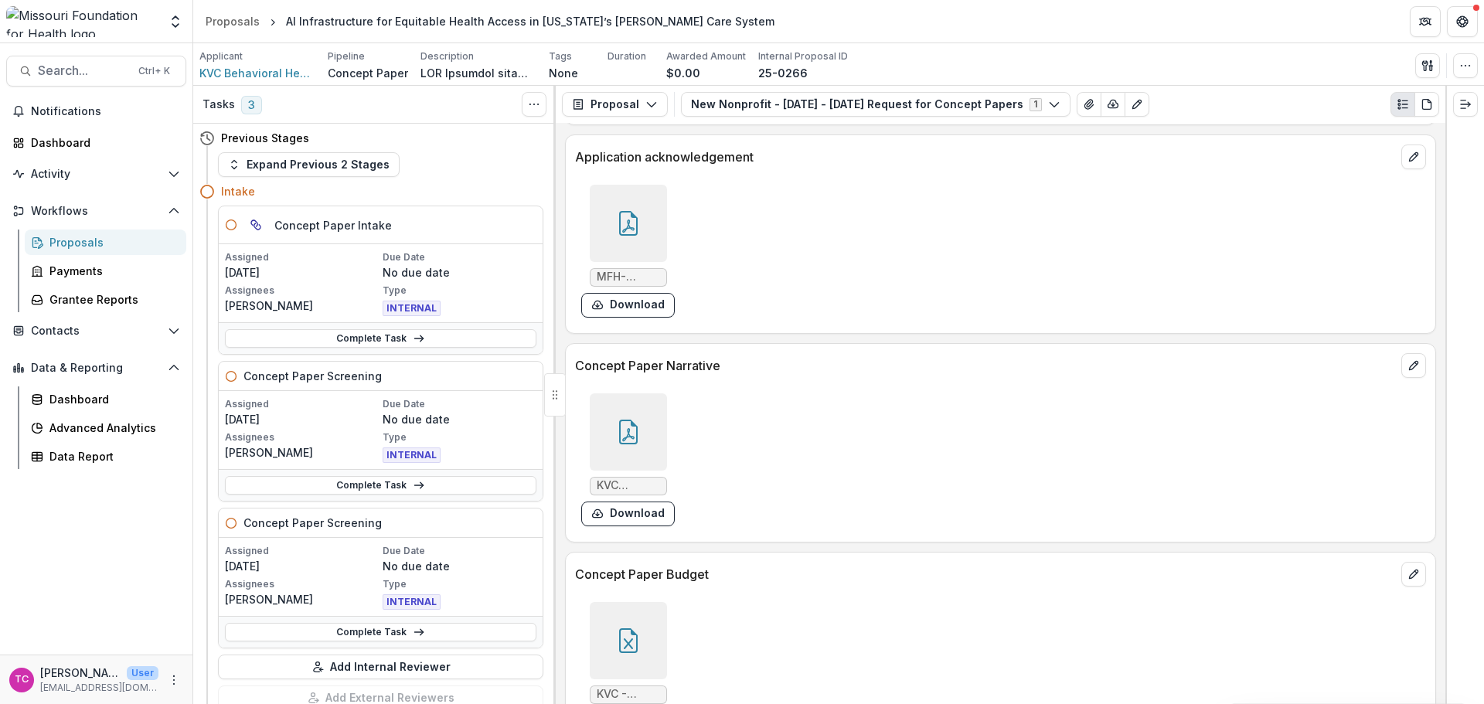
click at [62, 199] on button "Workflows" at bounding box center [96, 211] width 180 height 25
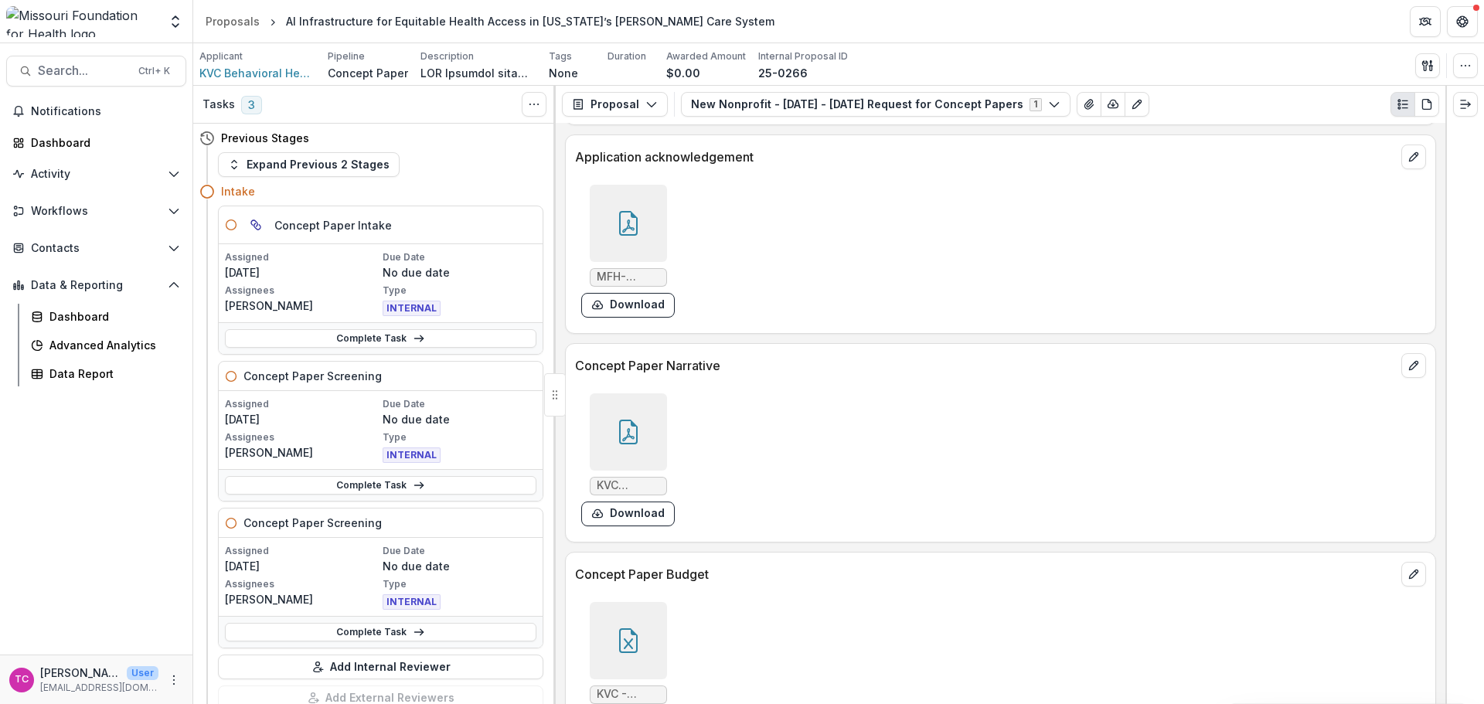
click at [60, 165] on button "Activity" at bounding box center [96, 174] width 180 height 25
click at [60, 212] on div "Tasks" at bounding box center [111, 205] width 124 height 16
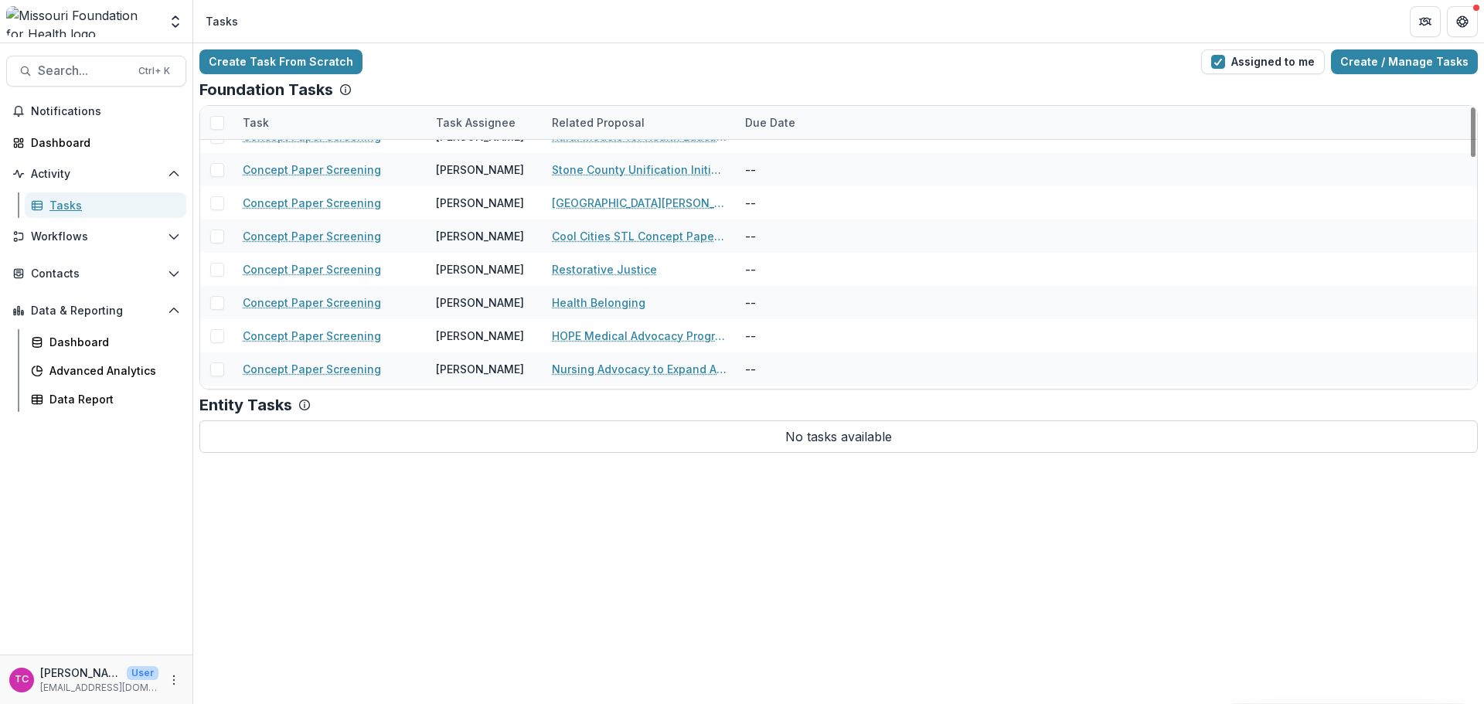
scroll to position [1314, 0]
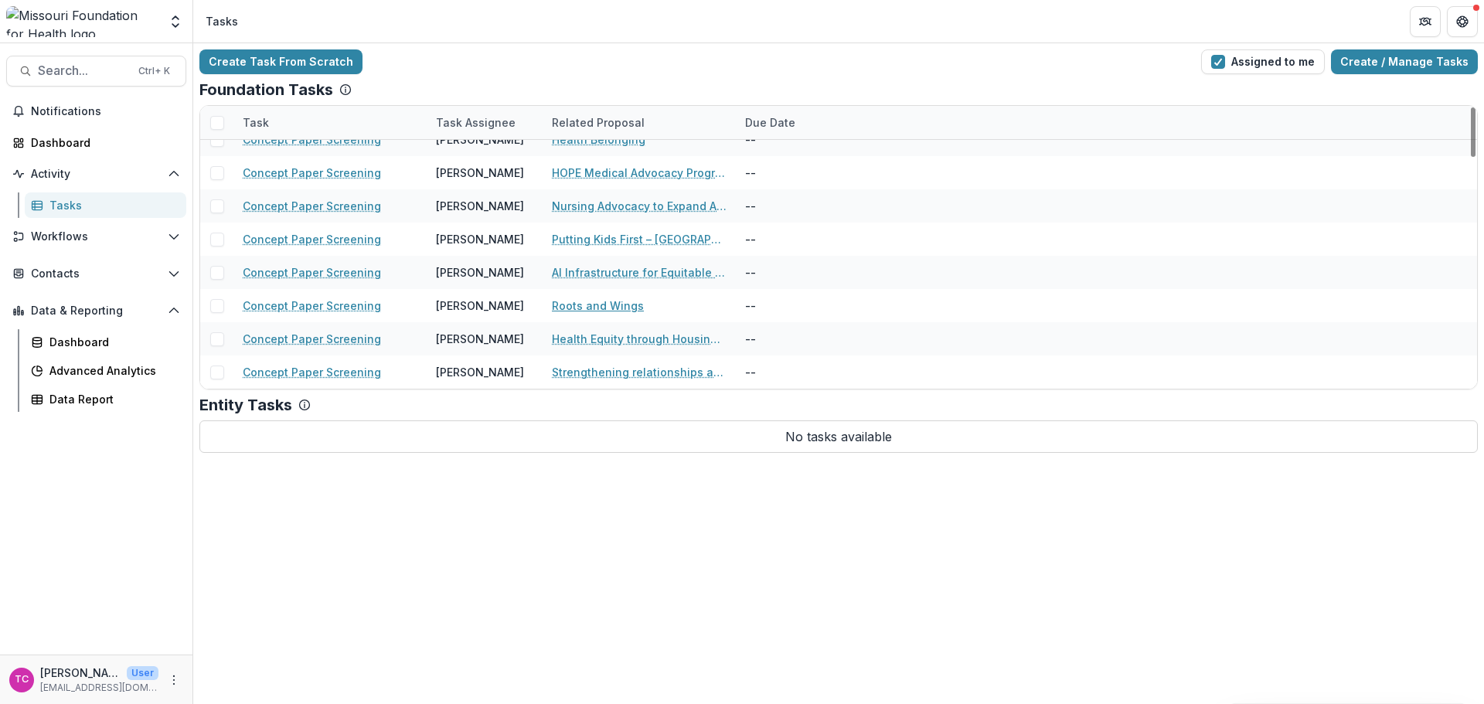
click at [588, 306] on link "Roots and Wings" at bounding box center [598, 306] width 92 height 16
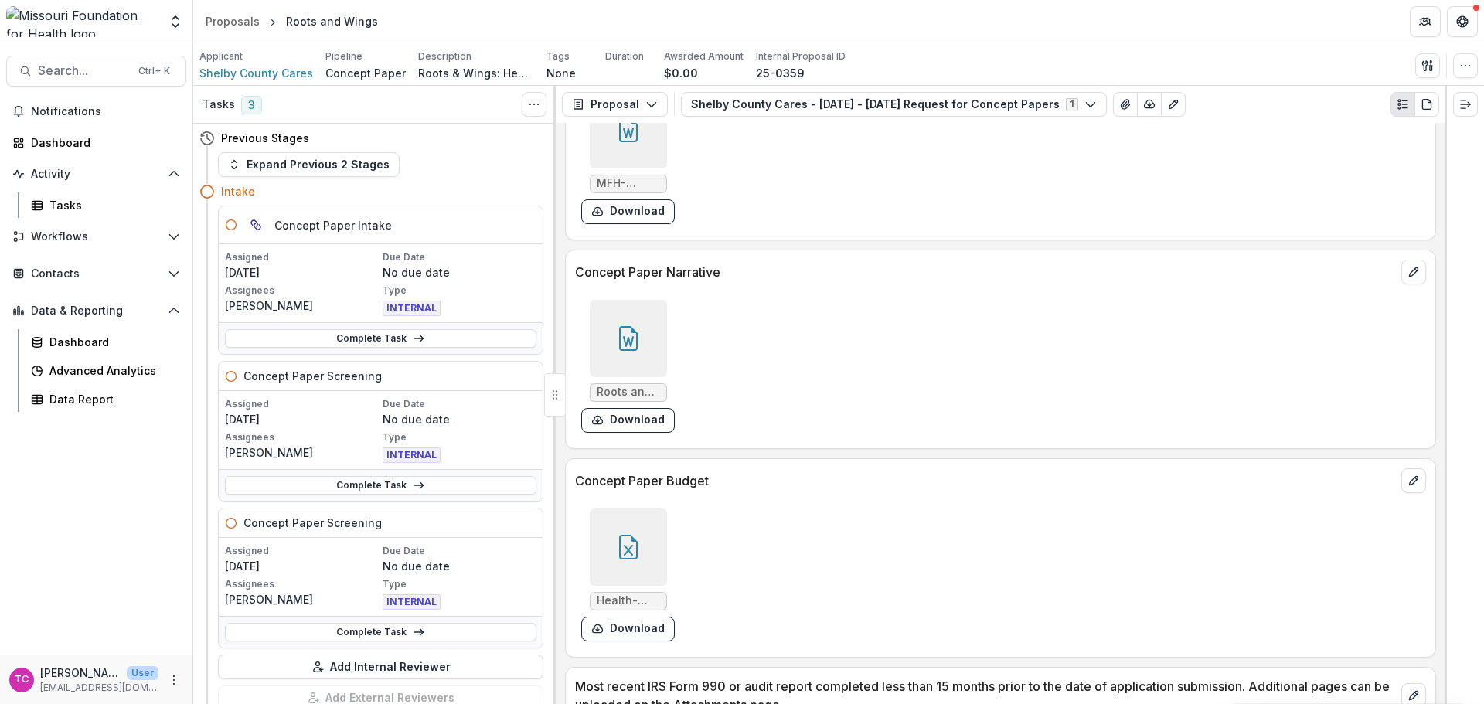
scroll to position [3943, 0]
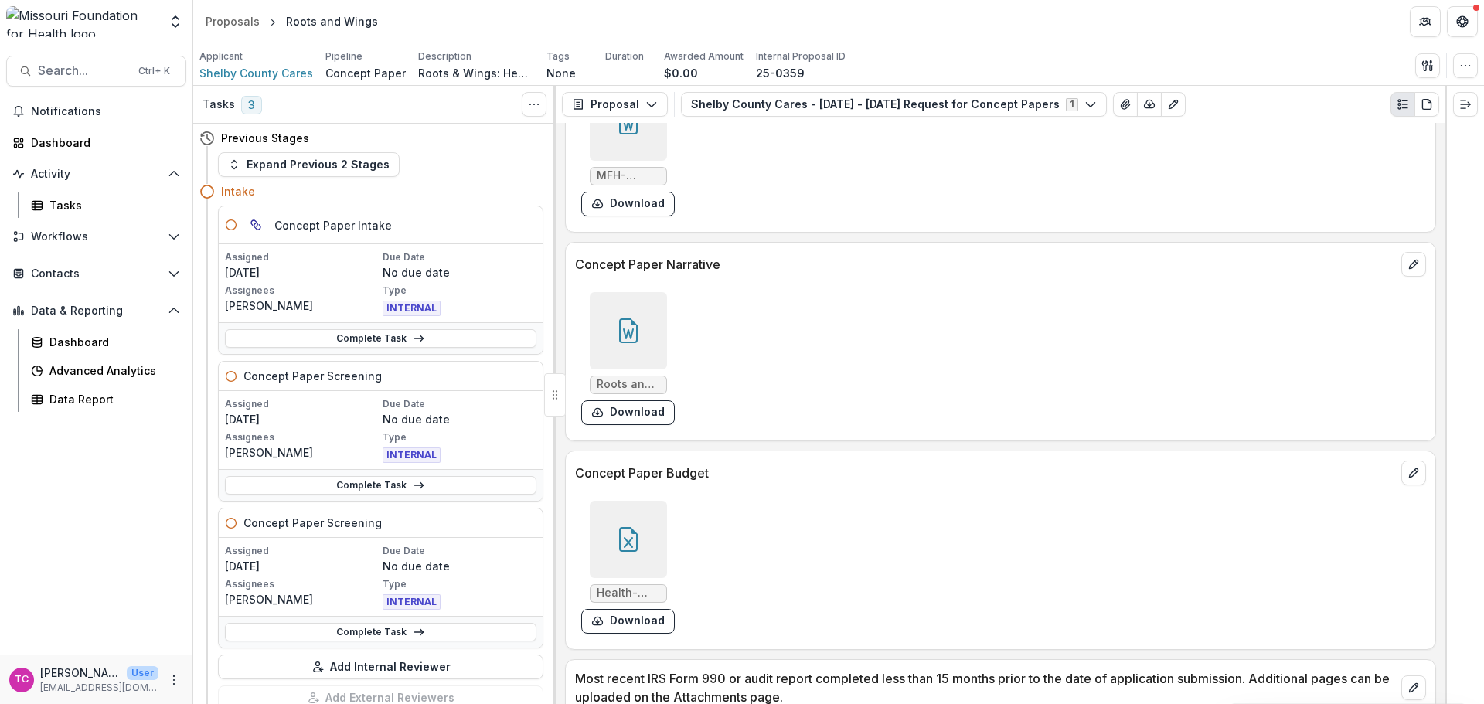
click at [646, 403] on button "Download" at bounding box center [628, 412] width 94 height 25
click at [1113, 9] on header "Proposals Roots and Wings" at bounding box center [838, 21] width 1291 height 43
click at [48, 206] on link "Tasks" at bounding box center [106, 206] width 162 height 26
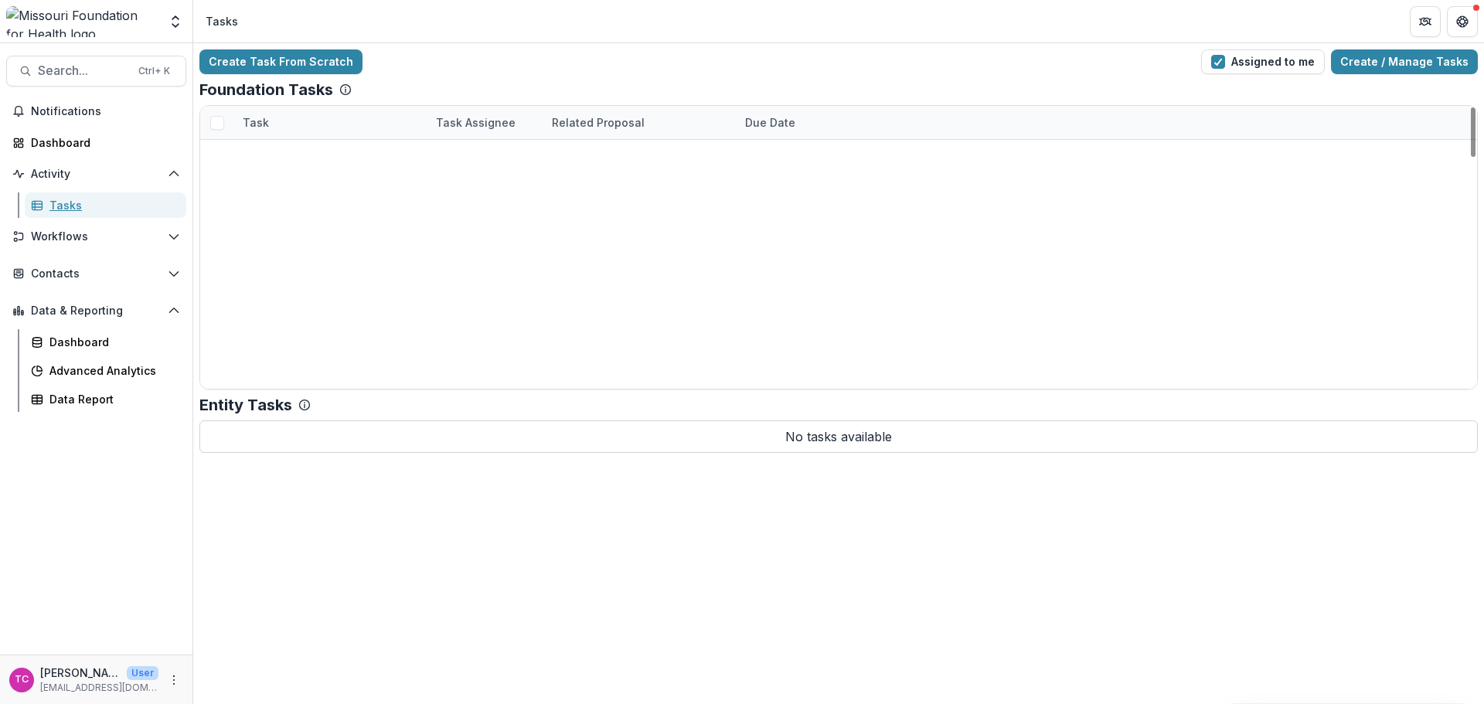
scroll to position [1314, 0]
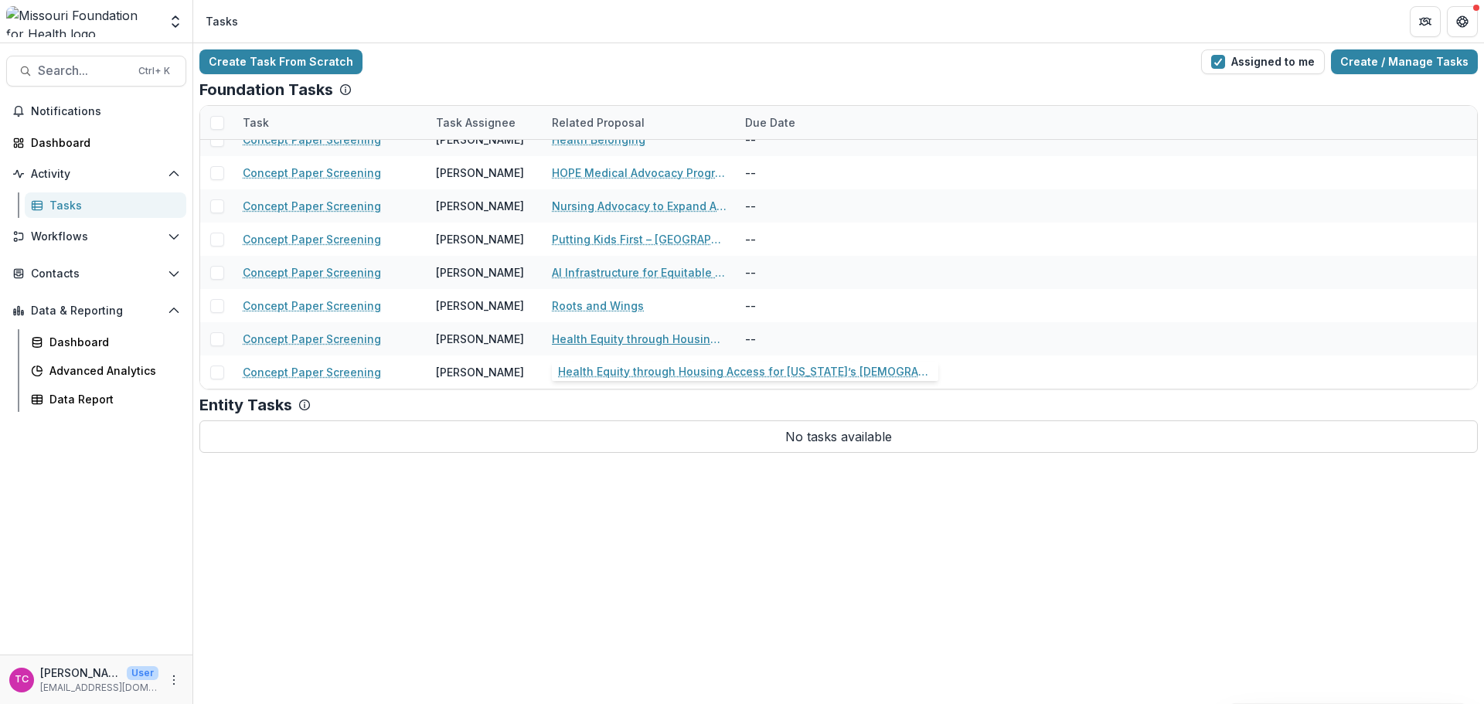
click at [633, 341] on link "Health Equity through Housing Access for [US_STATE]’s [DEMOGRAPHIC_DATA] and Im…" at bounding box center [639, 339] width 175 height 16
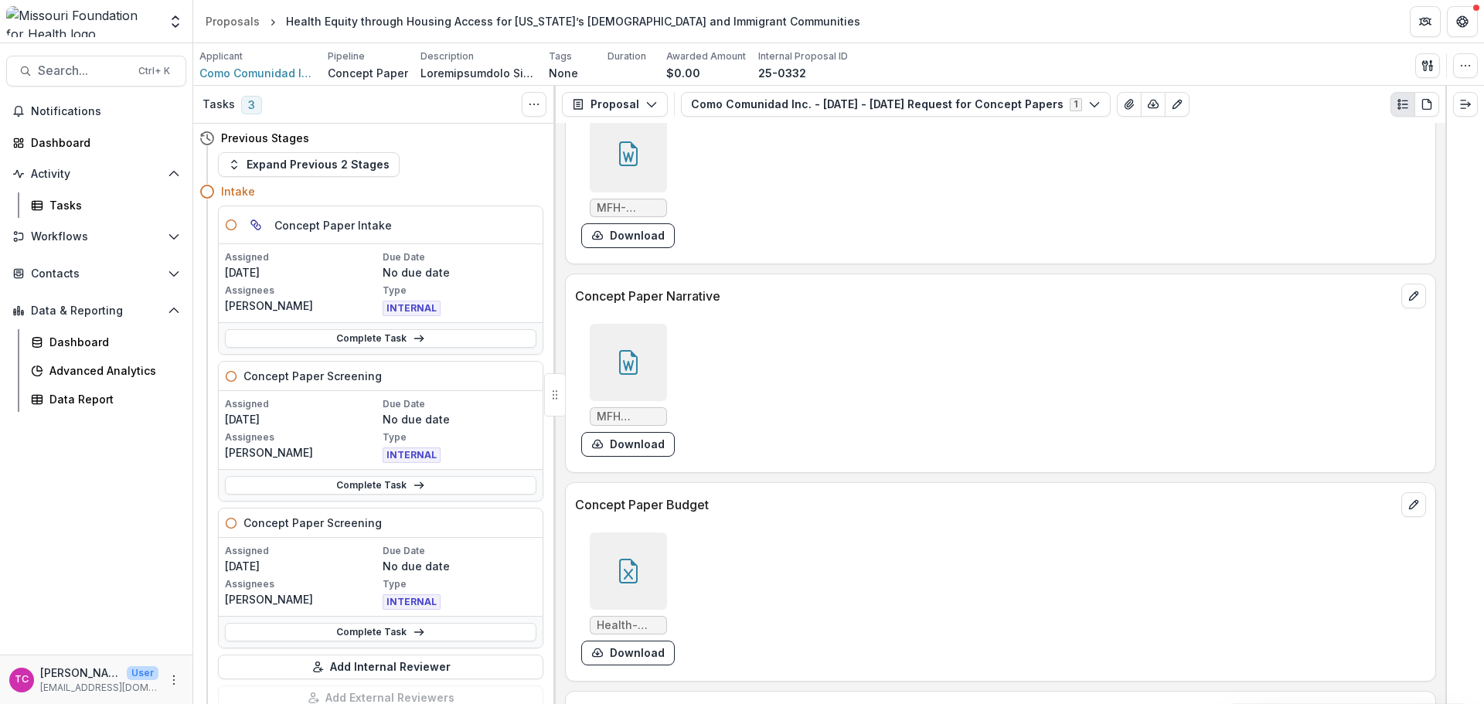
scroll to position [4562, 0]
click at [635, 450] on button "Download" at bounding box center [628, 448] width 94 height 25
click at [63, 199] on div "Tasks" at bounding box center [111, 205] width 124 height 16
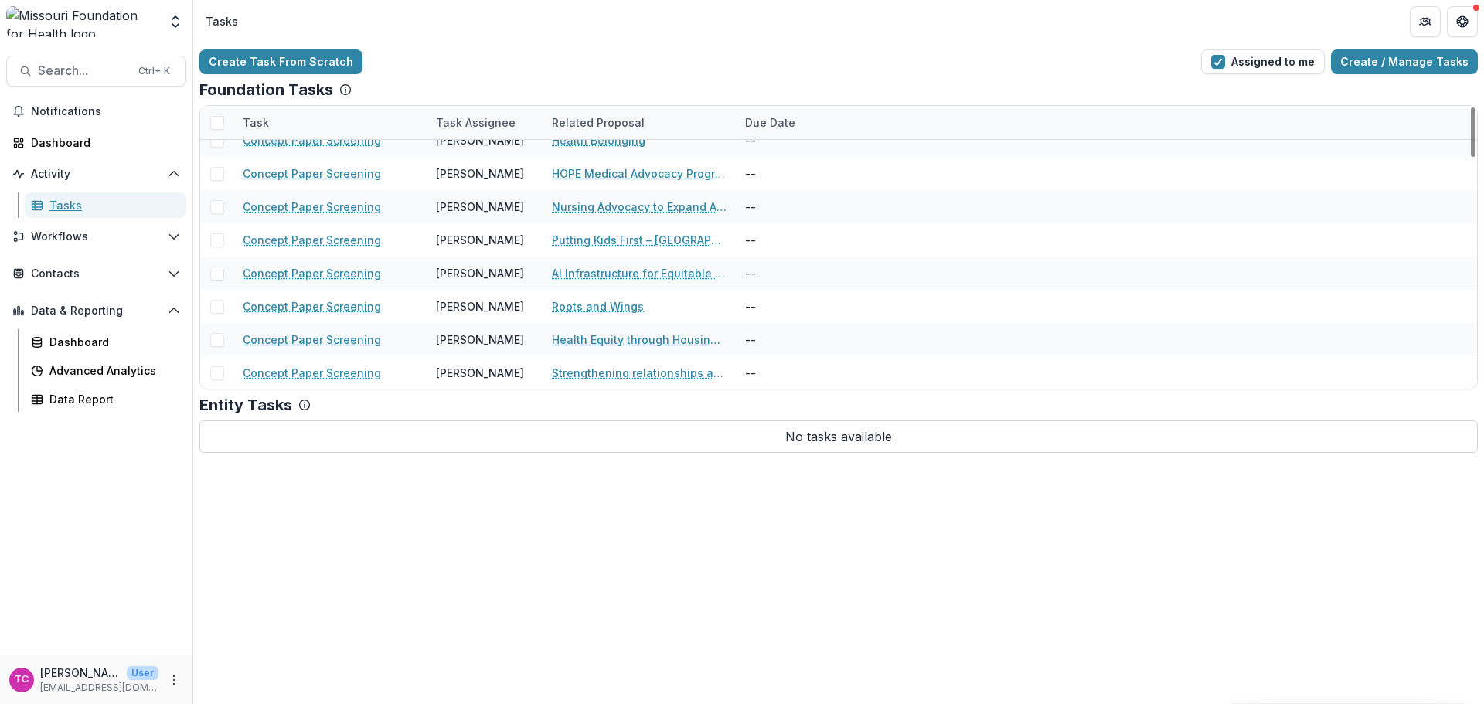
scroll to position [1314, 0]
click at [596, 380] on link "Strengthening relationships among Asian American coalitions to advance equitabl…" at bounding box center [639, 372] width 175 height 16
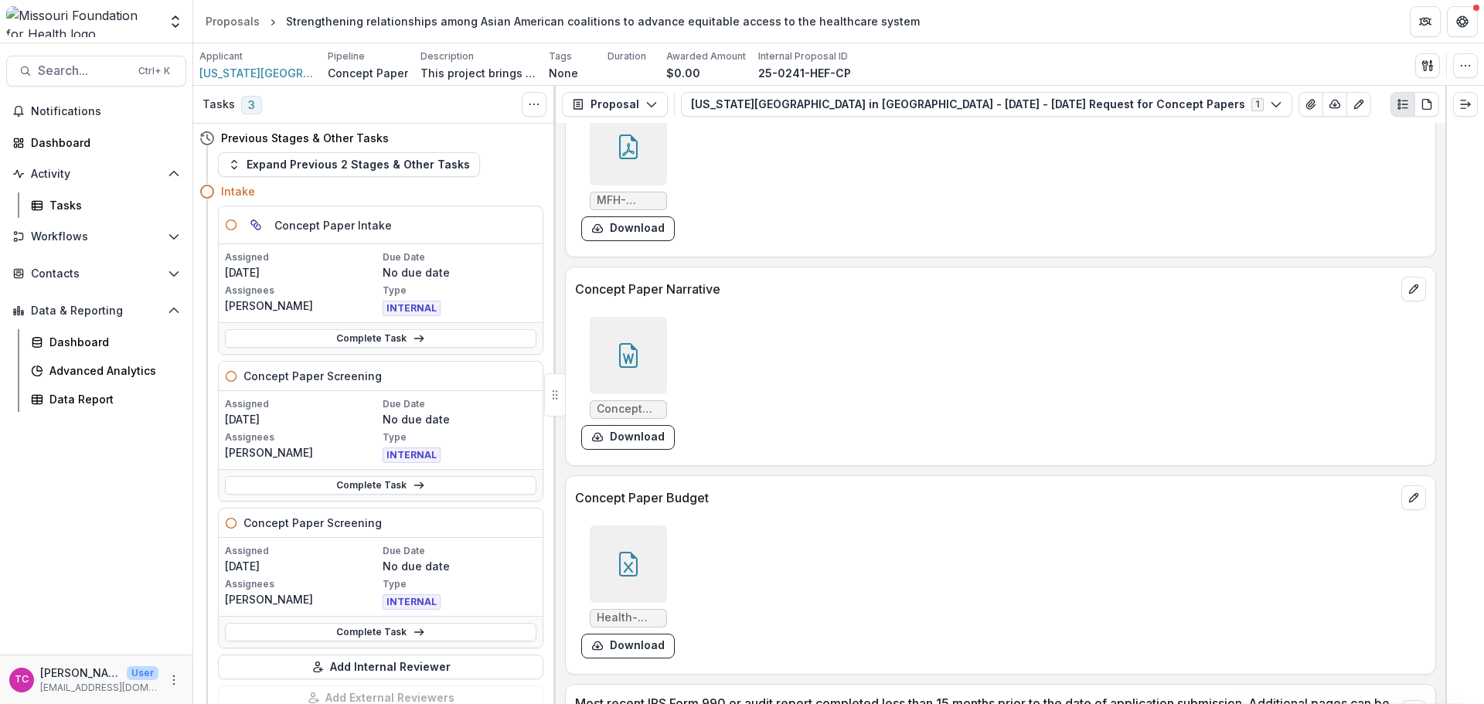
scroll to position [4095, 0]
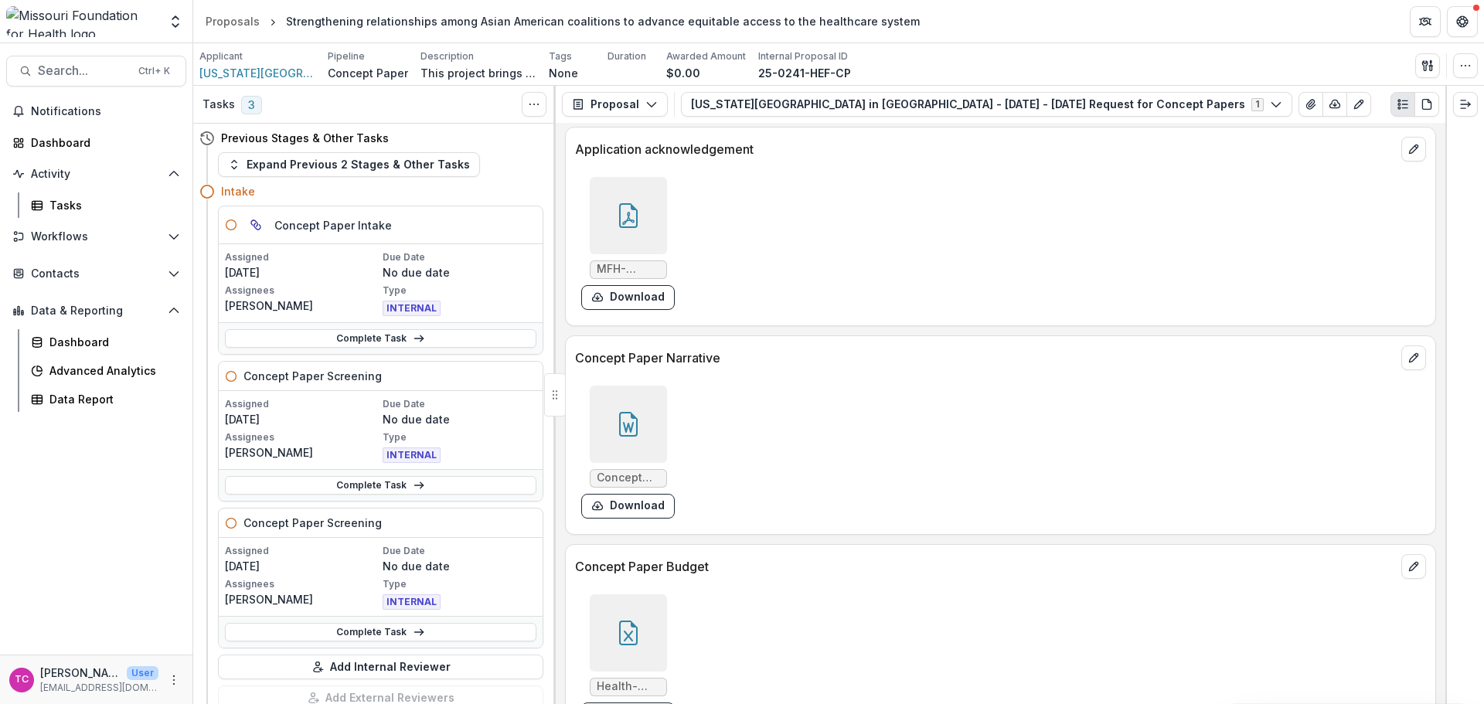
click at [628, 435] on div at bounding box center [628, 424] width 77 height 77
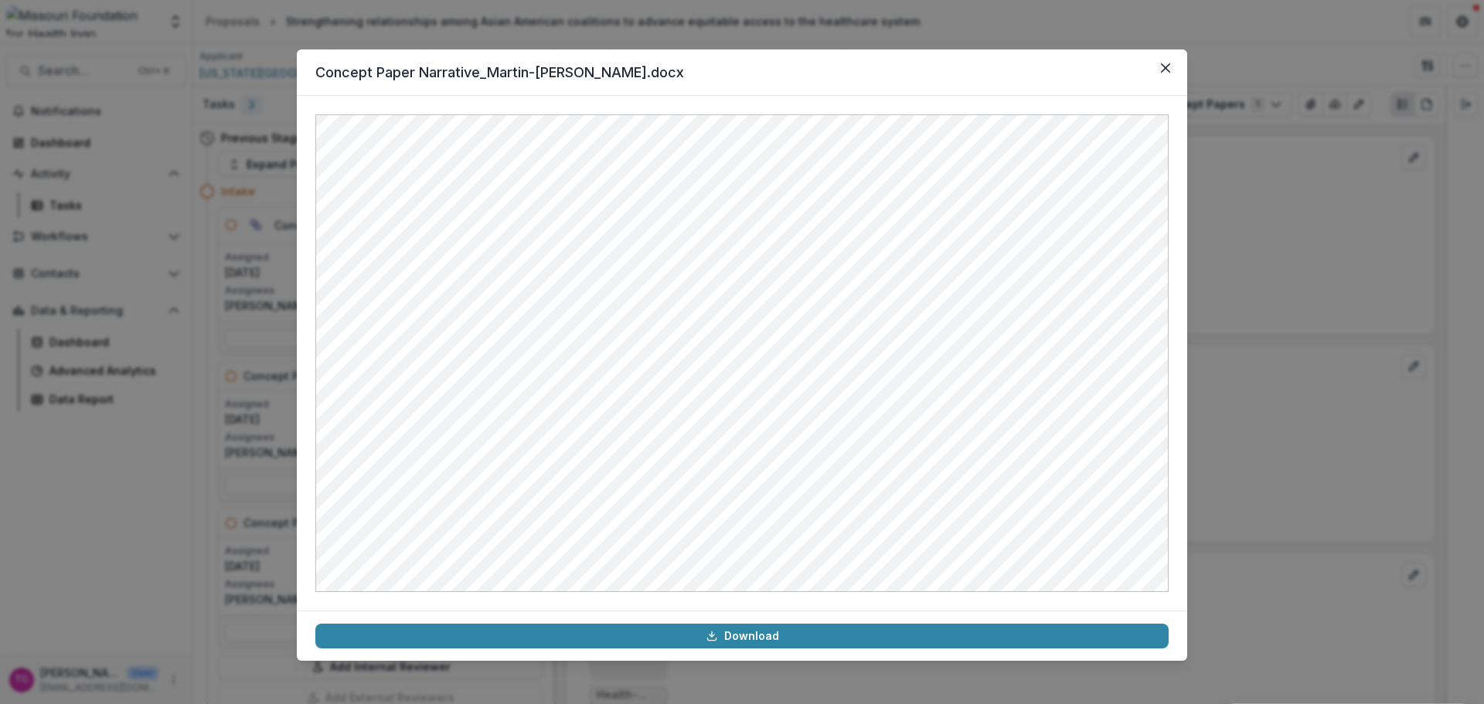
click at [1113, 66] on button "Close" at bounding box center [1166, 68] width 25 height 25
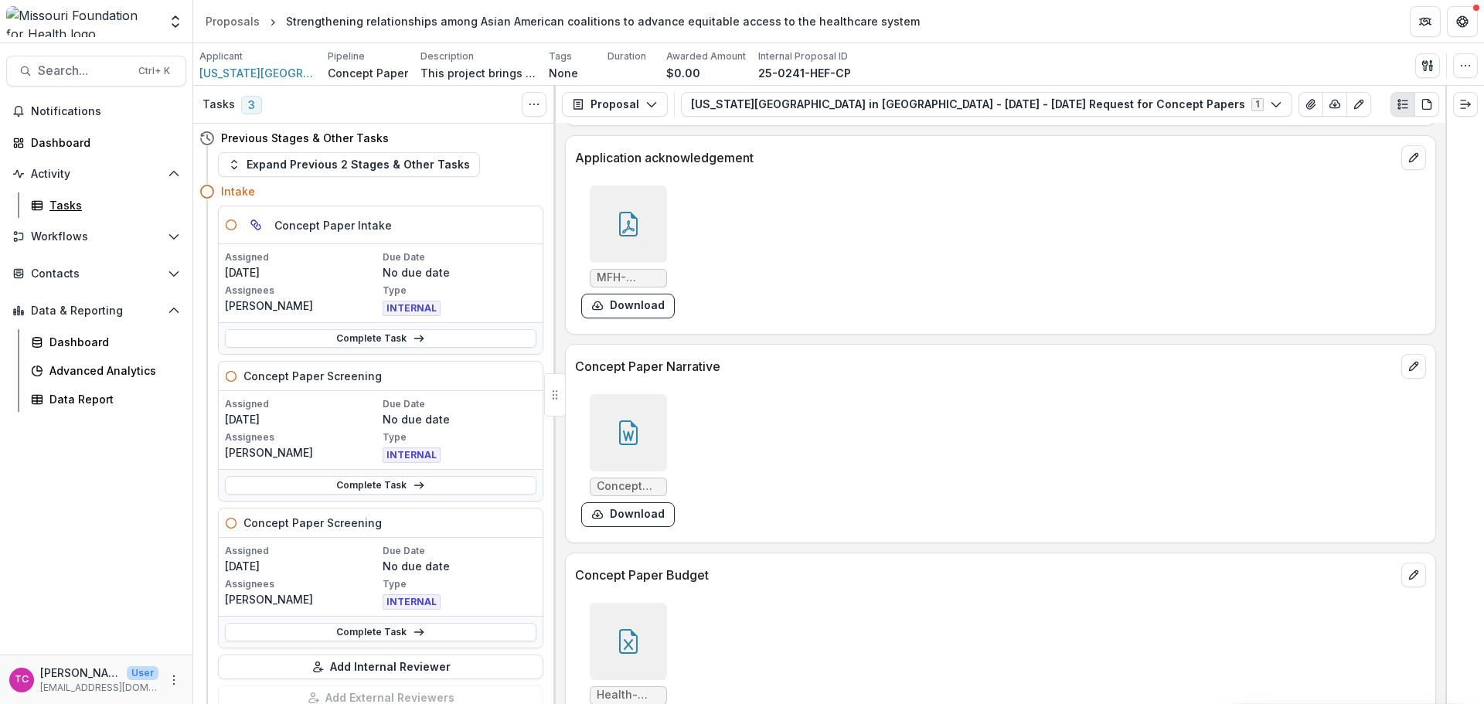
click at [68, 203] on div "Tasks" at bounding box center [111, 205] width 124 height 16
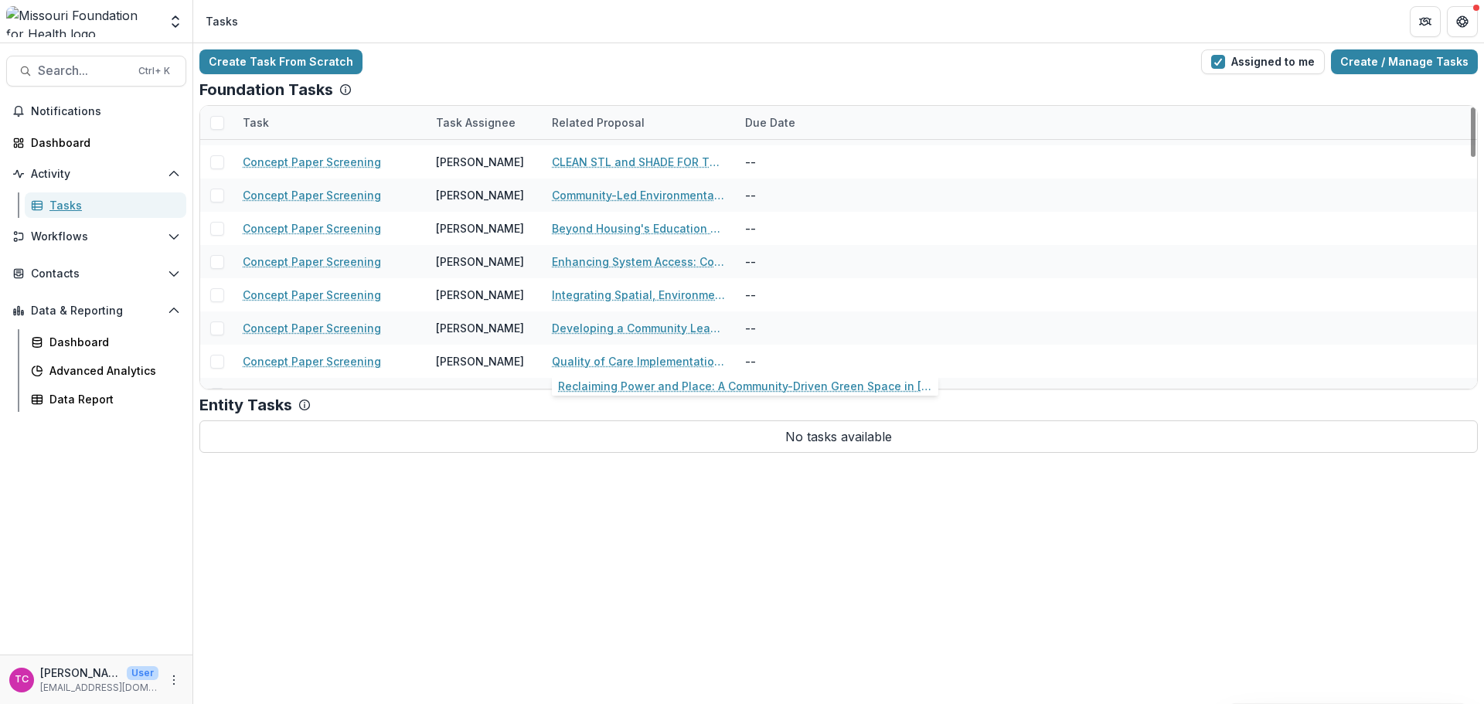
scroll to position [386, 0]
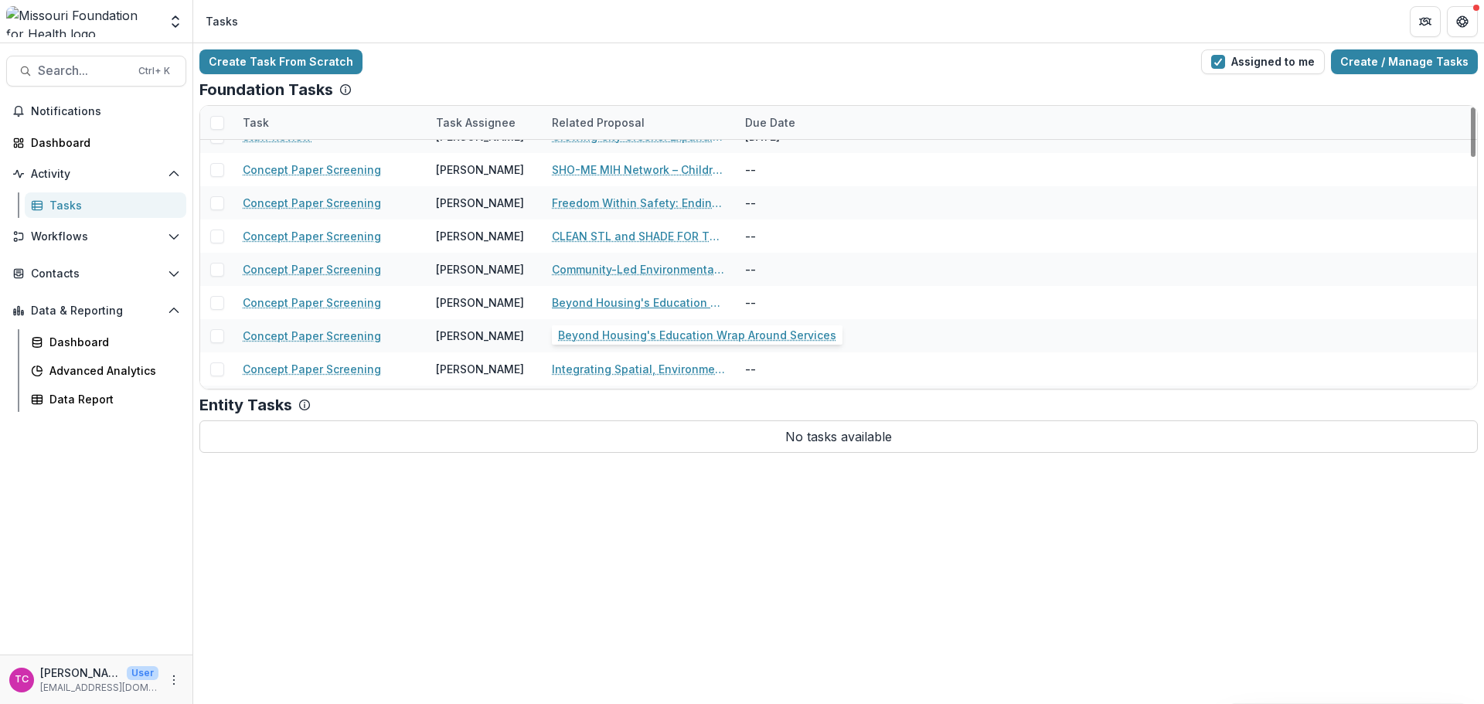
click at [680, 305] on link "Beyond Housing's Education Wrap Around Services" at bounding box center [639, 303] width 175 height 16
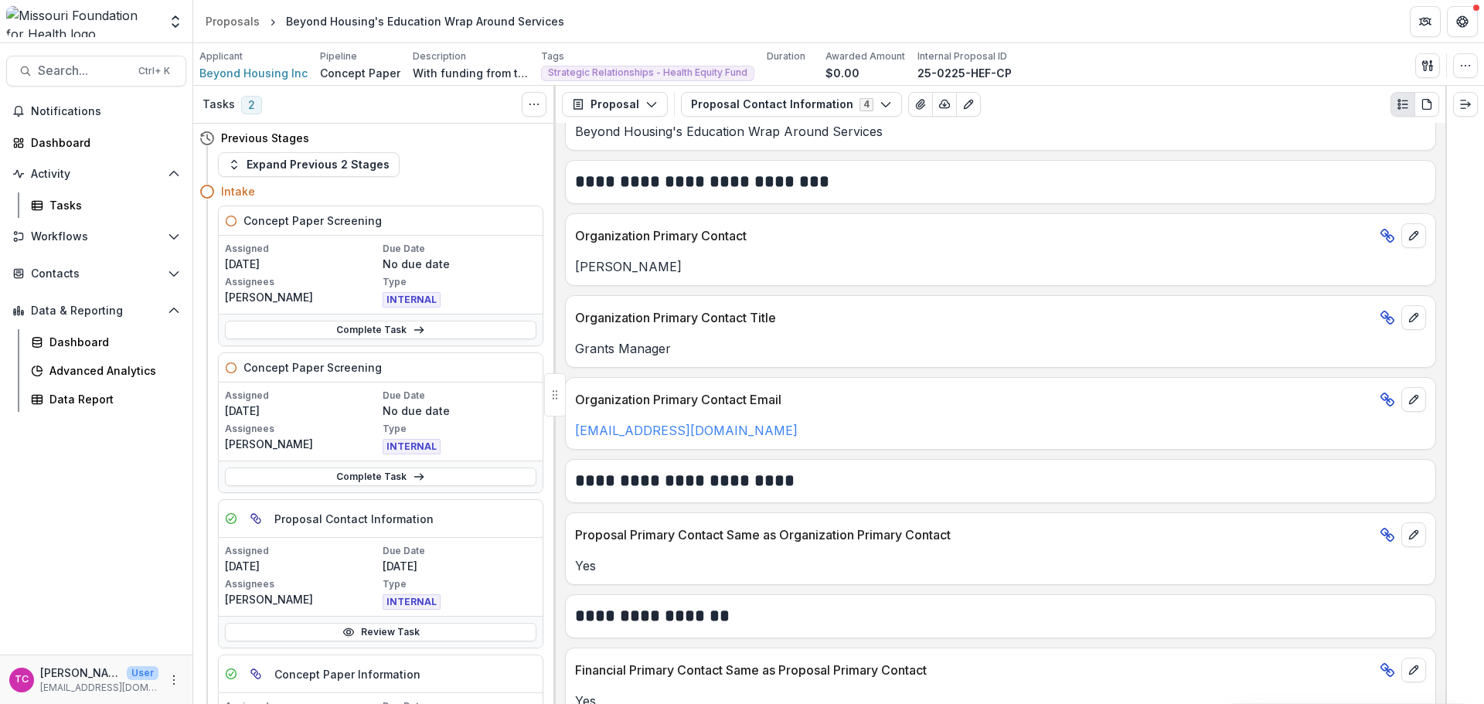
scroll to position [567, 0]
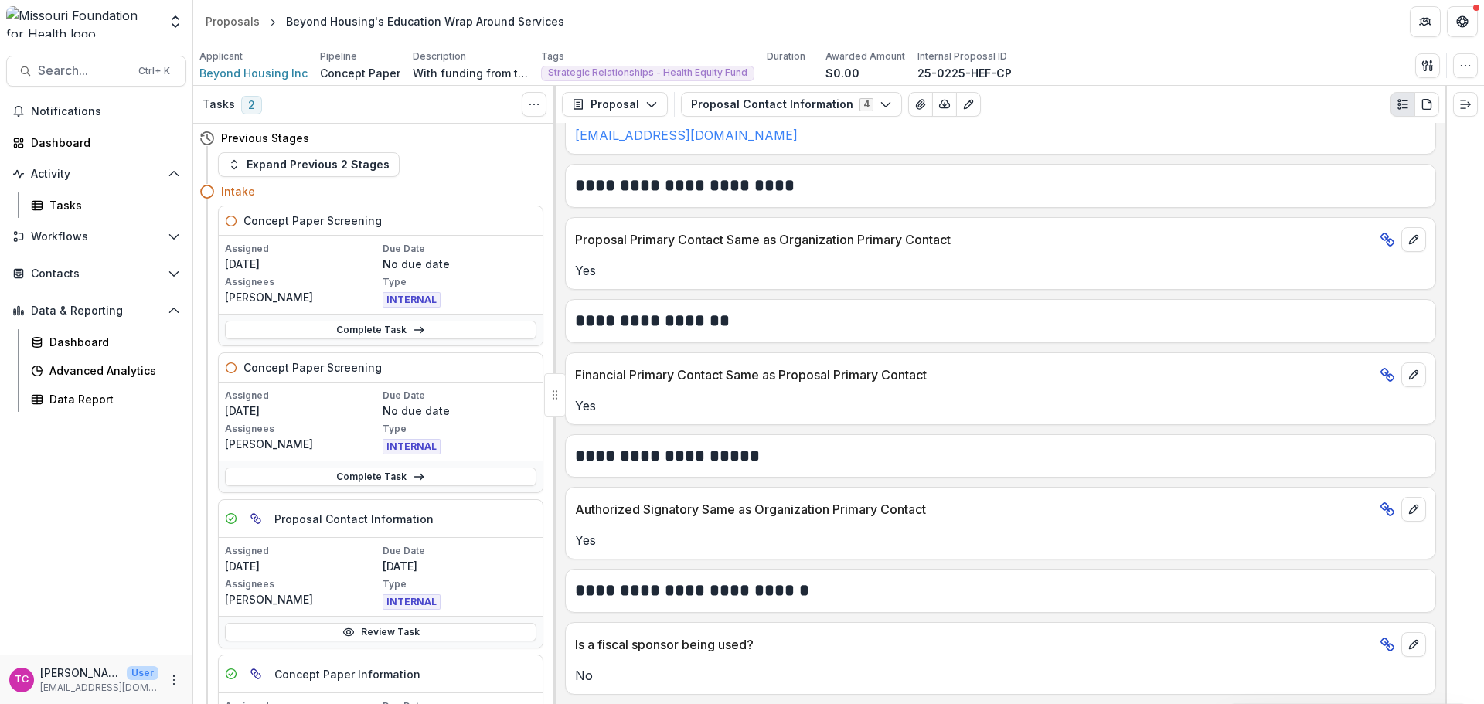
click at [794, 108] on button "Proposal Contact Information 4" at bounding box center [791, 104] width 221 height 25
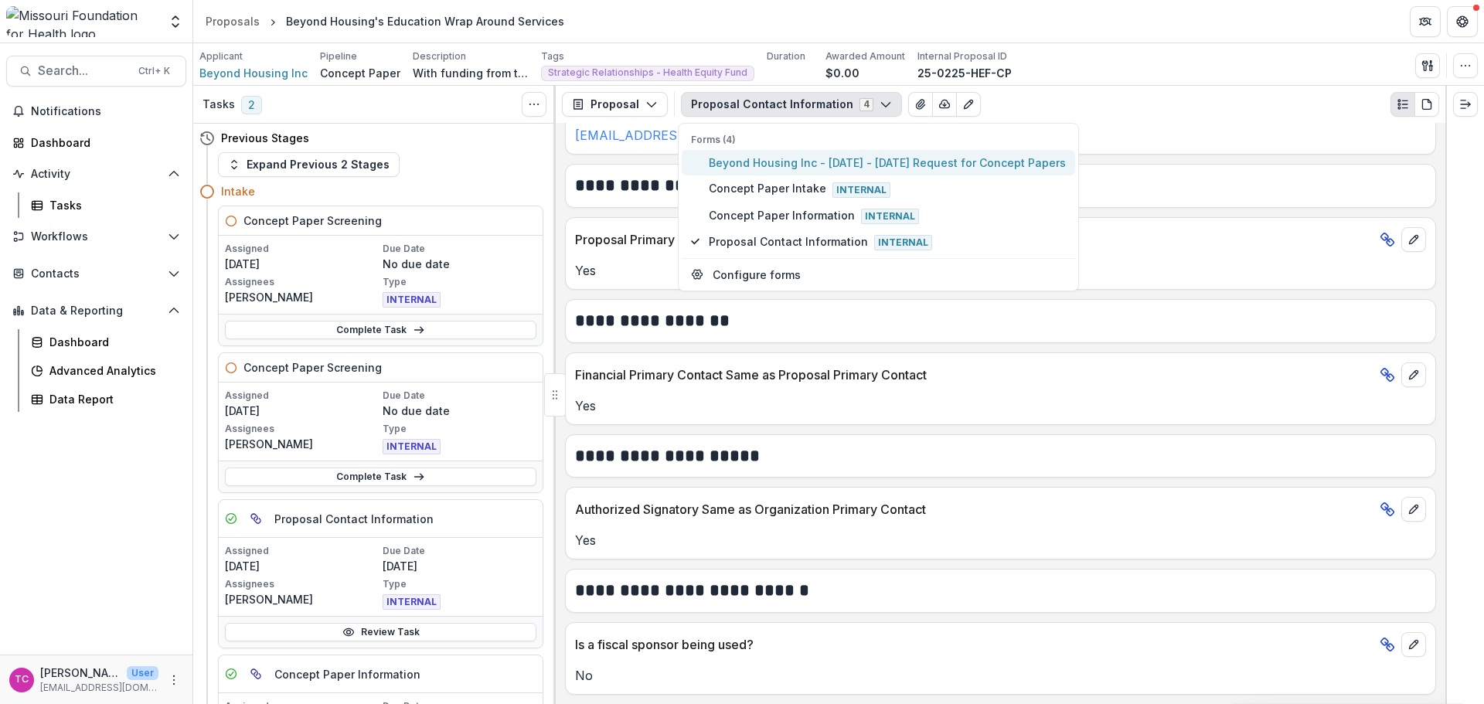
click at [783, 169] on span "Beyond Housing Inc - [DATE] - [DATE] Request for Concept Papers" at bounding box center [887, 163] width 357 height 16
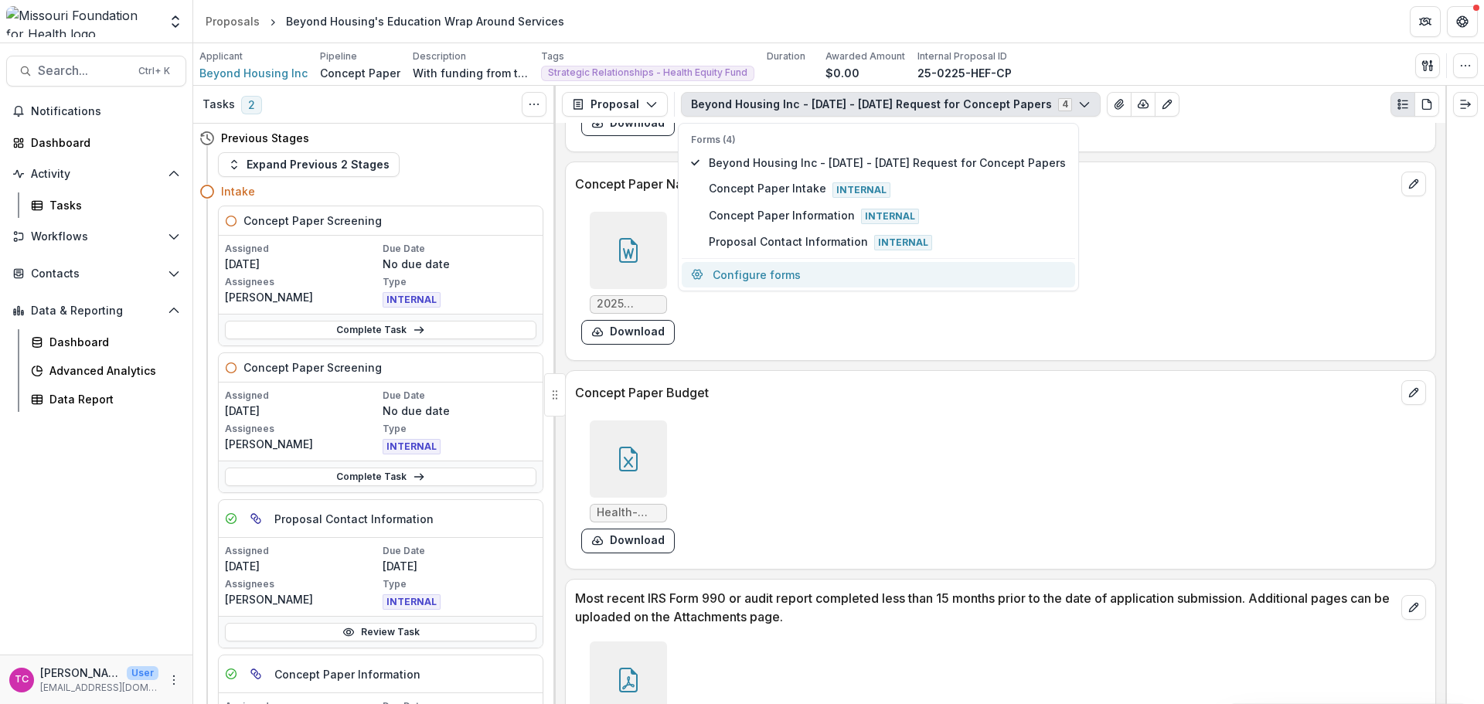
scroll to position [4033, 0]
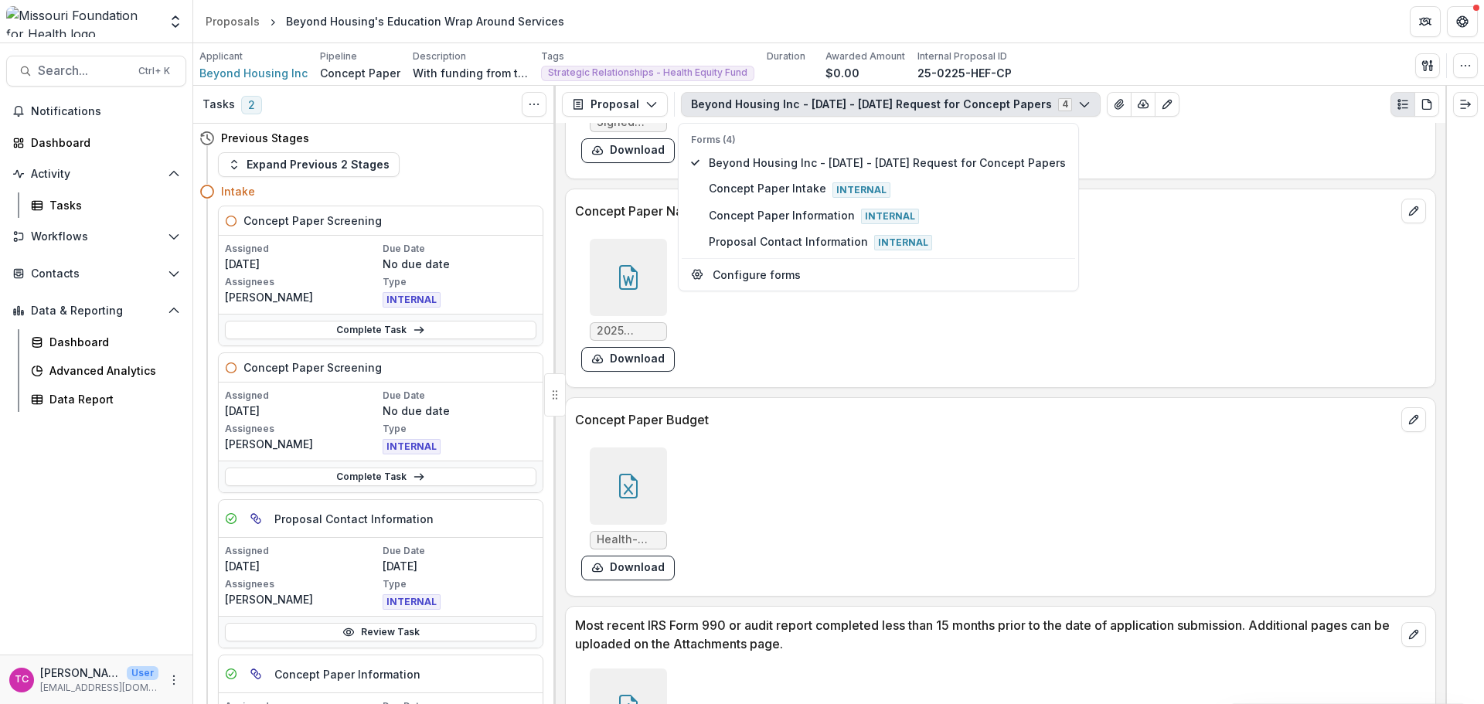
click at [655, 570] on button "Download" at bounding box center [628, 568] width 94 height 25
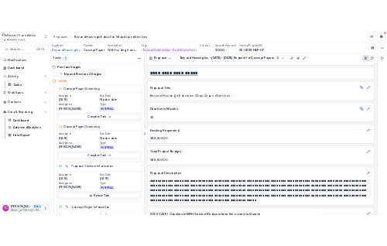
scroll to position [3028, 0]
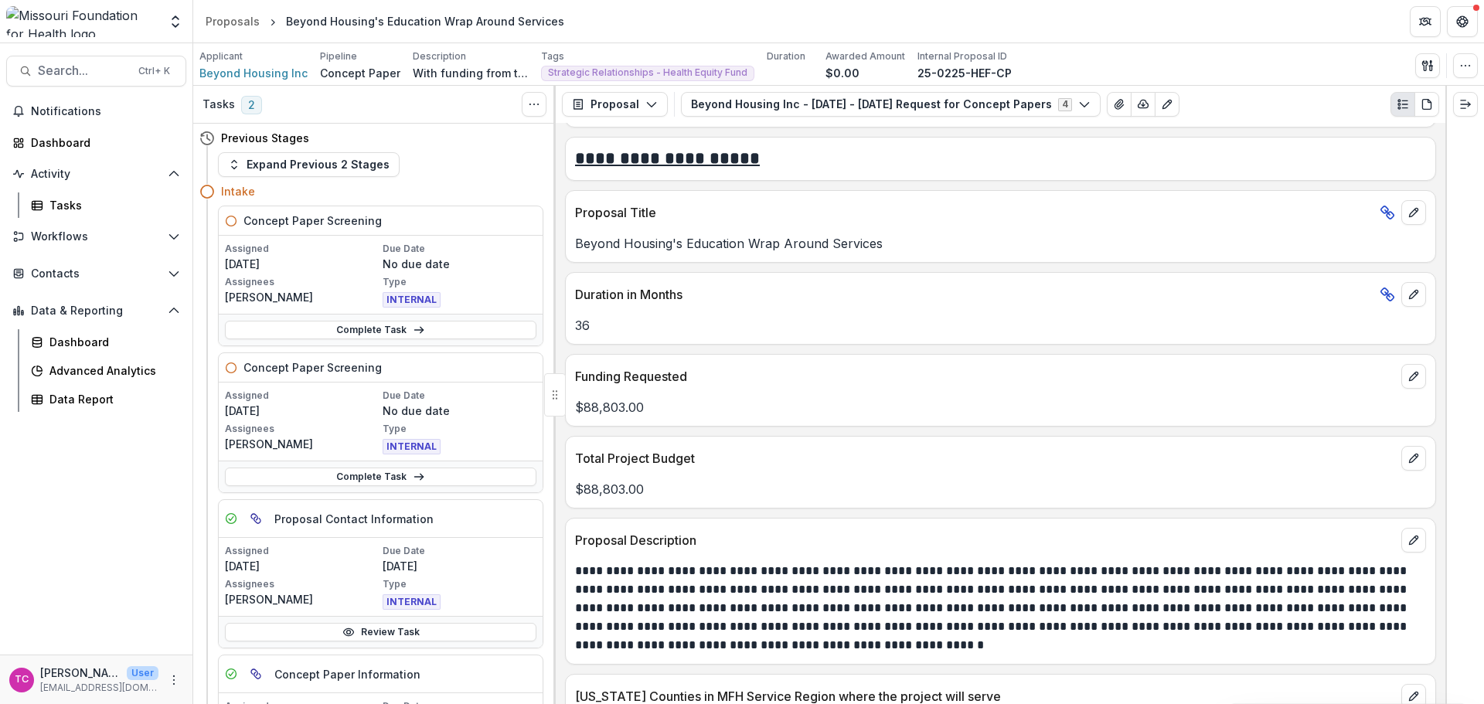
click at [377, 329] on link "Complete Task" at bounding box center [381, 330] width 312 height 19
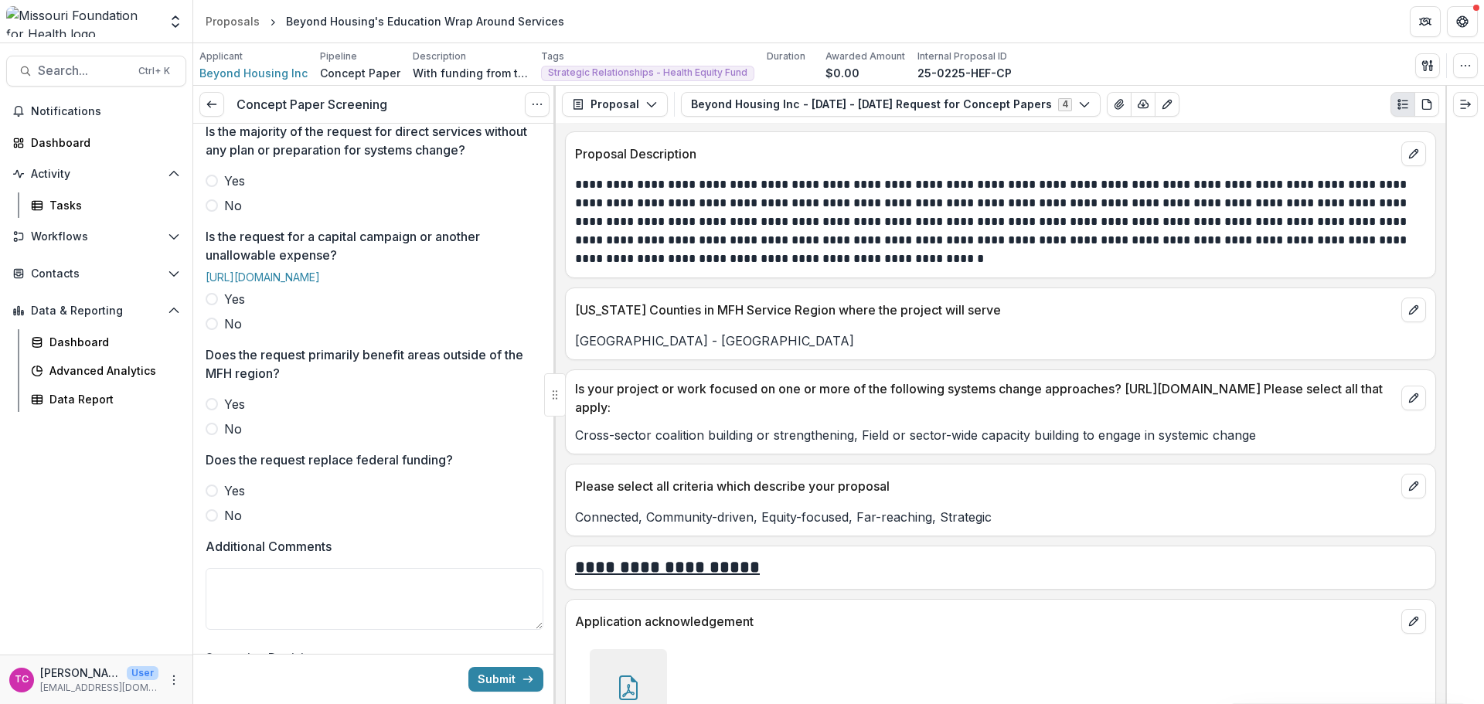
scroll to position [619, 0]
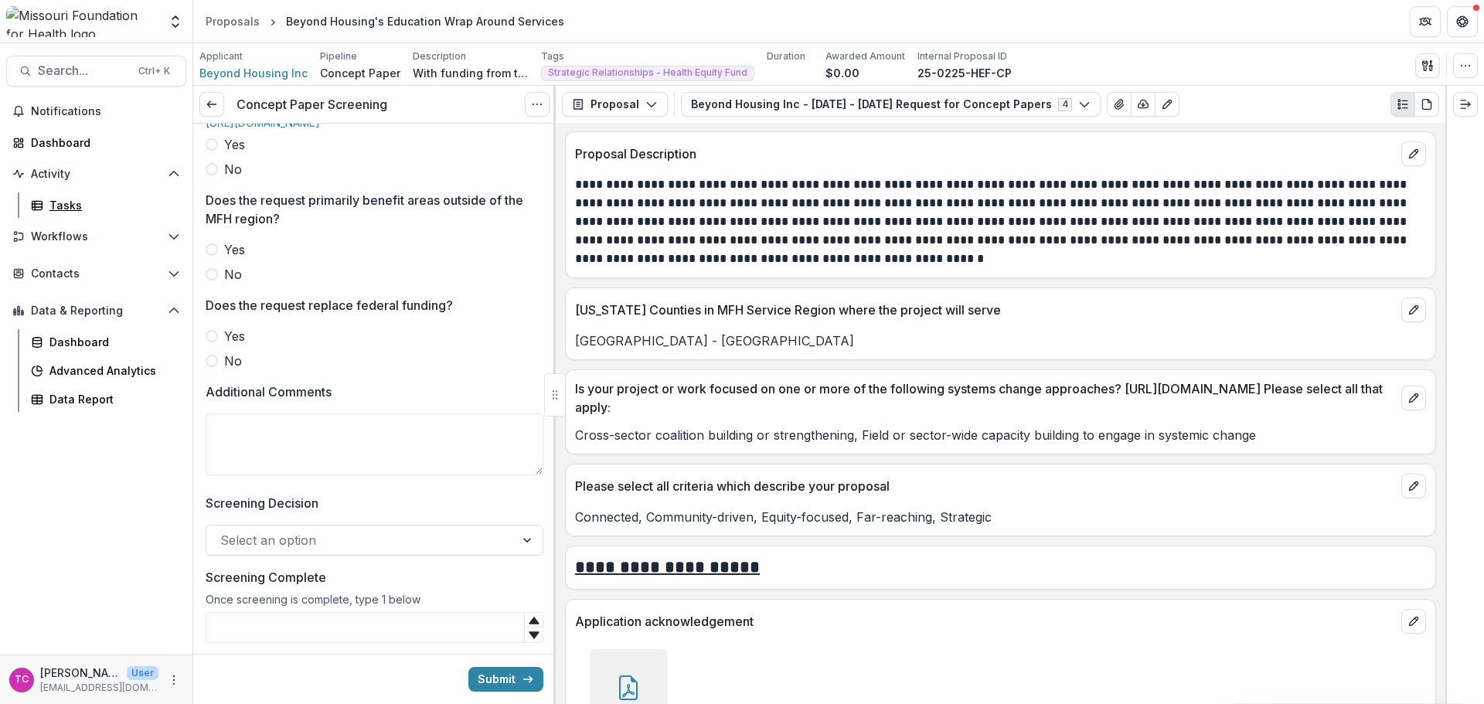
click at [69, 199] on div "Tasks" at bounding box center [111, 205] width 124 height 16
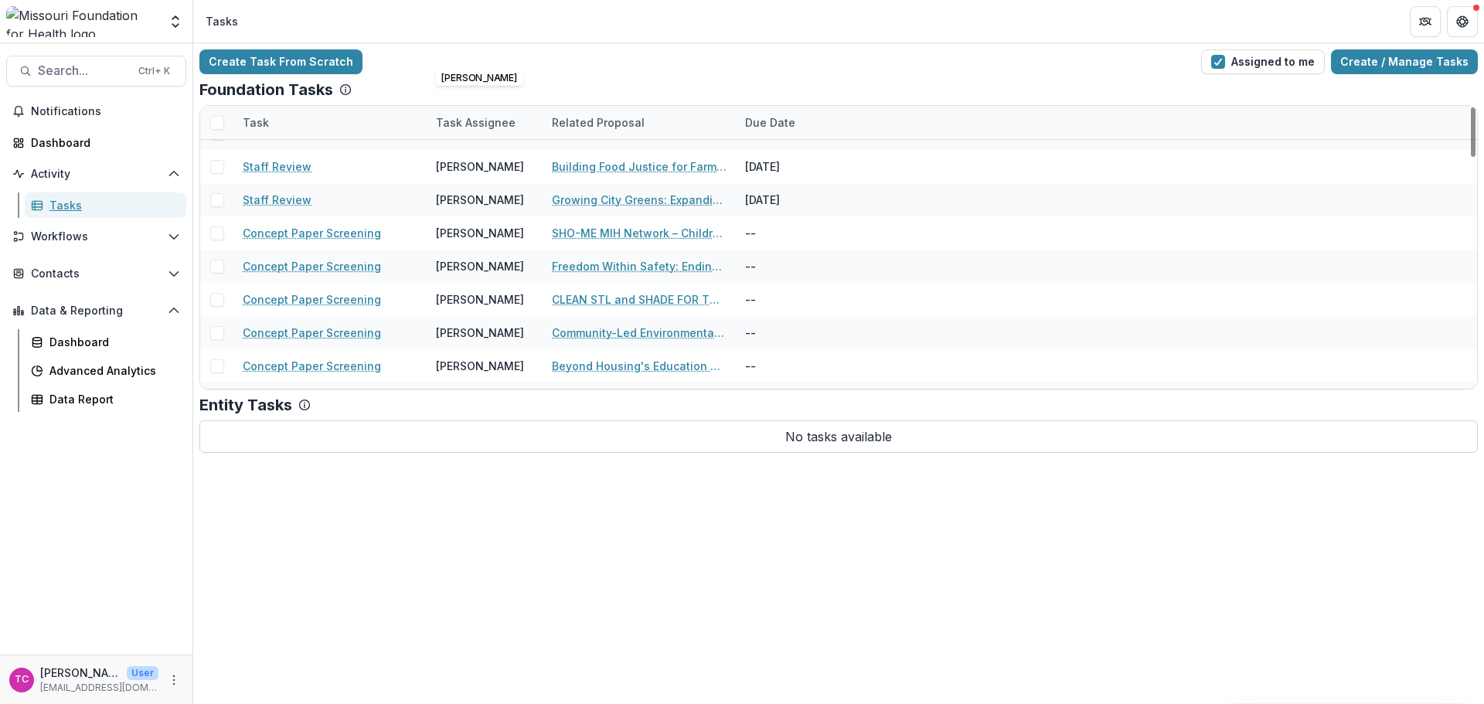
scroll to position [387, 0]
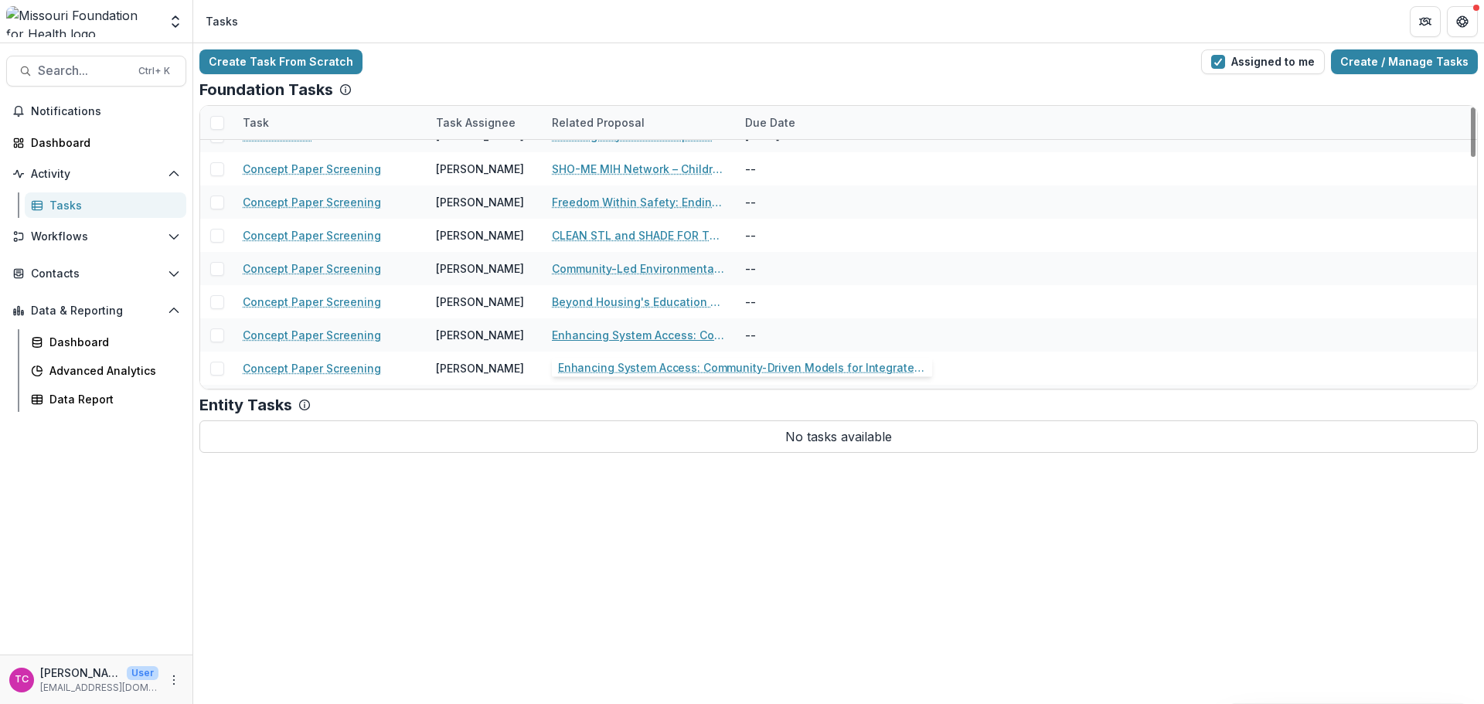
click at [604, 335] on link "Enhancing System Access: Community-Driven Models for Integrated Health Care in …" at bounding box center [639, 335] width 175 height 16
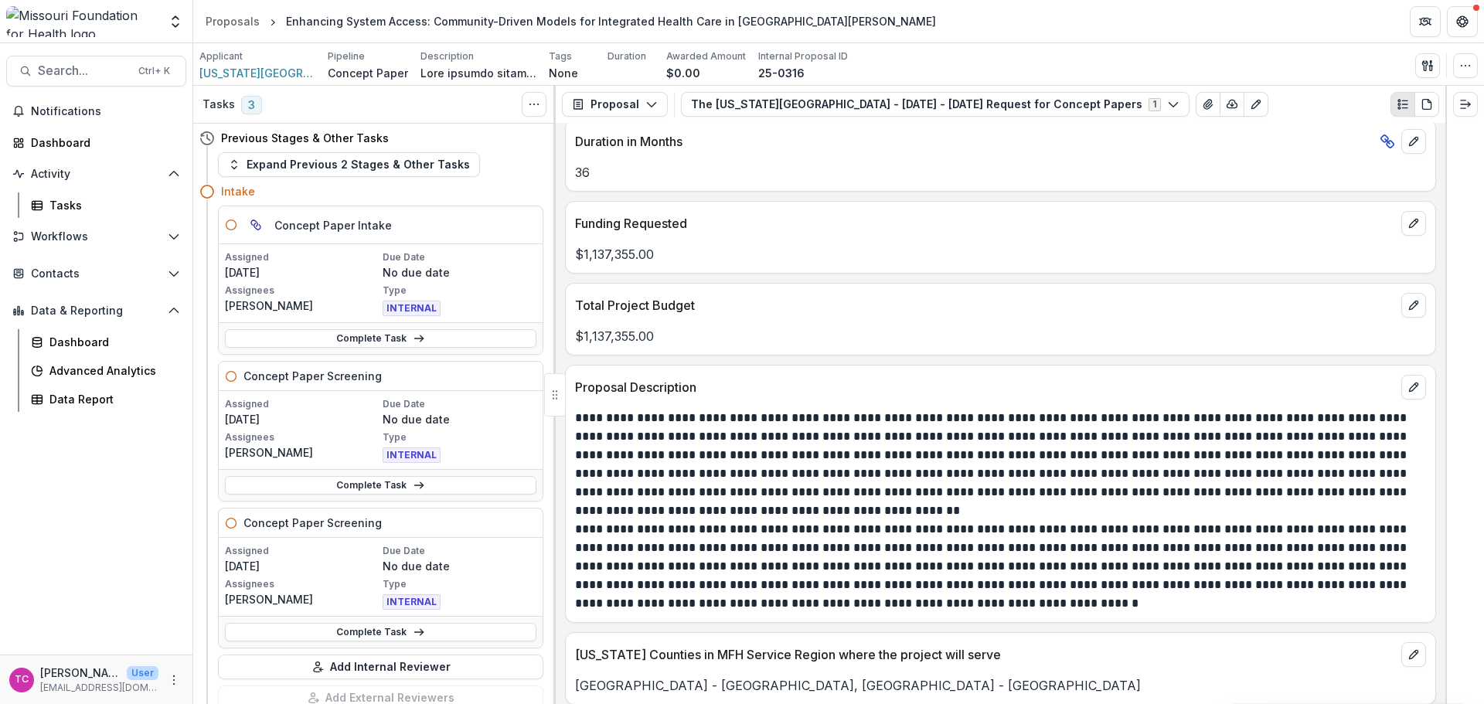
scroll to position [3402, 0]
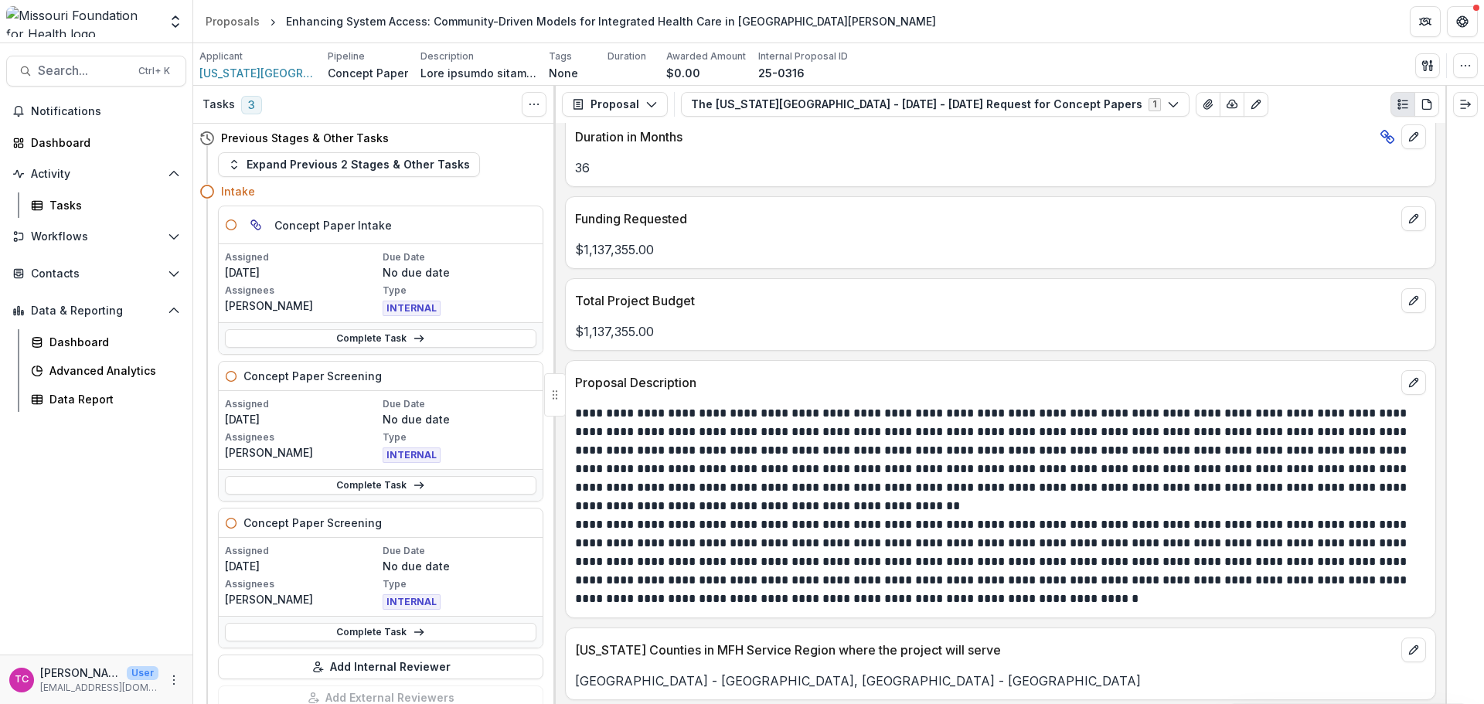
click at [336, 492] on link "Complete Task" at bounding box center [381, 485] width 312 height 19
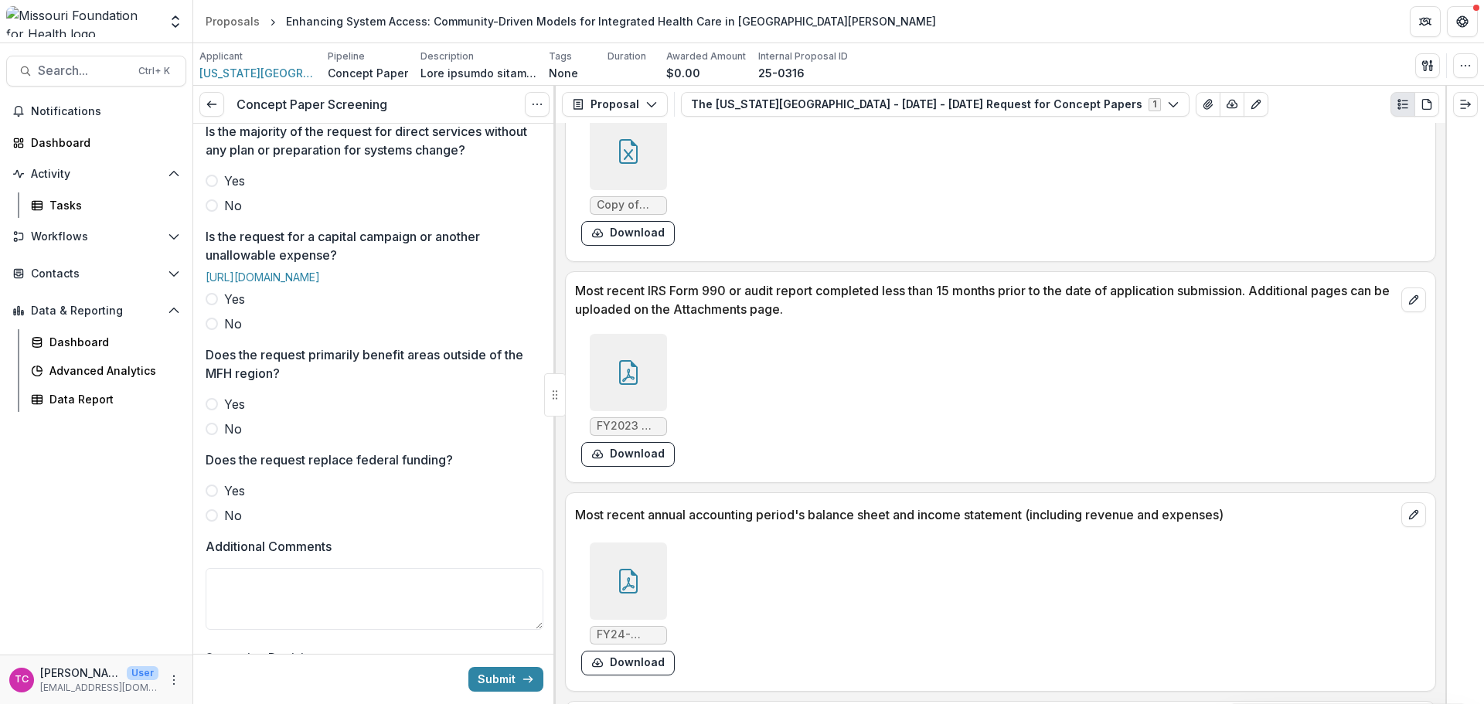
scroll to position [4593, 0]
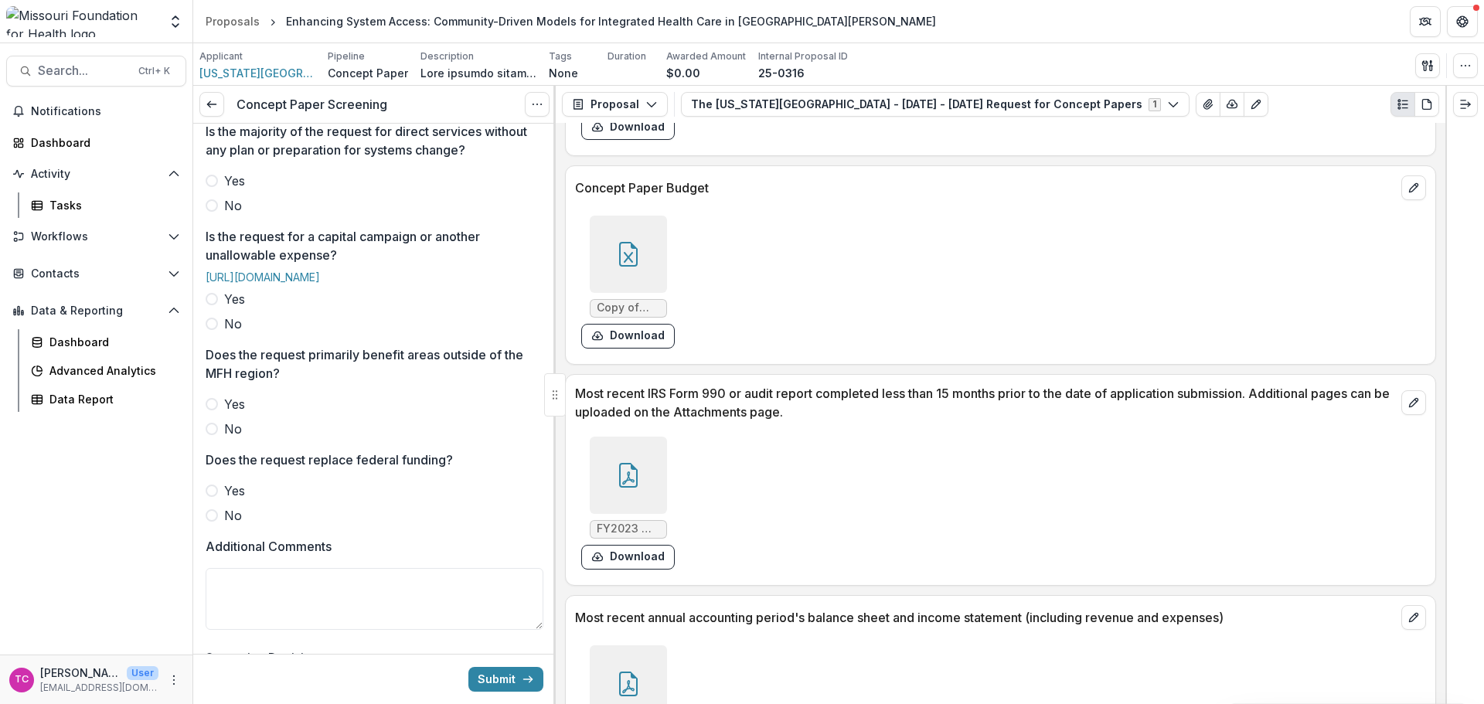
click at [650, 346] on button "Download" at bounding box center [628, 336] width 94 height 25
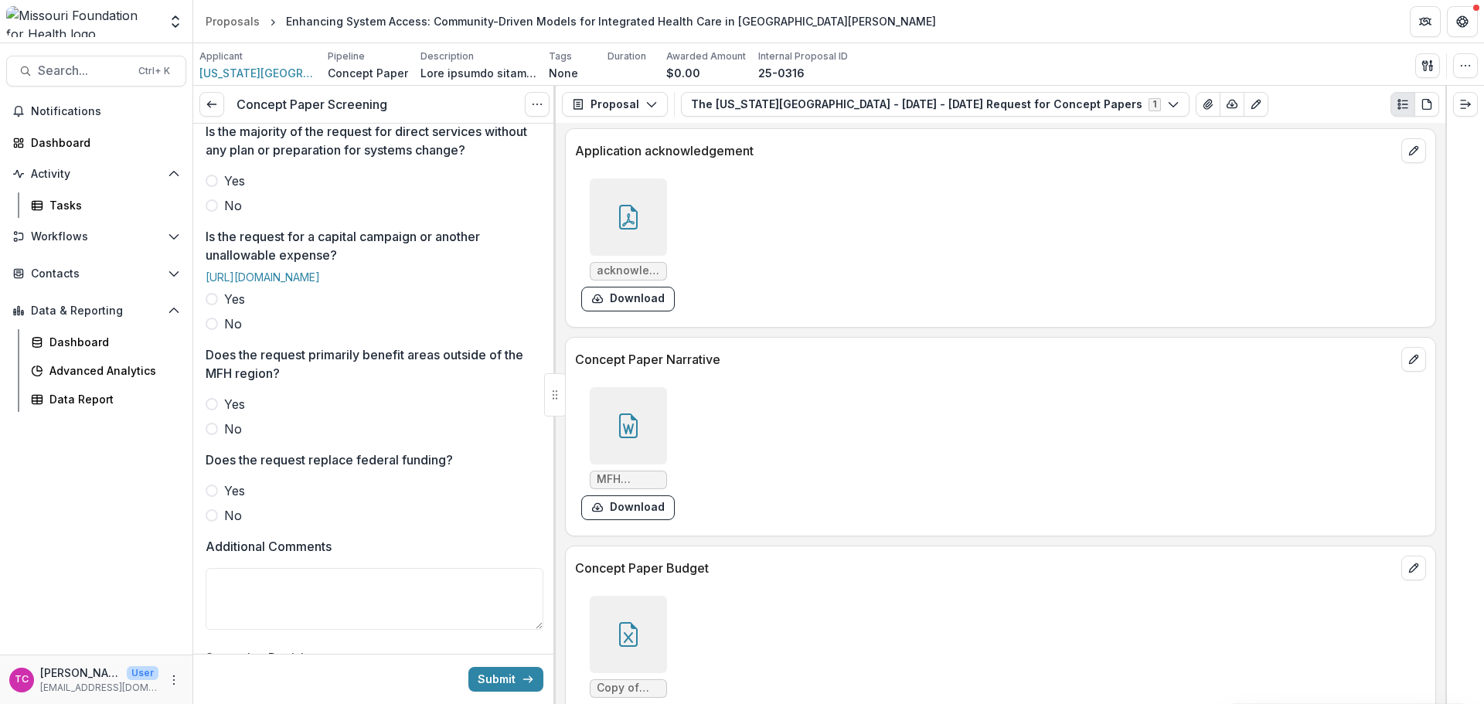
scroll to position [4361, 0]
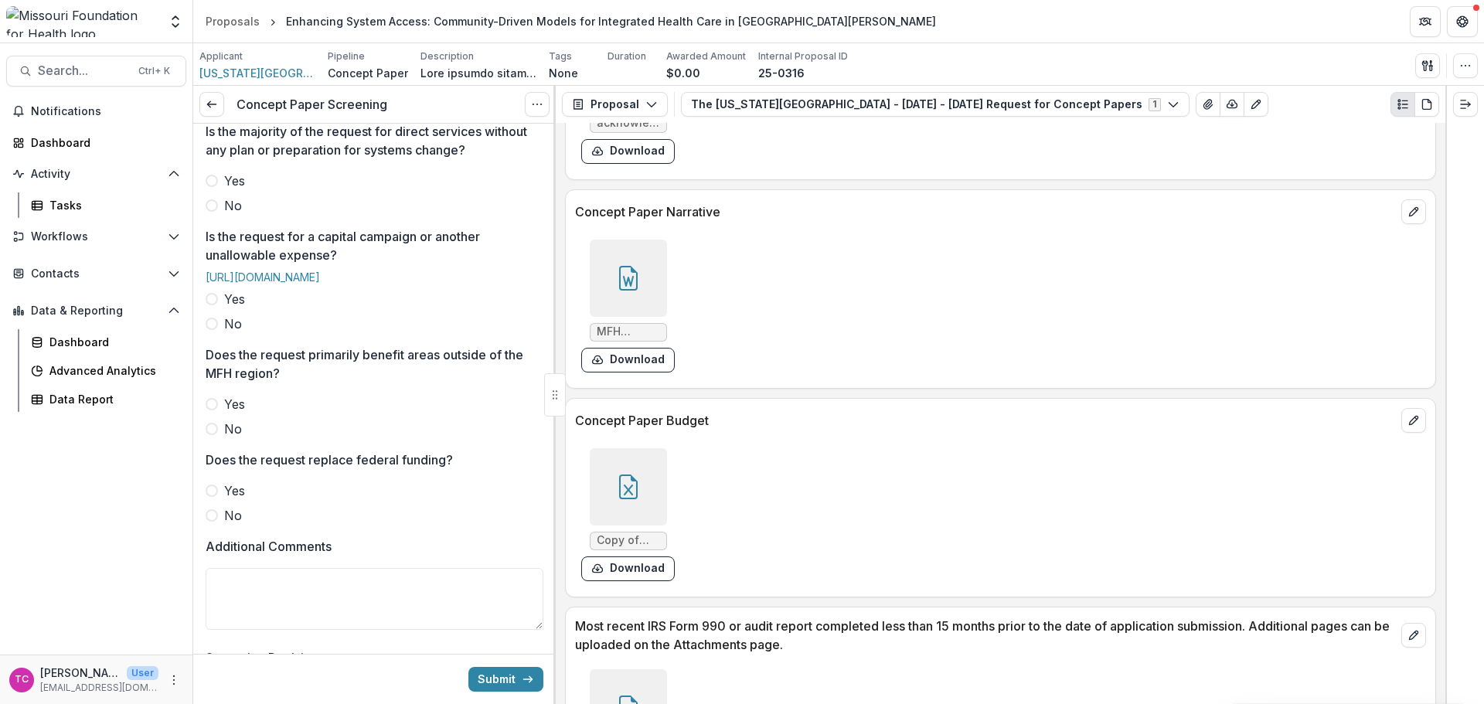
drag, startPoint x: 651, startPoint y: 569, endPoint x: 790, endPoint y: 445, distance: 186.2
click at [651, 569] on button "Download" at bounding box center [628, 569] width 94 height 25
drag, startPoint x: 46, startPoint y: 201, endPoint x: 72, endPoint y: 199, distance: 25.6
click at [46, 201] on link "Tasks" at bounding box center [106, 206] width 162 height 26
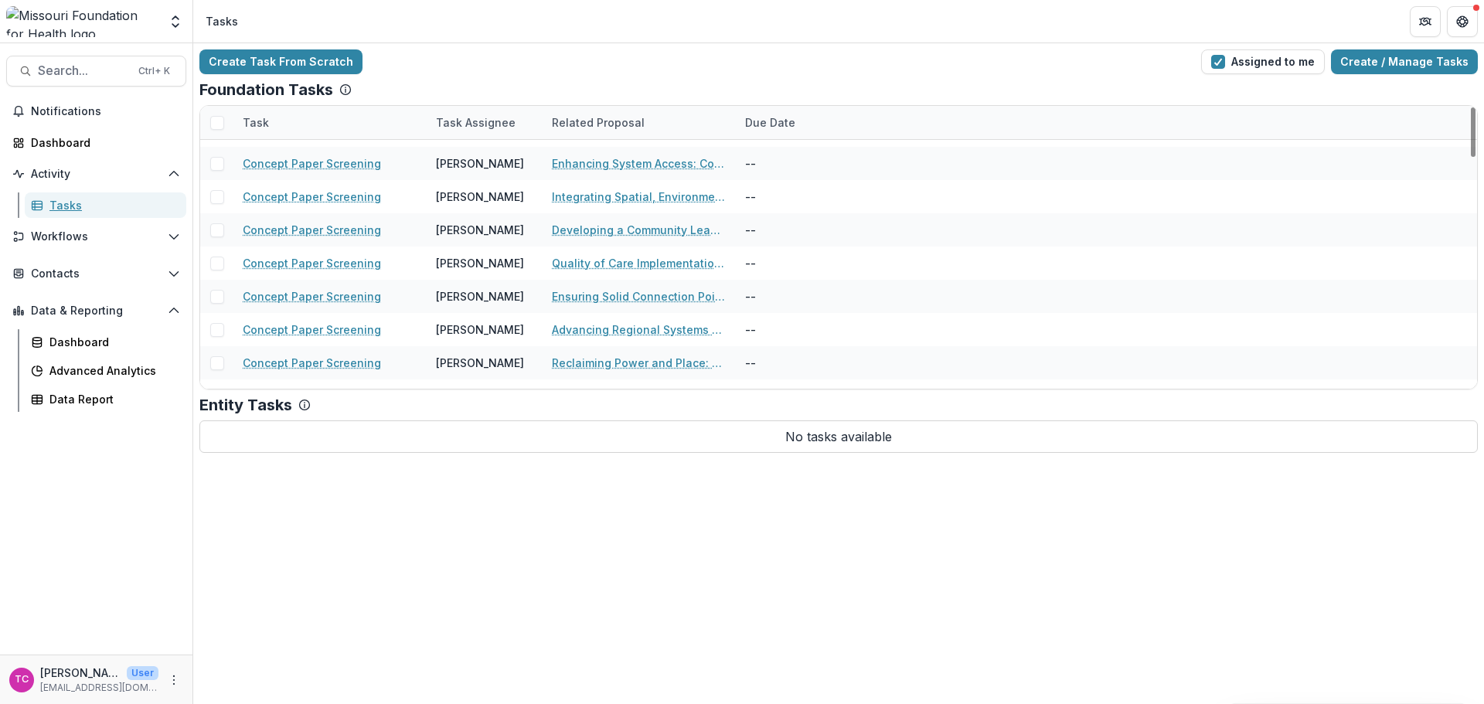
scroll to position [541, 0]
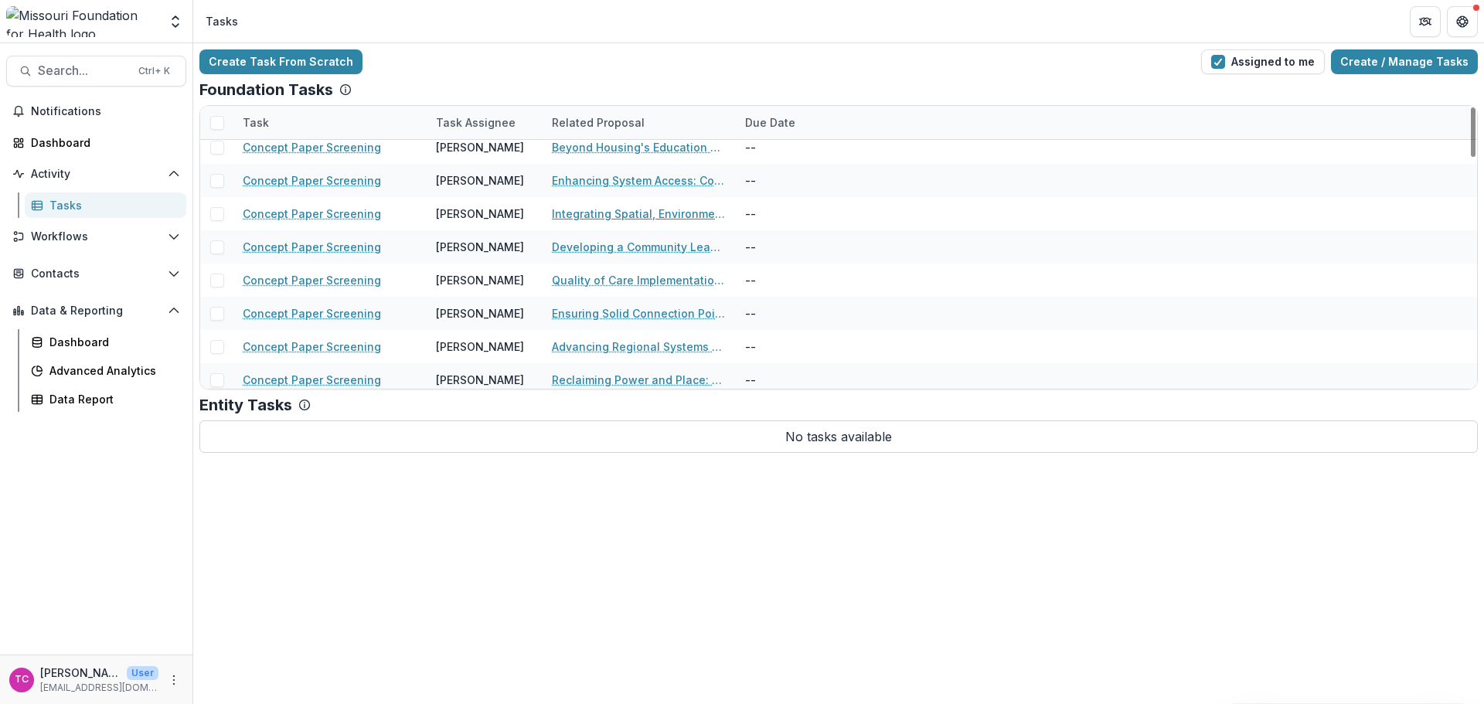
click at [592, 212] on link "Integrating Spatial, Environmental, and Experiential Data to Identify Health In…" at bounding box center [639, 214] width 175 height 16
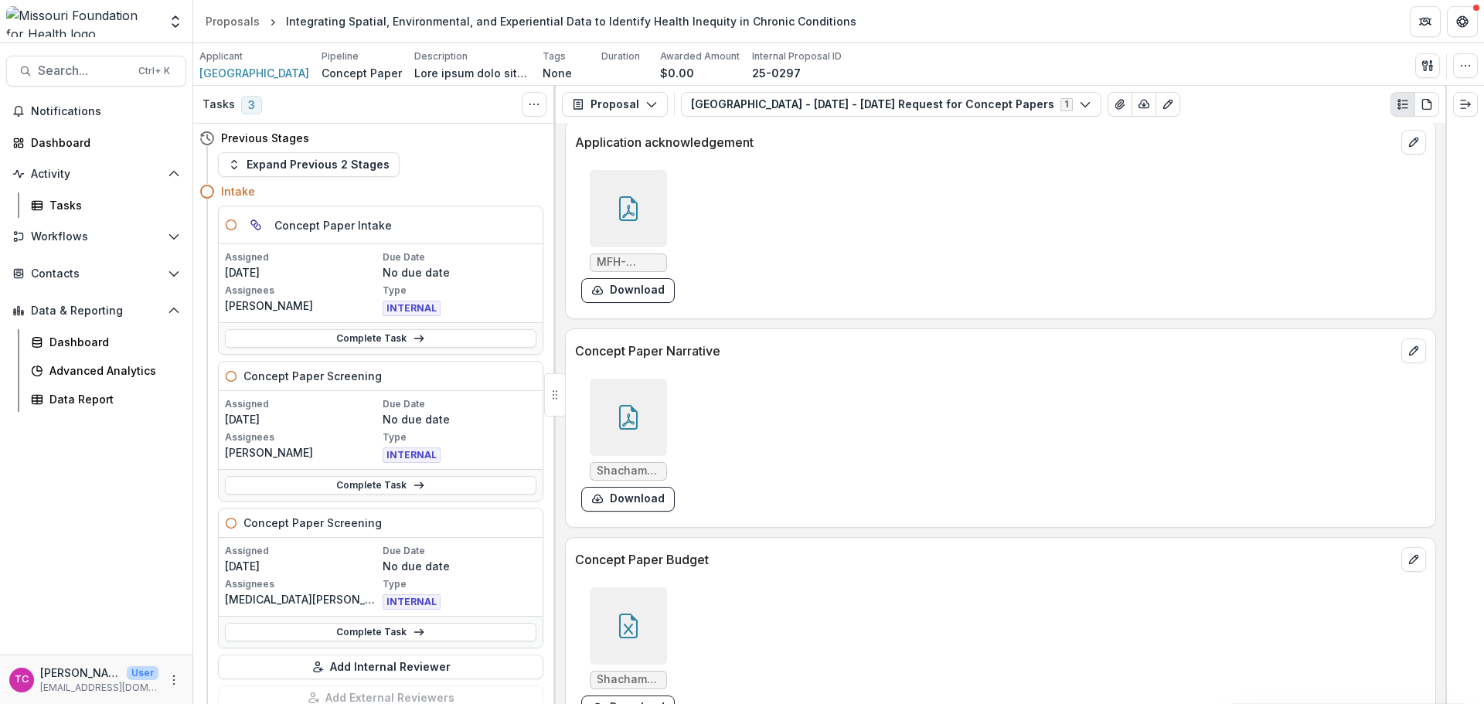
scroll to position [4252, 0]
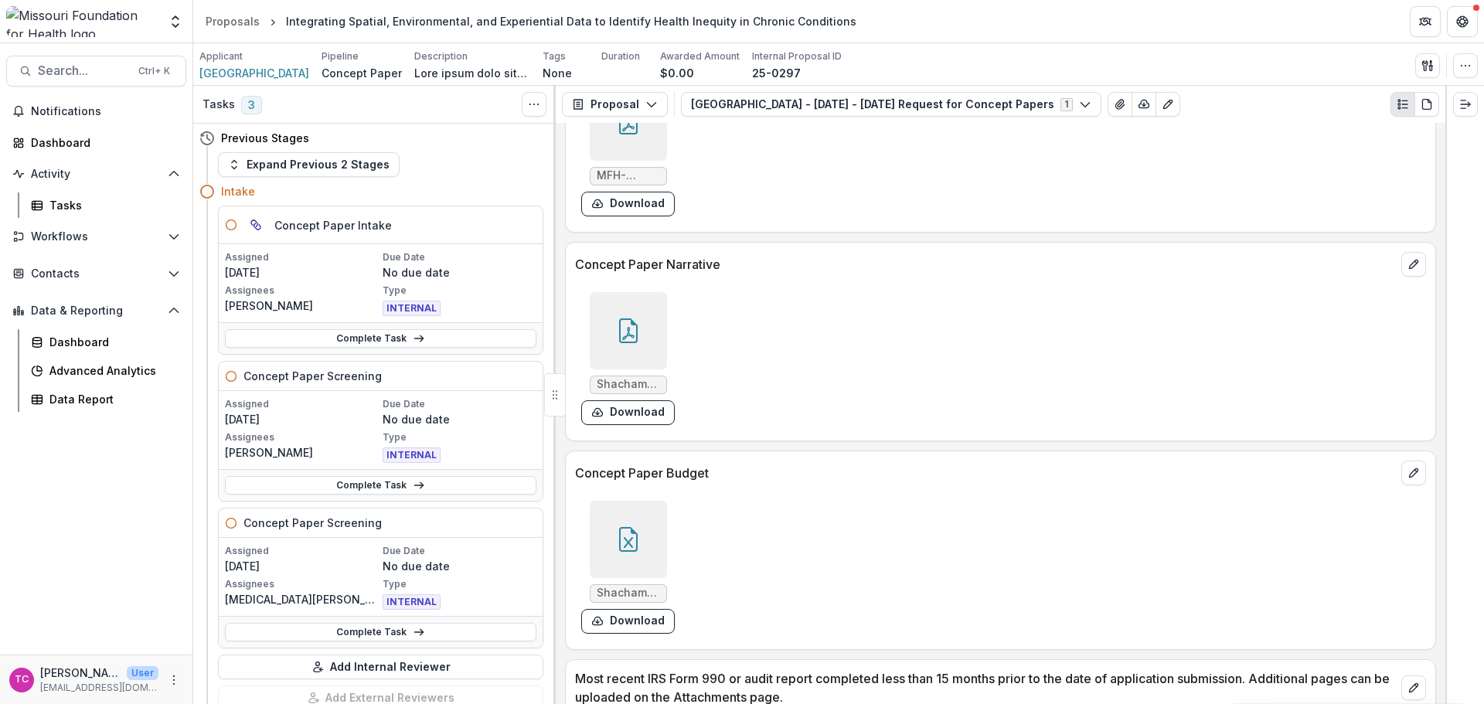
click at [652, 611] on button "Download" at bounding box center [628, 621] width 94 height 25
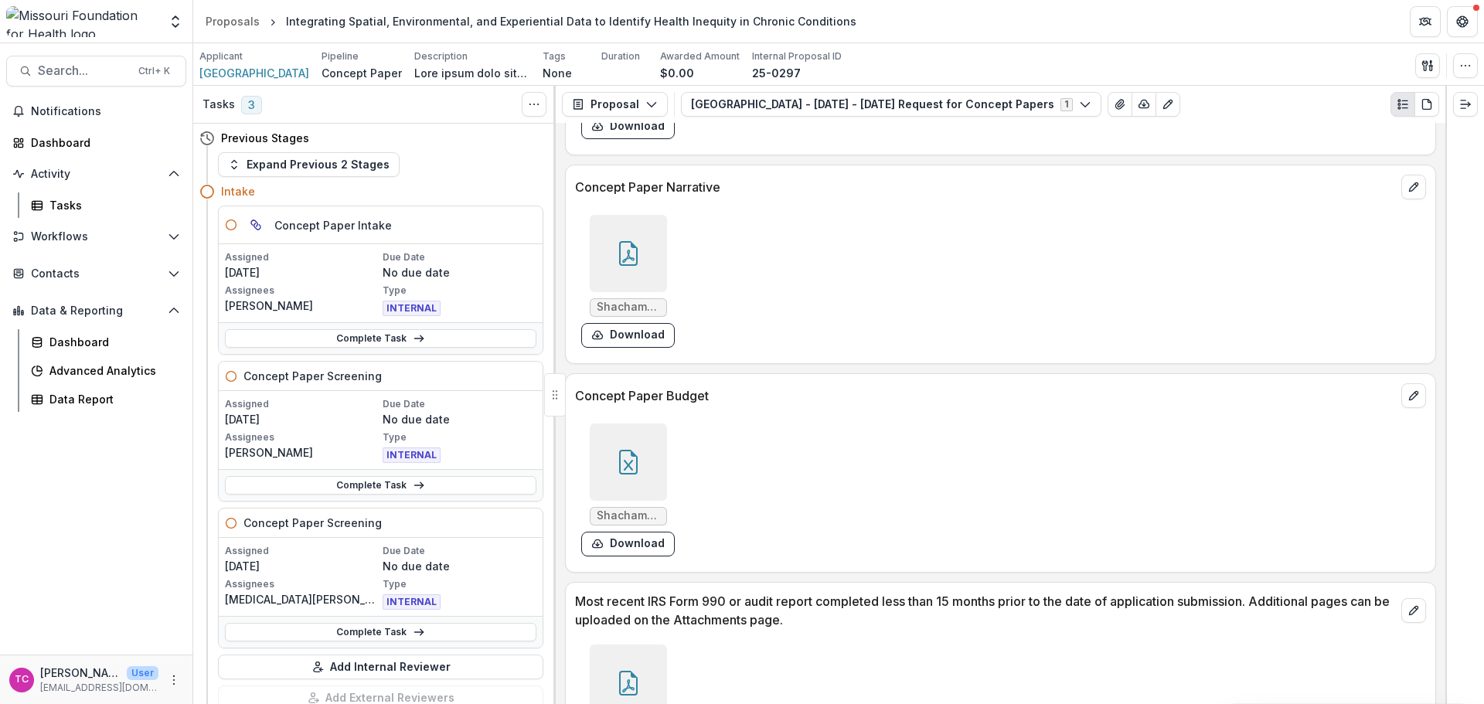
click at [294, 477] on link "Complete Task" at bounding box center [381, 485] width 312 height 19
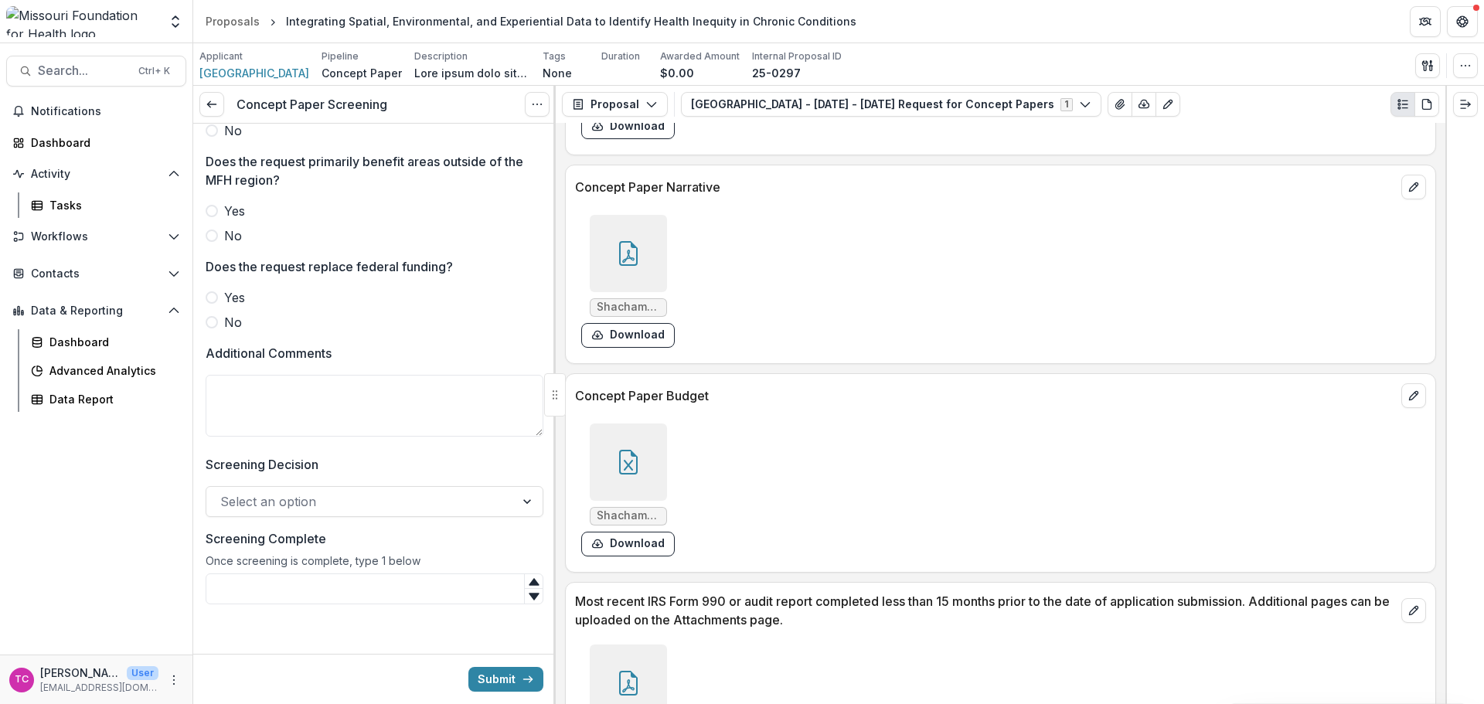
scroll to position [702, 0]
click at [124, 210] on div "Tasks" at bounding box center [111, 205] width 124 height 16
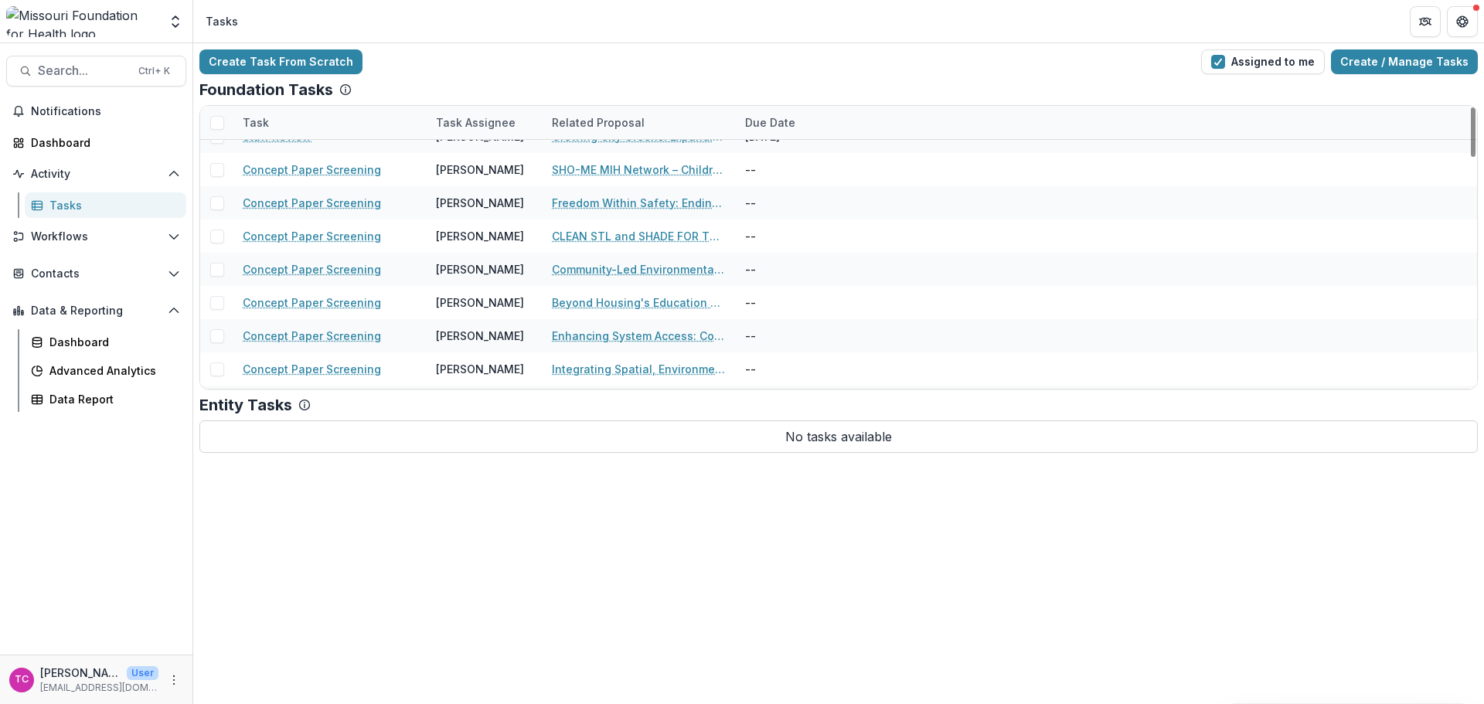
scroll to position [463, 0]
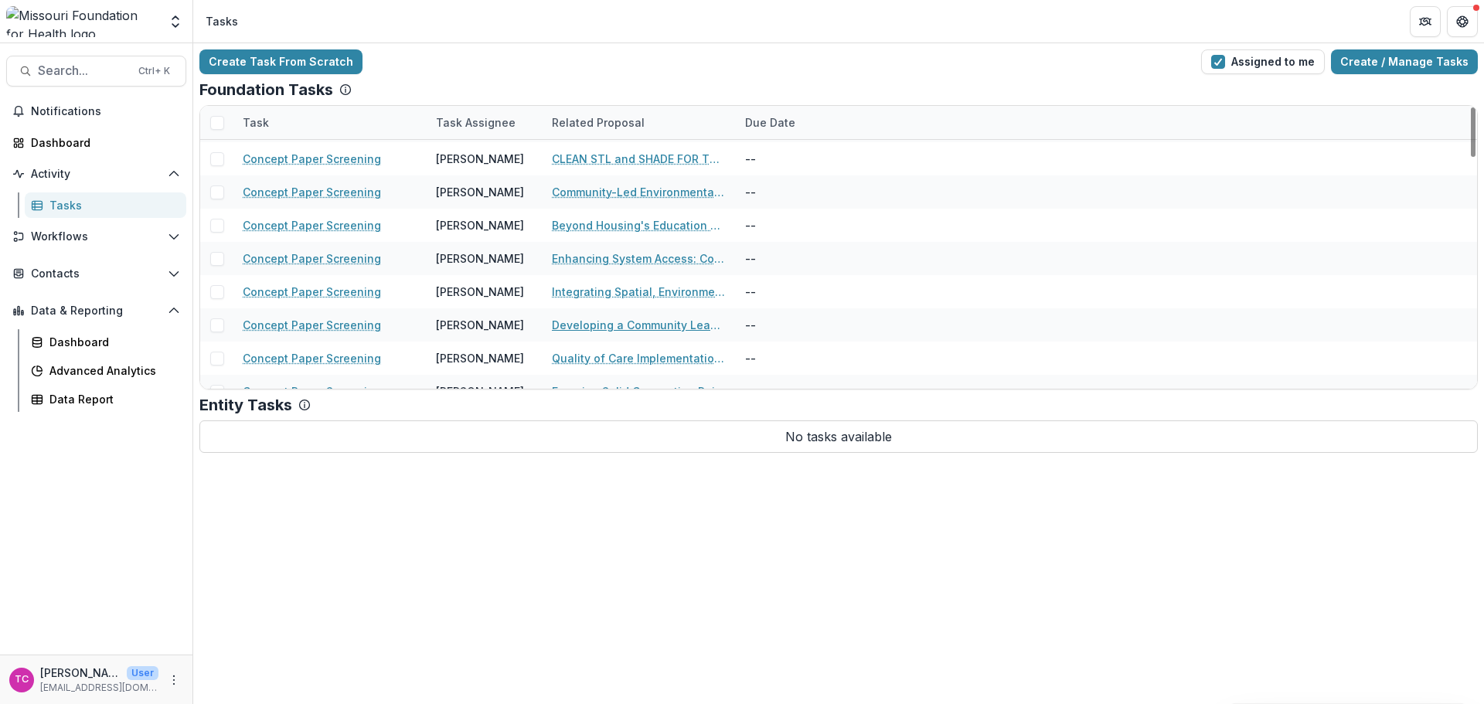
click at [581, 330] on link "Developing a Community Leadership Collaborative for [US_STATE]" at bounding box center [639, 325] width 175 height 16
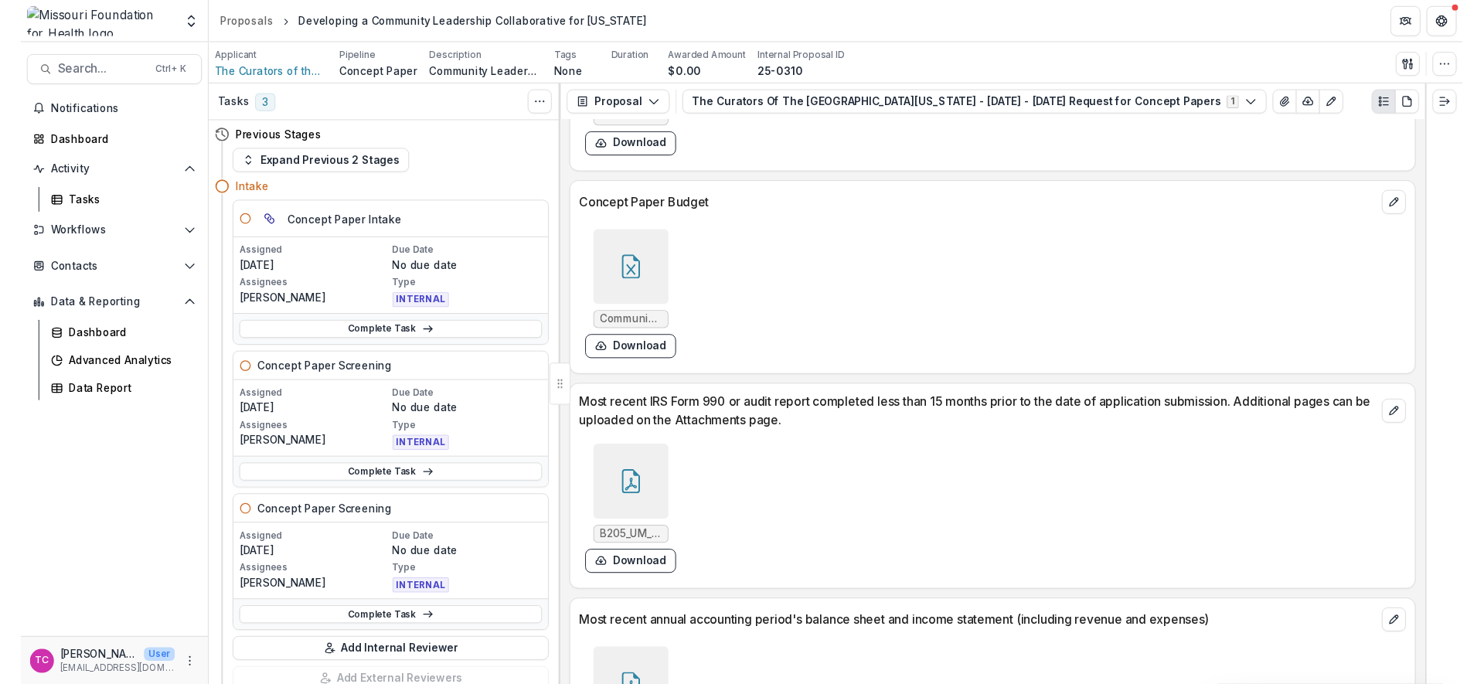
scroll to position [4076, 0]
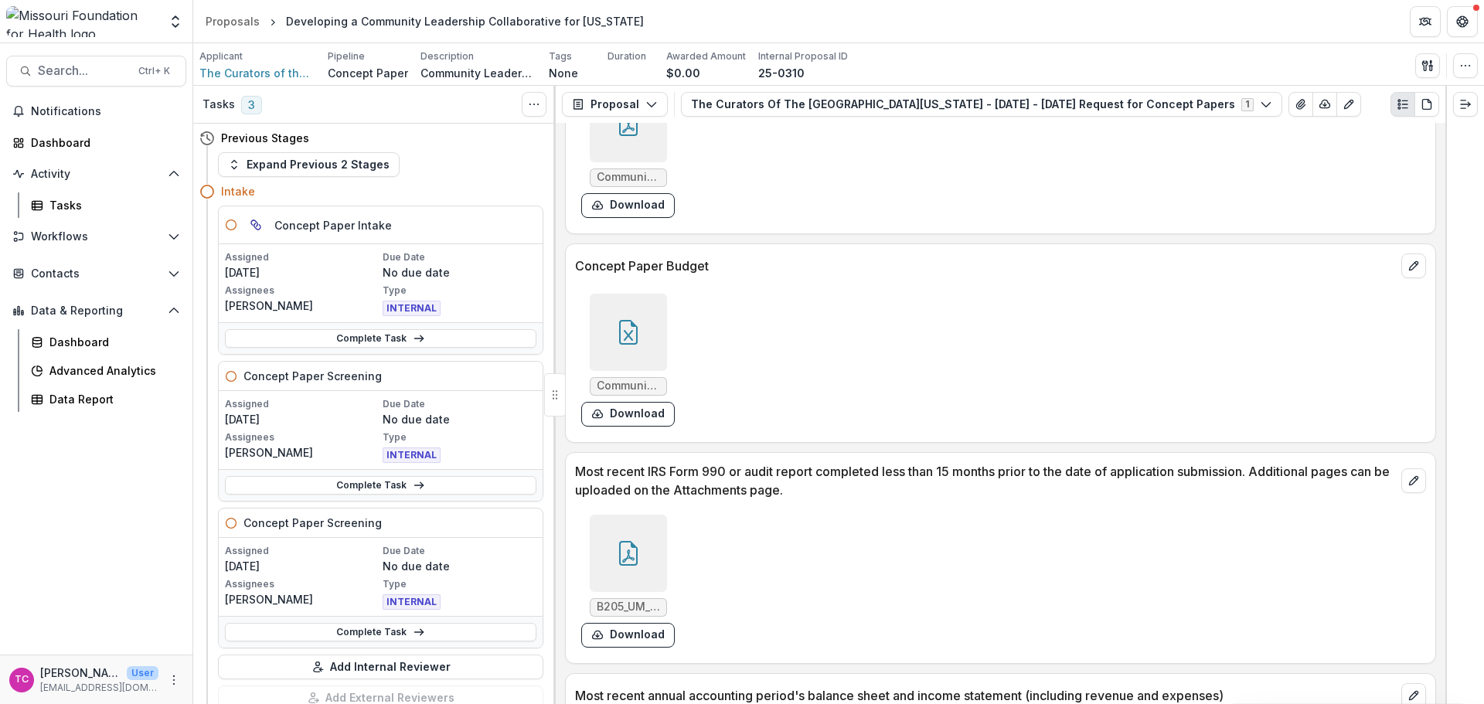
click at [639, 420] on button "Download" at bounding box center [628, 414] width 94 height 25
